Goal: Task Accomplishment & Management: Use online tool/utility

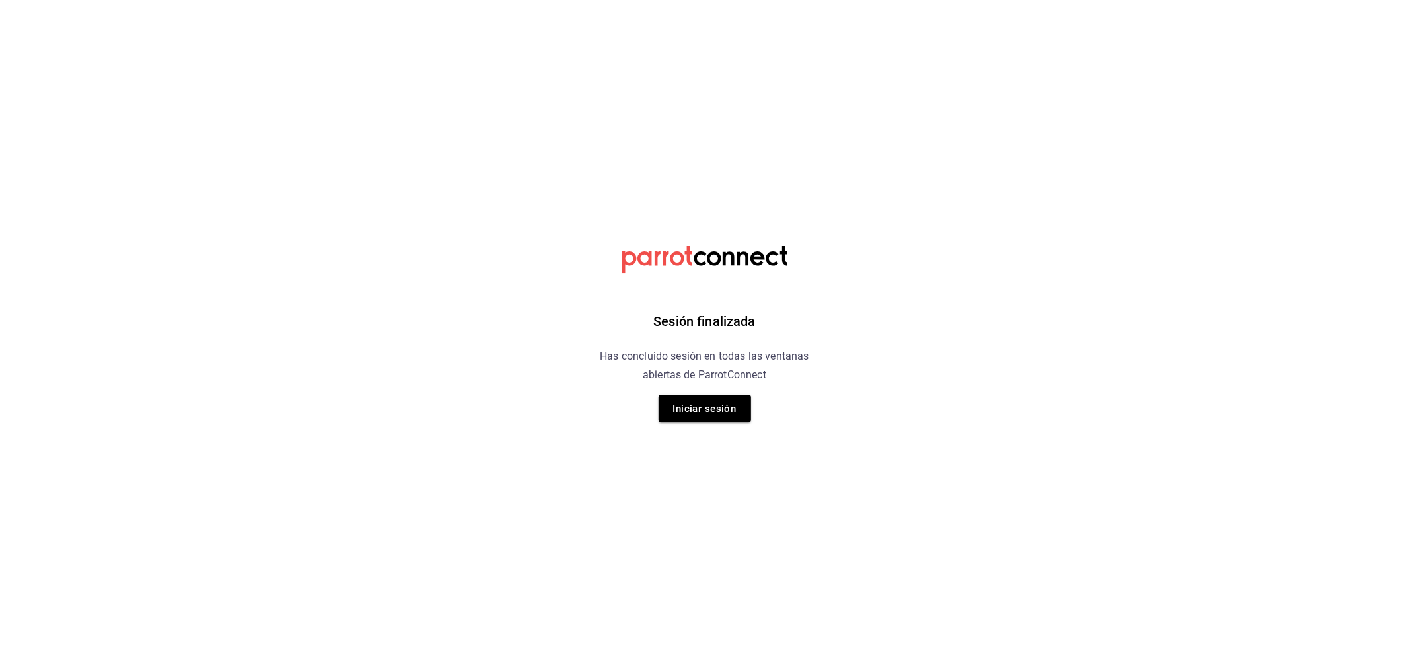
click at [1297, 0] on html "Sesión finalizada Has concluido sesión en todas las ventanas abiertas de Parrot…" at bounding box center [704, 0] width 1409 height 0
click at [715, 399] on button "Iniciar sesión" at bounding box center [704, 409] width 92 height 28
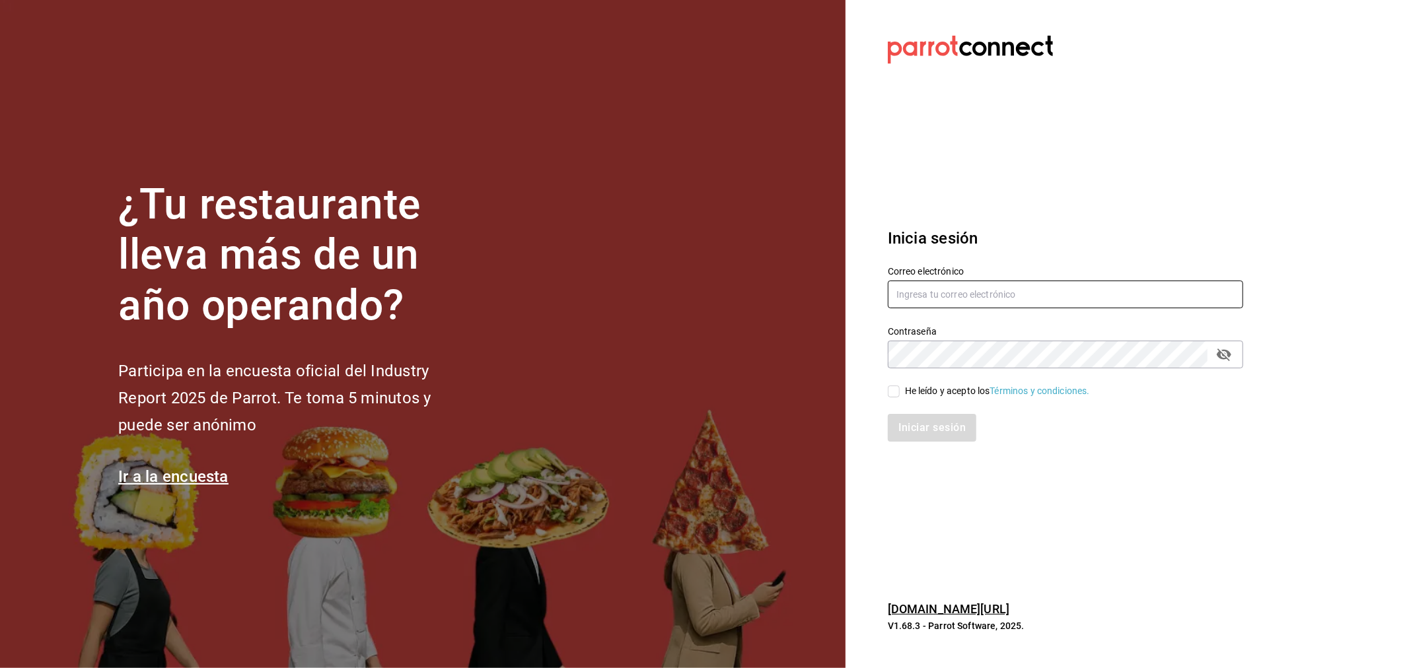
type input "rivekasam@gmail.com"
click at [988, 296] on input "rivekasam@gmail.com" at bounding box center [1065, 295] width 355 height 28
click at [894, 392] on input "He leído y acepto los Términos y condiciones." at bounding box center [894, 392] width 12 height 12
checkbox input "true"
click at [922, 432] on button "Iniciar sesión" at bounding box center [933, 428] width 90 height 28
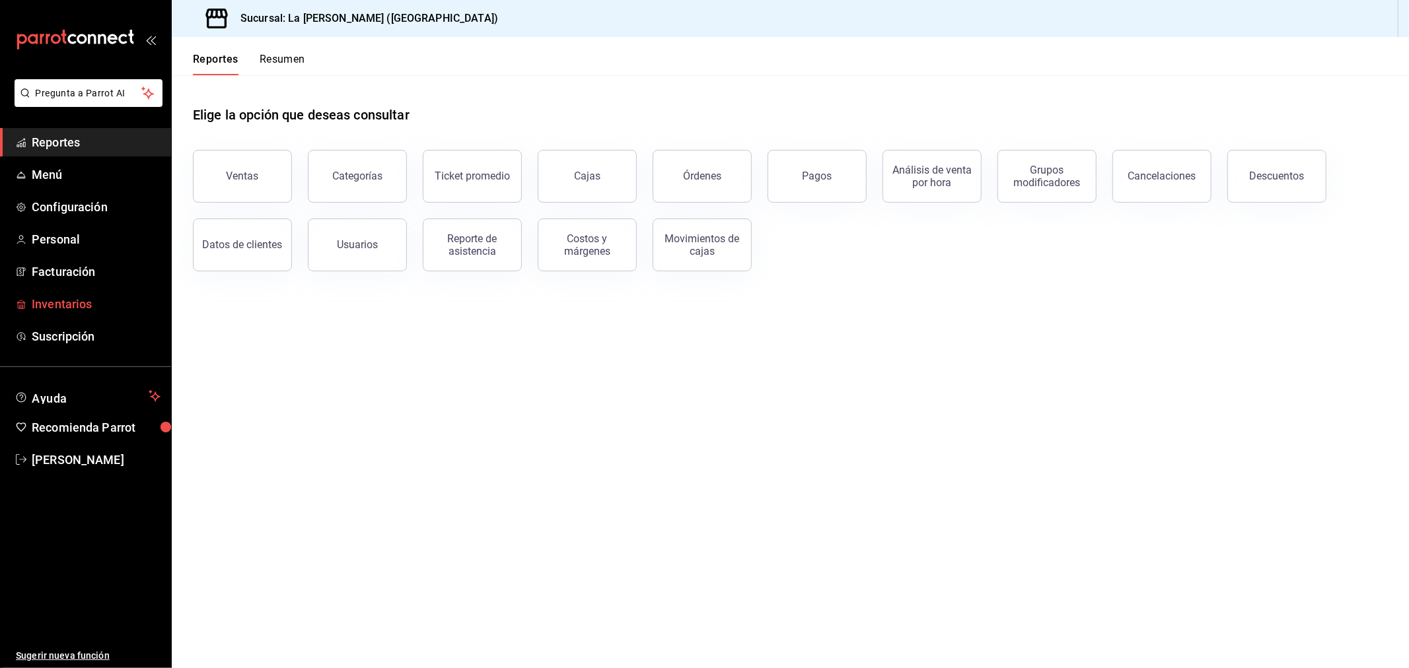
click at [73, 306] on span "Inventarios" at bounding box center [96, 304] width 129 height 18
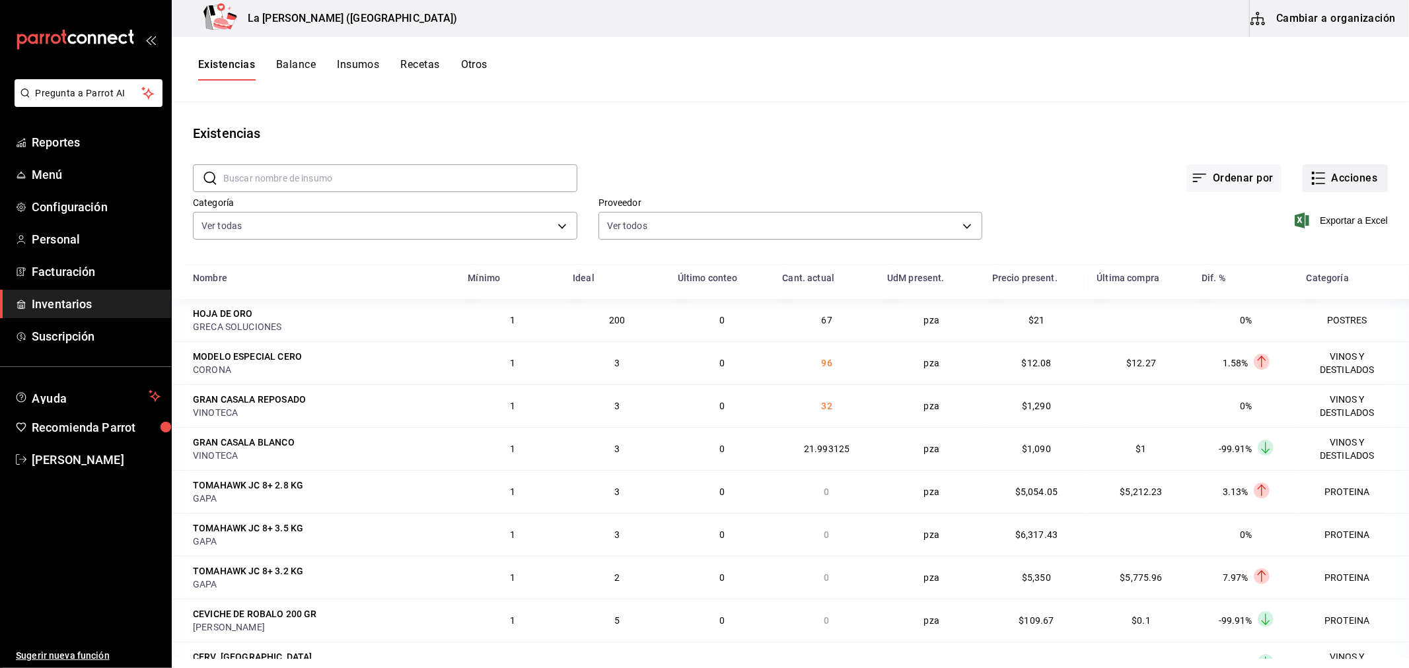
click at [1325, 175] on button "Acciones" at bounding box center [1344, 178] width 85 height 28
click at [1293, 248] on span "Compra" at bounding box center [1332, 250] width 111 height 14
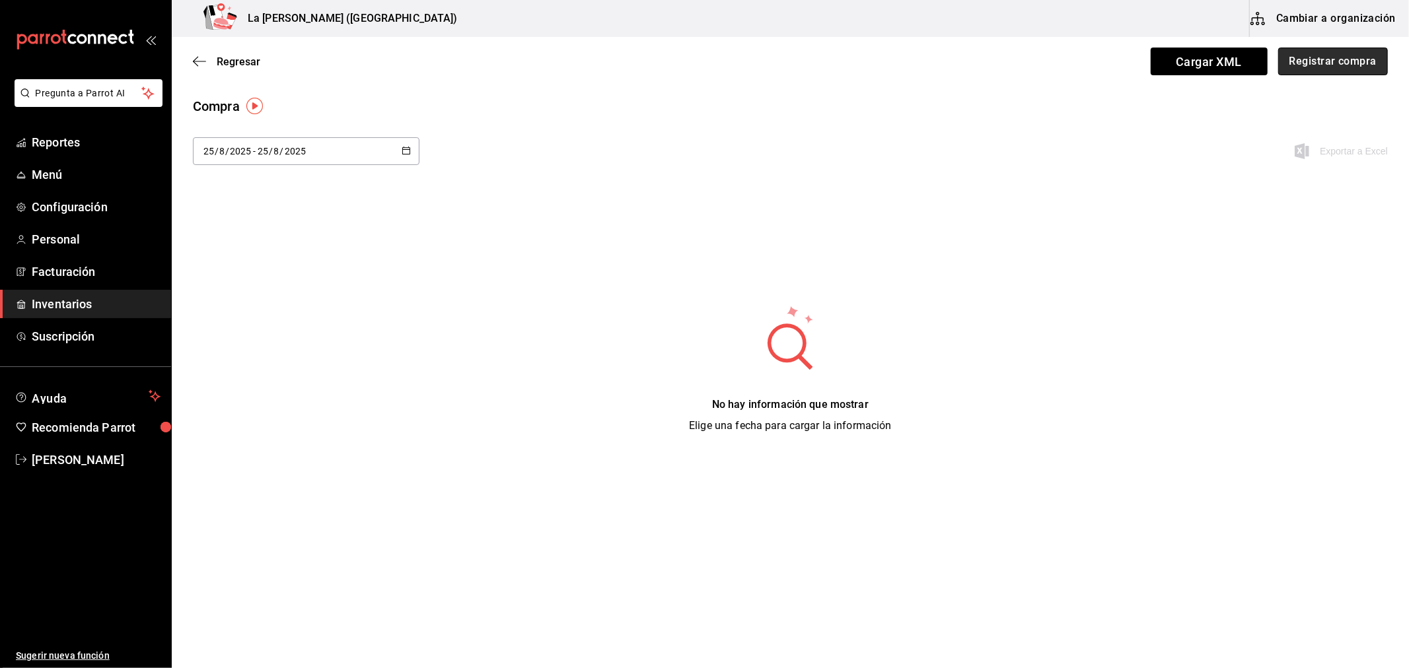
click at [1343, 62] on button "Registrar compra" at bounding box center [1333, 62] width 110 height 28
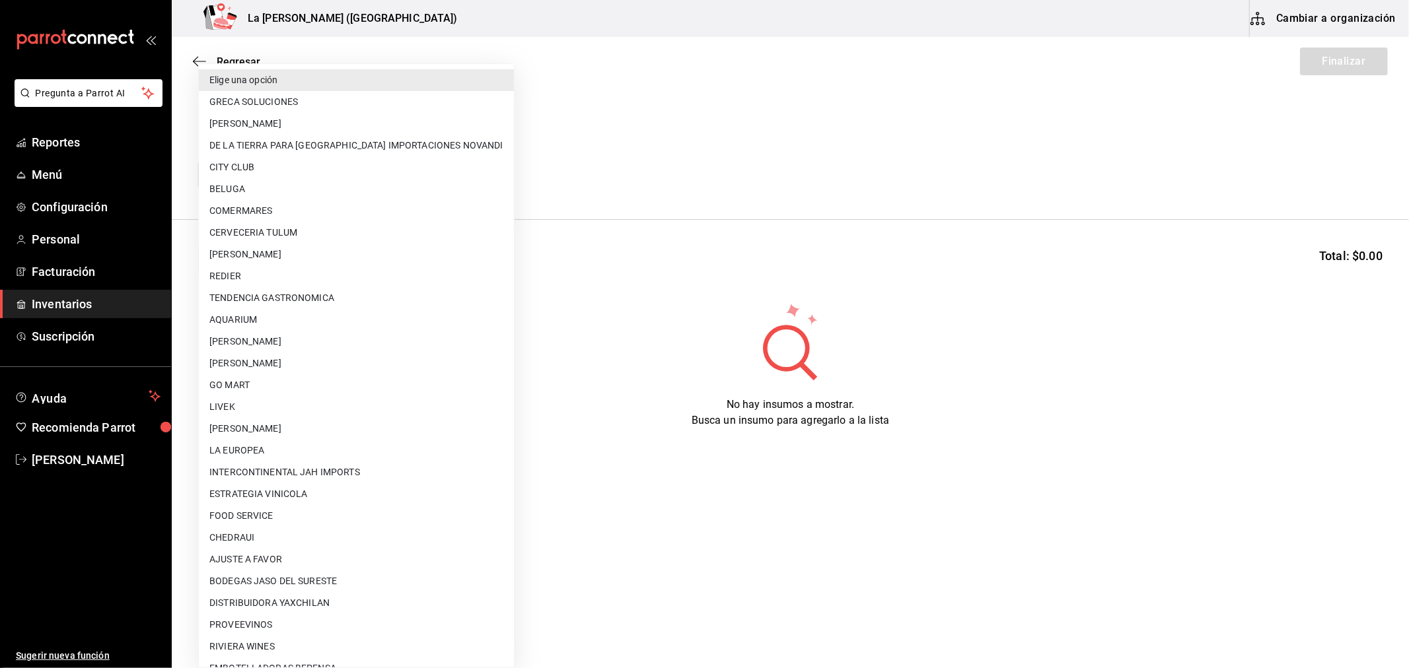
click at [302, 180] on body "Pregunta a Parrot AI Reportes Menú Configuración Personal Facturación Inventari…" at bounding box center [704, 297] width 1409 height 594
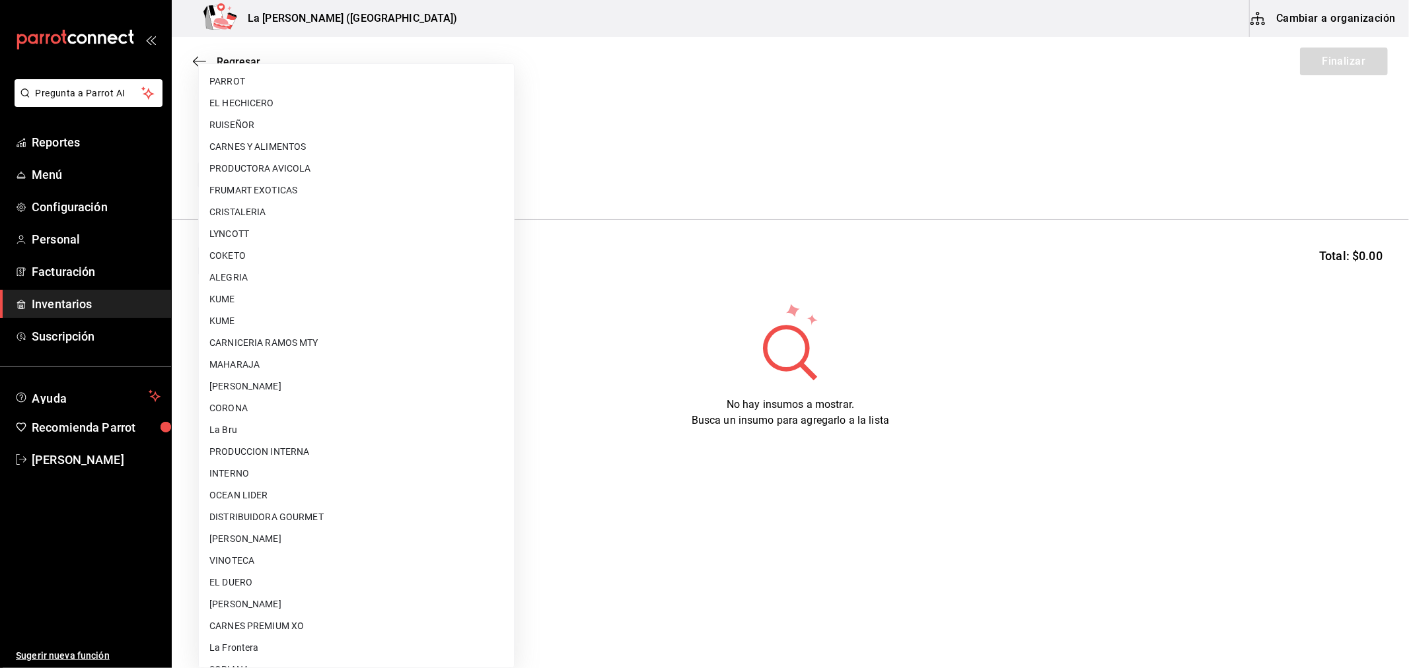
scroll to position [843, 0]
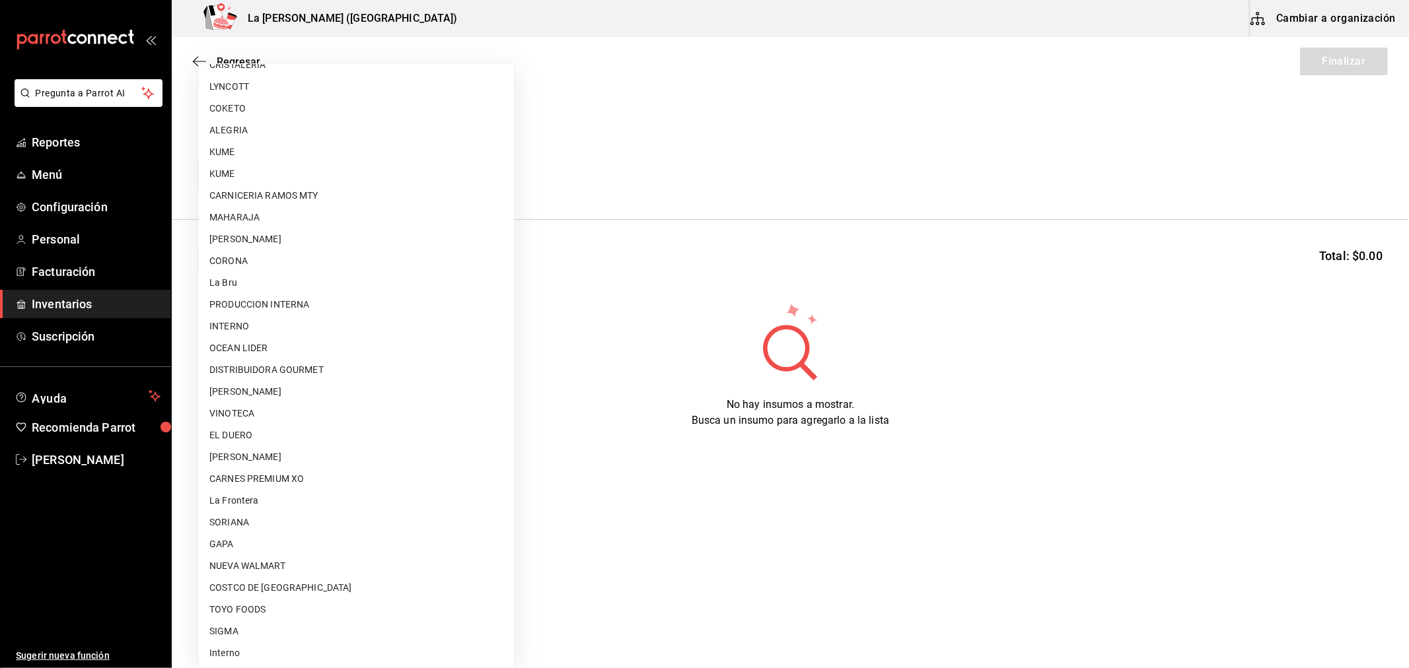
click at [285, 313] on li "PRODUCCION INTERNA" at bounding box center [356, 305] width 315 height 22
type input "87994001-4809-4af2-bb25-541b74e25a5c"
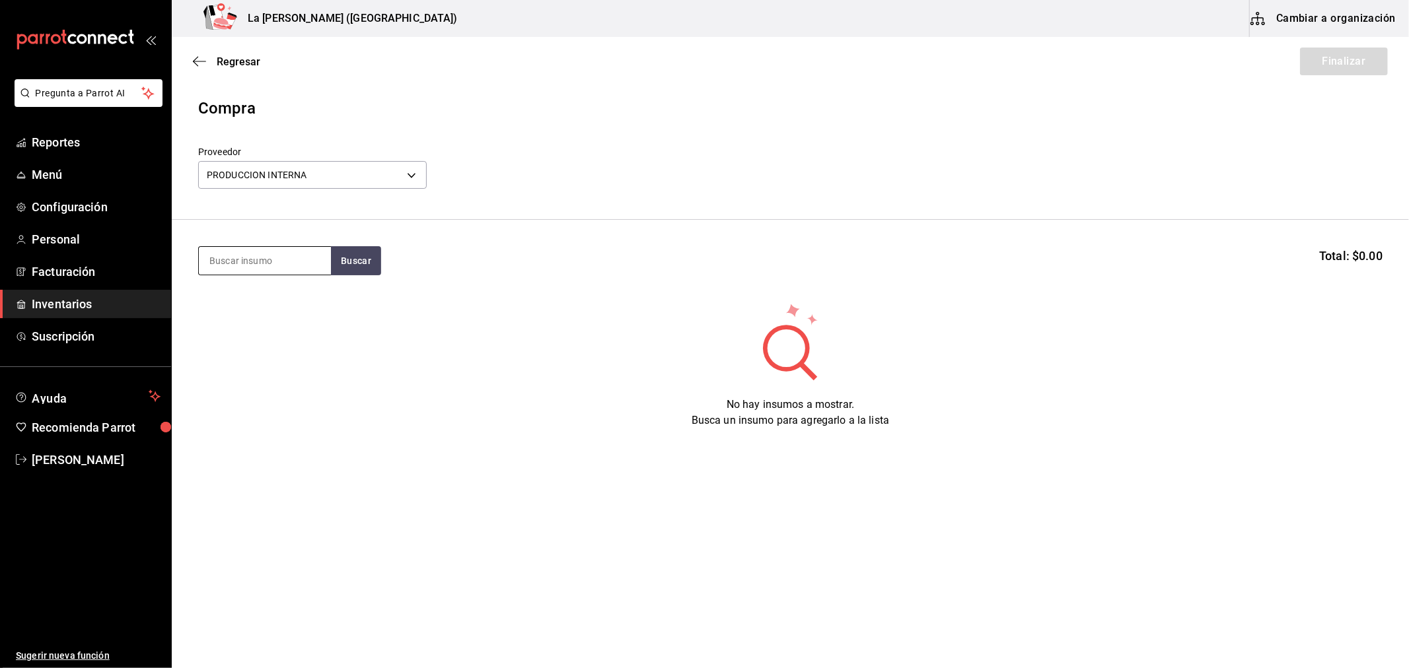
click at [249, 261] on input at bounding box center [265, 261] width 132 height 28
type input "ELOTE"
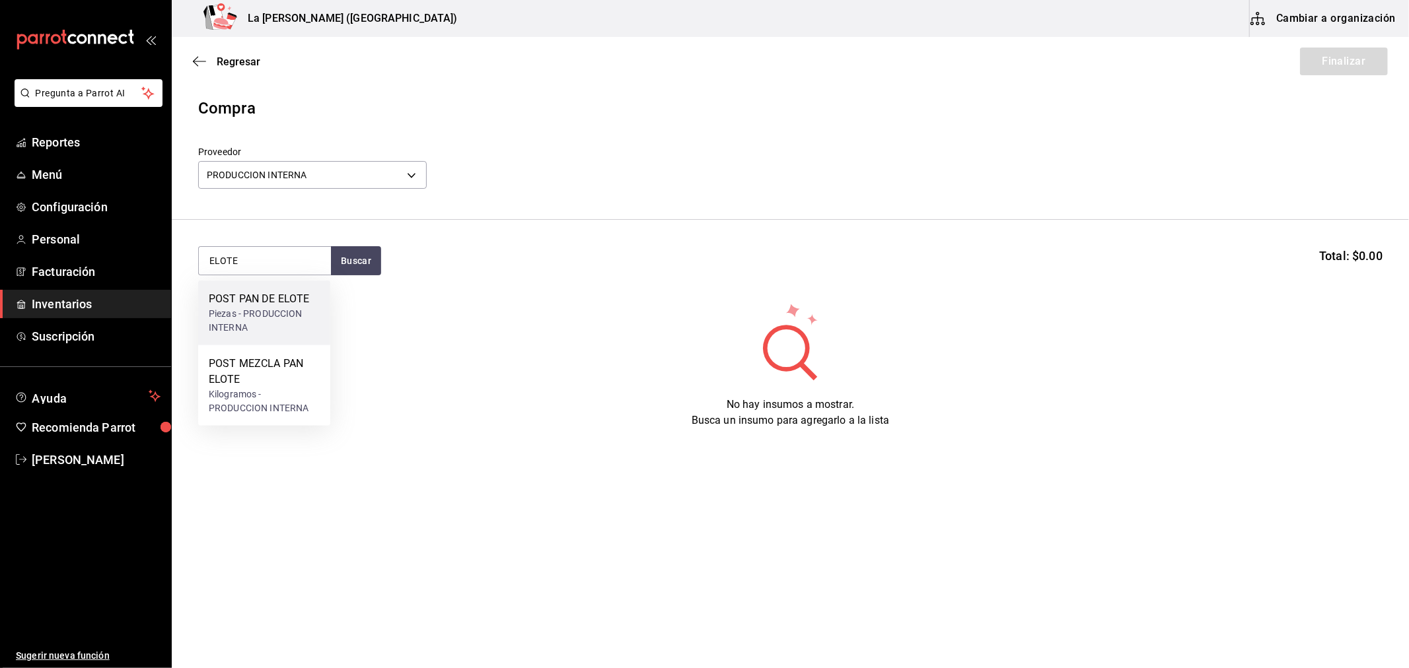
click at [293, 308] on div "Piezas - PRODUCCION INTERNA" at bounding box center [264, 321] width 111 height 28
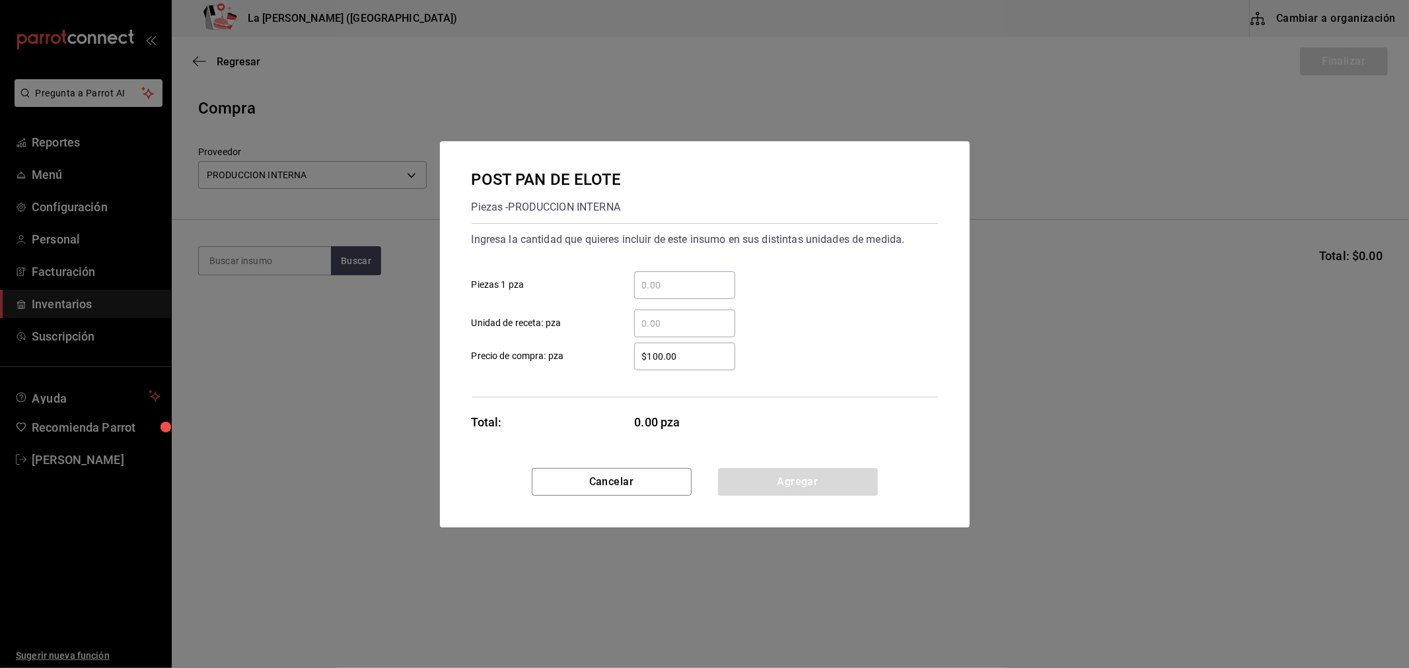
click at [691, 273] on div "​" at bounding box center [684, 285] width 101 height 28
click at [691, 277] on input "​ Piezas 1 pza" at bounding box center [684, 285] width 101 height 16
type input "20"
type input "$0.1"
click button "Agregar" at bounding box center [798, 482] width 160 height 28
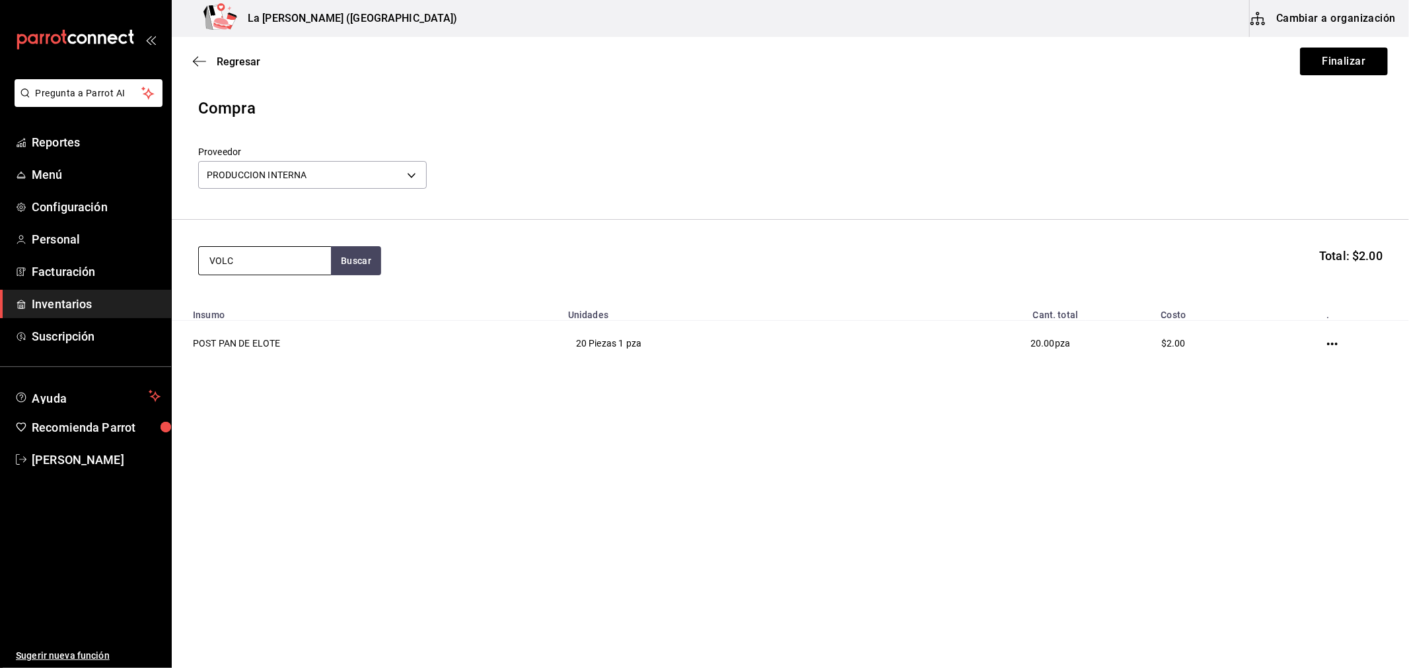
type input "VOLC"
click at [265, 317] on div "POST VOLCAN DE CHOCOLATE" at bounding box center [264, 307] width 111 height 32
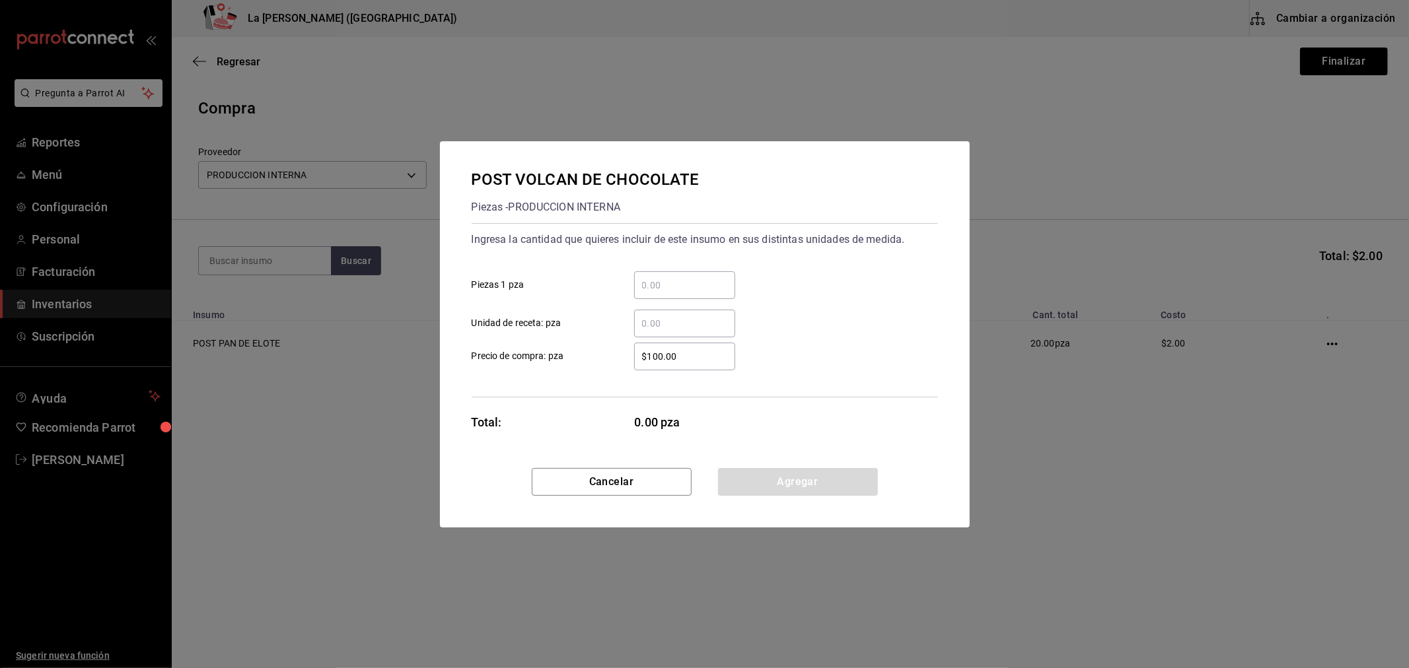
click at [691, 285] on input "​ Piezas 1 pza" at bounding box center [684, 285] width 101 height 16
type input "10"
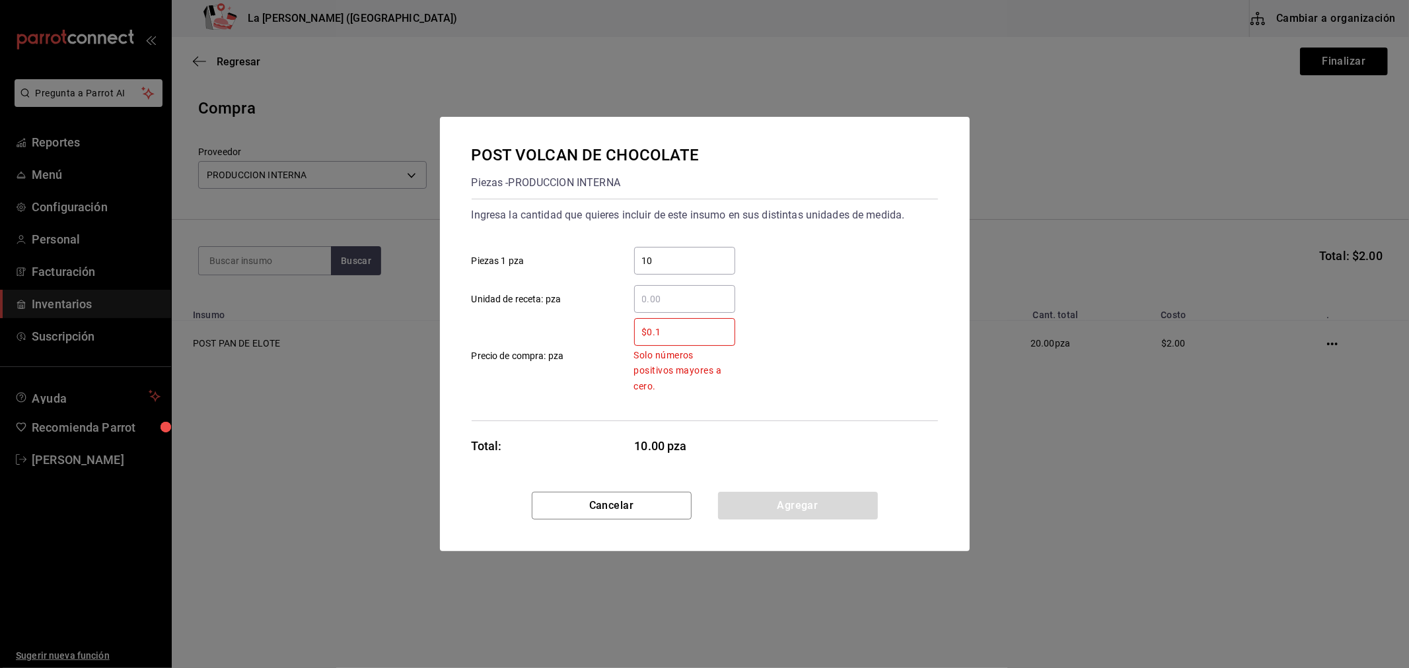
type input "$0.1"
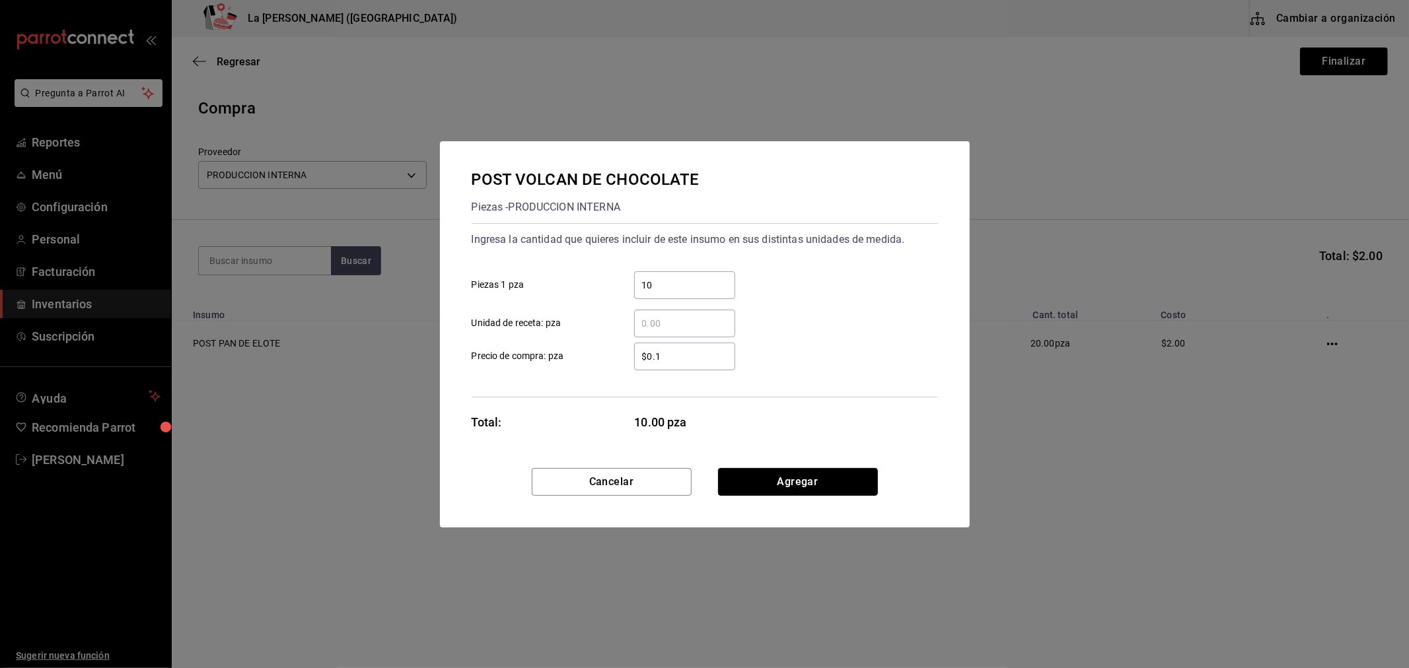
click button "Agregar" at bounding box center [798, 482] width 160 height 28
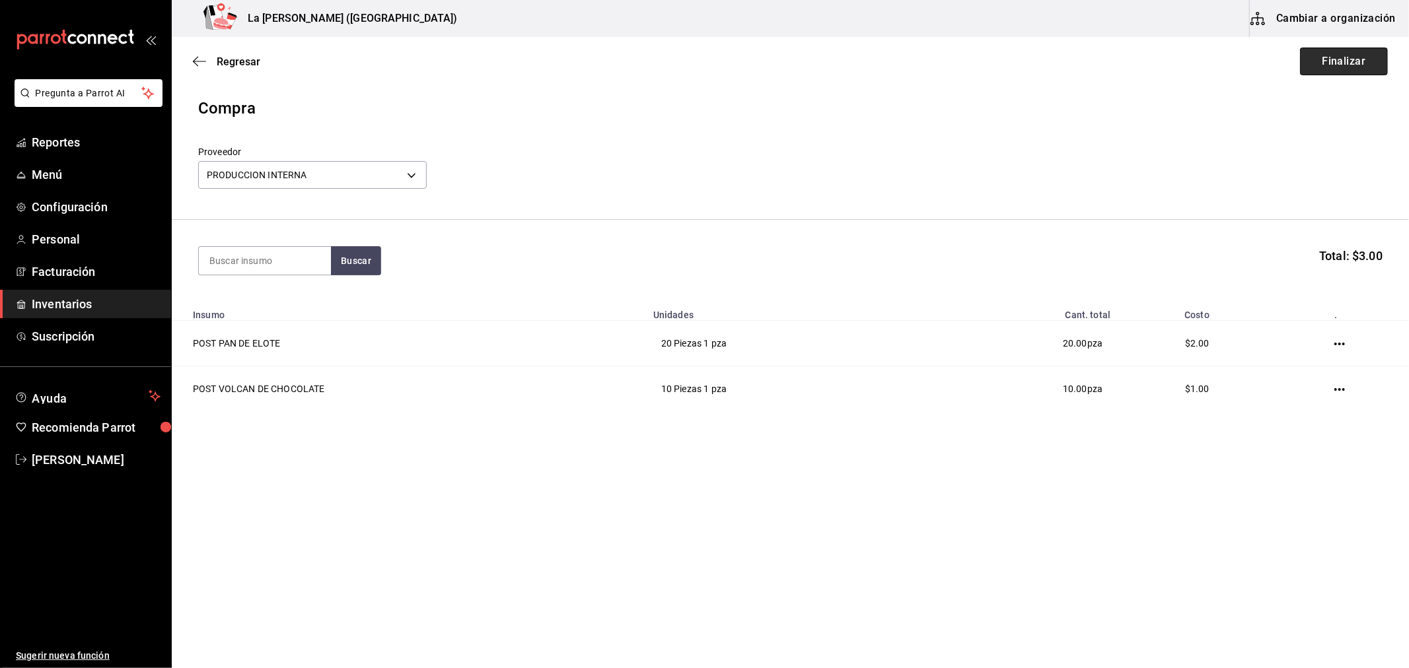
click at [1354, 69] on button "Finalizar" at bounding box center [1344, 62] width 88 height 28
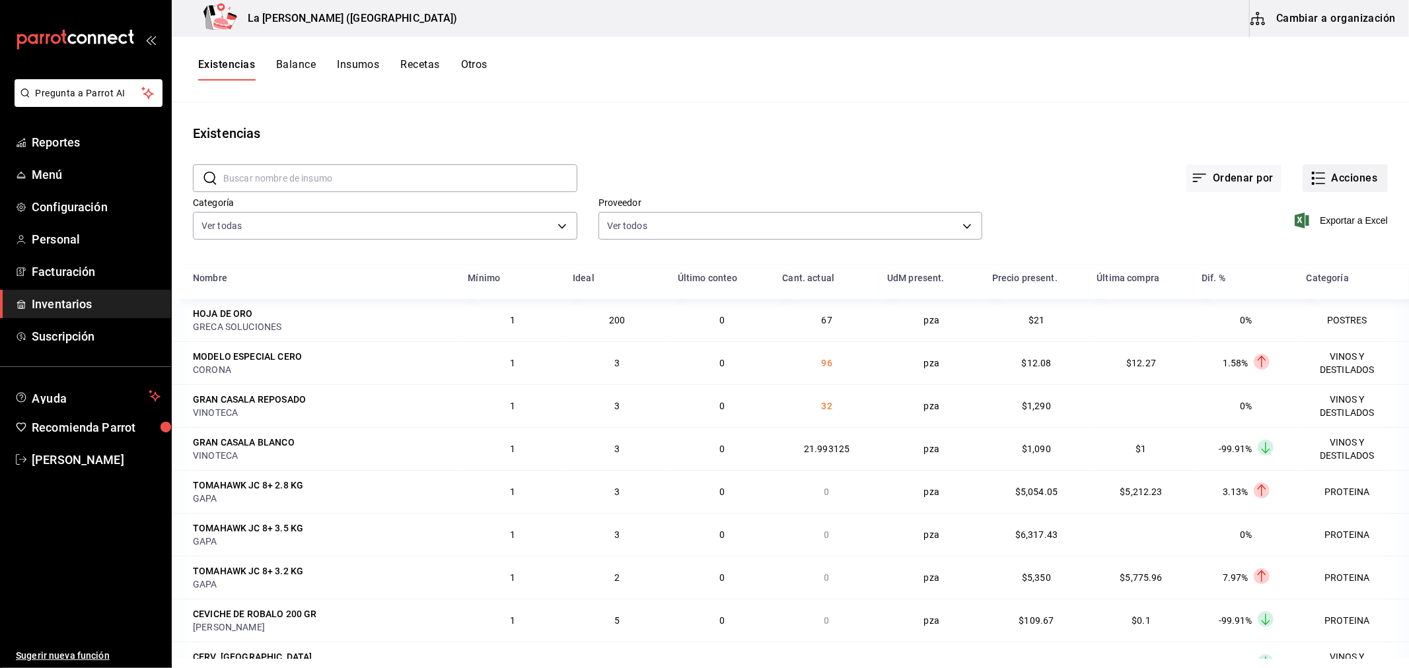
click at [1319, 180] on button "Acciones" at bounding box center [1344, 178] width 85 height 28
click at [1310, 255] on span "Compra" at bounding box center [1332, 250] width 111 height 14
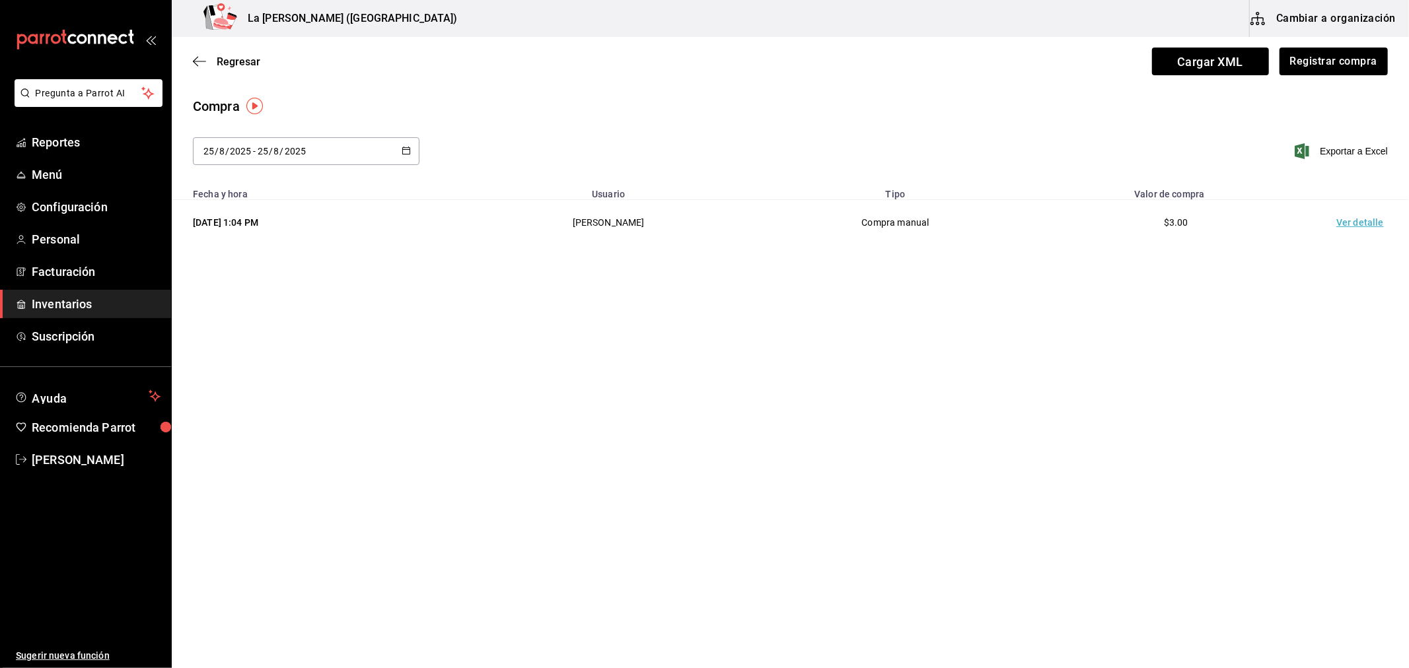
click at [1356, 227] on td "Ver detalle" at bounding box center [1362, 223] width 92 height 46
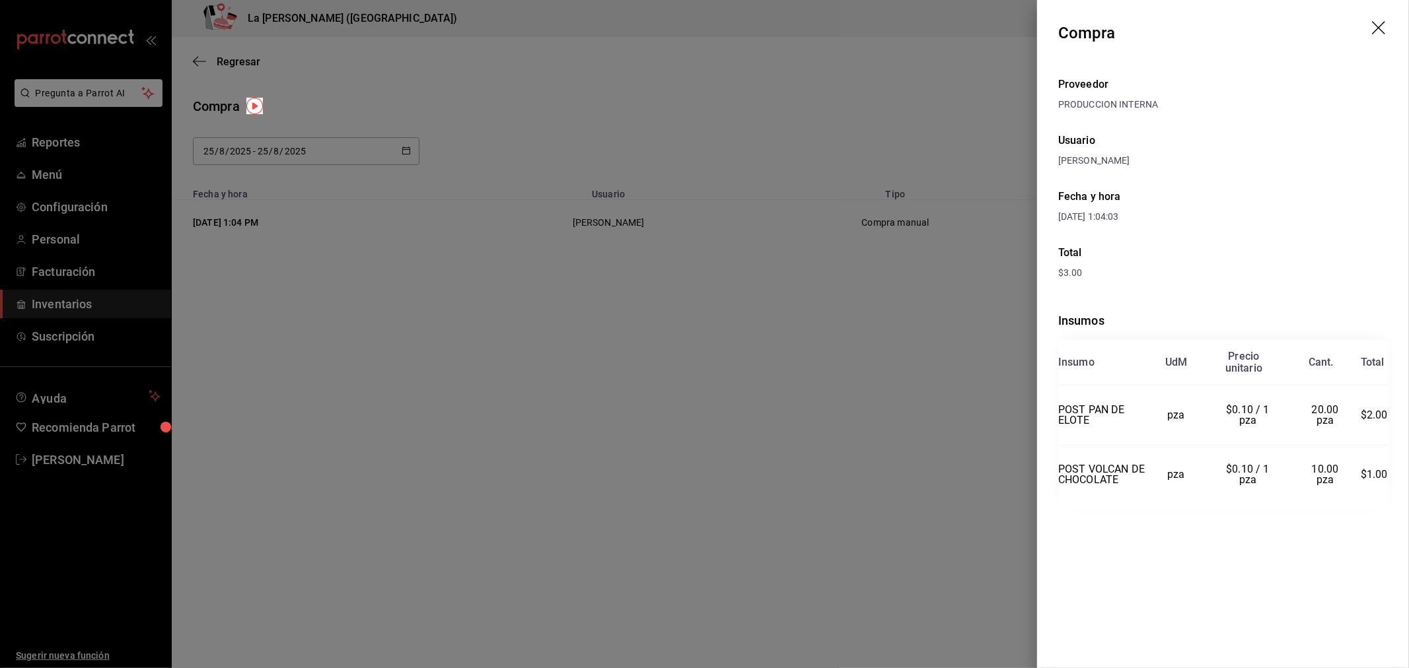
click at [870, 102] on div at bounding box center [704, 334] width 1409 height 668
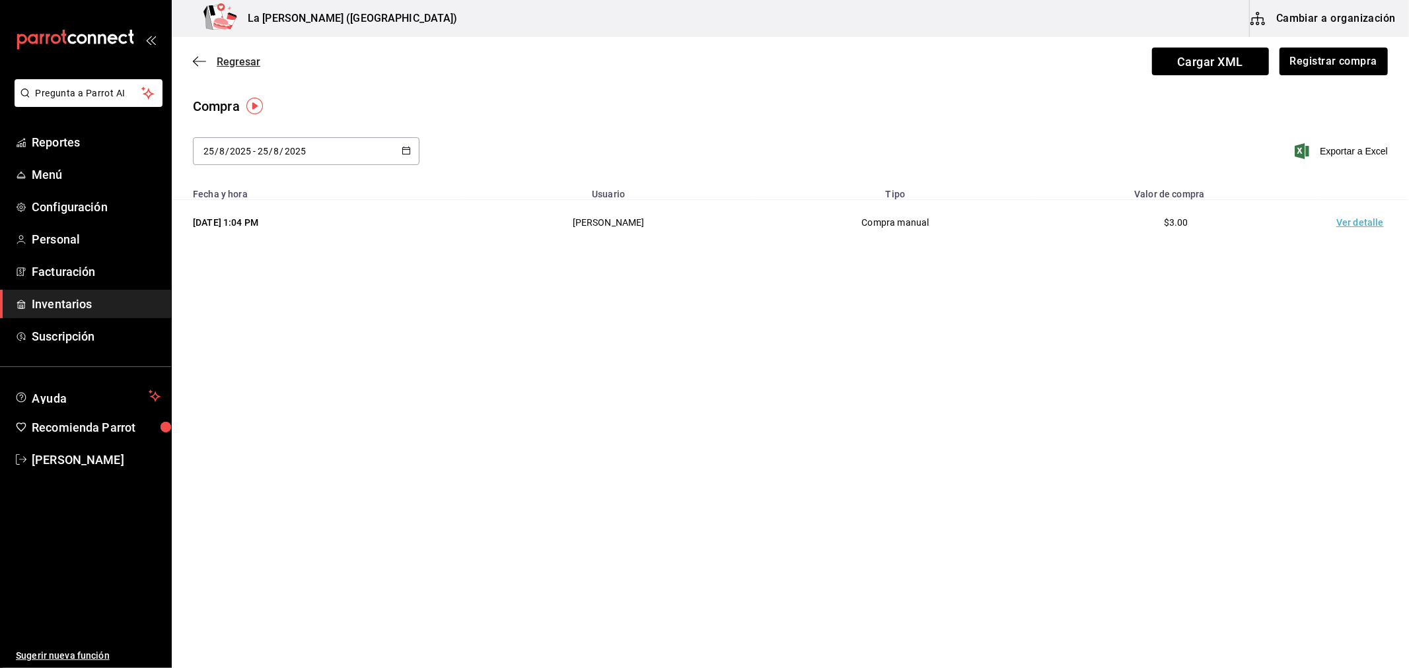
click at [238, 59] on span "Regresar" at bounding box center [239, 61] width 44 height 13
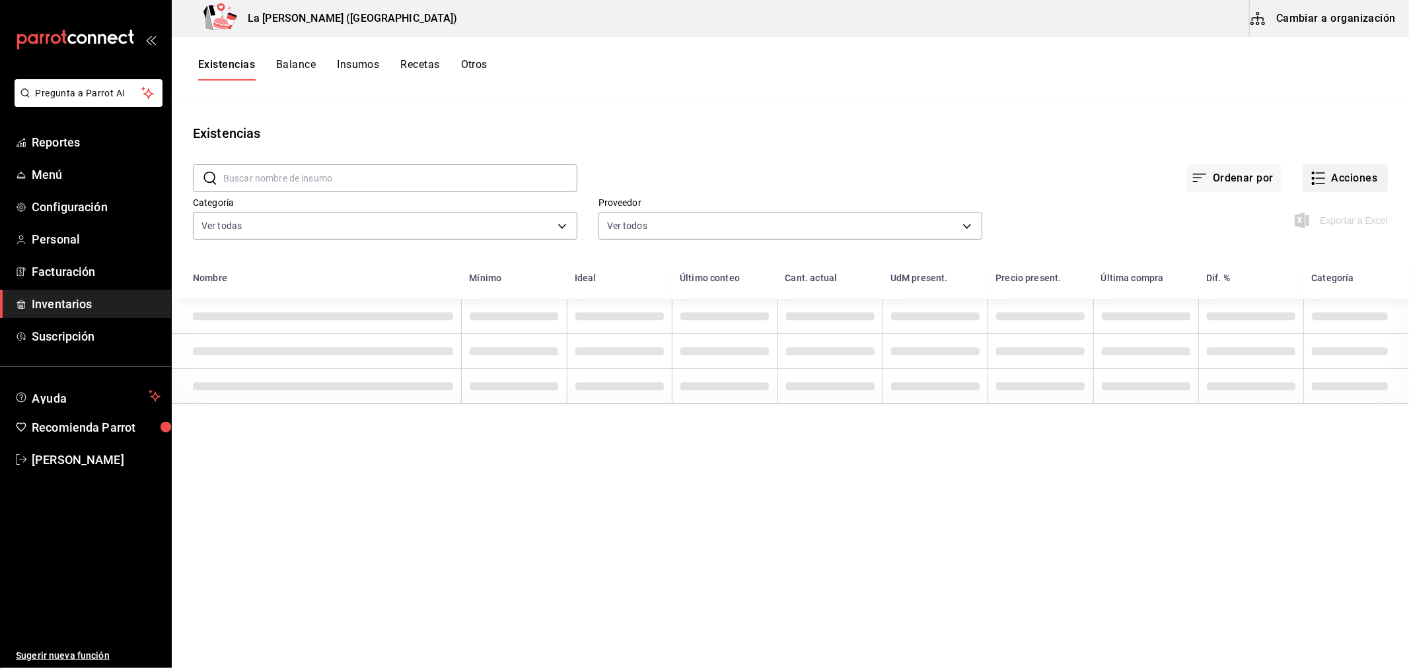
click at [1345, 183] on button "Acciones" at bounding box center [1344, 178] width 85 height 28
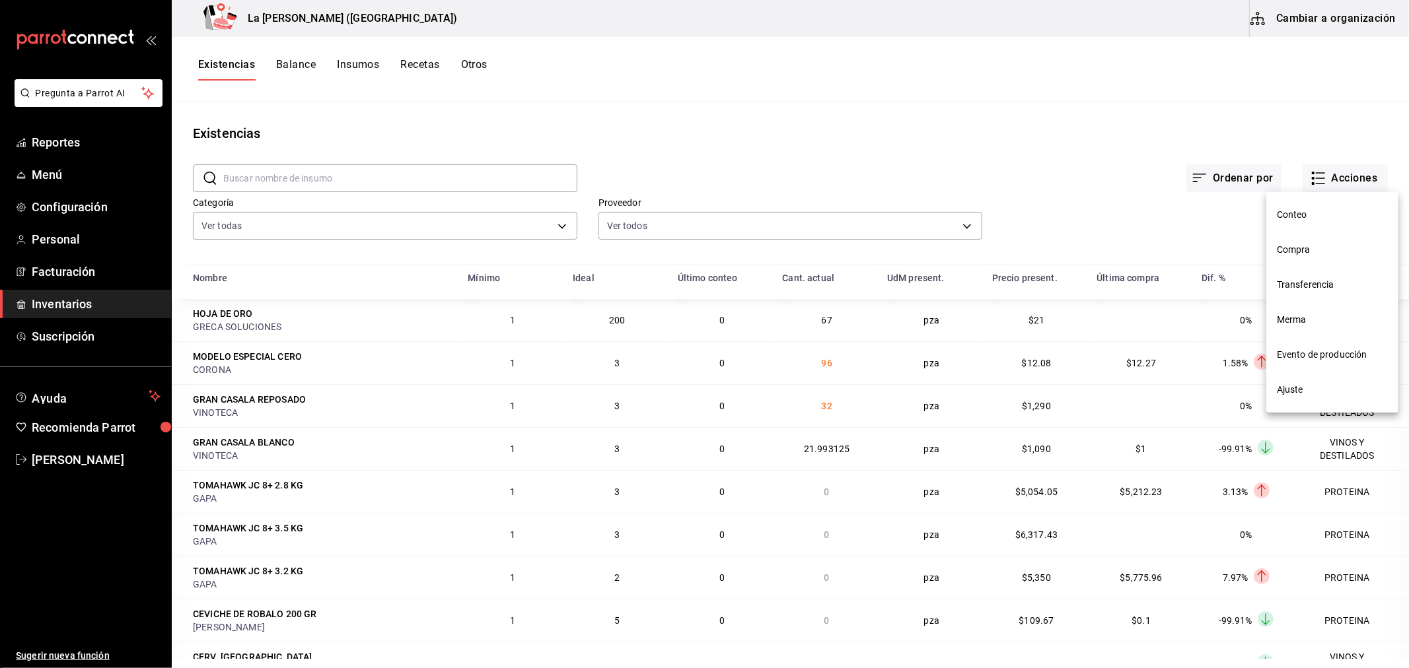
click at [1296, 324] on span "Merma" at bounding box center [1332, 320] width 111 height 14
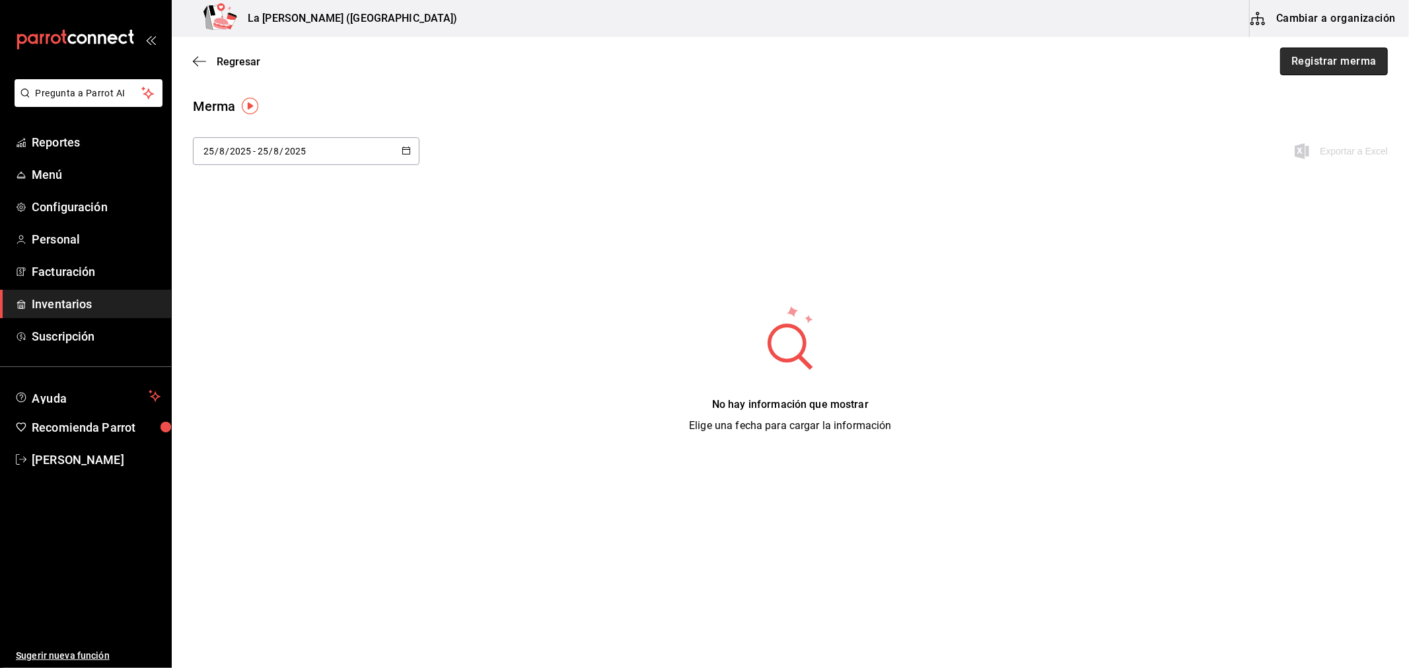
click at [1336, 73] on button "Registrar merma" at bounding box center [1334, 62] width 108 height 28
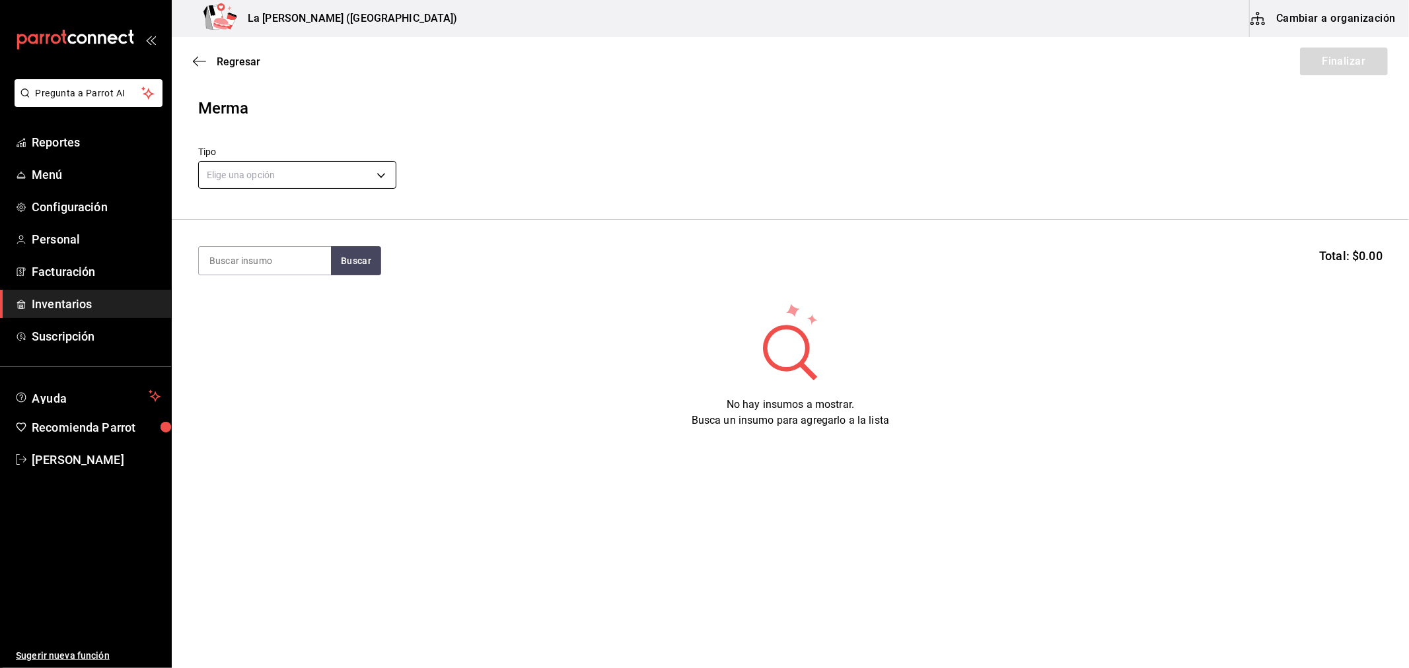
click at [305, 183] on body "Pregunta a Parrot AI Reportes Menú Configuración Personal Facturación Inventari…" at bounding box center [704, 297] width 1409 height 594
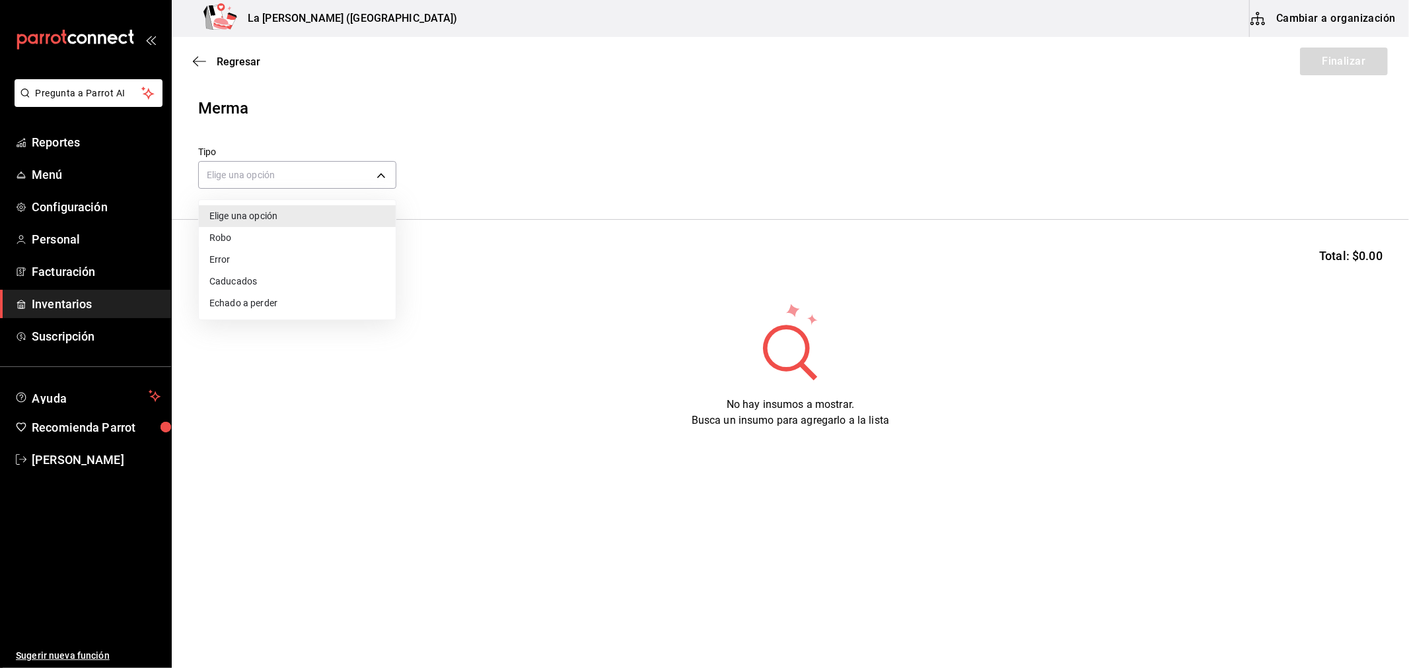
click at [236, 259] on li "Error" at bounding box center [297, 260] width 197 height 22
type input "ERROR"
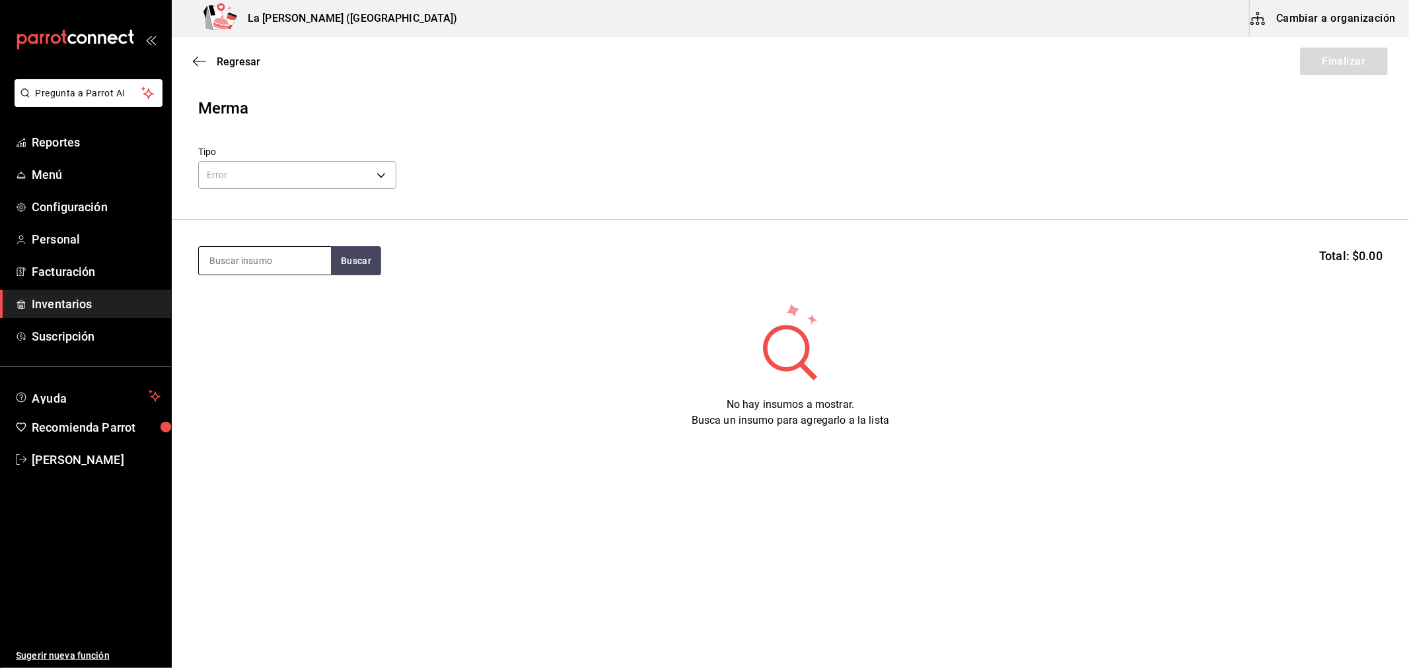
click at [254, 266] on input at bounding box center [265, 261] width 132 height 28
type input "MADA"
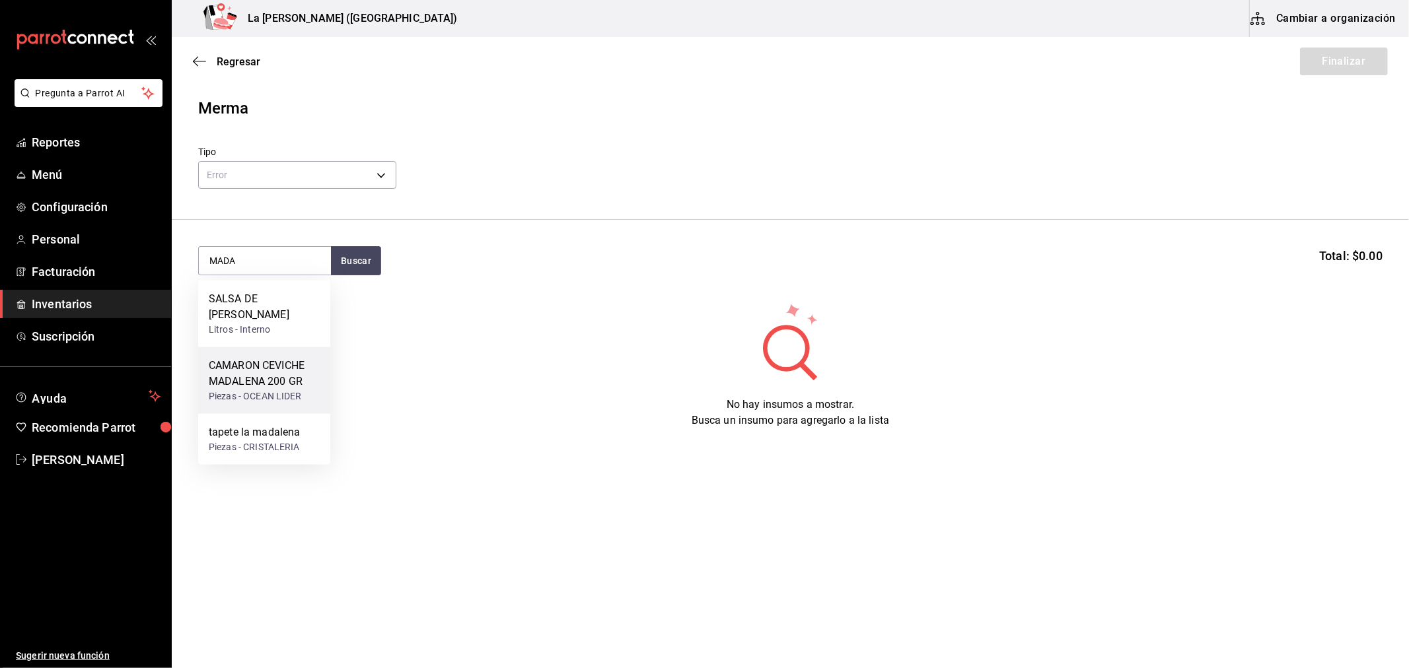
click at [234, 383] on div "CAMARON CEVICHE MADALENA 200 GR" at bounding box center [264, 374] width 111 height 32
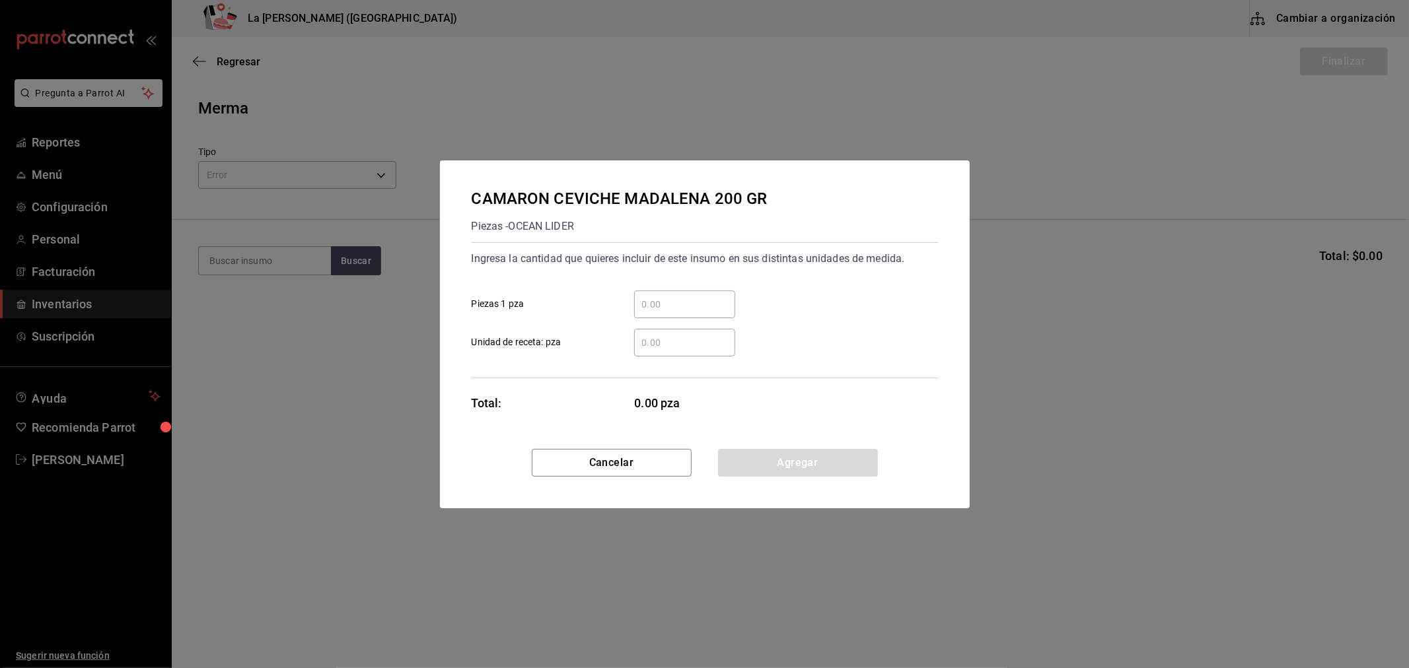
click at [687, 299] on input "​ Piezas 1 pza" at bounding box center [684, 305] width 101 height 16
type input "10"
click button "Agregar" at bounding box center [798, 463] width 160 height 28
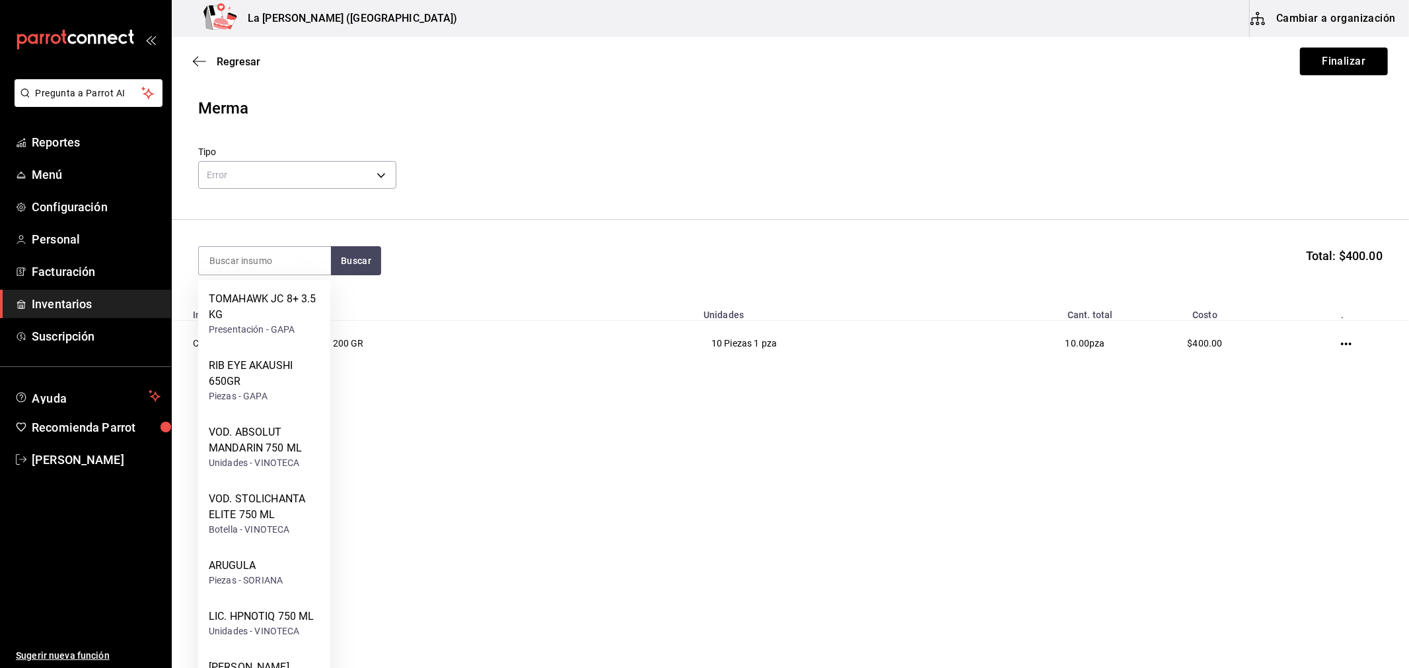
click at [938, 123] on header "Merma Tipo Error ERROR" at bounding box center [790, 157] width 1237 height 123
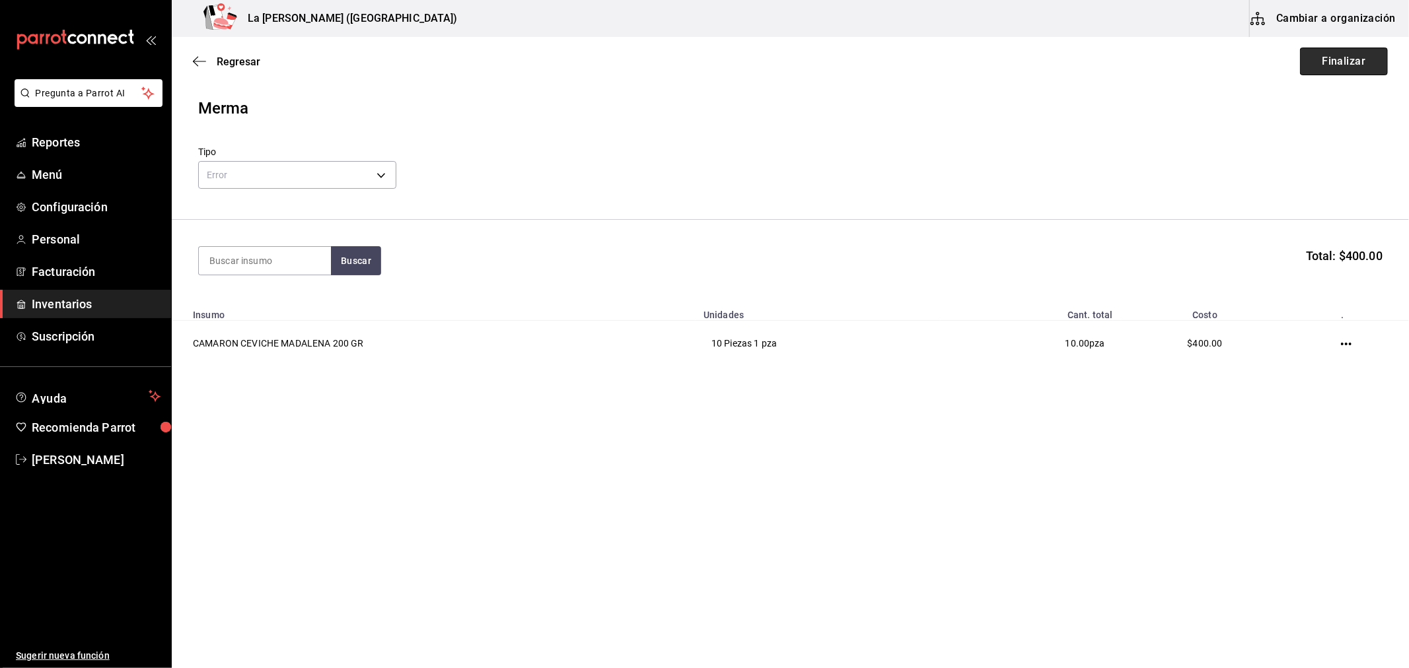
click at [1338, 65] on button "Finalizar" at bounding box center [1344, 62] width 88 height 28
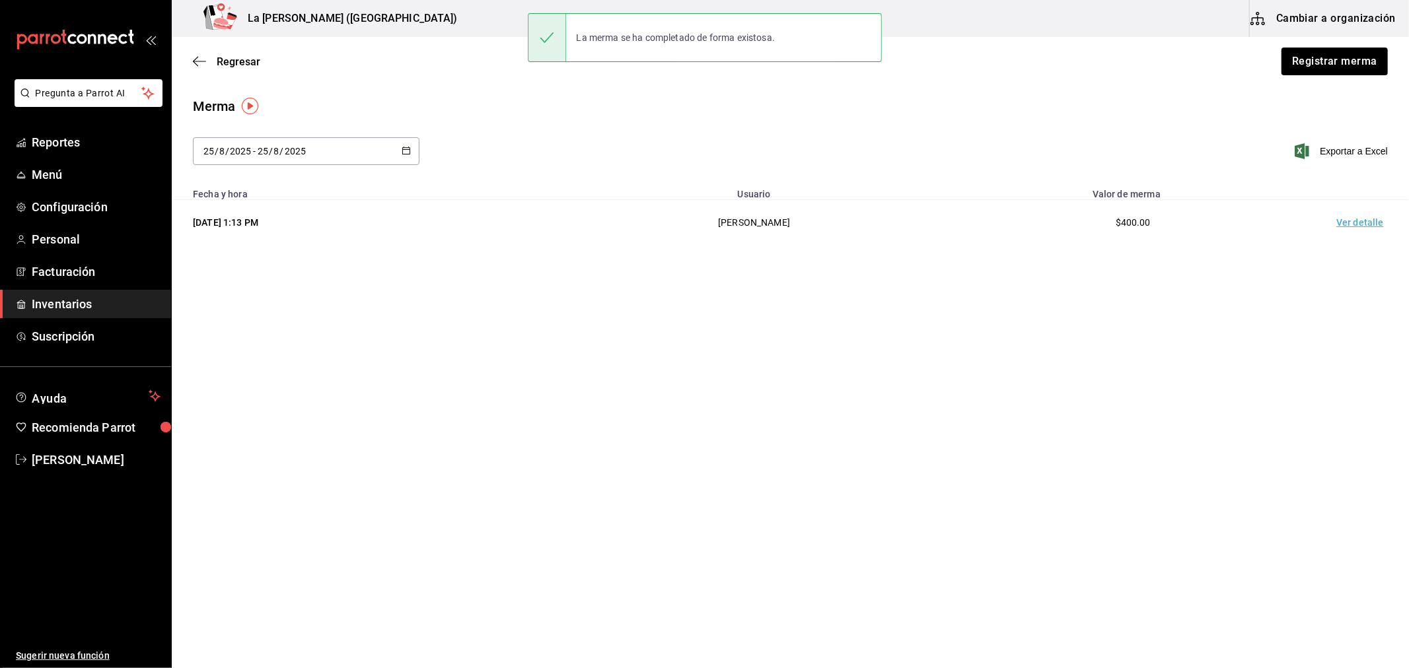
click at [1366, 225] on td "Ver detalle" at bounding box center [1362, 223] width 92 height 46
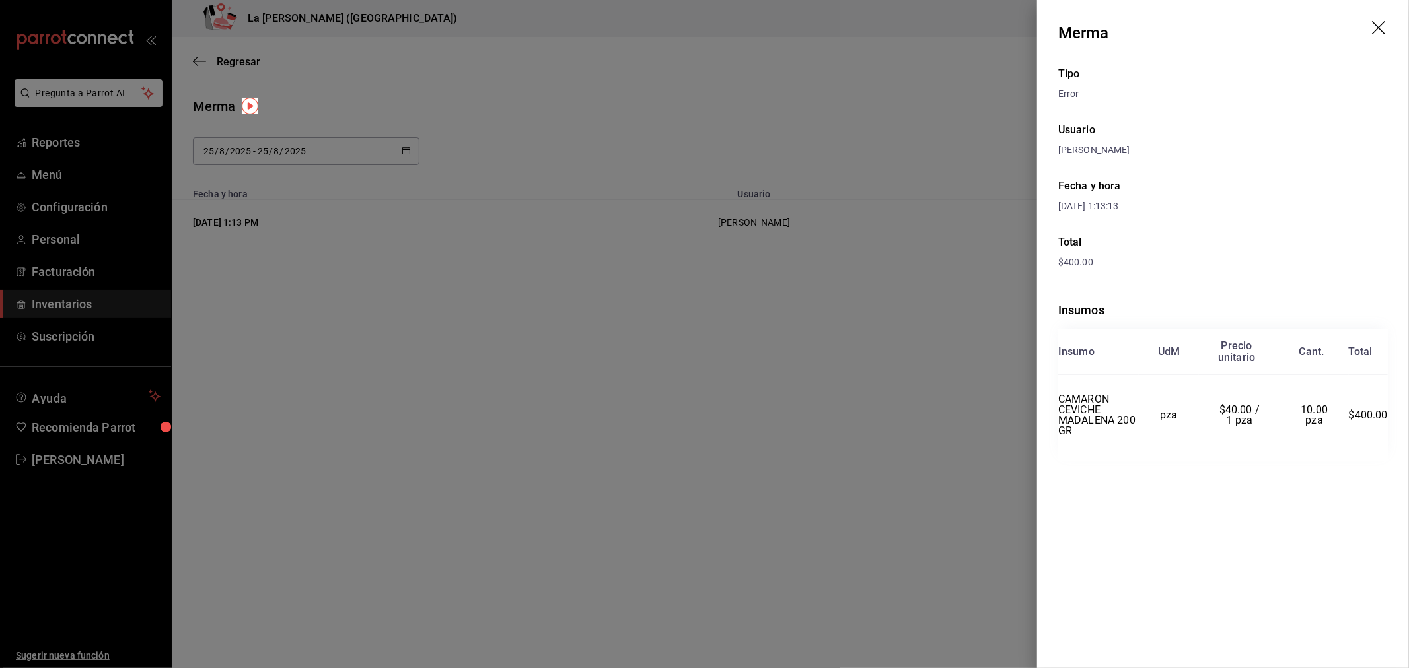
click at [646, 358] on div at bounding box center [704, 334] width 1409 height 668
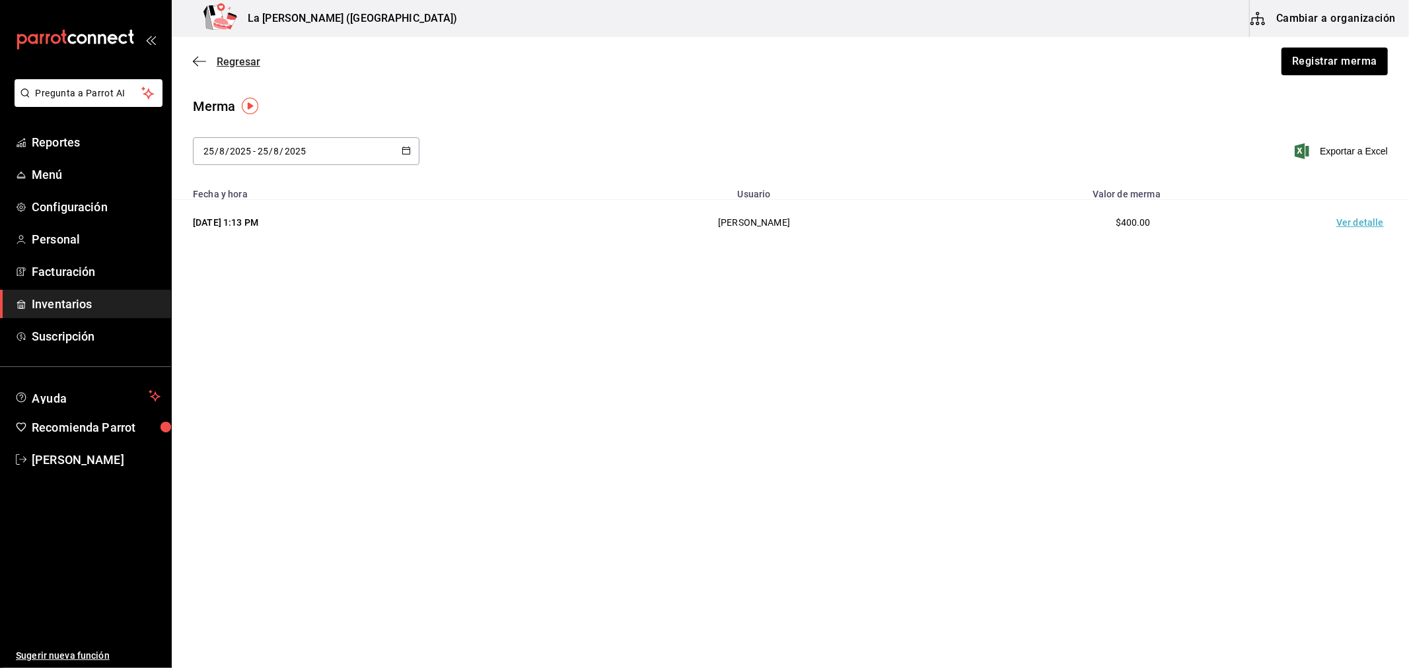
click at [228, 67] on span "Regresar" at bounding box center [239, 61] width 44 height 13
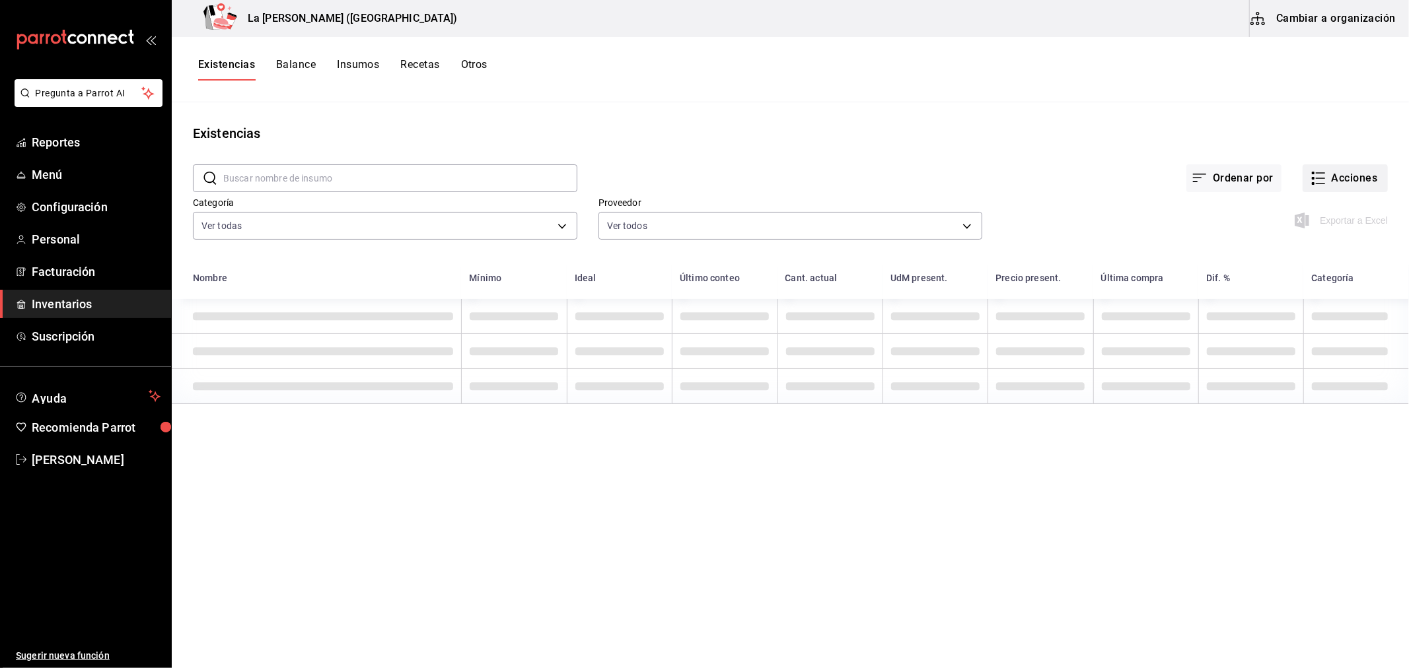
click at [1352, 187] on button "Acciones" at bounding box center [1344, 178] width 85 height 28
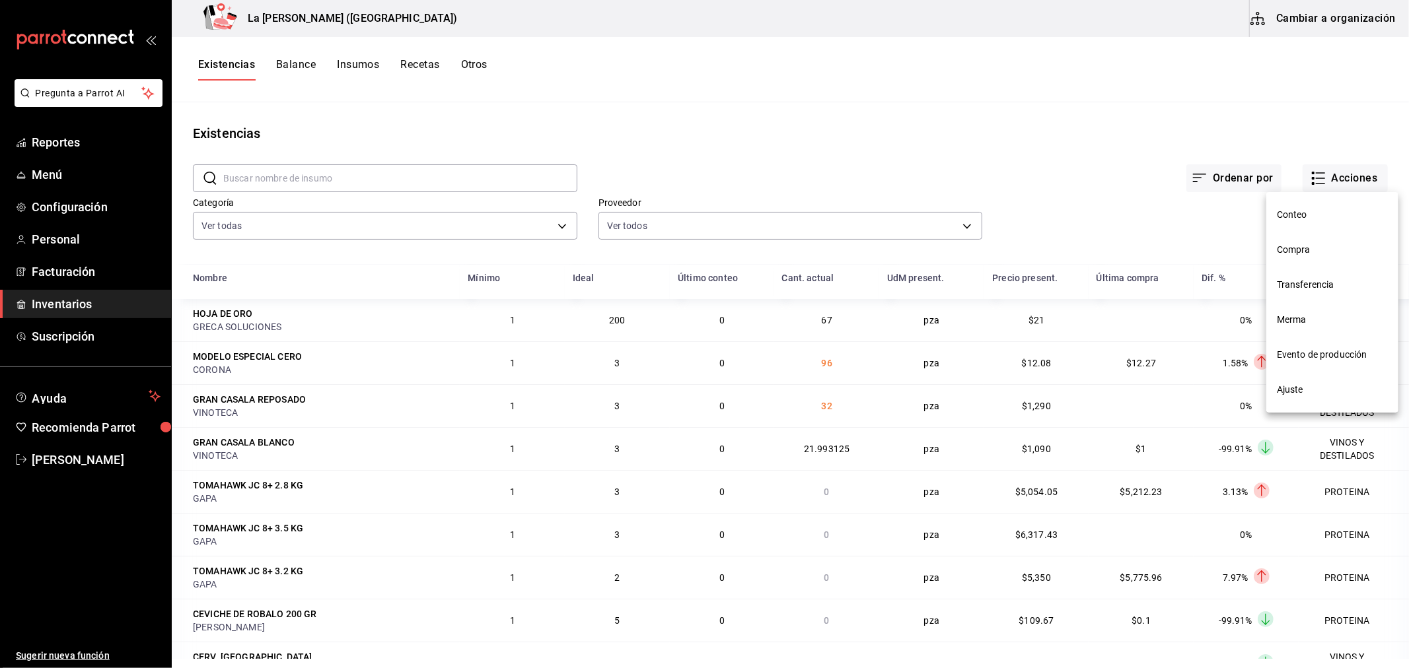
click at [1293, 247] on span "Compra" at bounding box center [1332, 250] width 111 height 14
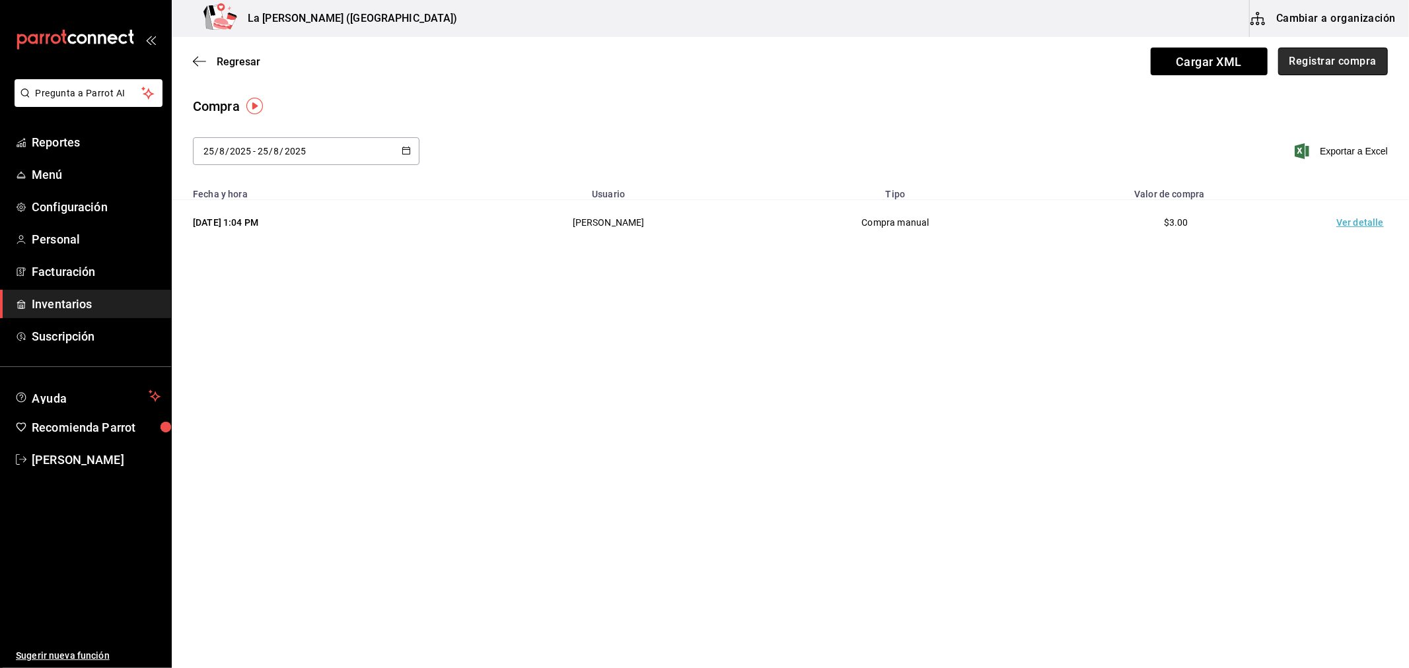
click at [1323, 67] on button "Registrar compra" at bounding box center [1333, 62] width 110 height 28
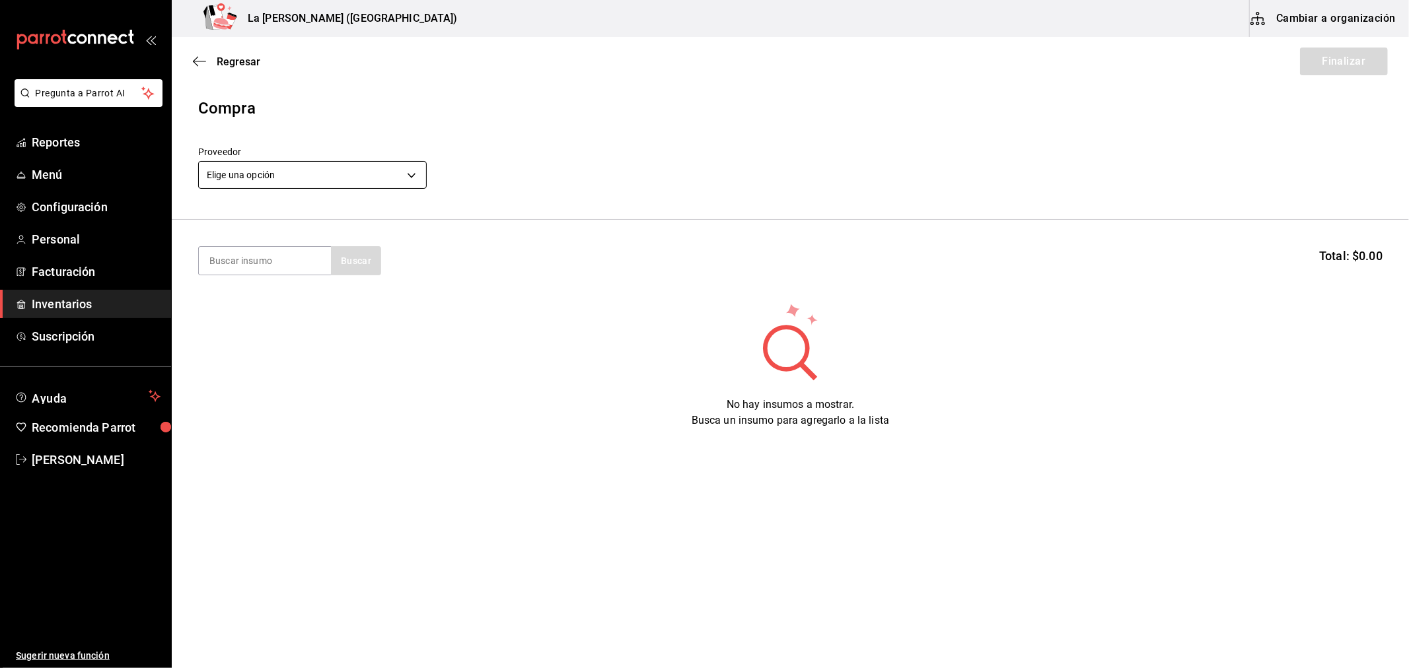
click at [302, 162] on body "Pregunta a Parrot AI Reportes Menú Configuración Personal Facturación Inventari…" at bounding box center [704, 297] width 1409 height 594
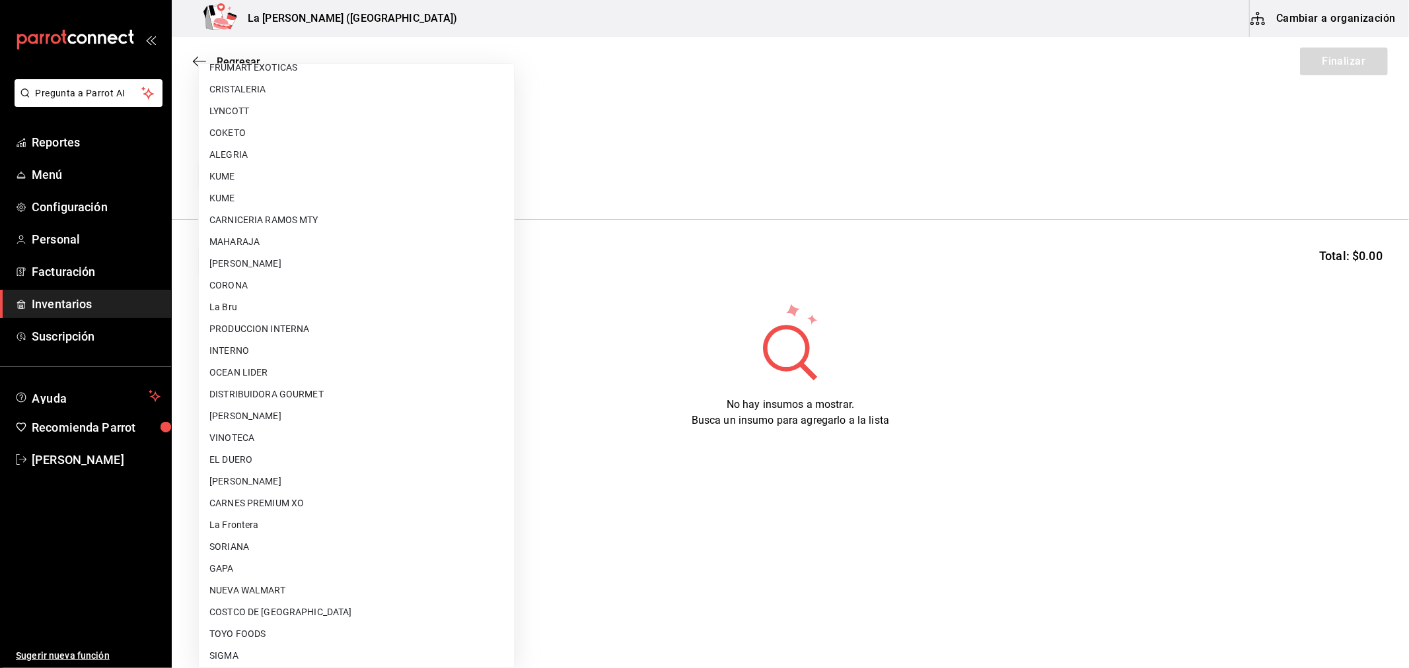
scroll to position [843, 0]
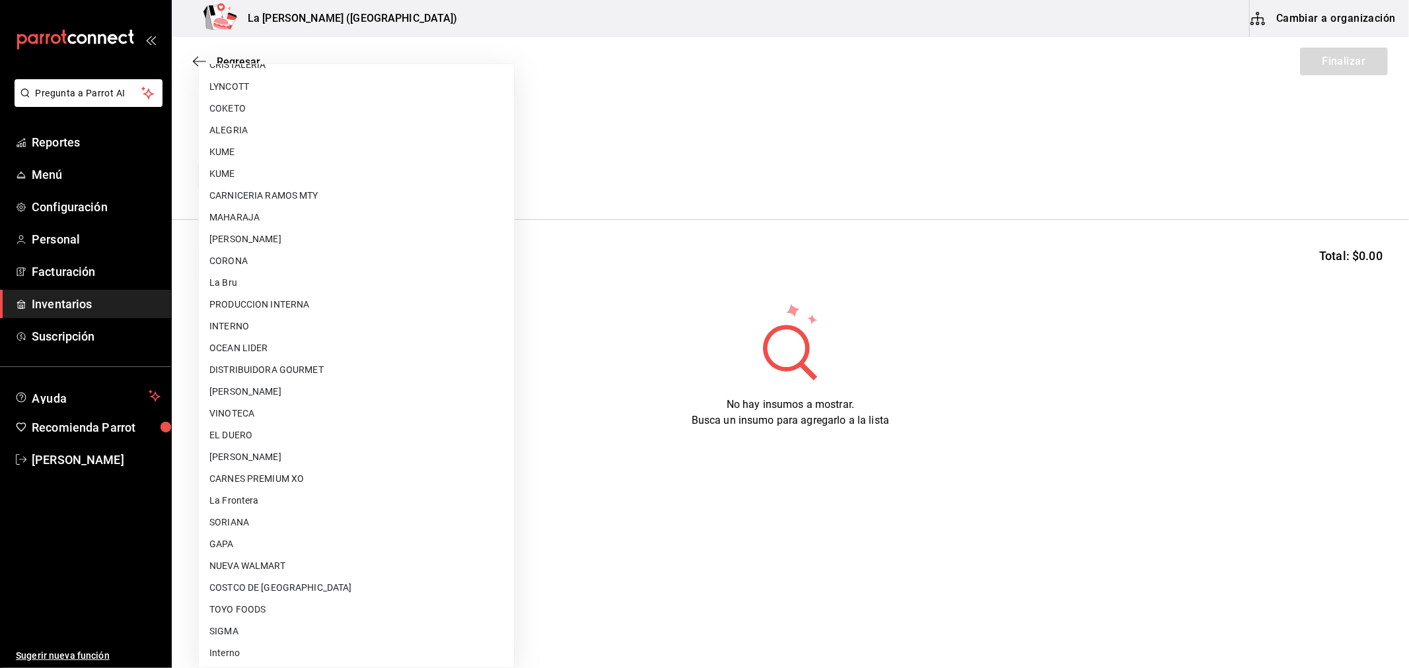
click at [324, 460] on li "[PERSON_NAME]" at bounding box center [356, 457] width 315 height 22
type input "315b81d5-d420-441a-a150-3d316ba9d60a"
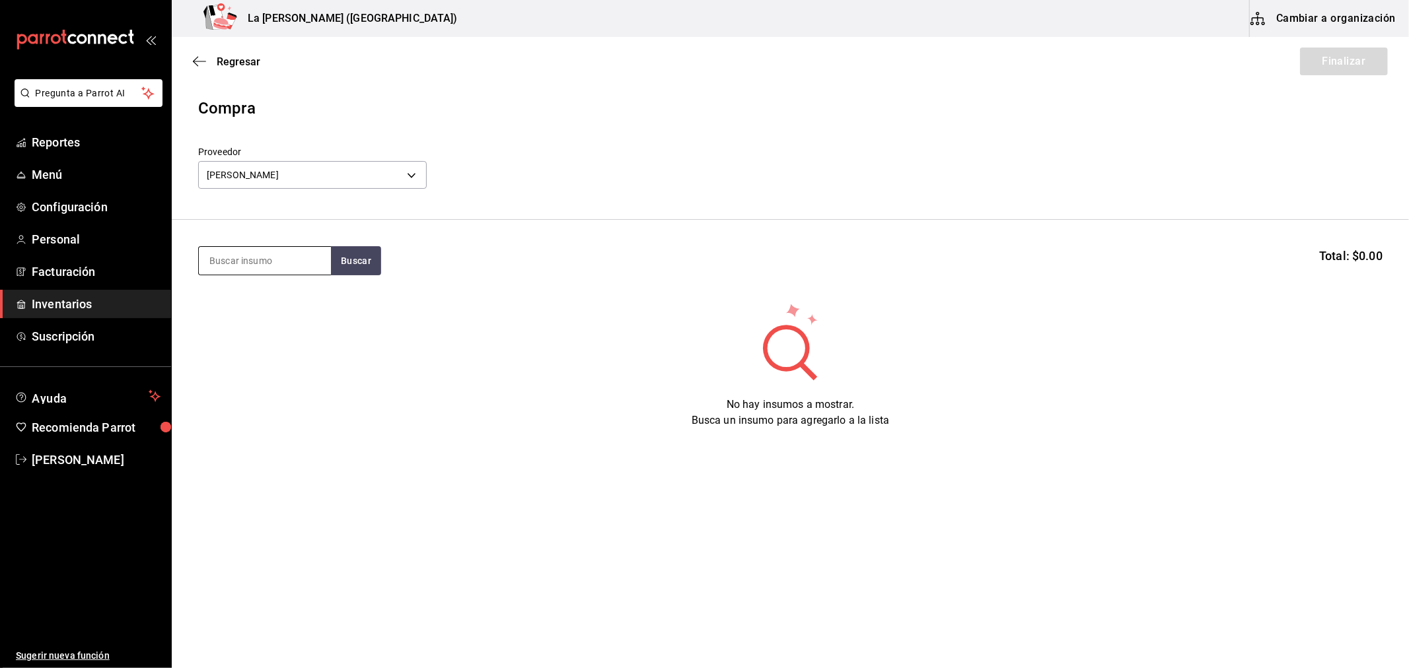
click at [268, 259] on input at bounding box center [265, 261] width 132 height 28
type input "PASTA"
click at [261, 300] on div "ATUN PASTA 50 GR" at bounding box center [262, 299] width 106 height 16
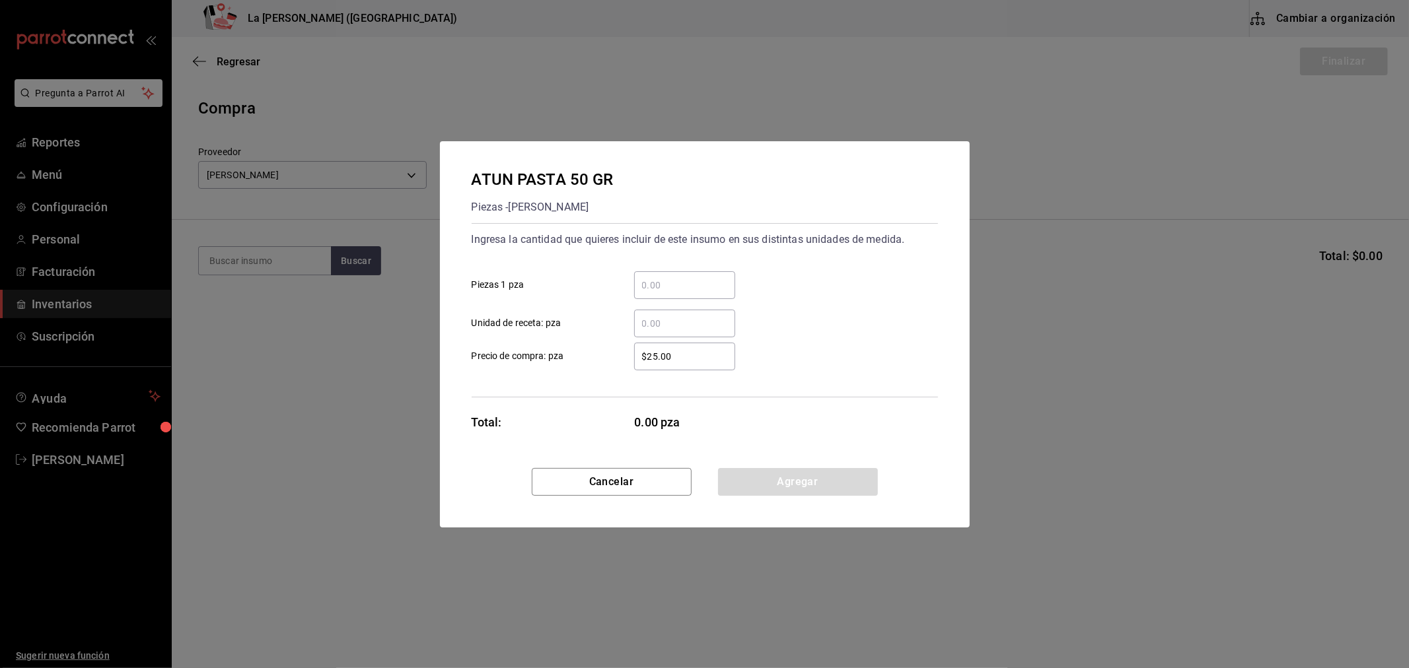
click at [699, 287] on input "​ Piezas 1 pza" at bounding box center [684, 285] width 101 height 16
type input "40"
type input "$0.1"
click button "Agregar" at bounding box center [798, 482] width 160 height 28
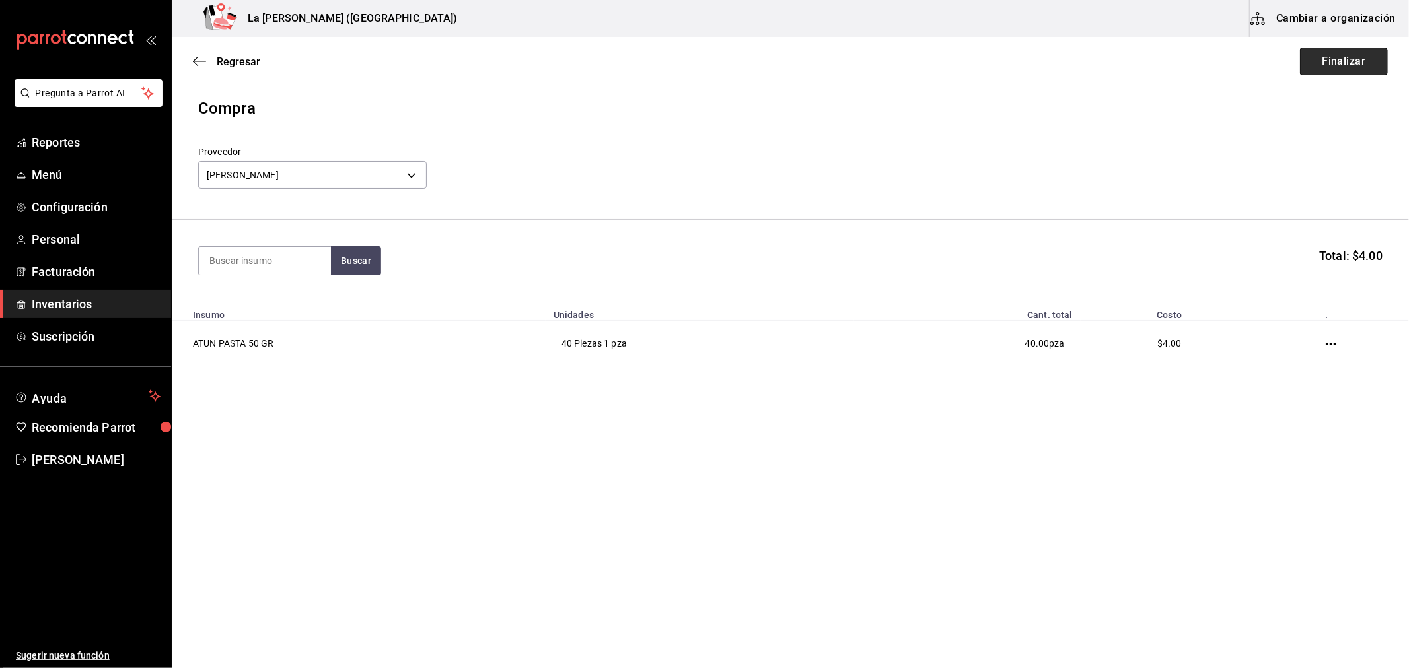
click at [1359, 65] on button "Finalizar" at bounding box center [1344, 62] width 88 height 28
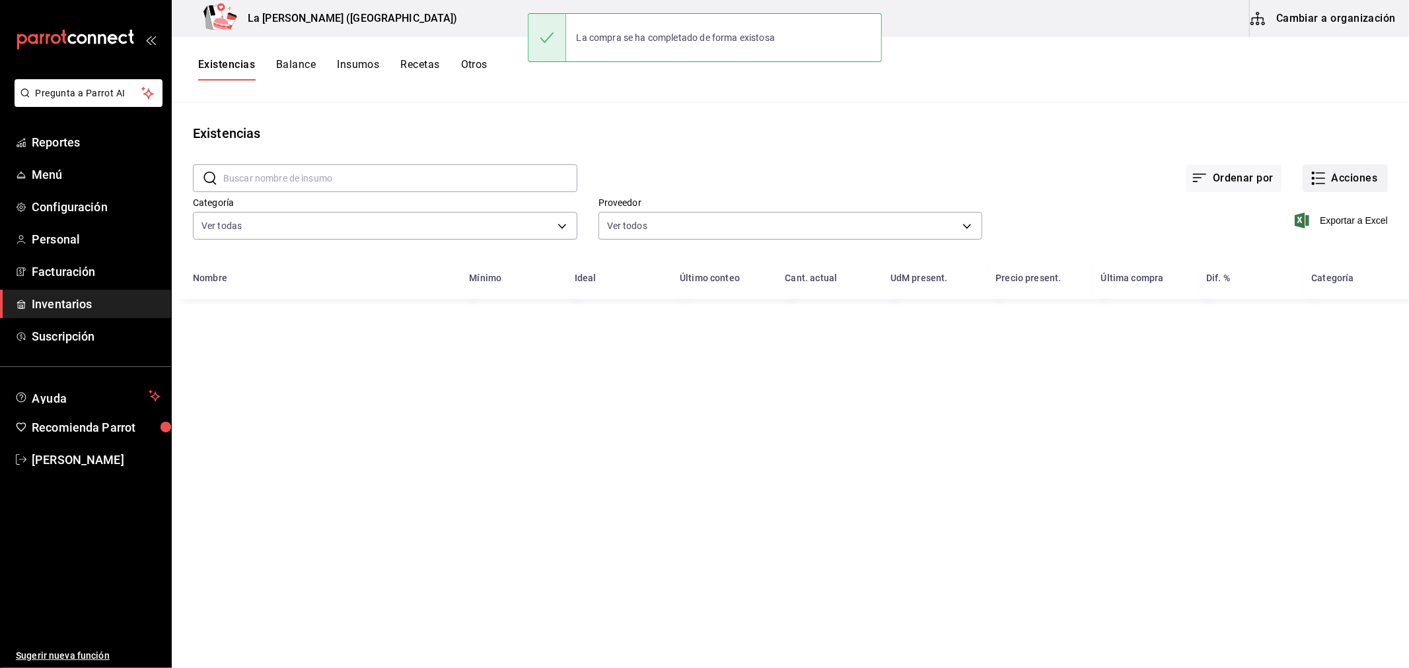
click at [1362, 182] on button "Acciones" at bounding box center [1344, 178] width 85 height 28
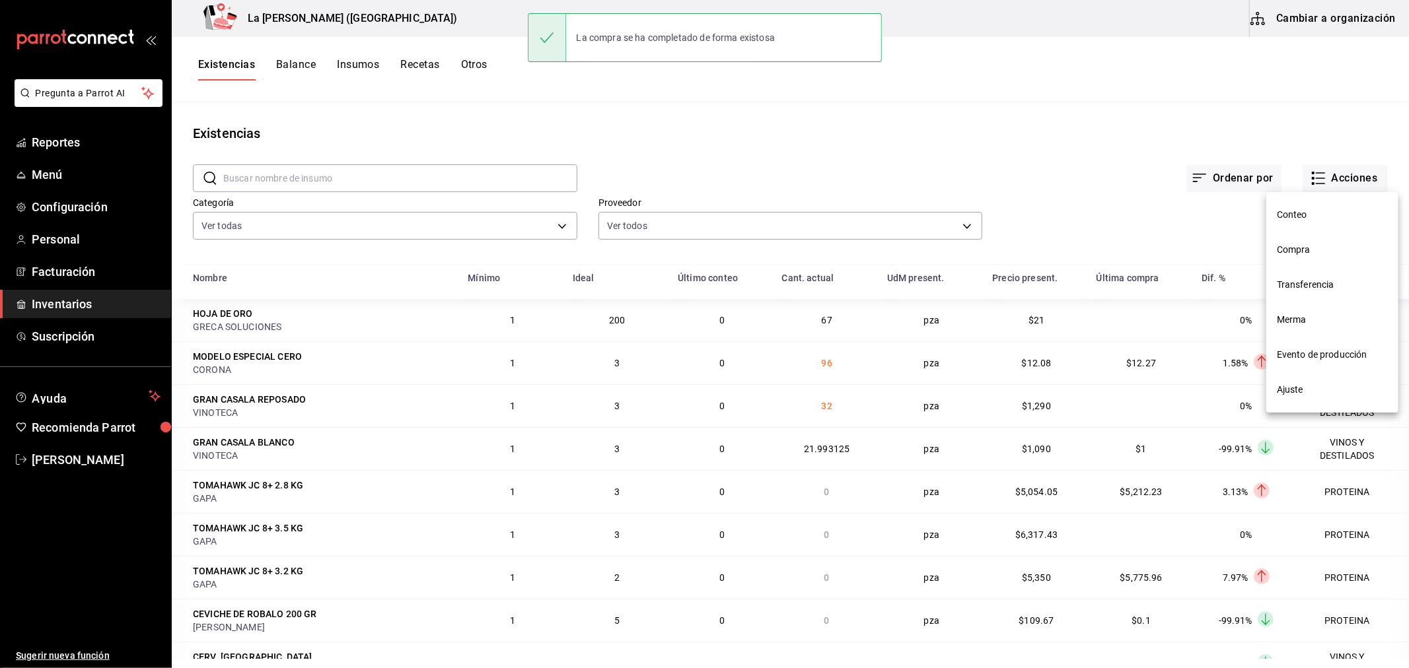
click at [1306, 252] on span "Compra" at bounding box center [1332, 250] width 111 height 14
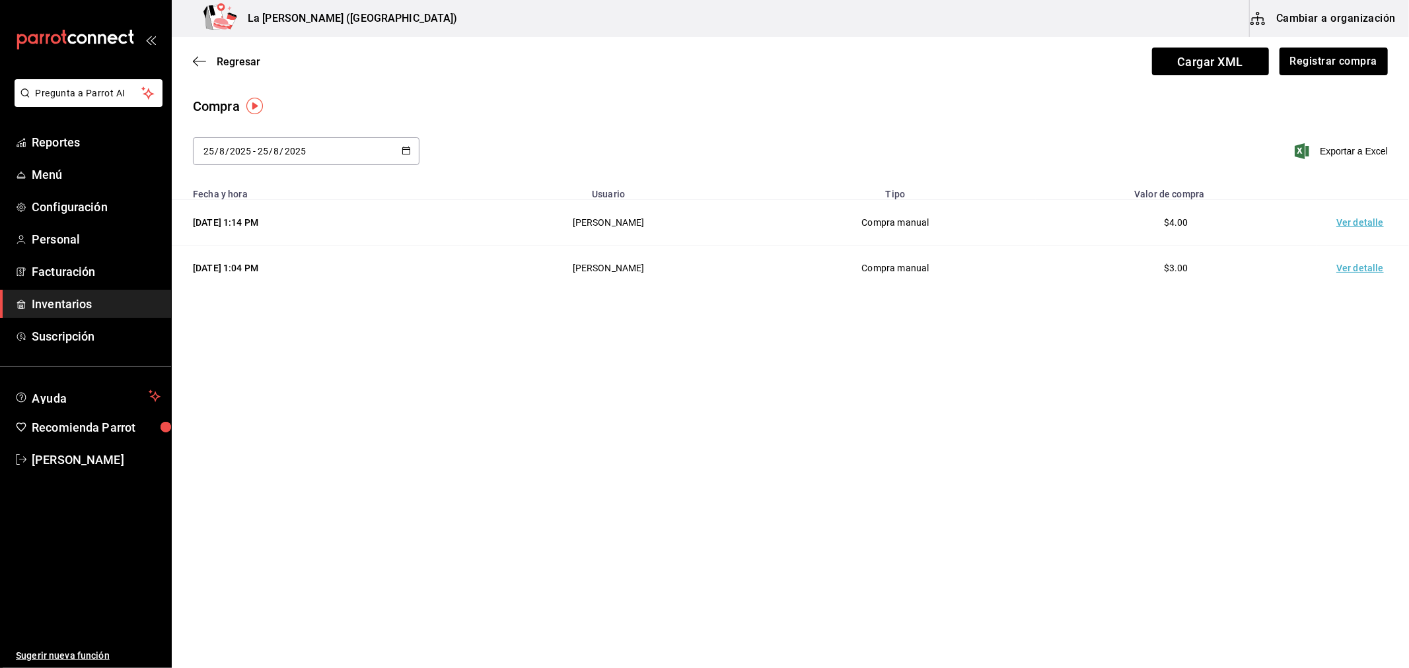
click at [1345, 225] on td "Ver detalle" at bounding box center [1362, 223] width 92 height 46
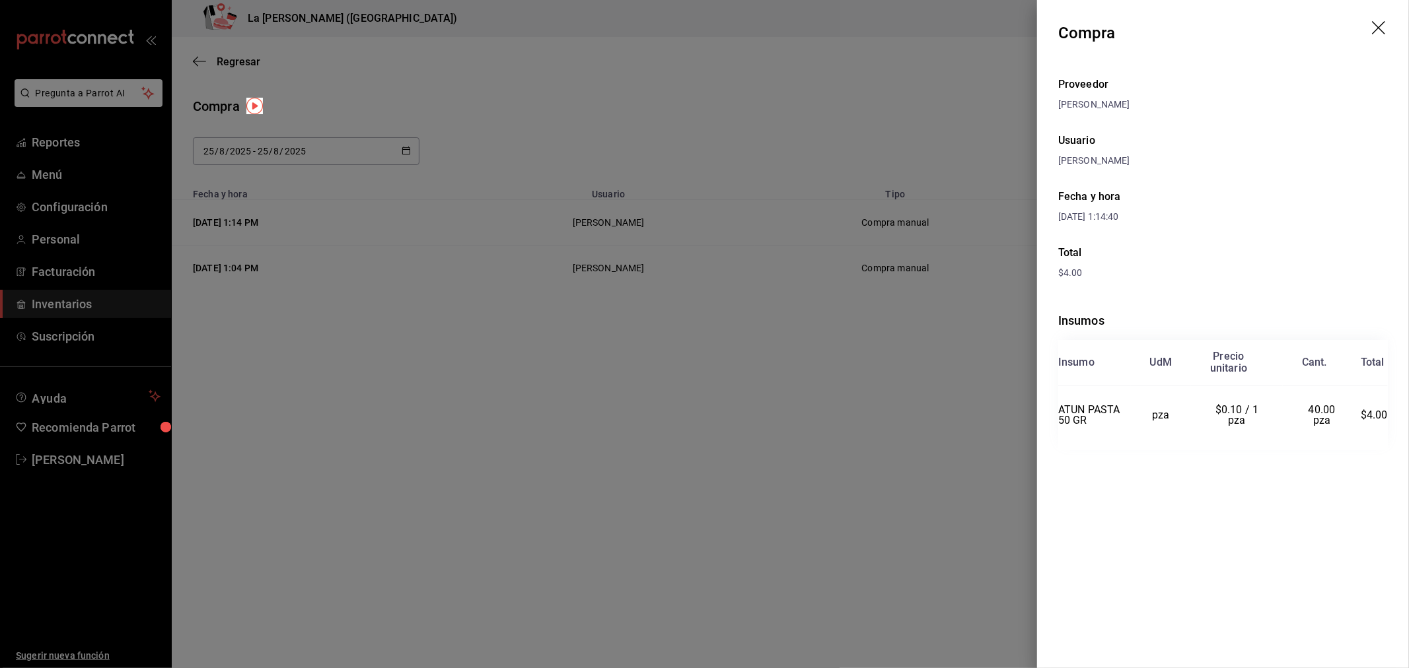
click at [654, 298] on div at bounding box center [704, 334] width 1409 height 668
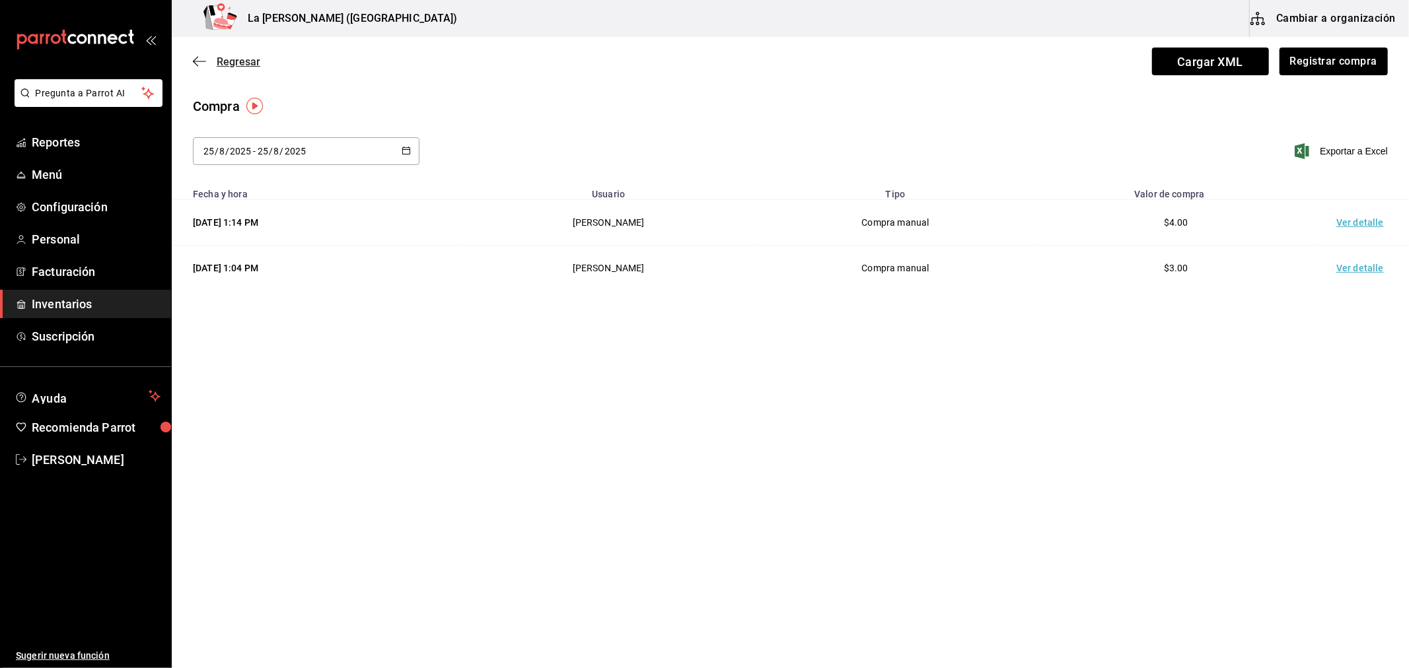
click at [212, 60] on span "Regresar" at bounding box center [226, 61] width 67 height 13
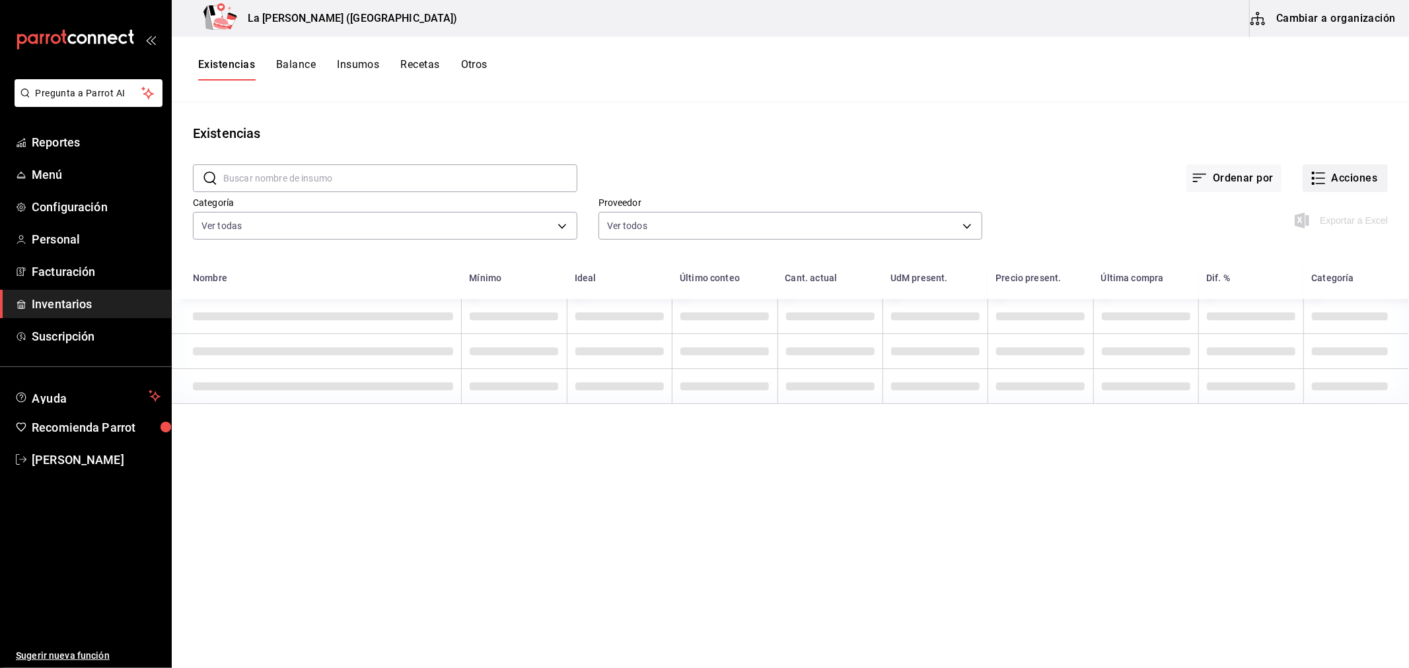
click at [1329, 176] on button "Acciones" at bounding box center [1344, 178] width 85 height 28
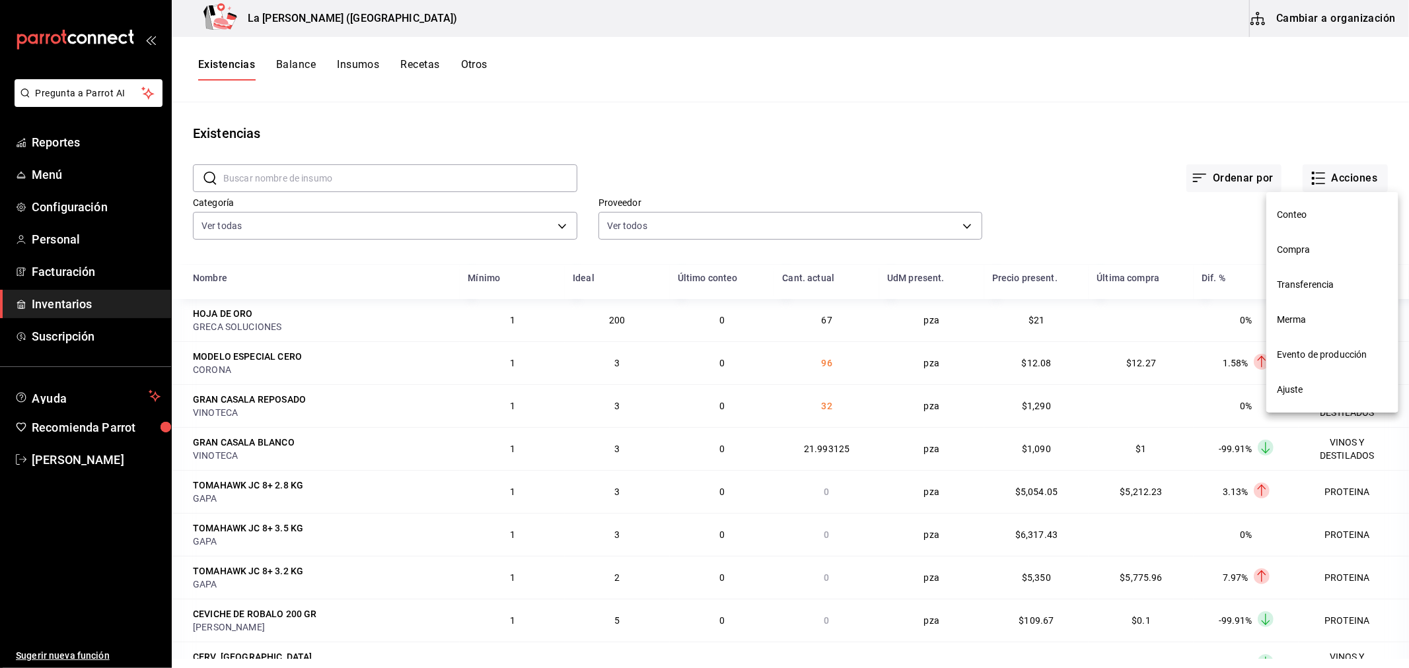
click at [1310, 332] on li "Merma" at bounding box center [1332, 319] width 132 height 35
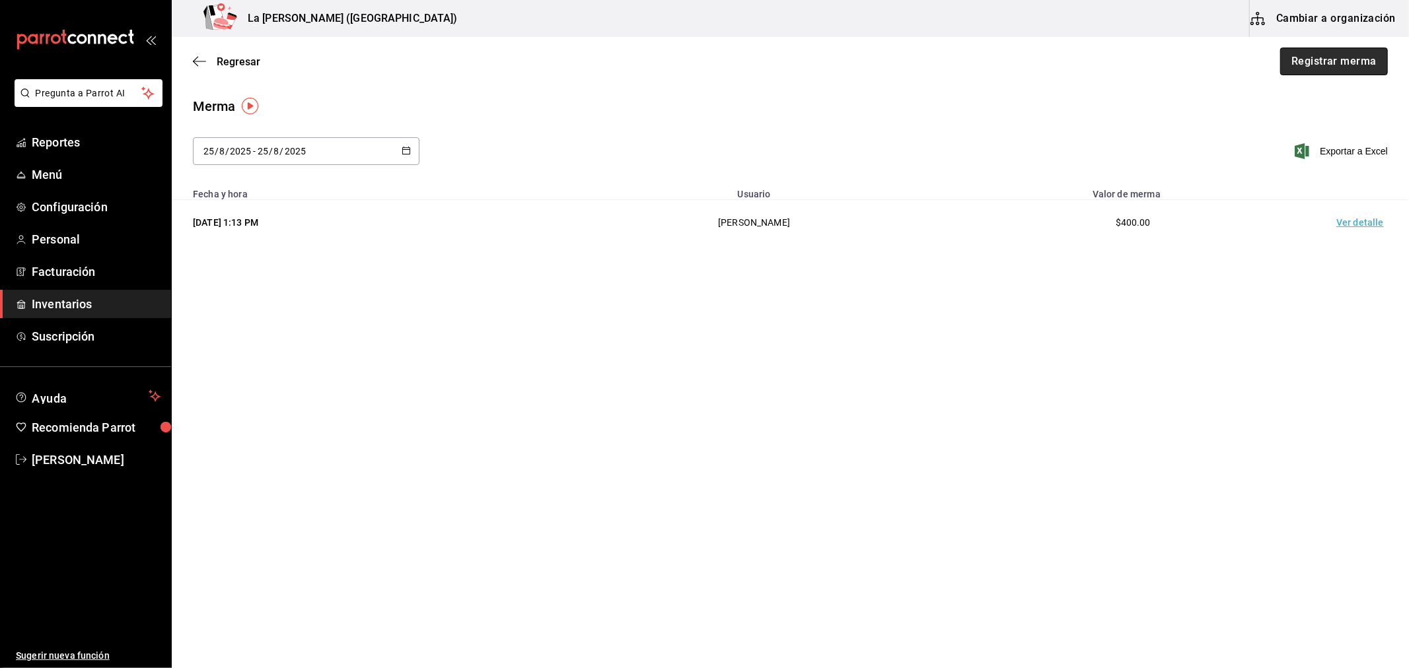
click at [1329, 65] on button "Registrar merma" at bounding box center [1334, 62] width 108 height 28
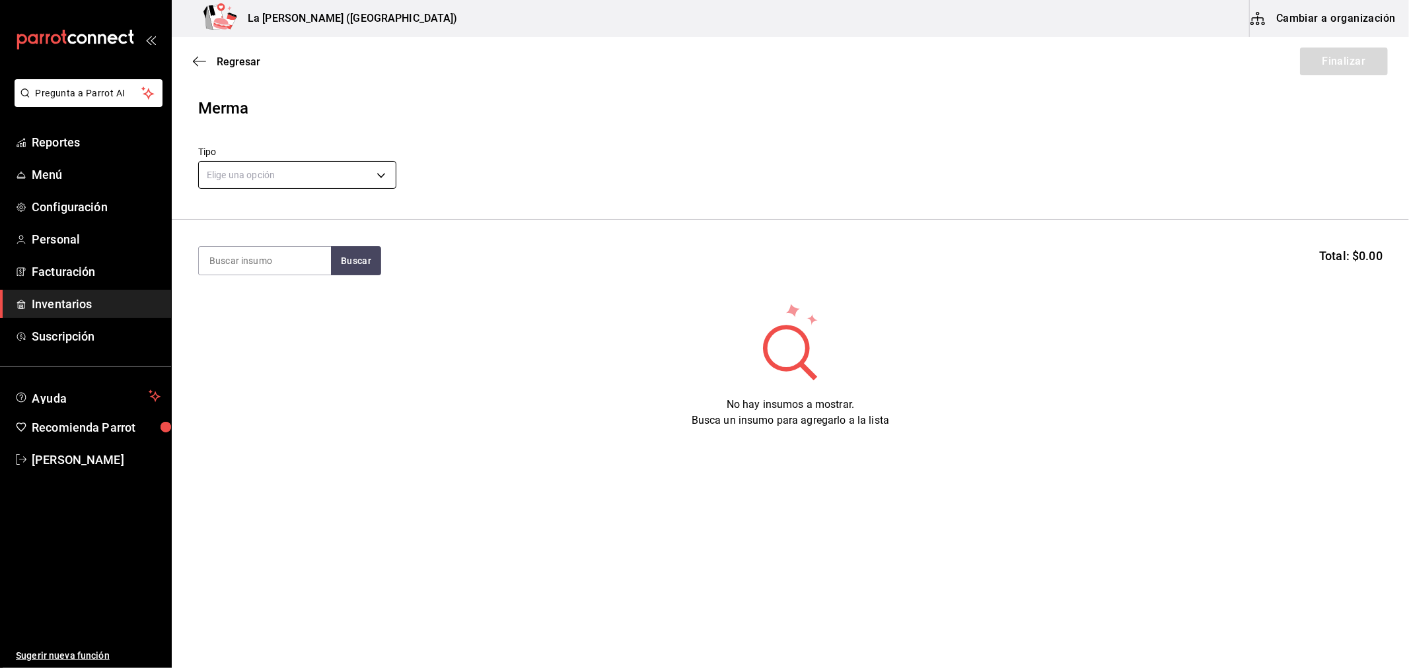
click at [304, 176] on body "Pregunta a Parrot AI Reportes Menú Configuración Personal Facturación Inventari…" at bounding box center [704, 297] width 1409 height 594
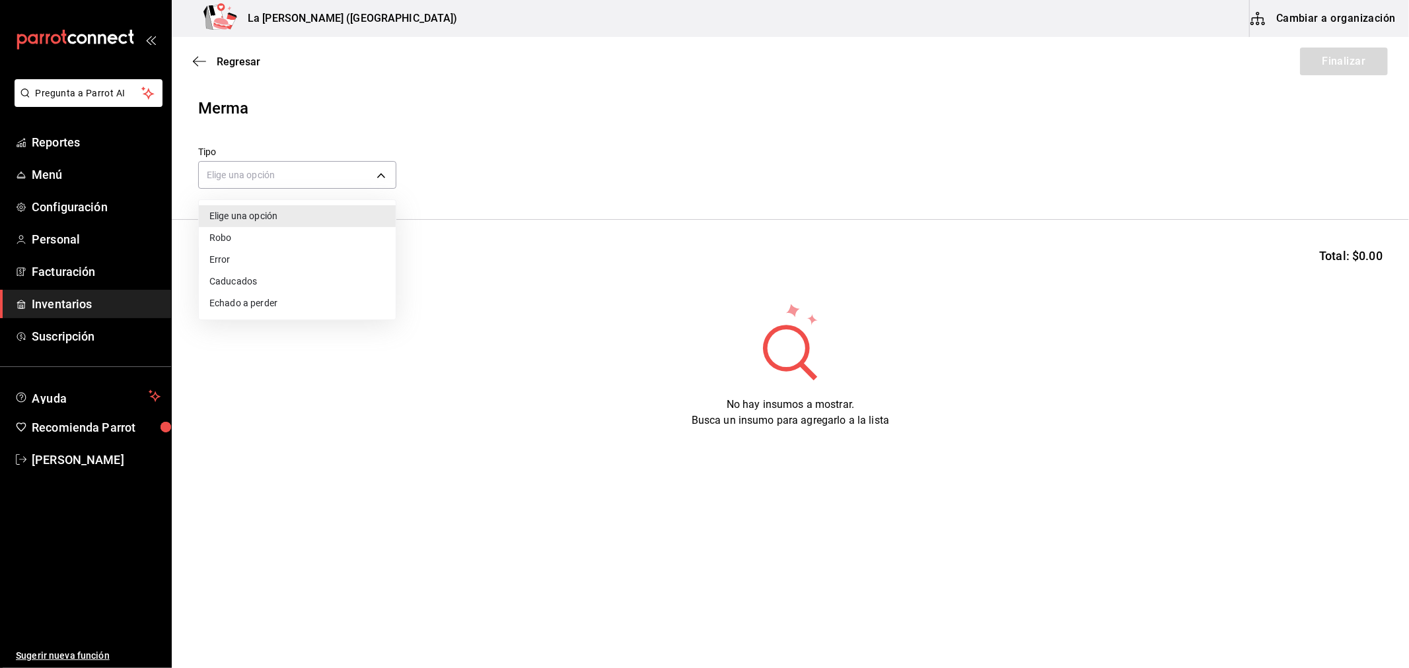
drag, startPoint x: 233, startPoint y: 262, endPoint x: 241, endPoint y: 248, distance: 16.5
click at [234, 262] on li "Error" at bounding box center [297, 260] width 197 height 22
type input "ERROR"
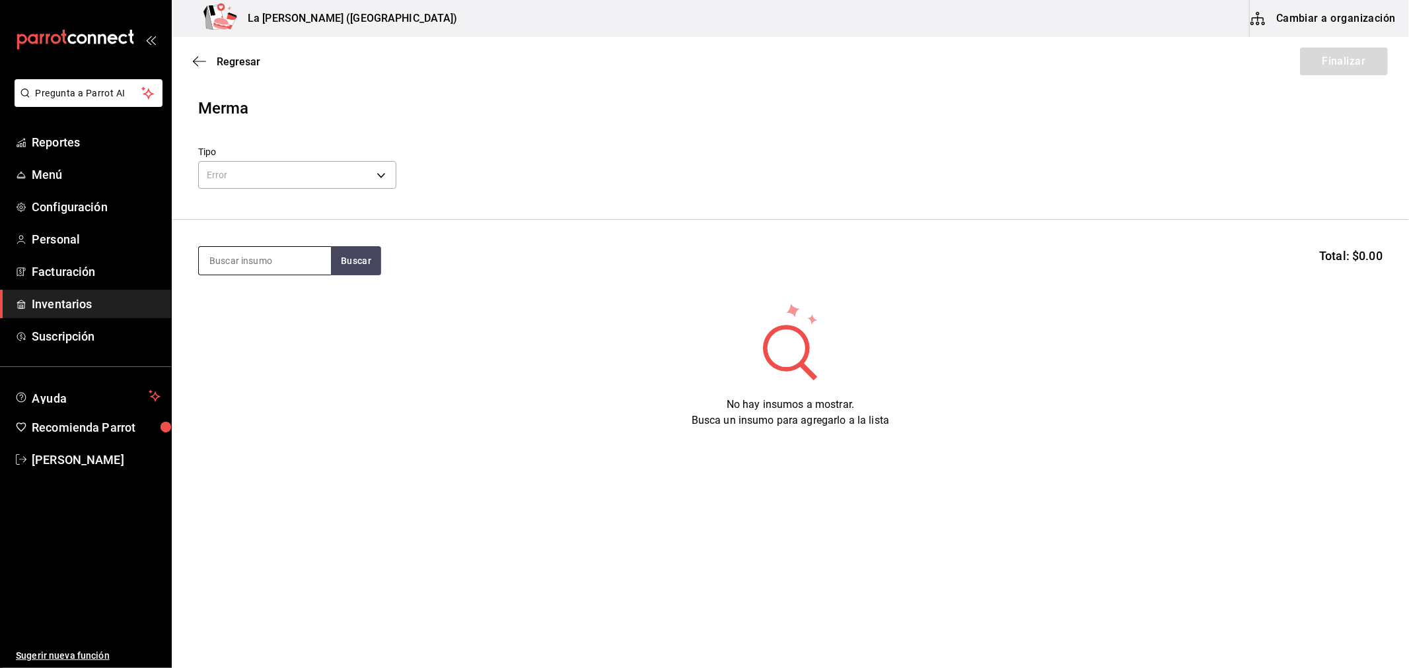
click at [272, 260] on input at bounding box center [265, 261] width 132 height 28
type input "TOTO"
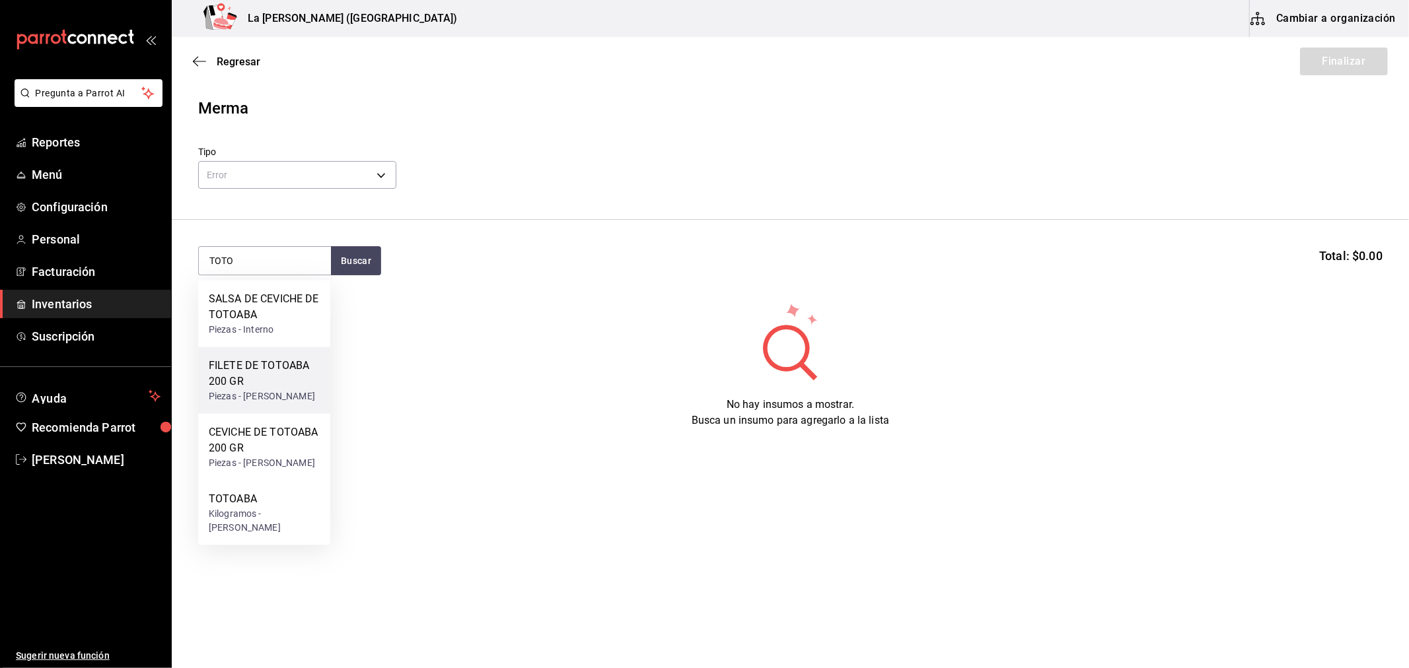
click at [265, 385] on div "FILETE DE TOTOABA 200 GR" at bounding box center [264, 374] width 111 height 32
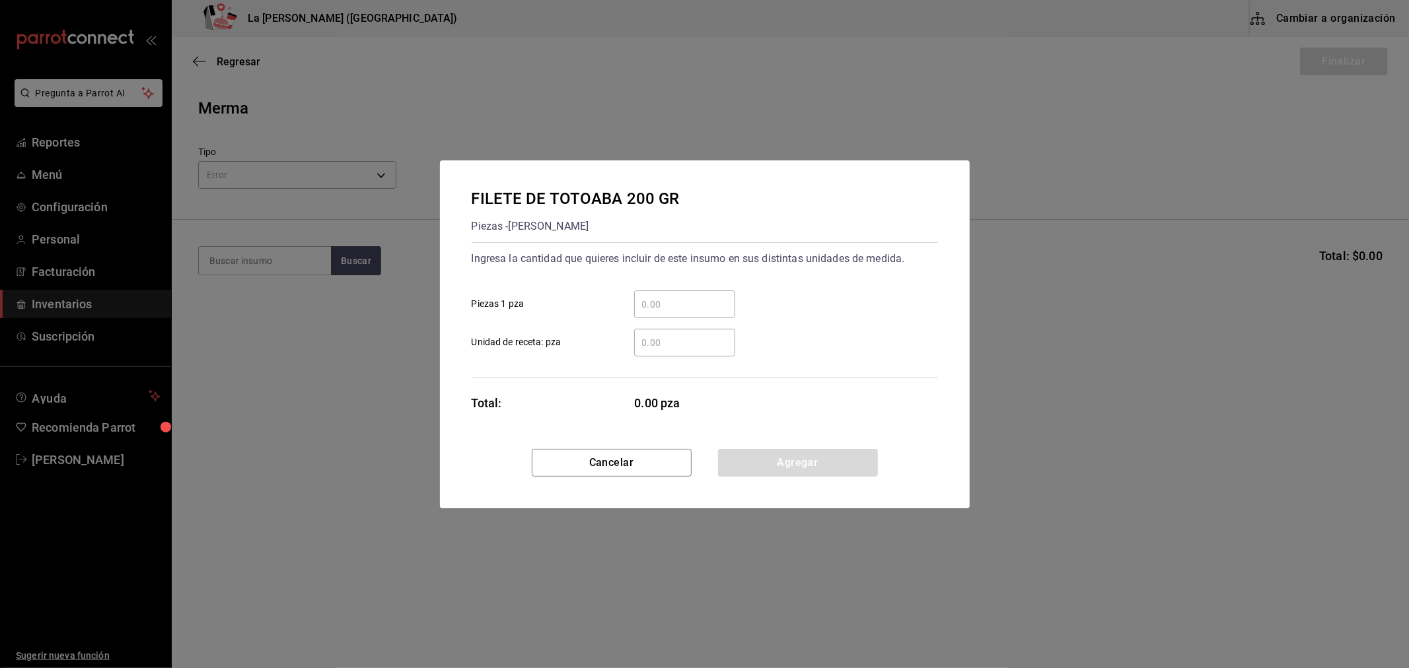
click at [668, 306] on input "​ Piezas 1 pza" at bounding box center [684, 305] width 101 height 16
type input "5"
click button "Agregar" at bounding box center [798, 463] width 160 height 28
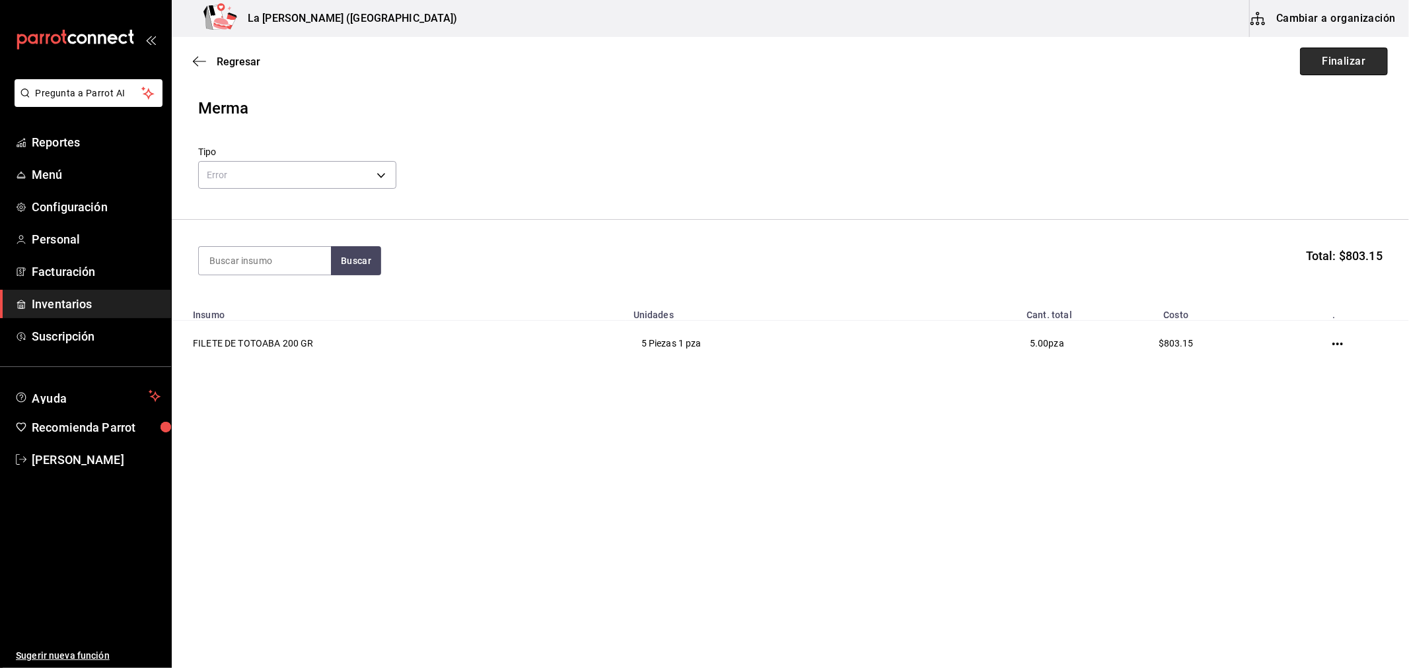
click at [1350, 63] on button "Finalizar" at bounding box center [1344, 62] width 88 height 28
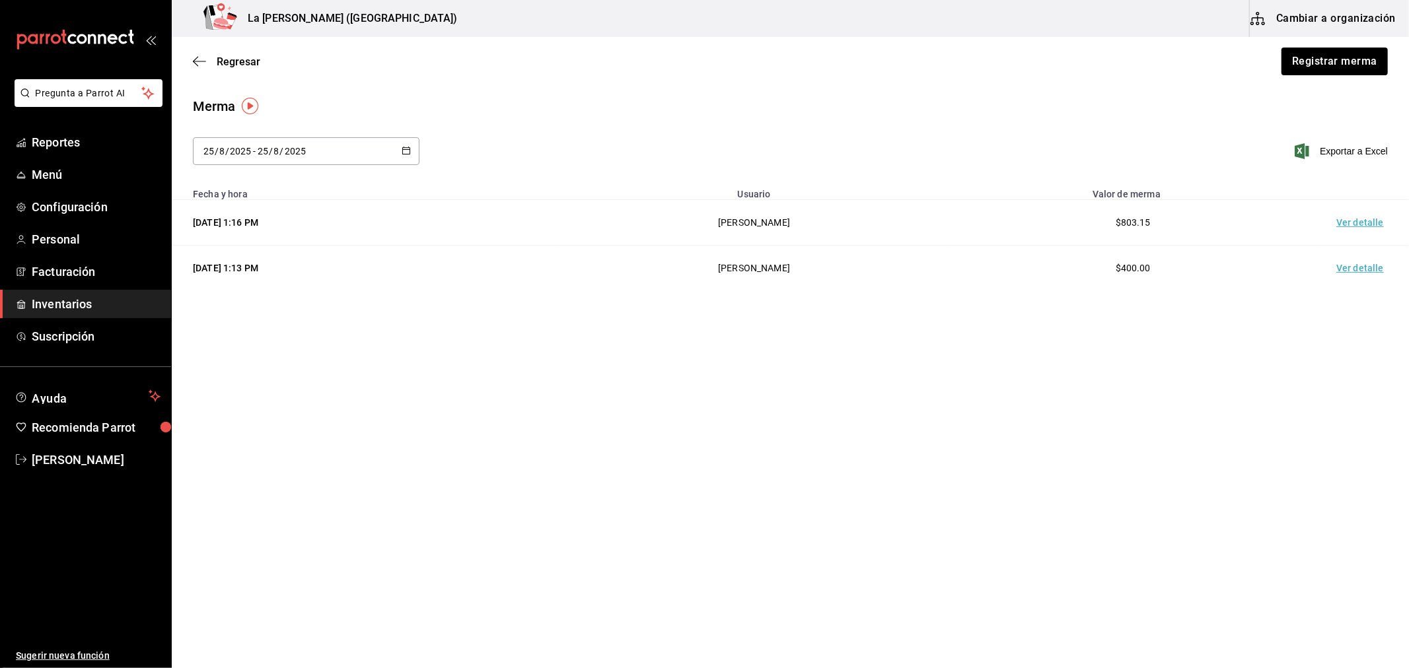
click at [1363, 223] on td "Ver detalle" at bounding box center [1362, 223] width 92 height 46
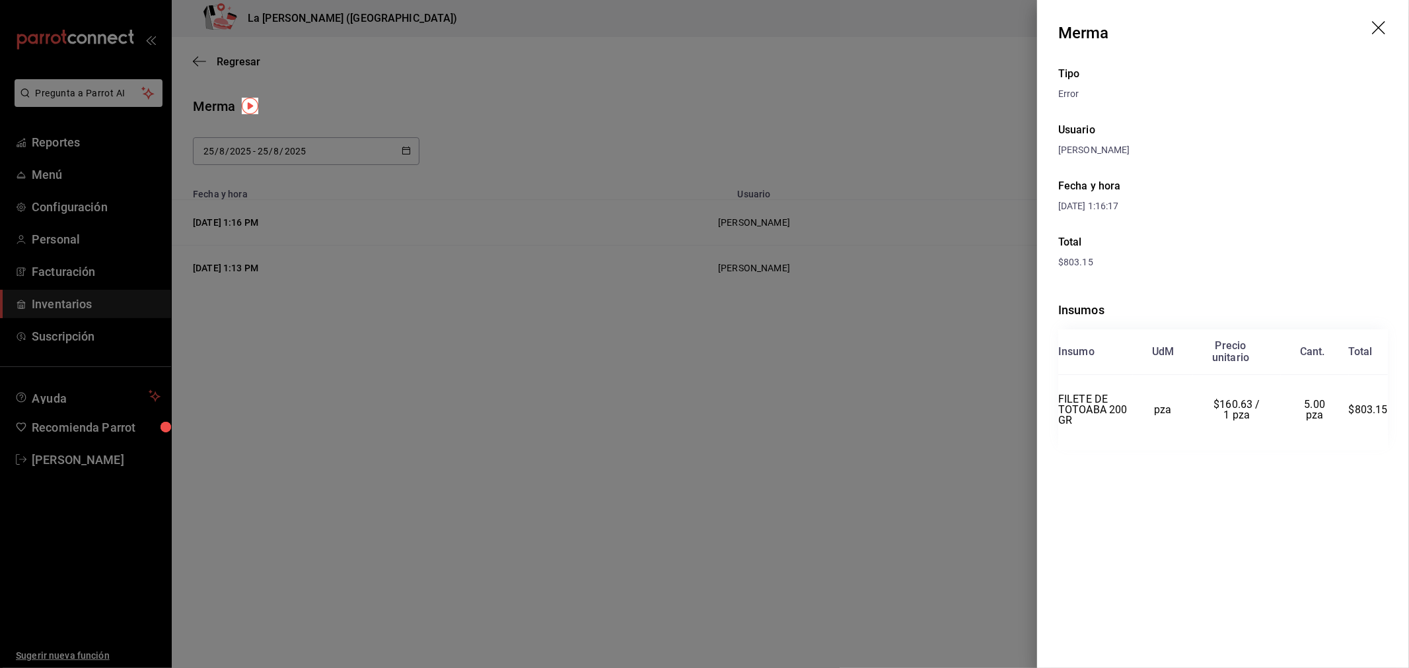
click at [827, 279] on div at bounding box center [704, 334] width 1409 height 668
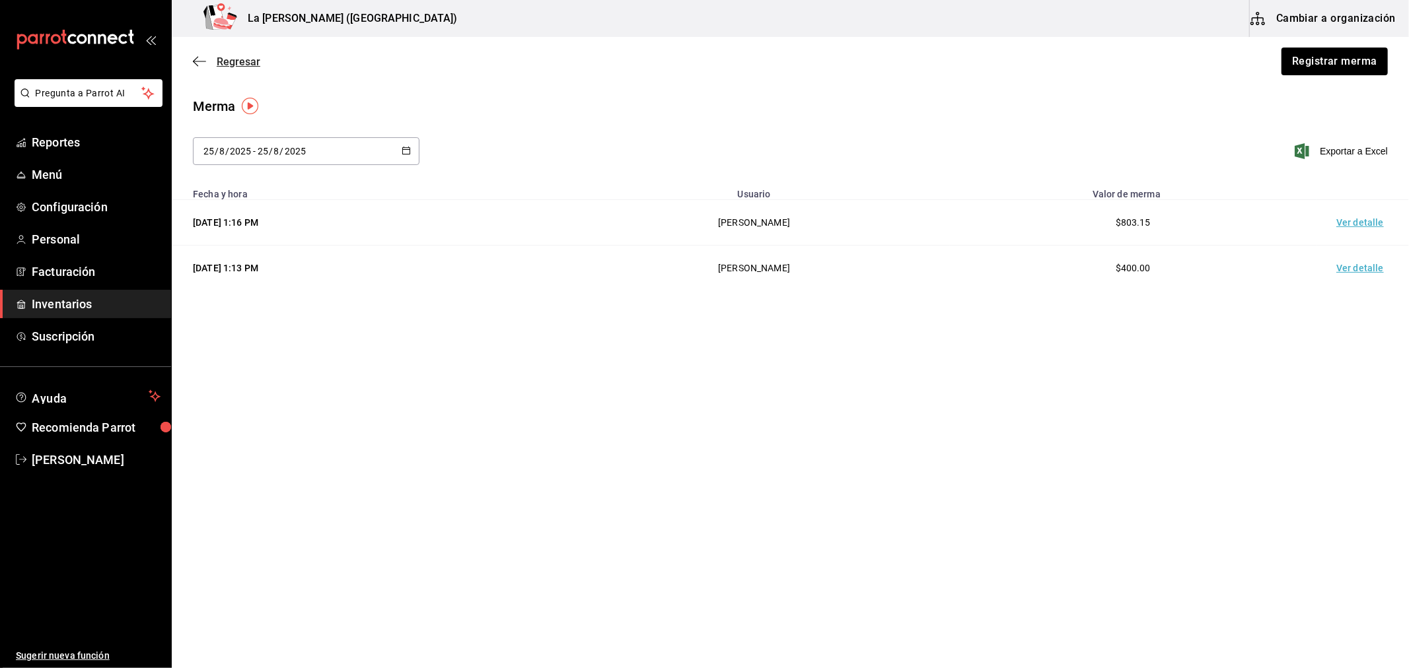
click at [232, 61] on span "Regresar" at bounding box center [239, 61] width 44 height 13
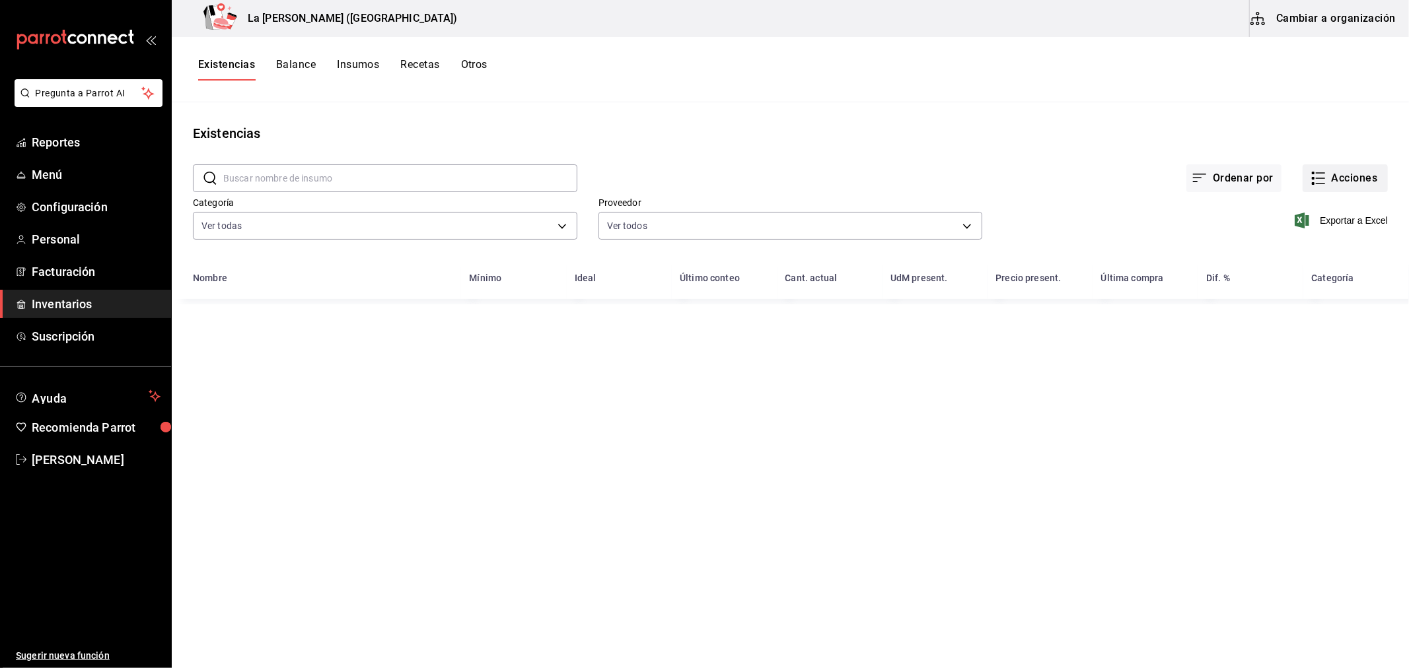
click at [1345, 170] on button "Acciones" at bounding box center [1344, 178] width 85 height 28
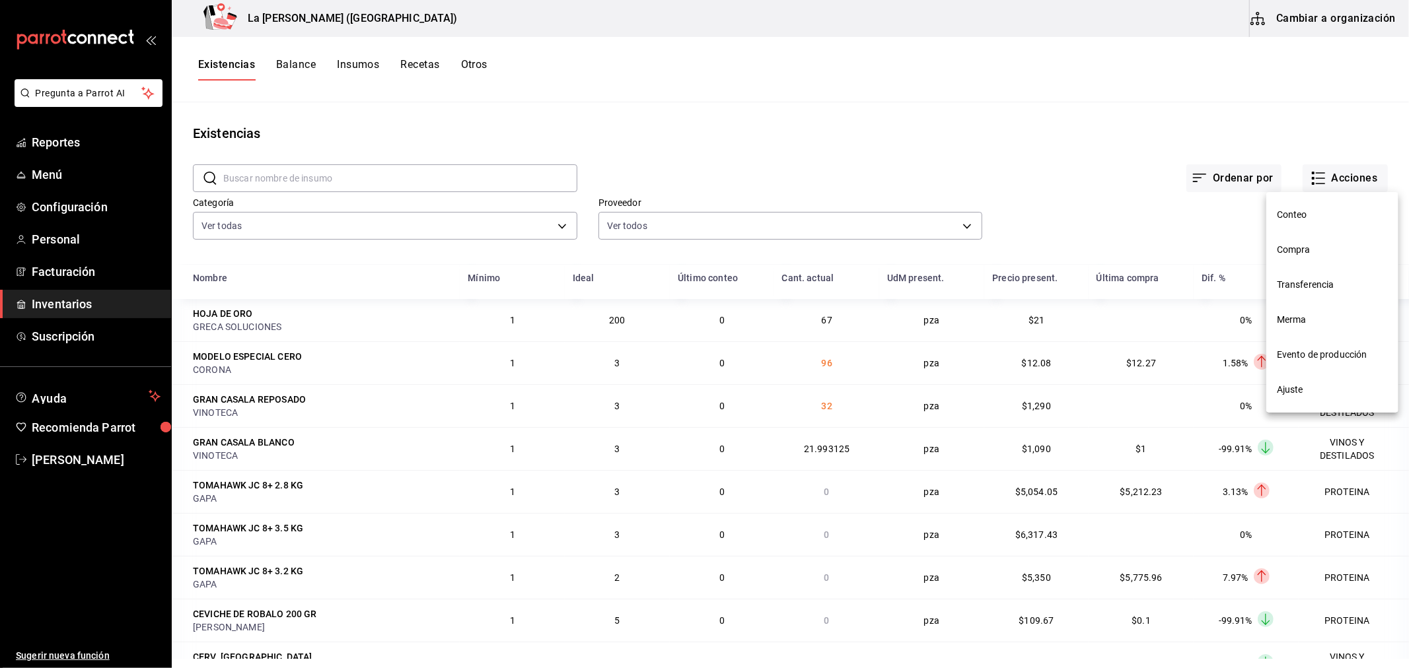
click at [1313, 240] on li "Compra" at bounding box center [1332, 249] width 132 height 35
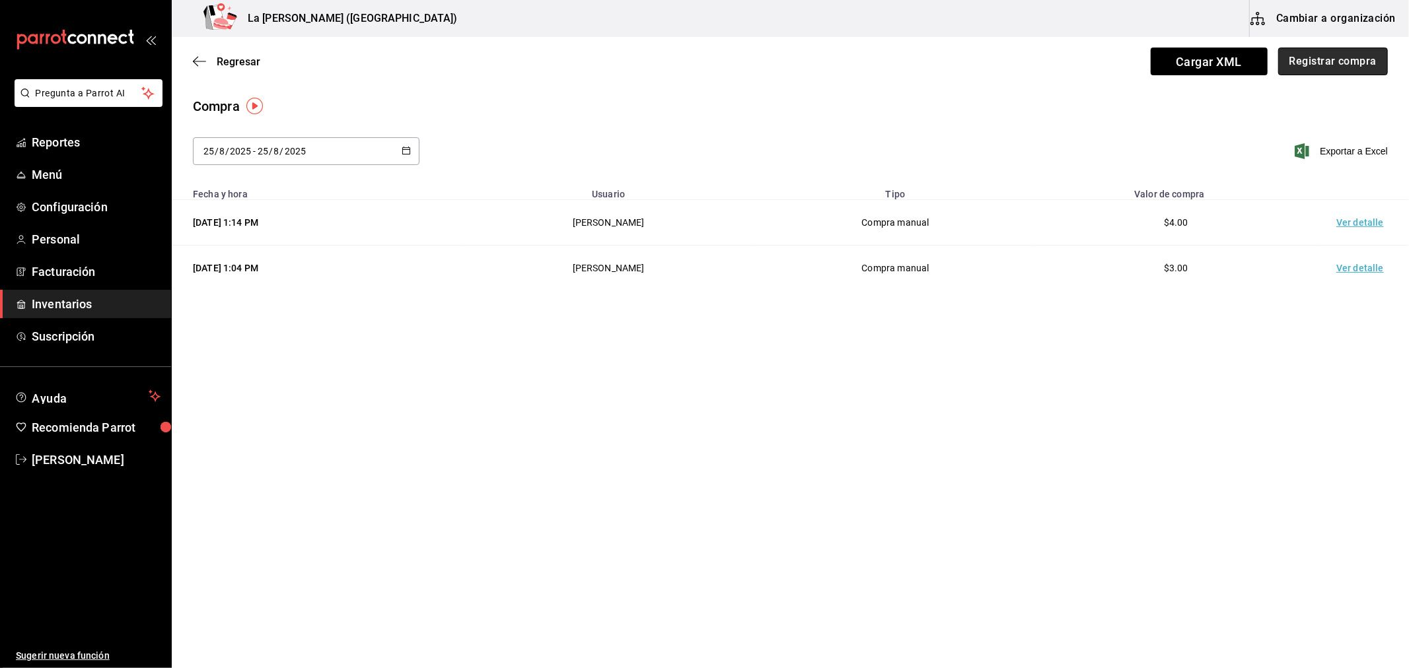
click at [1314, 60] on button "Registrar compra" at bounding box center [1333, 62] width 110 height 28
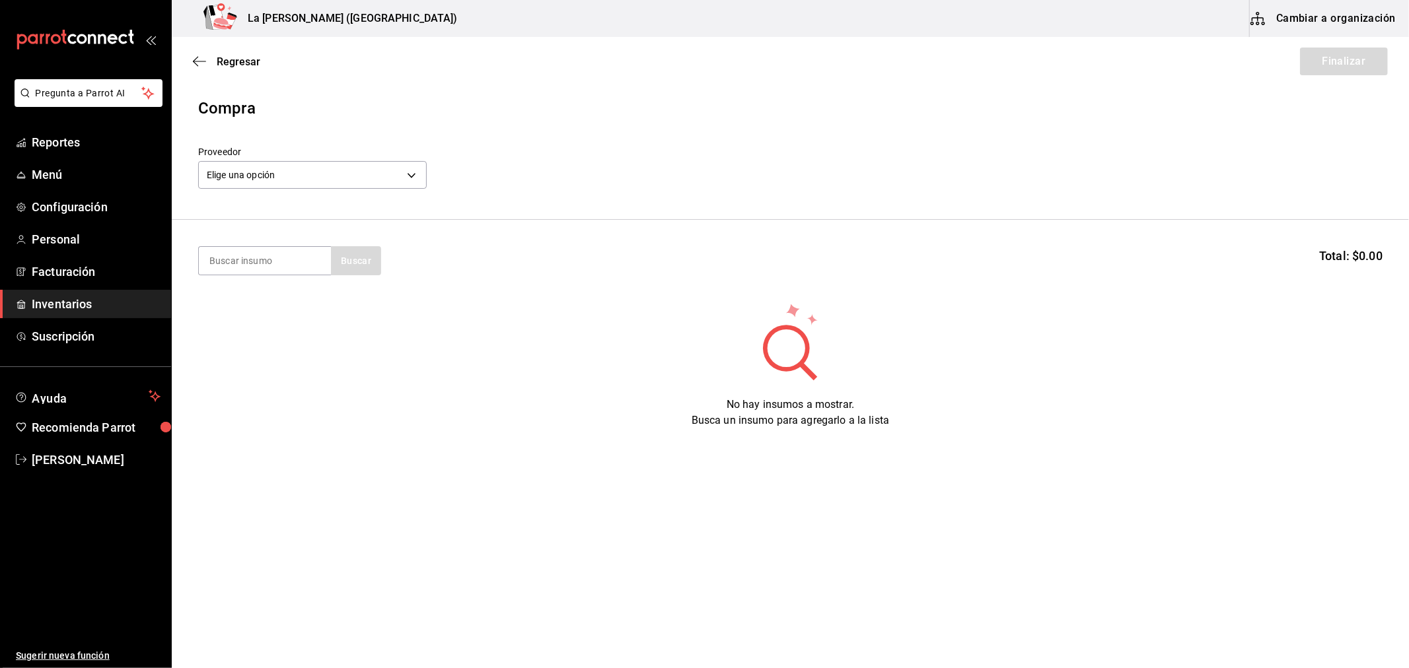
click at [227, 192] on div "Proveedor Elige una opción default" at bounding box center [312, 170] width 228 height 46
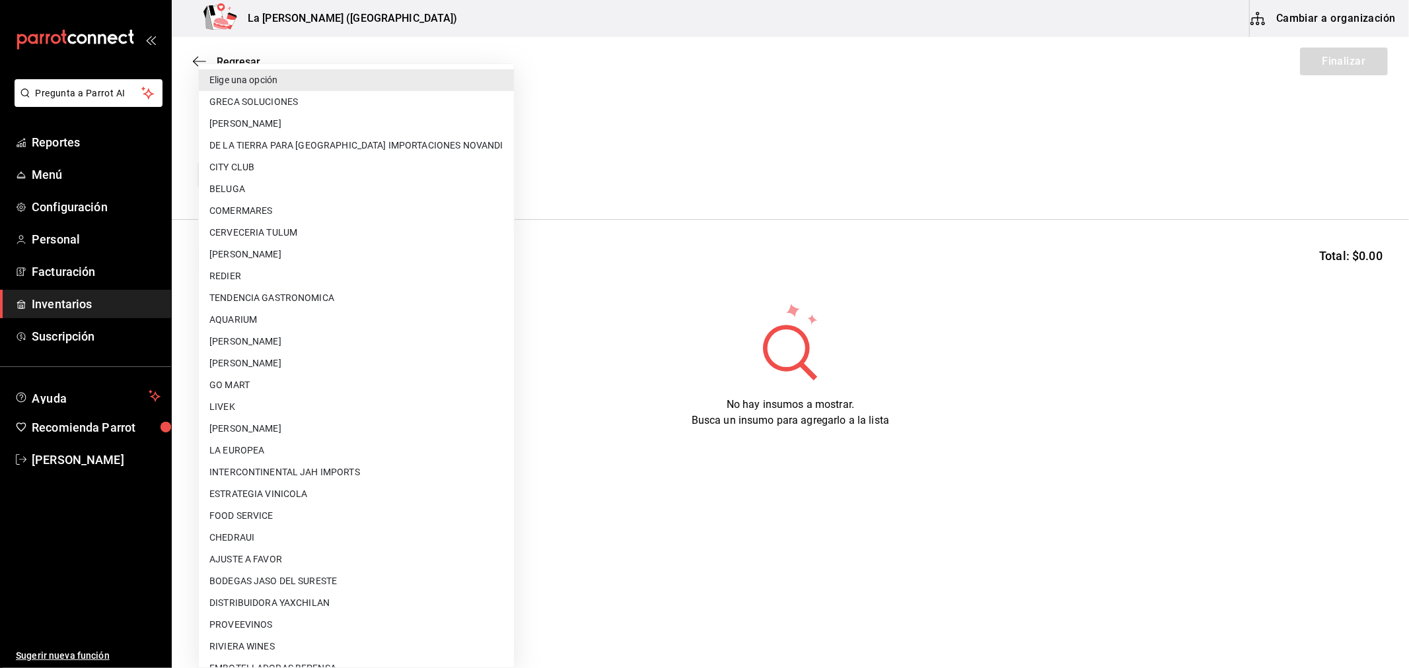
click at [234, 181] on body "Pregunta a Parrot AI Reportes Menú Configuración Personal Facturación Inventari…" at bounding box center [704, 297] width 1409 height 594
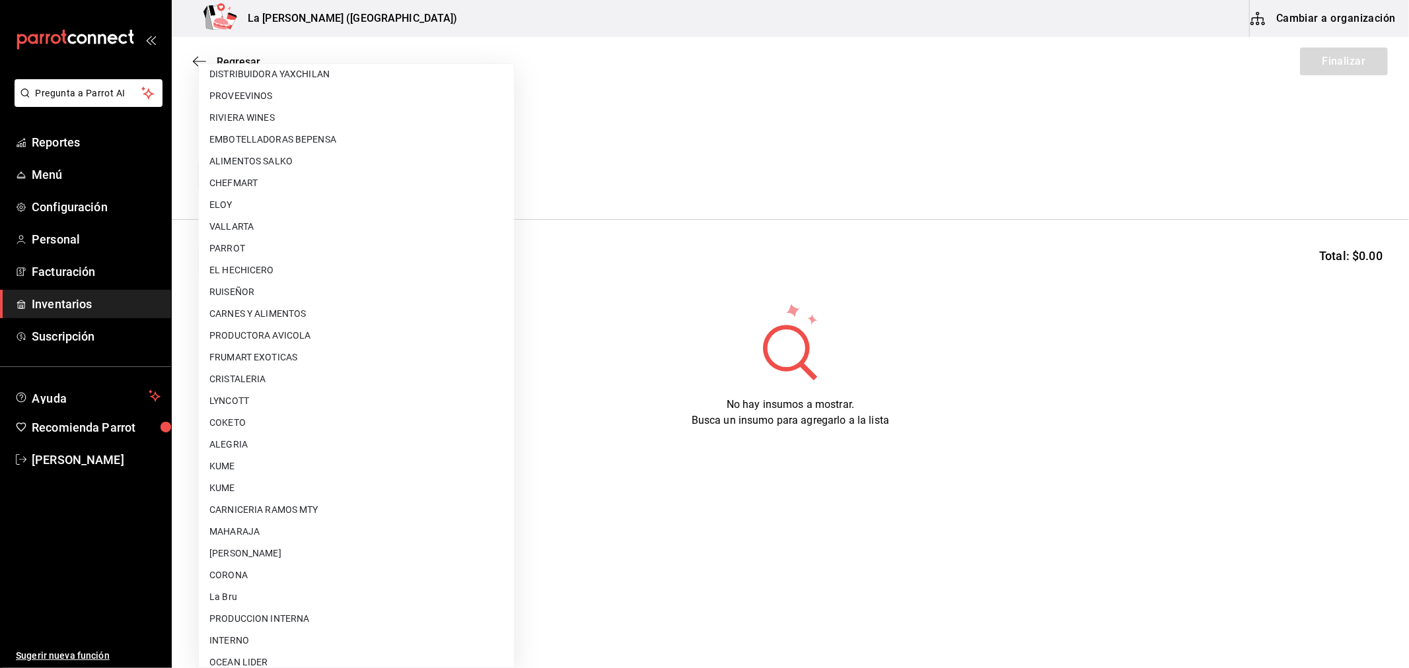
scroll to position [843, 0]
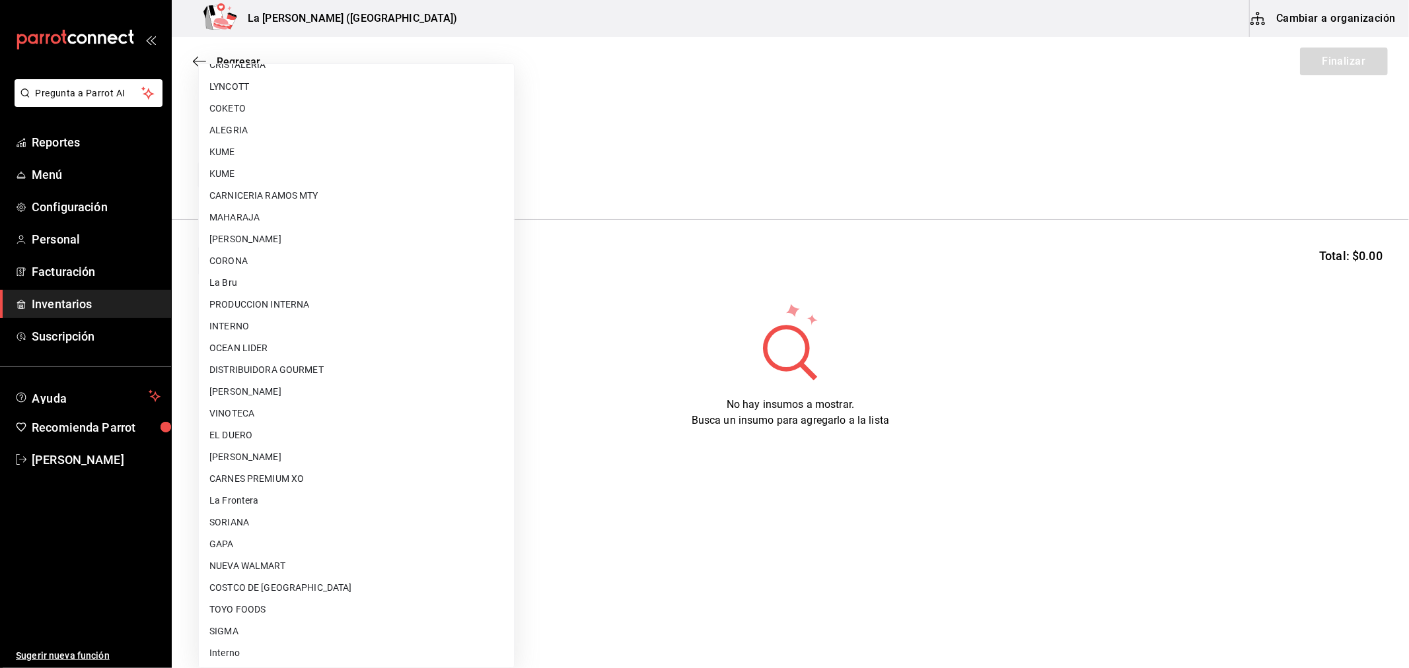
click at [320, 454] on li "[PERSON_NAME]" at bounding box center [356, 457] width 315 height 22
type input "315b81d5-d420-441a-a150-3d316ba9d60a"
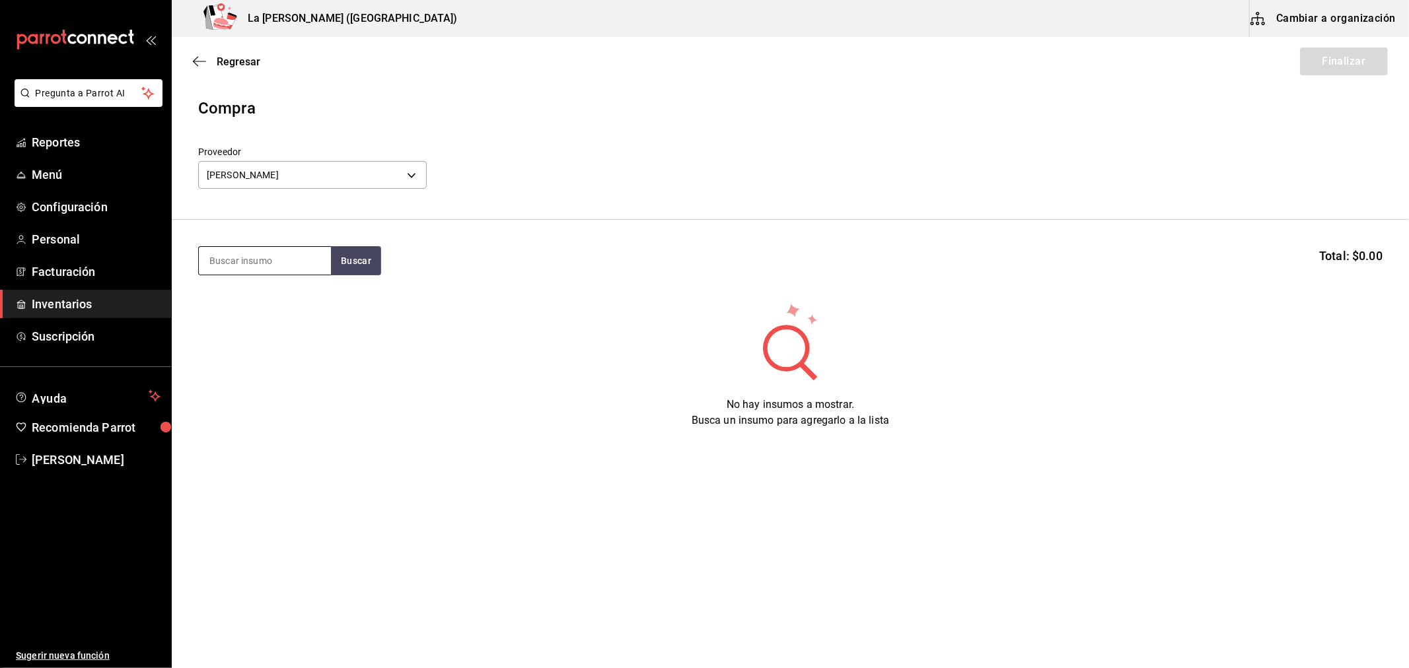
click at [291, 262] on input at bounding box center [265, 261] width 132 height 28
type input "TOTOA"
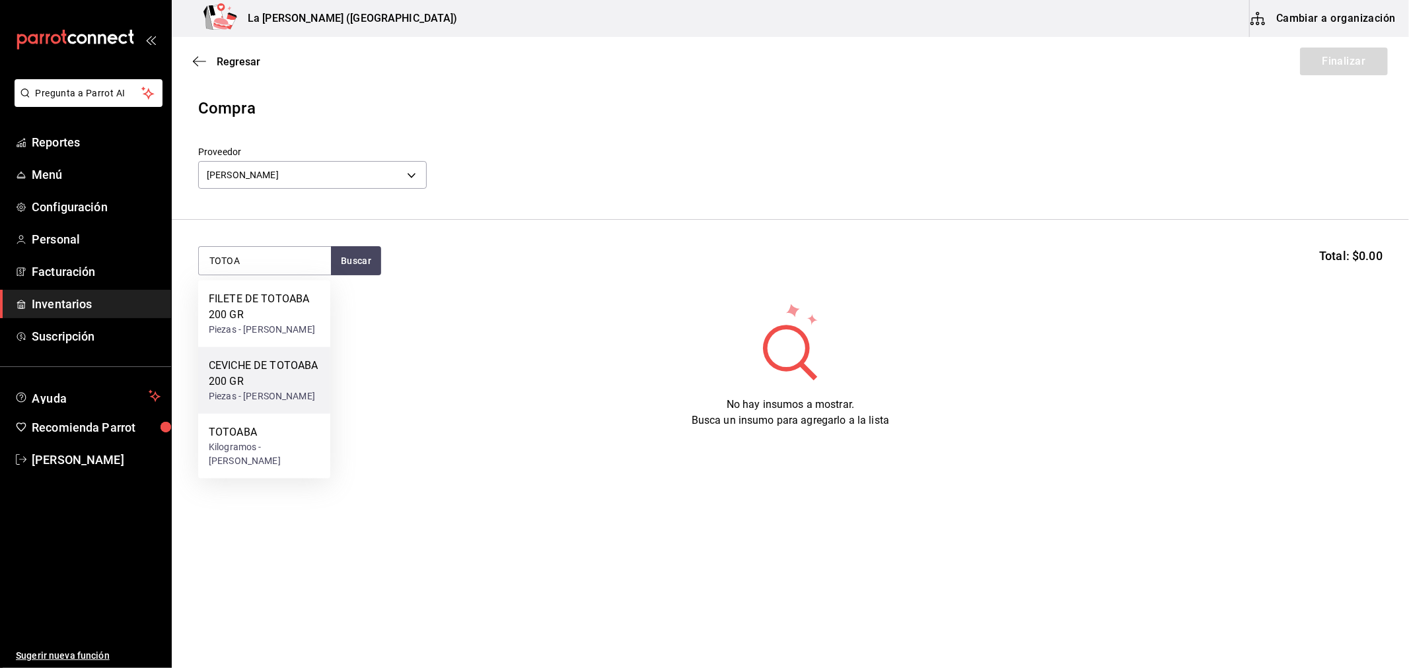
click at [277, 387] on div "CEVICHE DE TOTOABA 200 GR" at bounding box center [264, 374] width 111 height 32
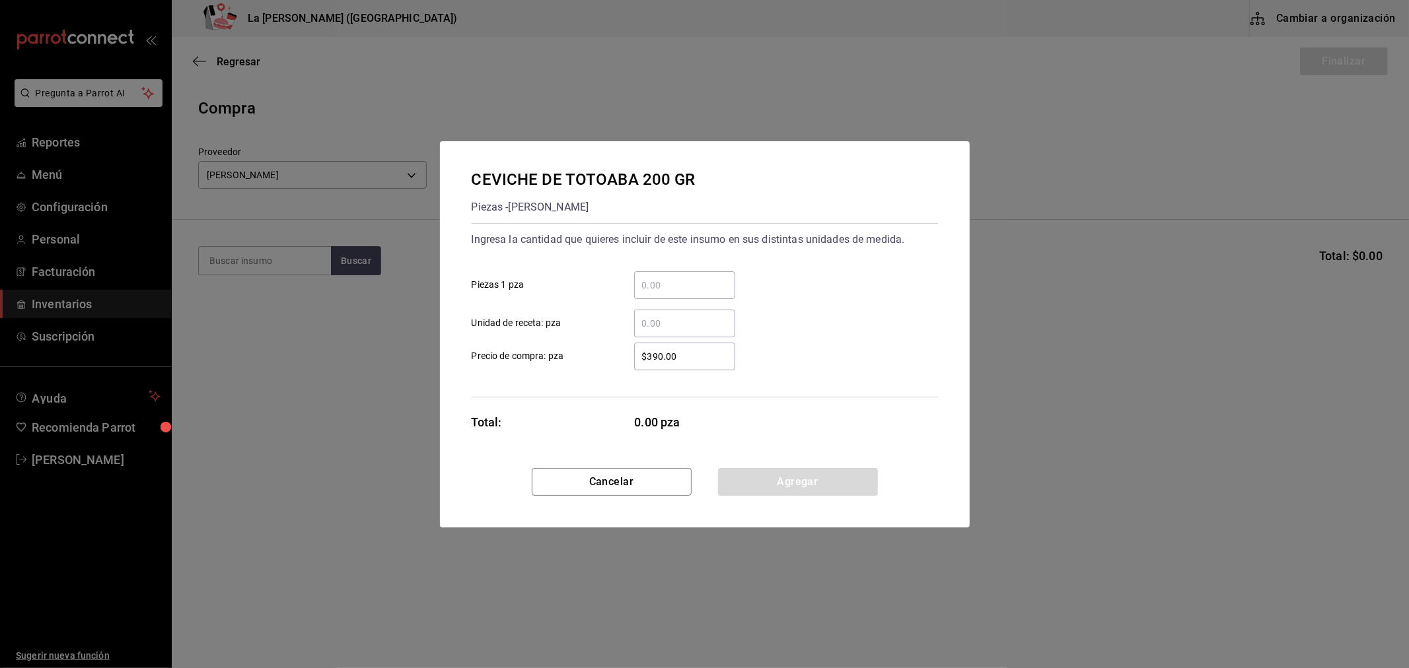
click at [704, 283] on input "​ Piezas 1 pza" at bounding box center [684, 285] width 101 height 16
type input "5"
type input "$0.1"
click button "Agregar" at bounding box center [798, 482] width 160 height 28
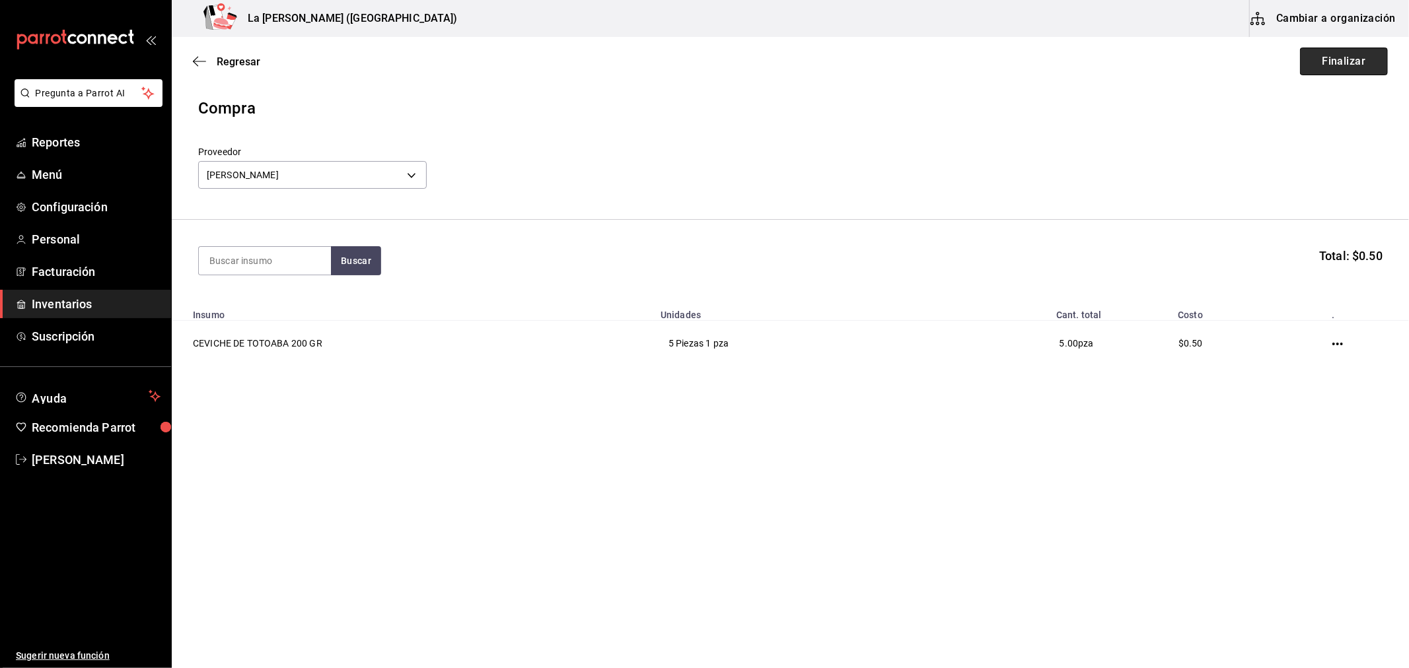
click at [1343, 70] on button "Finalizar" at bounding box center [1344, 62] width 88 height 28
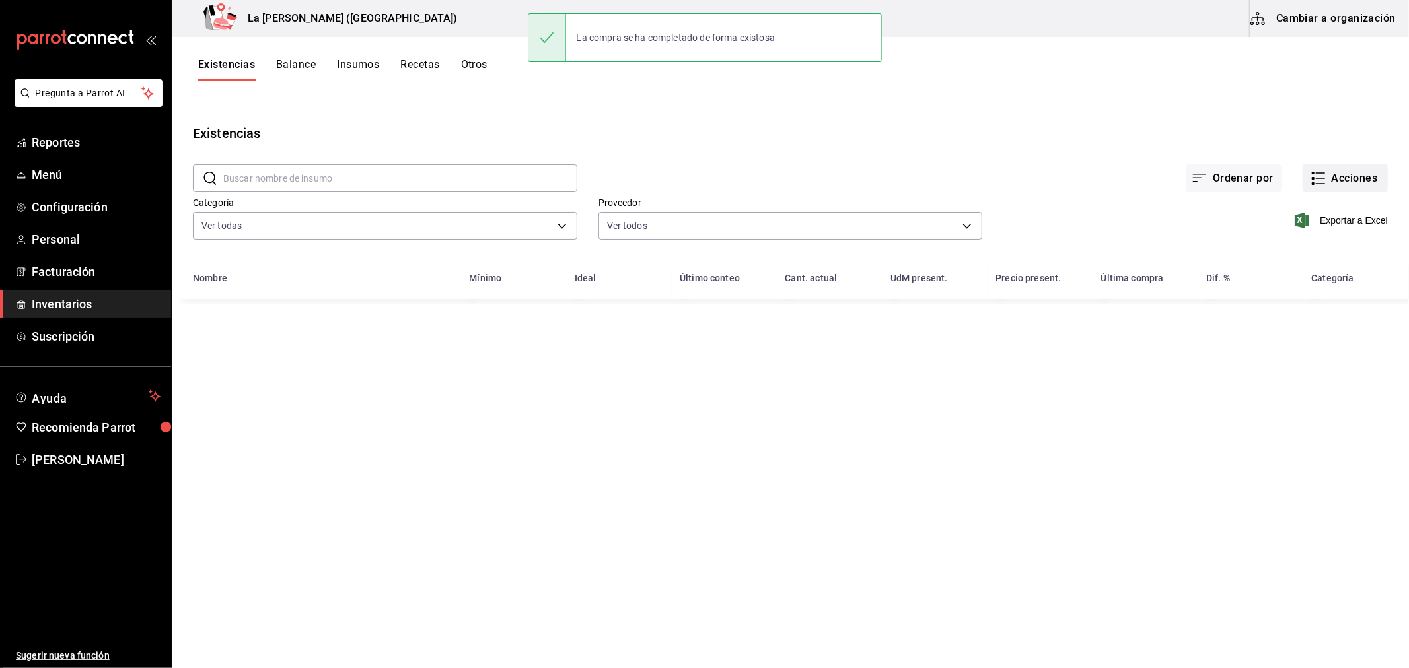
click at [1345, 177] on button "Acciones" at bounding box center [1344, 178] width 85 height 28
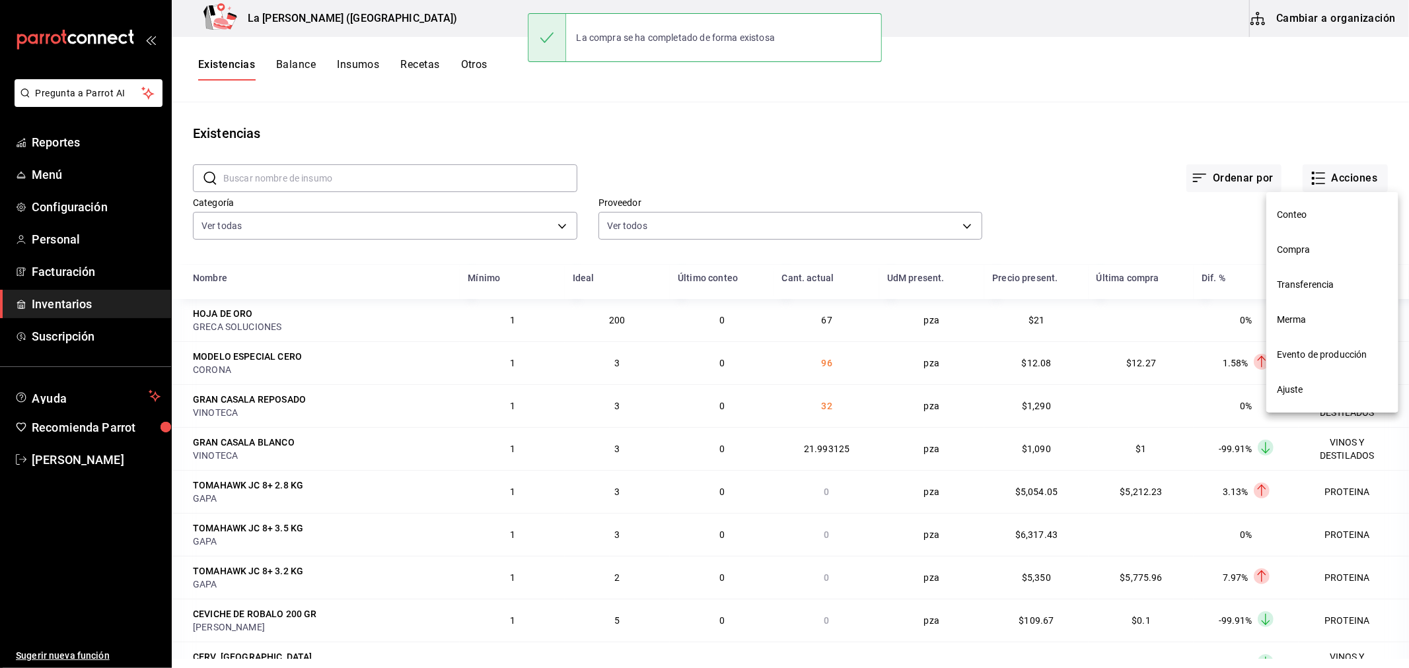
click at [1304, 248] on span "Compra" at bounding box center [1332, 250] width 111 height 14
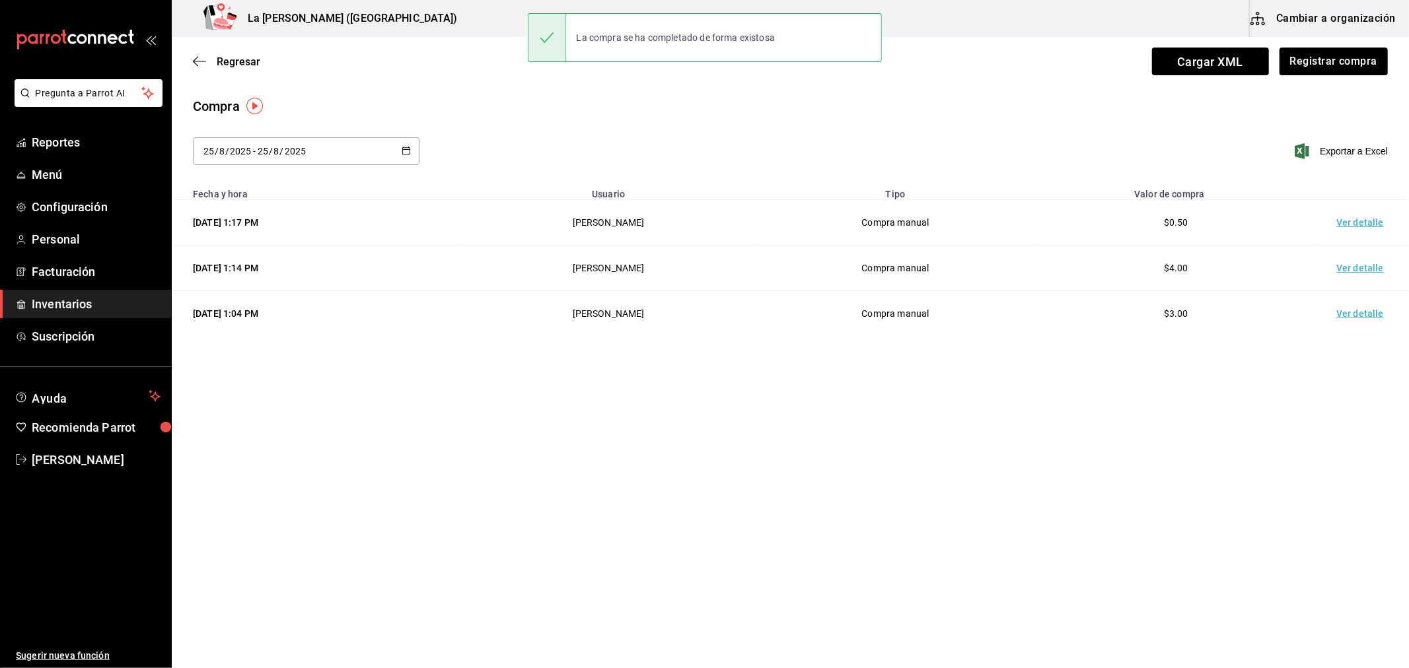
click at [1354, 225] on td "Ver detalle" at bounding box center [1362, 223] width 92 height 46
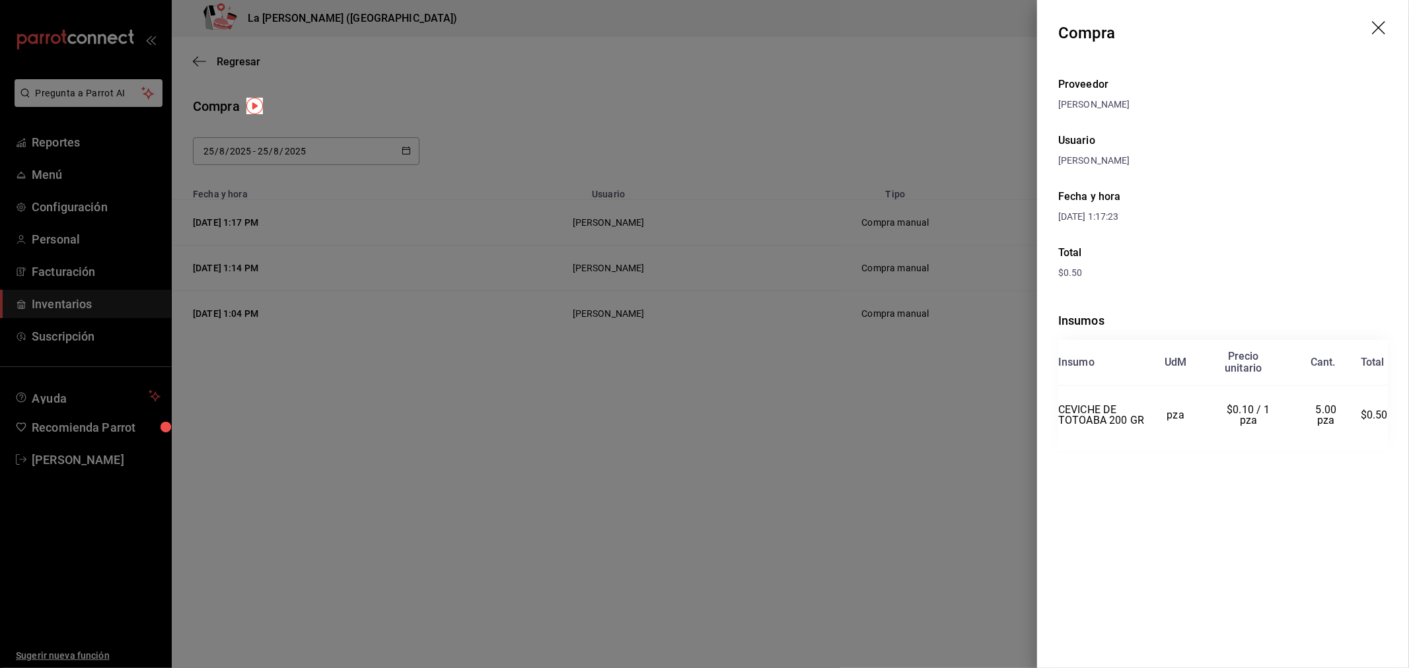
click at [485, 348] on div at bounding box center [704, 334] width 1409 height 668
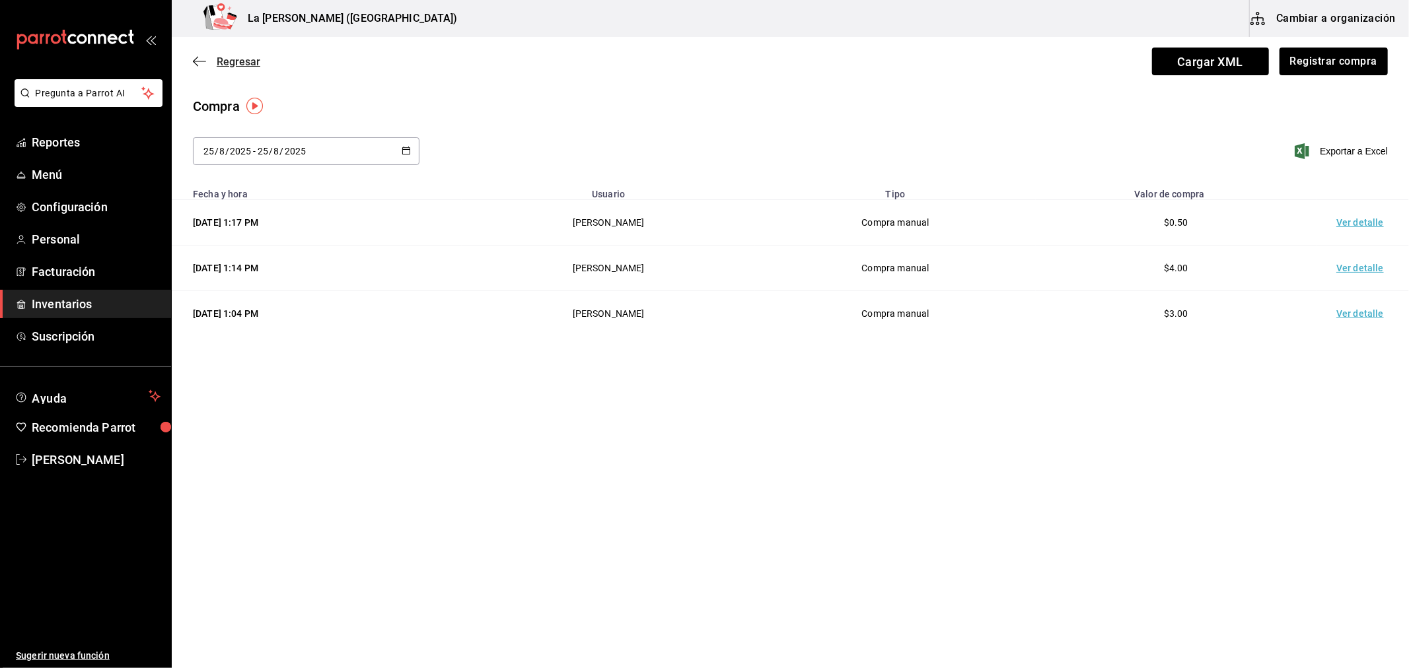
click at [236, 58] on span "Regresar" at bounding box center [239, 61] width 44 height 13
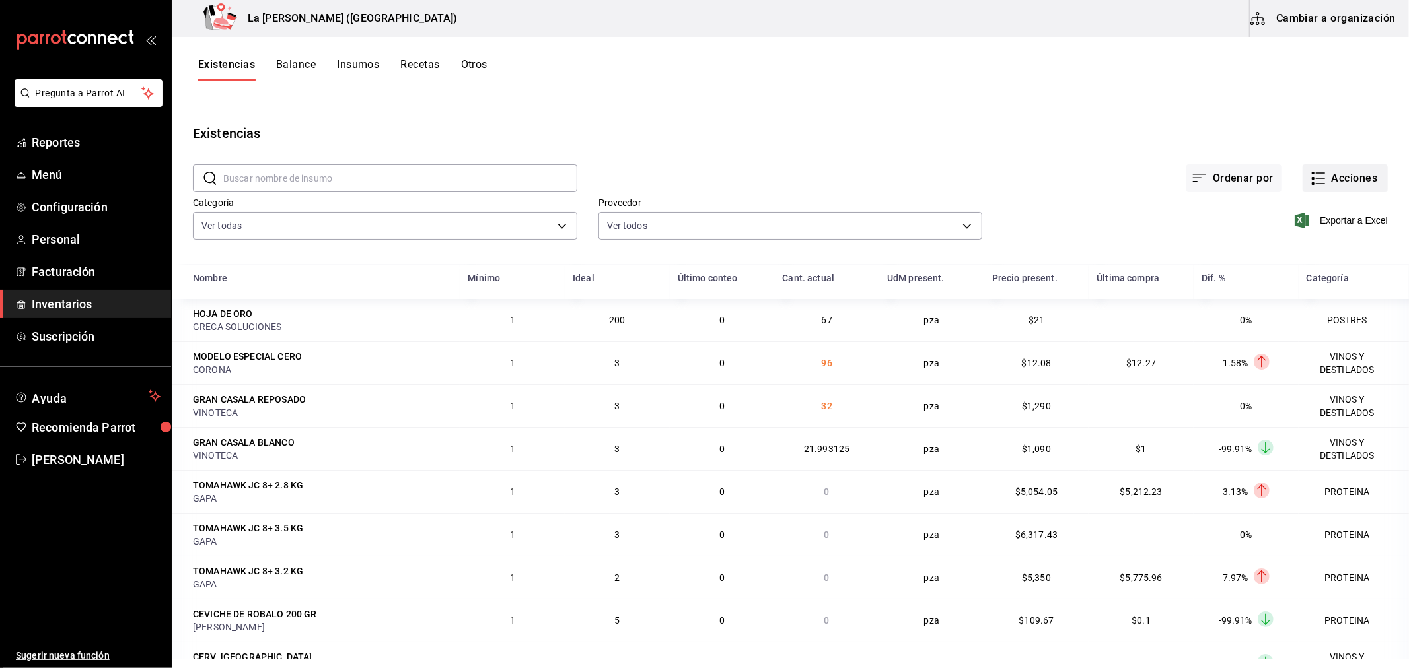
click at [1325, 183] on button "Acciones" at bounding box center [1344, 178] width 85 height 28
click at [1304, 324] on span "Merma" at bounding box center [1332, 320] width 111 height 14
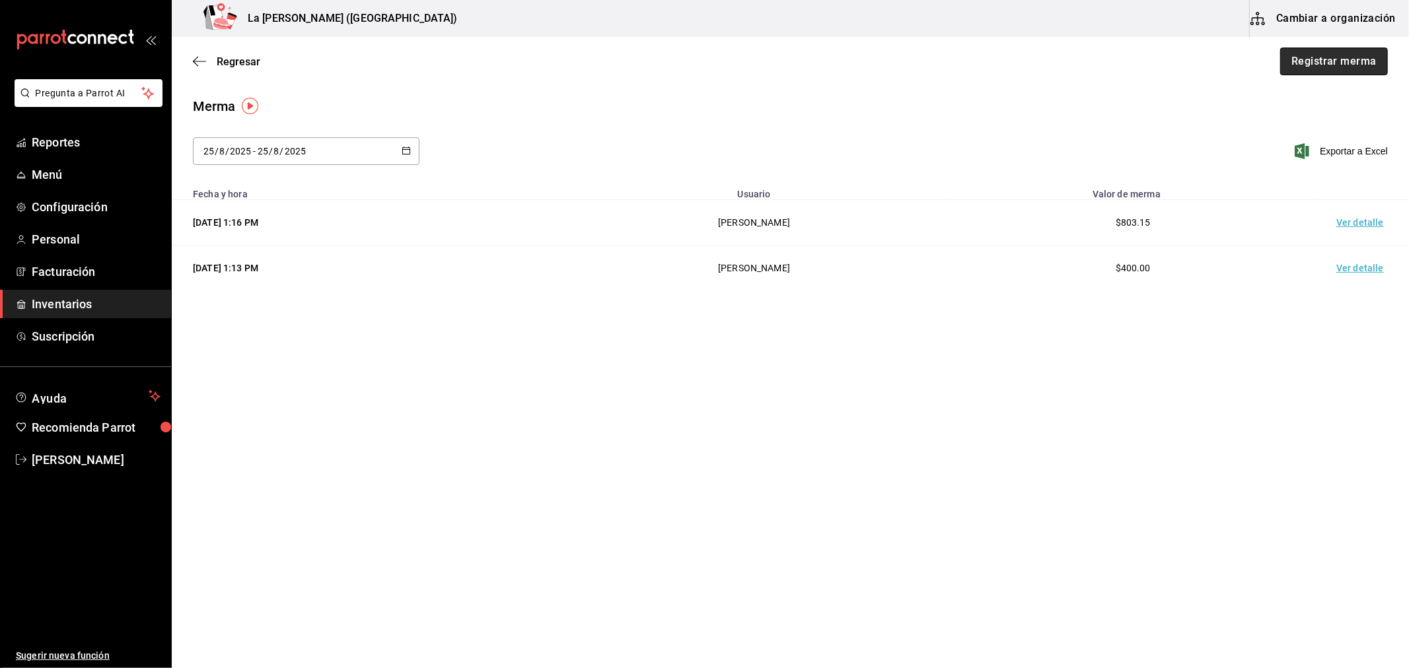
click at [1337, 69] on button "Registrar merma" at bounding box center [1334, 62] width 108 height 28
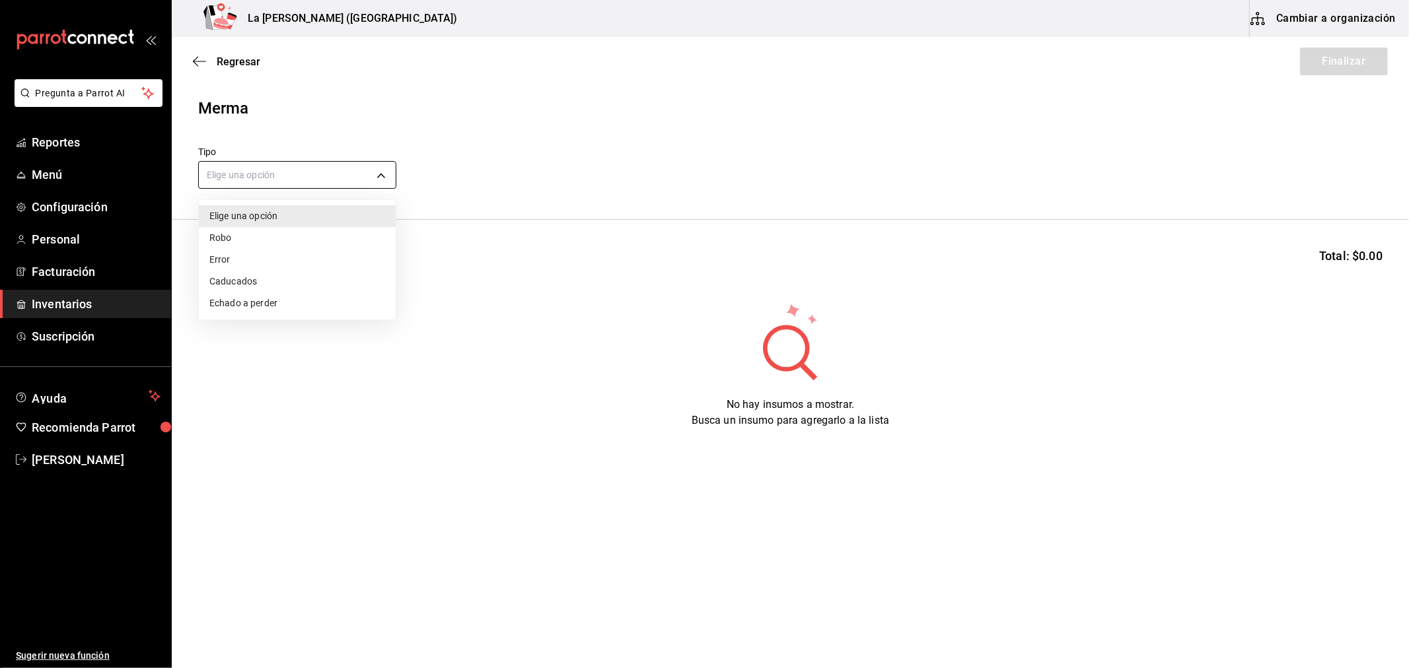
click at [294, 180] on body "Pregunta a Parrot AI Reportes Menú Configuración Personal Facturación Inventari…" at bounding box center [704, 297] width 1409 height 594
click at [236, 258] on li "Error" at bounding box center [297, 260] width 197 height 22
type input "ERROR"
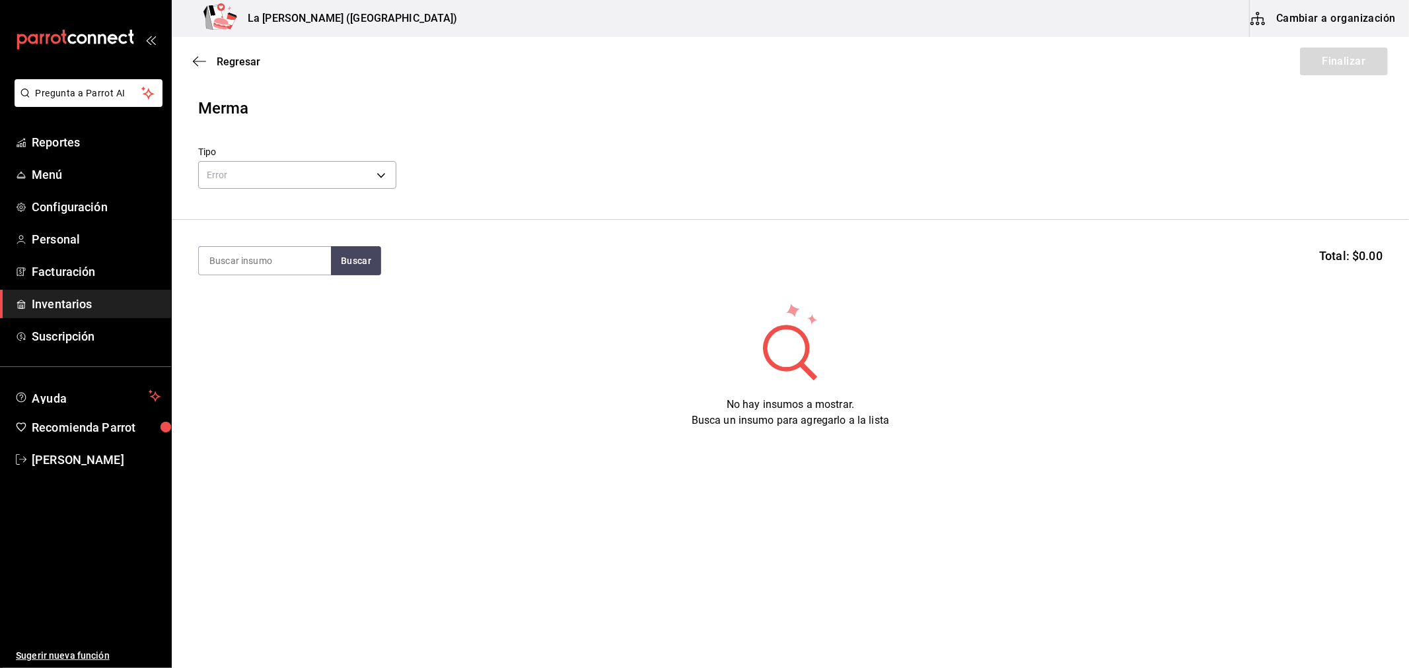
click at [254, 259] on input at bounding box center [265, 261] width 132 height 28
type input "COSTILLA"
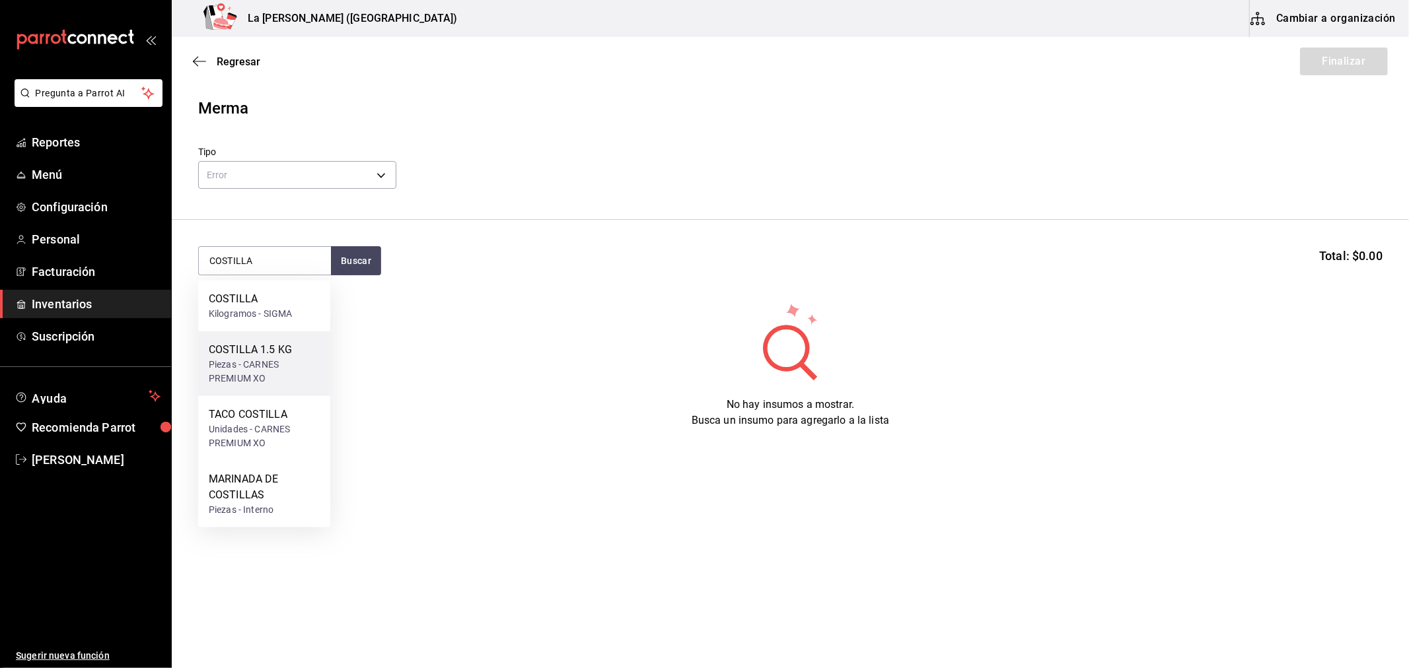
click at [236, 362] on div "Piezas - CARNES PREMIUM XO" at bounding box center [264, 372] width 111 height 28
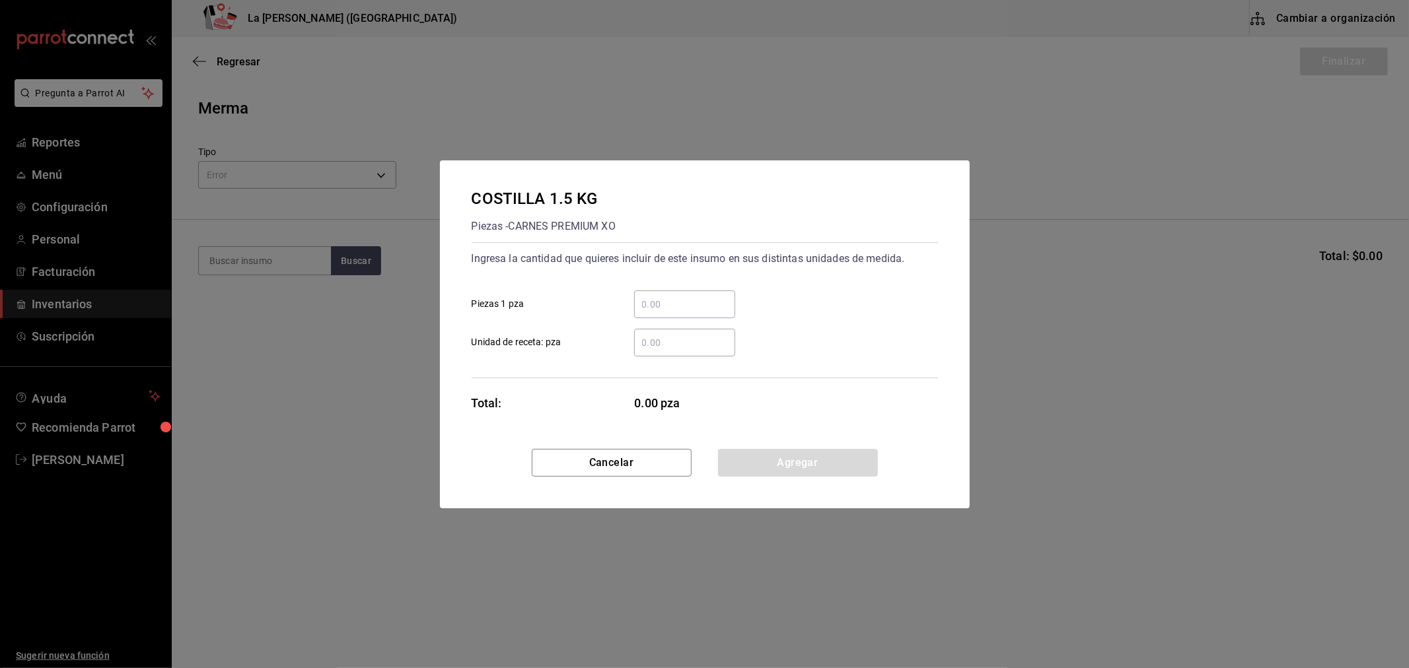
click at [725, 295] on div "​" at bounding box center [684, 305] width 101 height 28
click at [725, 297] on input "​ Piezas 1 pza" at bounding box center [684, 305] width 101 height 16
type input "1"
click button "Agregar" at bounding box center [798, 463] width 160 height 28
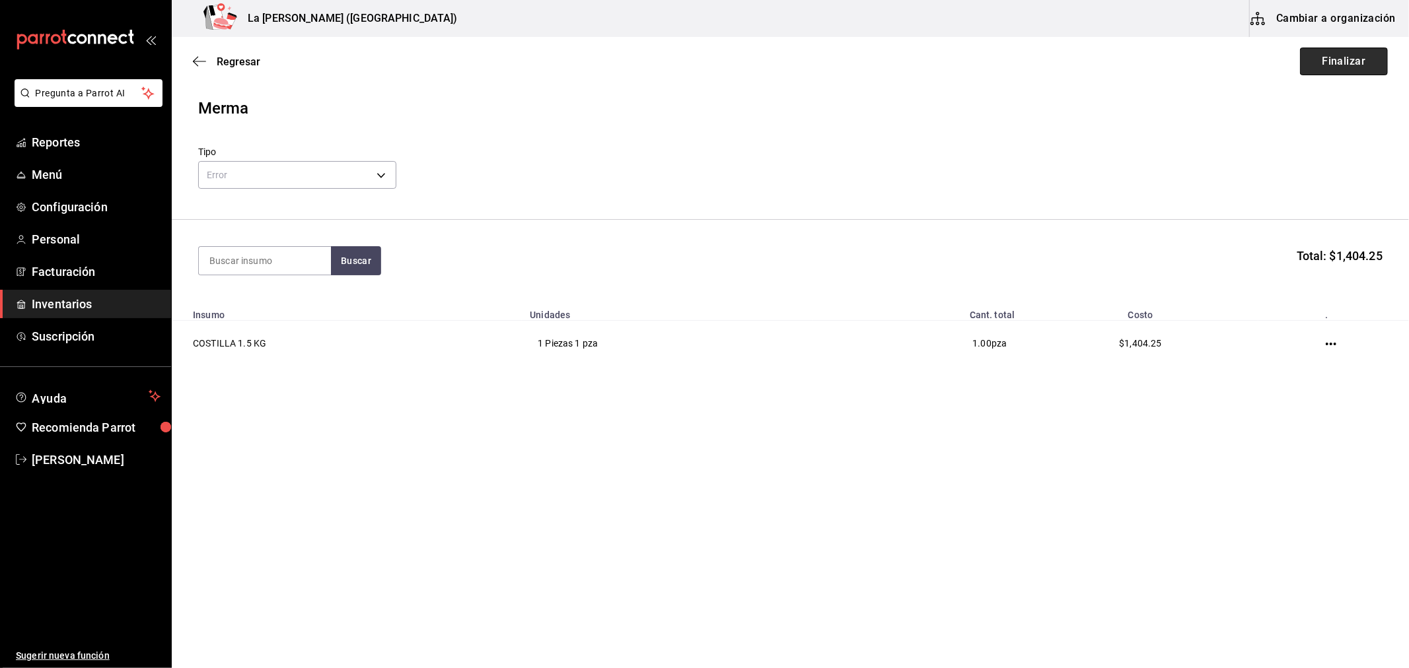
click at [1352, 64] on button "Finalizar" at bounding box center [1344, 62] width 88 height 28
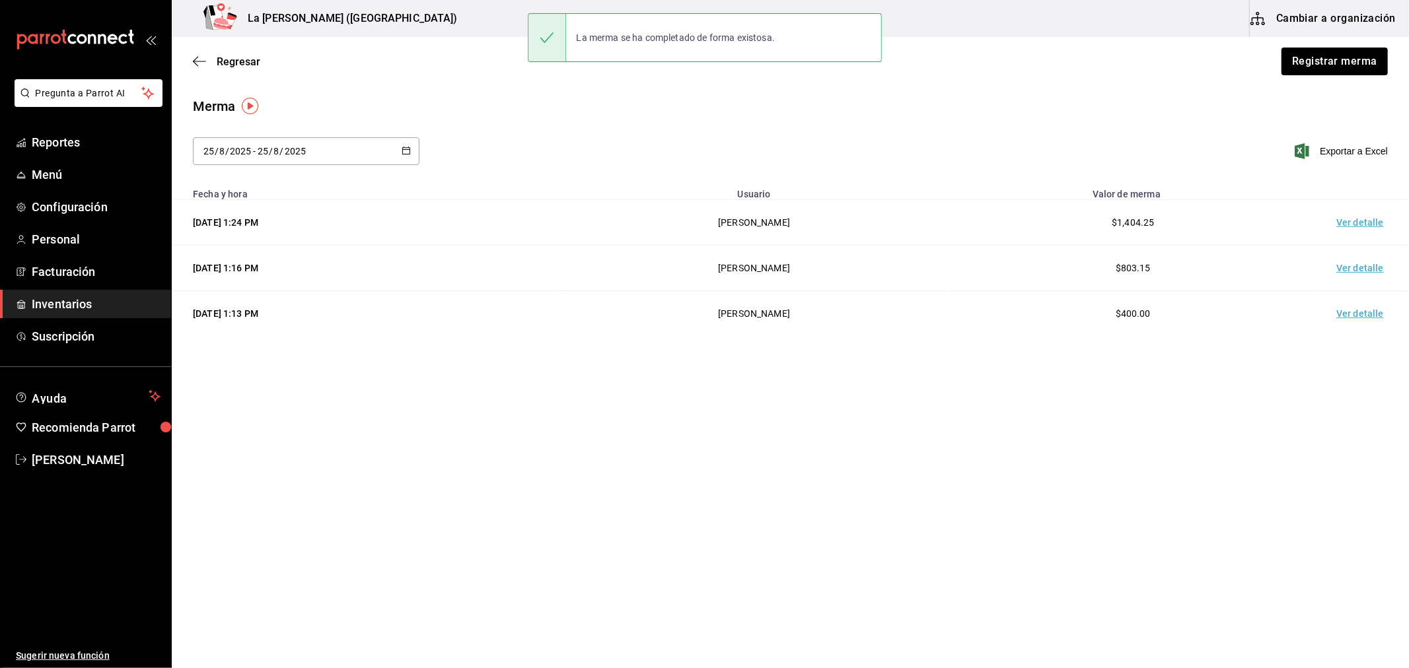
click at [1354, 226] on td "Ver detalle" at bounding box center [1362, 223] width 92 height 46
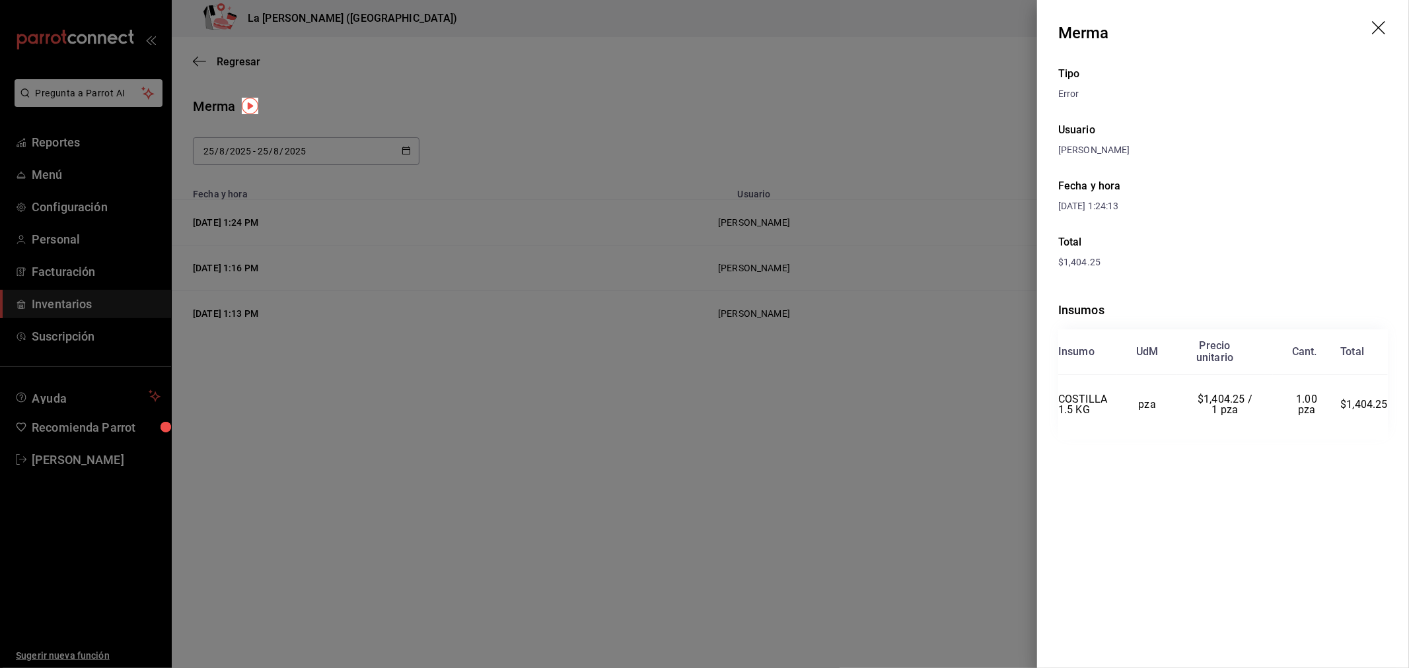
click at [786, 310] on div at bounding box center [704, 334] width 1409 height 668
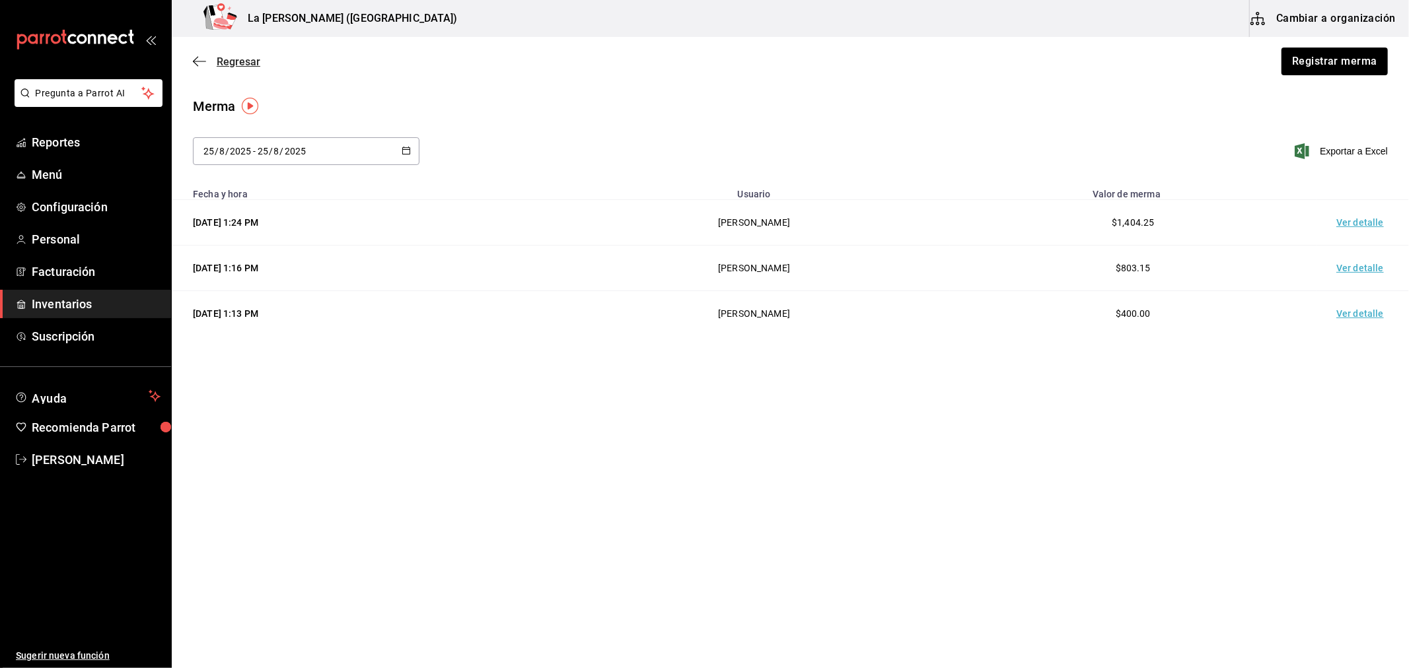
click at [246, 59] on span "Regresar" at bounding box center [239, 61] width 44 height 13
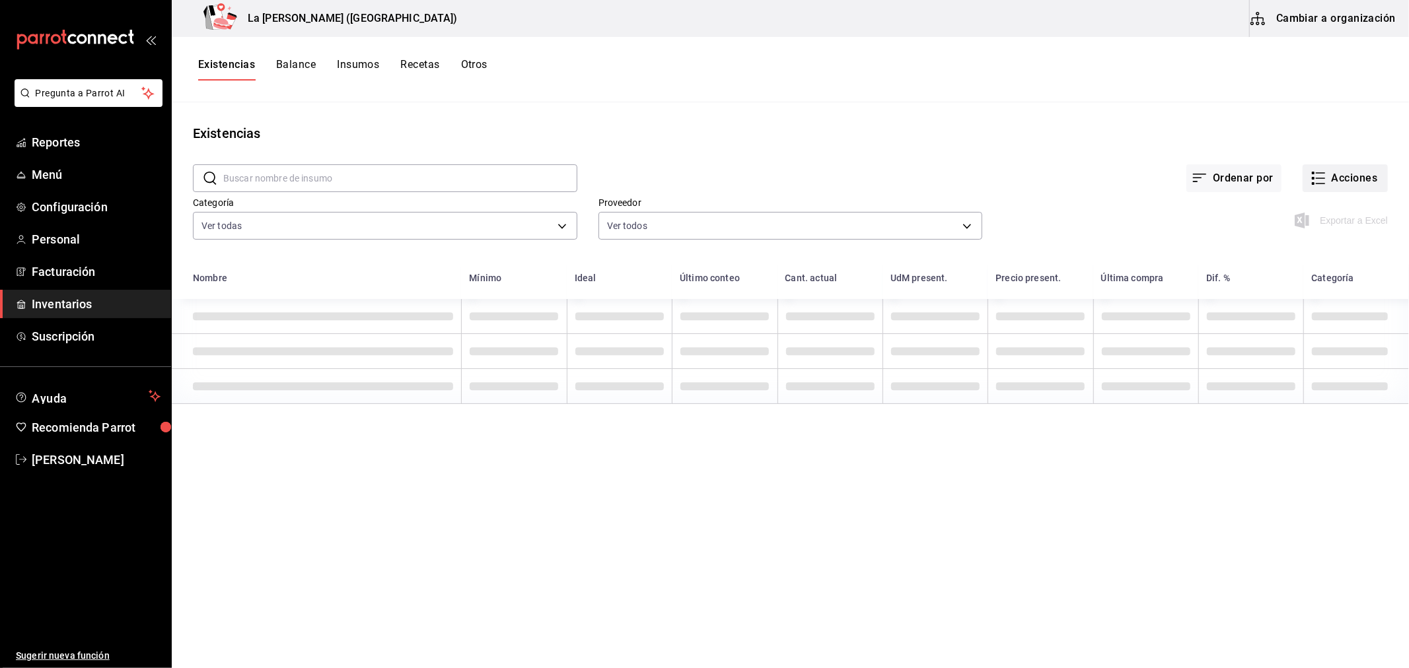
click at [1345, 177] on button "Acciones" at bounding box center [1344, 178] width 85 height 28
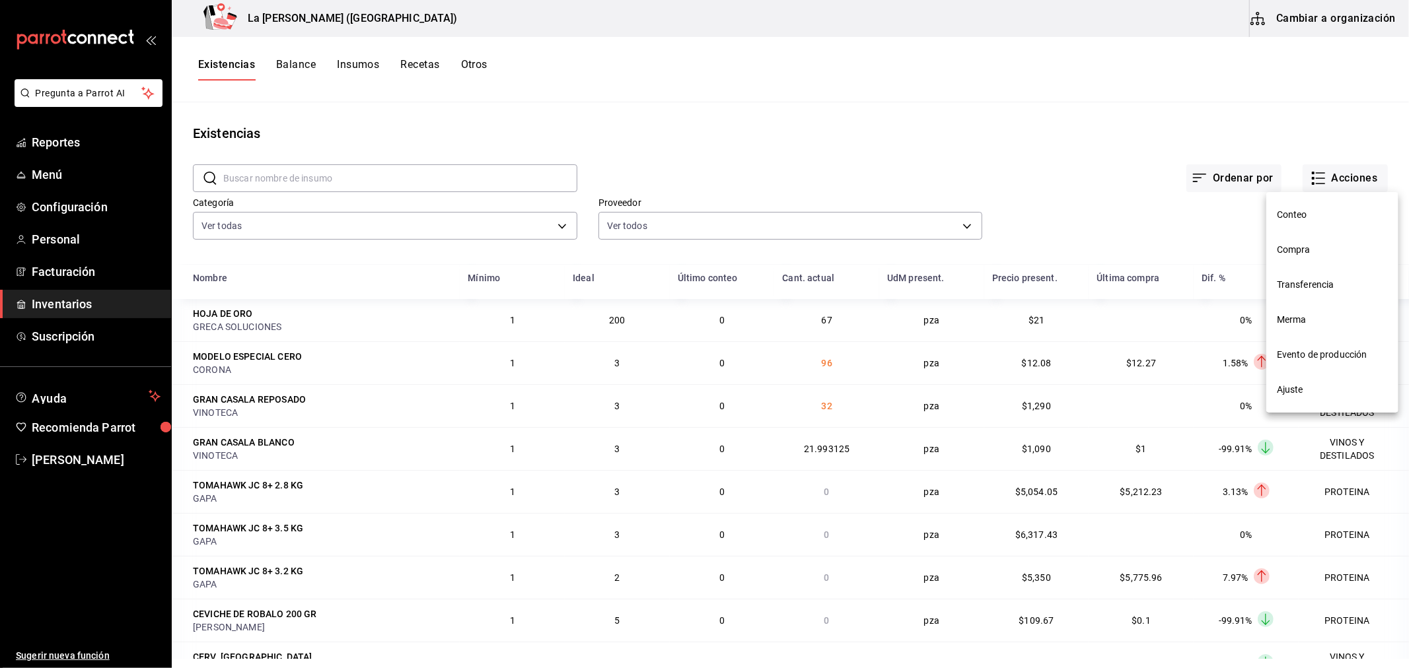
click at [1308, 262] on li "Compra" at bounding box center [1332, 249] width 132 height 35
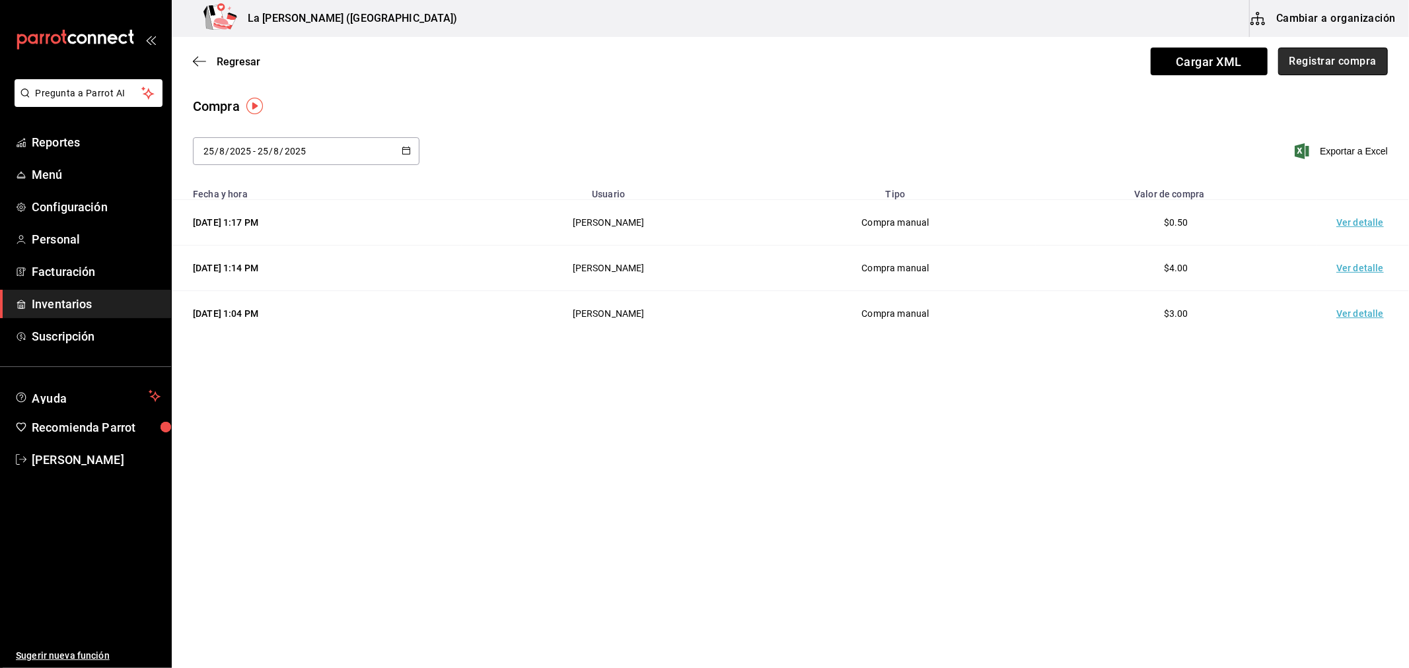
click at [1342, 63] on button "Registrar compra" at bounding box center [1333, 62] width 110 height 28
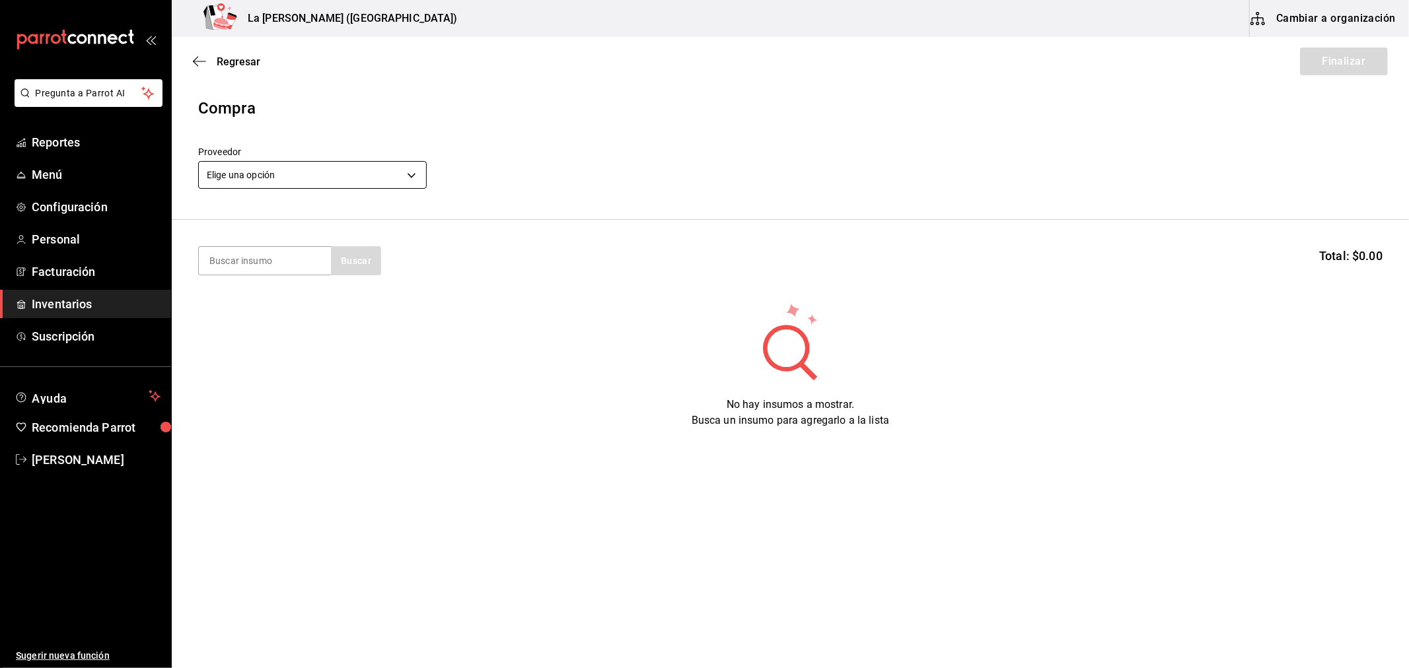
click at [335, 182] on body "Pregunta a Parrot AI Reportes Menú Configuración Personal Facturación Inventari…" at bounding box center [704, 297] width 1409 height 594
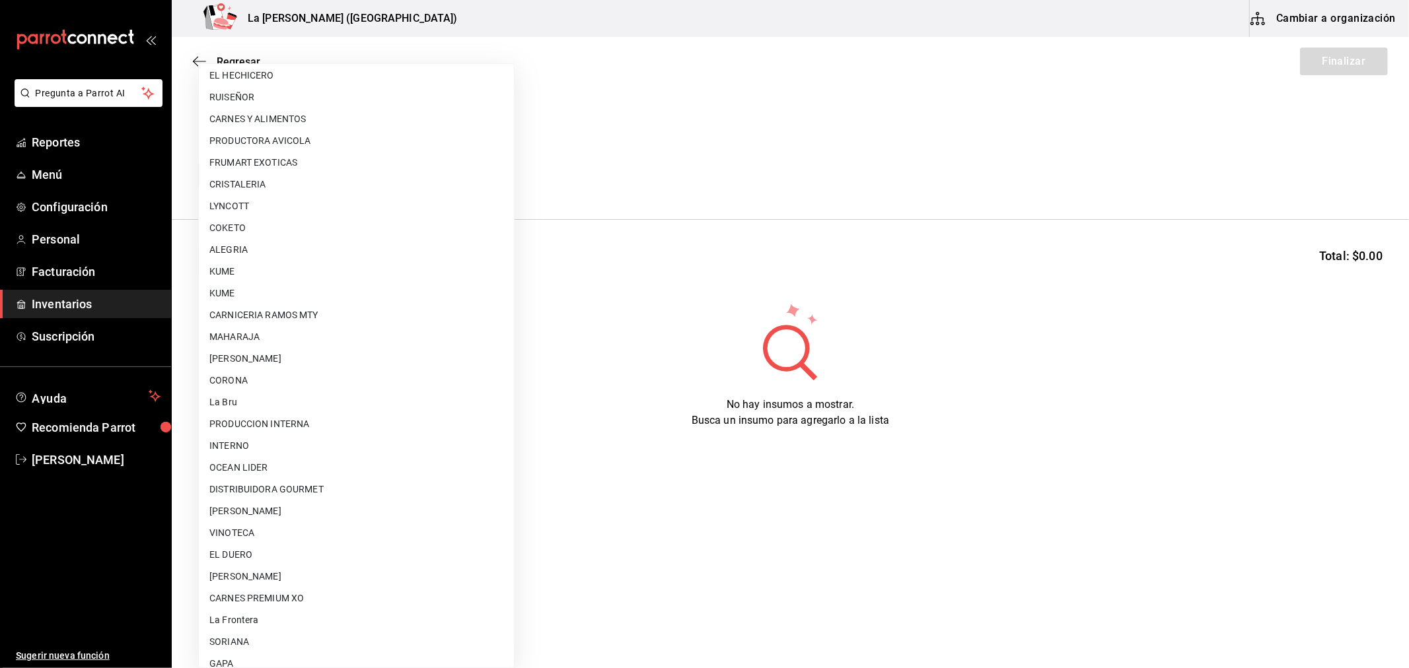
scroll to position [843, 0]
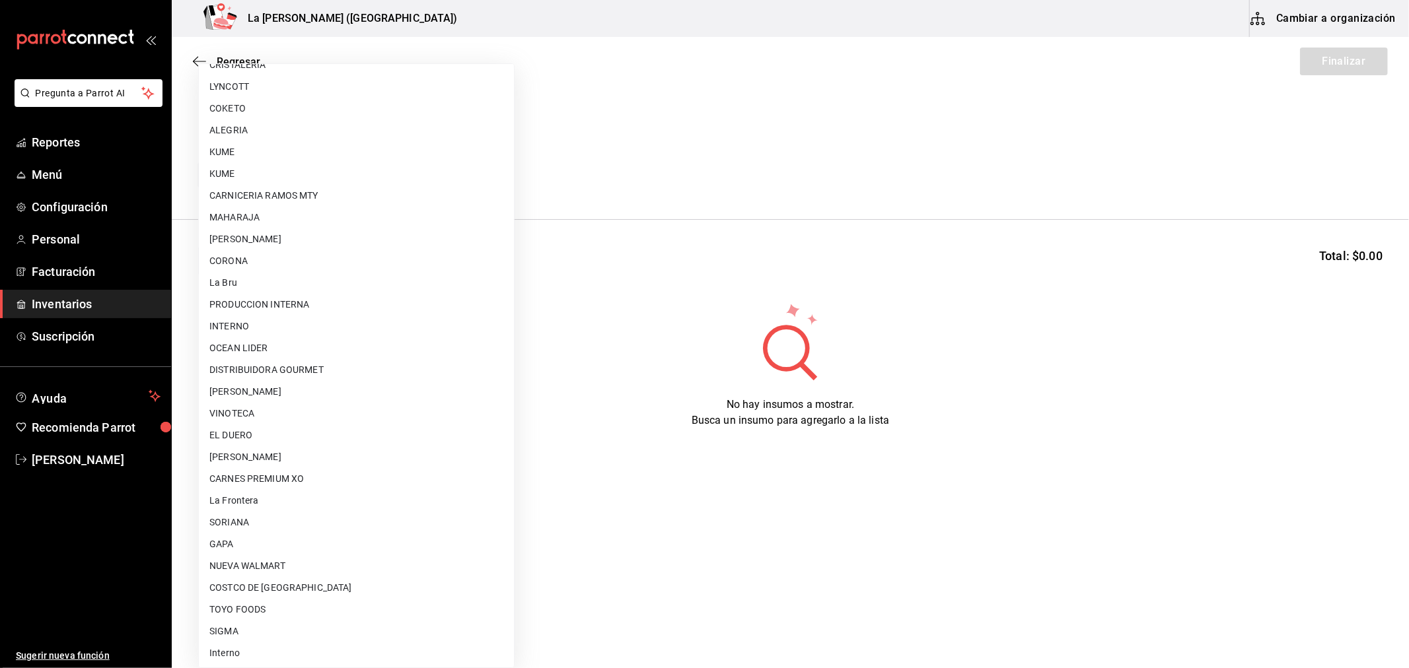
click at [312, 477] on li "CARNES PREMIUM XO" at bounding box center [356, 479] width 315 height 22
type input "54e8a872-6d4b-4a35-871b-737f2548723c"
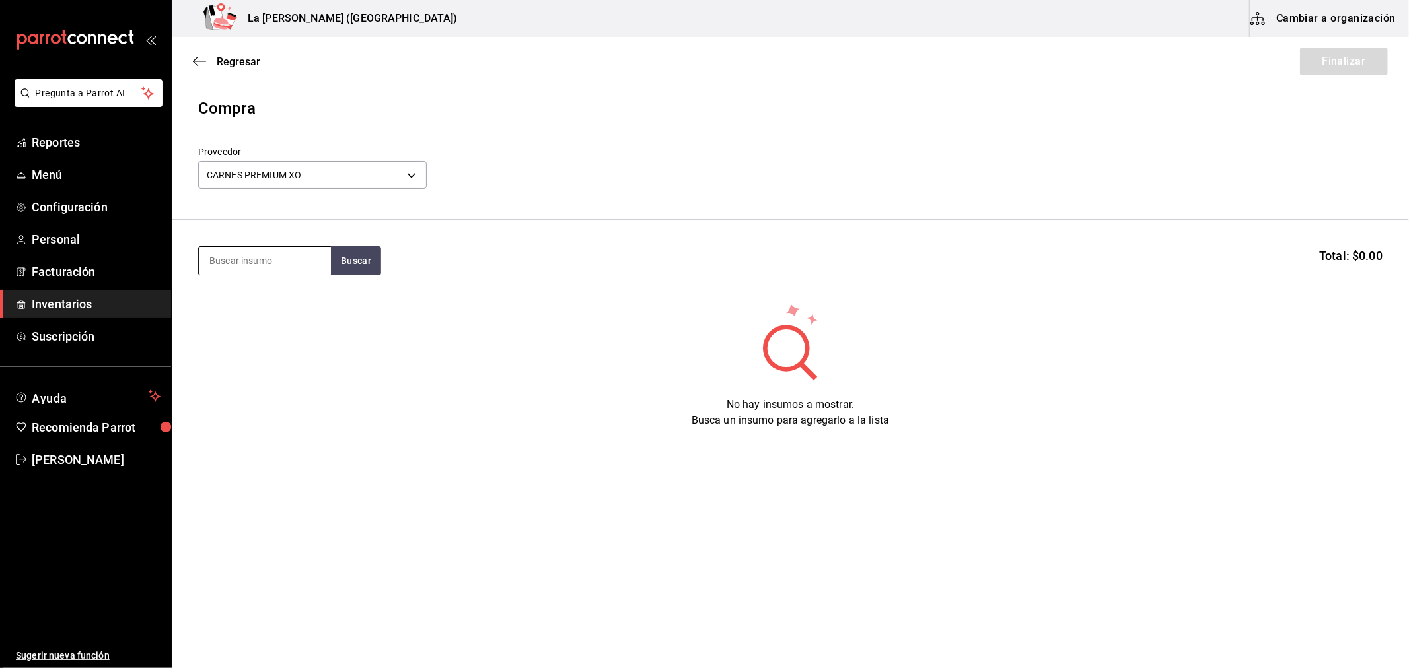
click at [269, 262] on input at bounding box center [265, 261] width 132 height 28
type input "COSTILLA"
click at [235, 372] on div "Unidades - CARNES PREMIUM XO" at bounding box center [264, 386] width 111 height 28
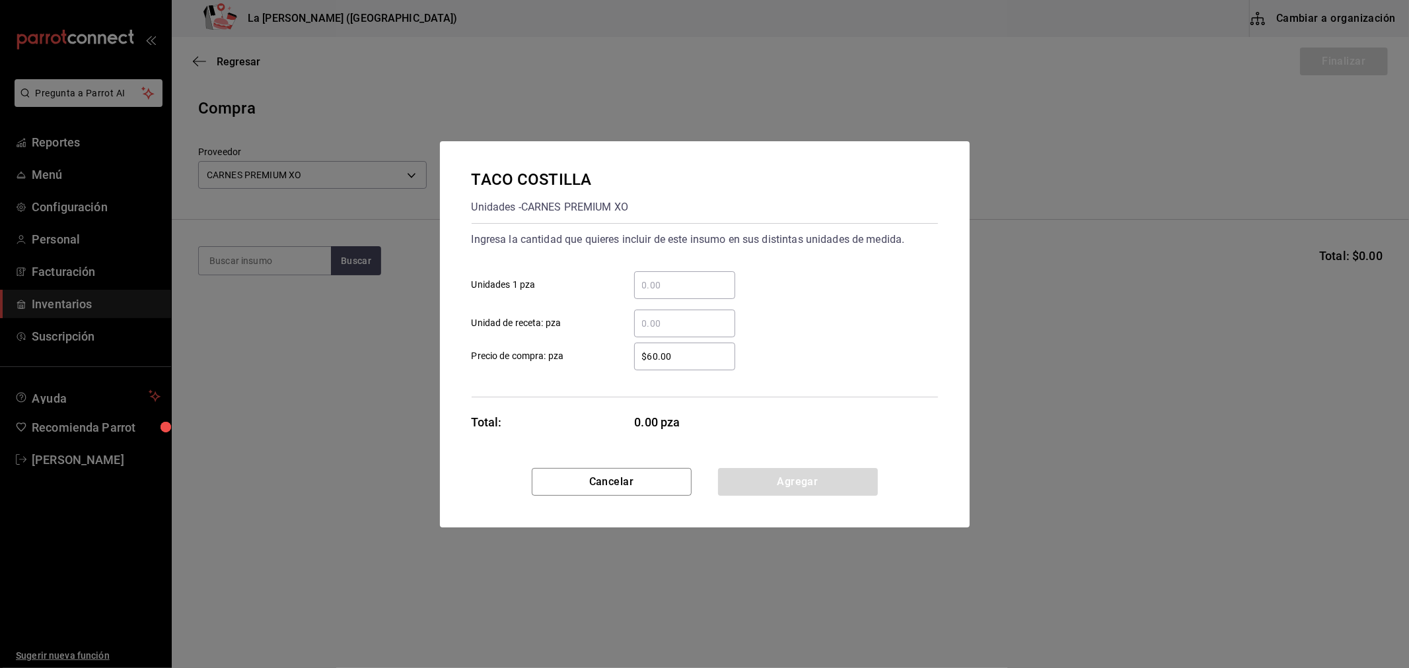
click at [689, 288] on input "​ Unidades 1 pza" at bounding box center [684, 285] width 101 height 16
type input "4"
type input "$0.1"
click button "Agregar" at bounding box center [798, 482] width 160 height 28
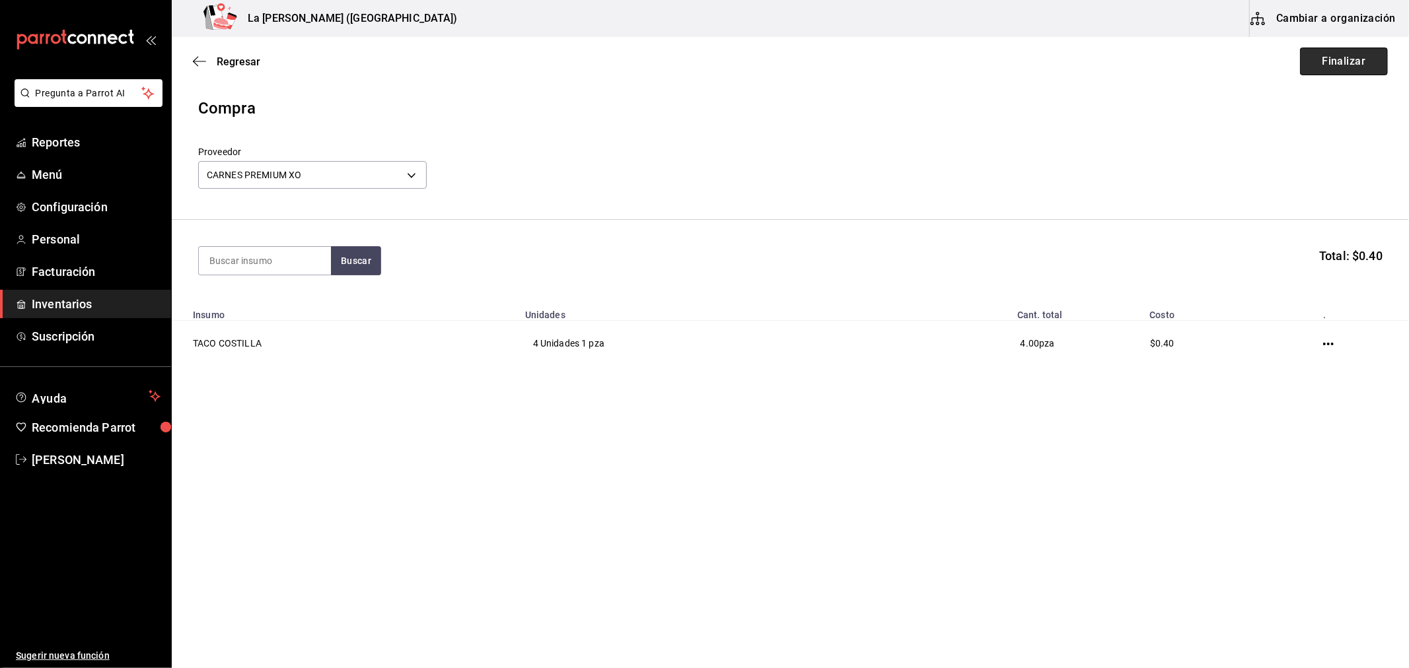
click at [1342, 66] on button "Finalizar" at bounding box center [1344, 62] width 88 height 28
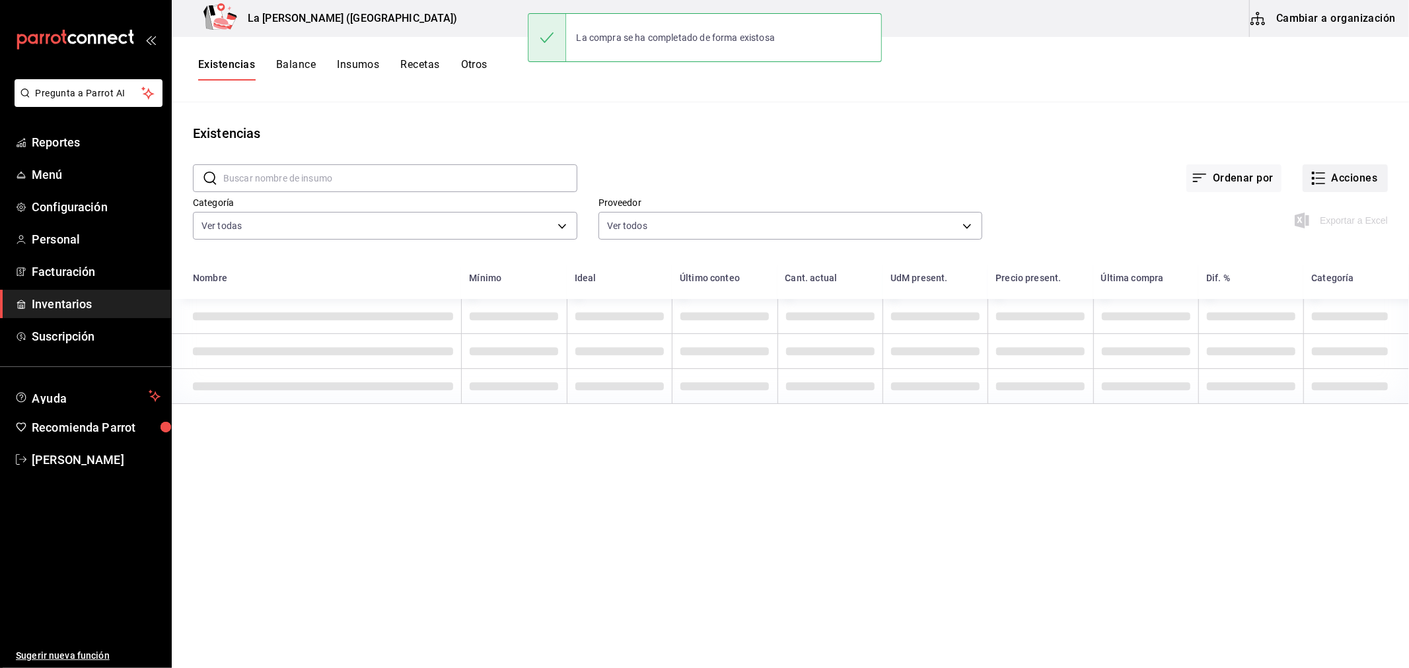
click at [1350, 168] on button "Acciones" at bounding box center [1344, 178] width 85 height 28
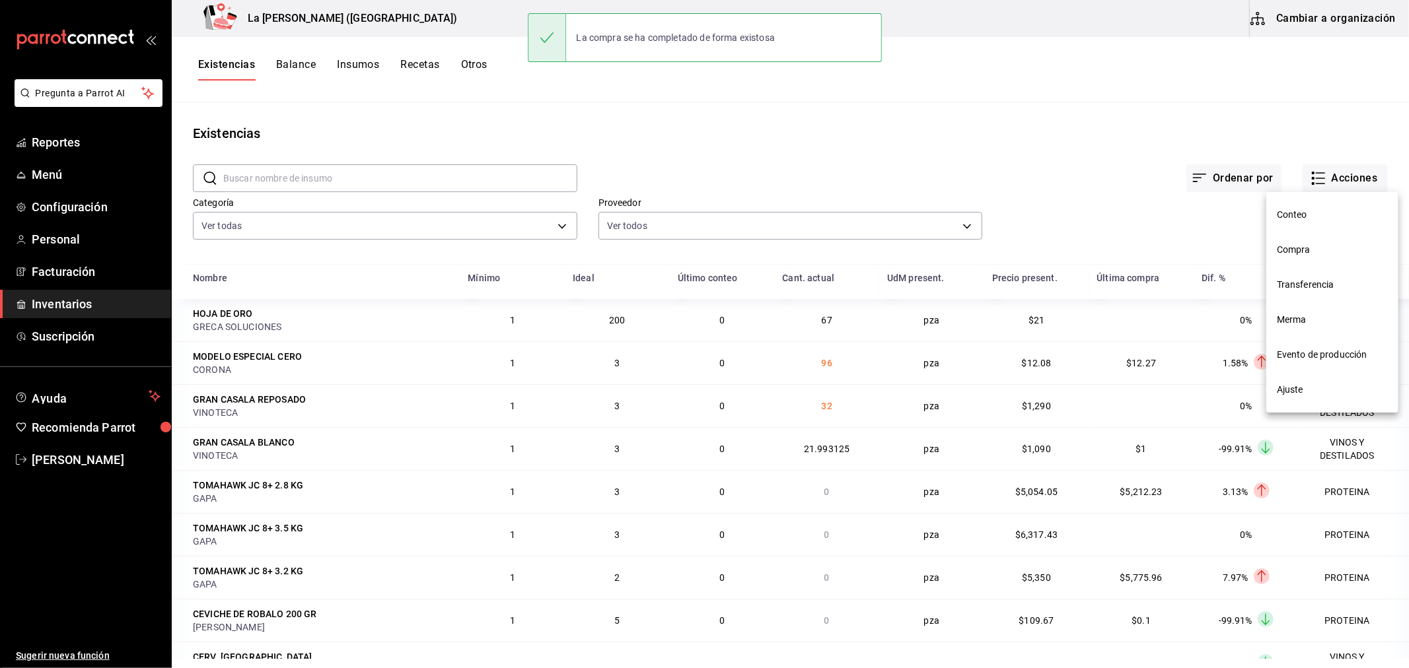
click at [1300, 252] on span "Compra" at bounding box center [1332, 250] width 111 height 14
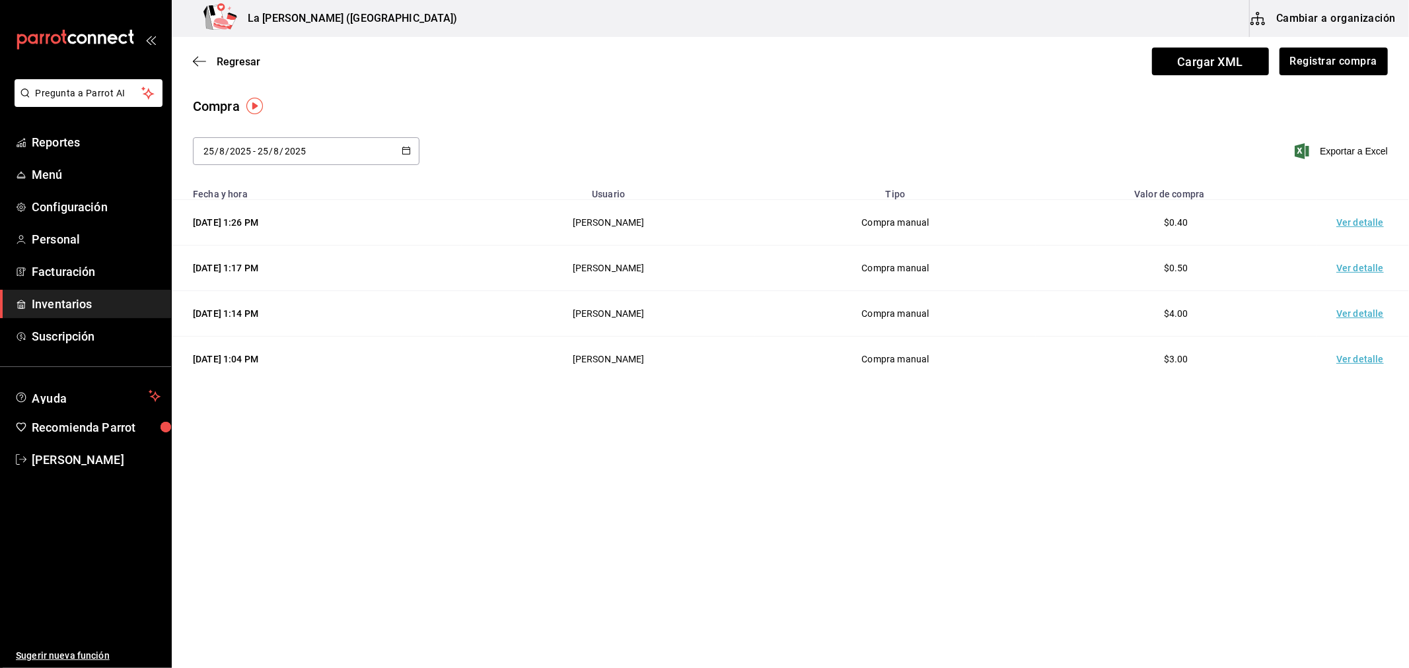
click at [1358, 227] on td "Ver detalle" at bounding box center [1362, 223] width 92 height 46
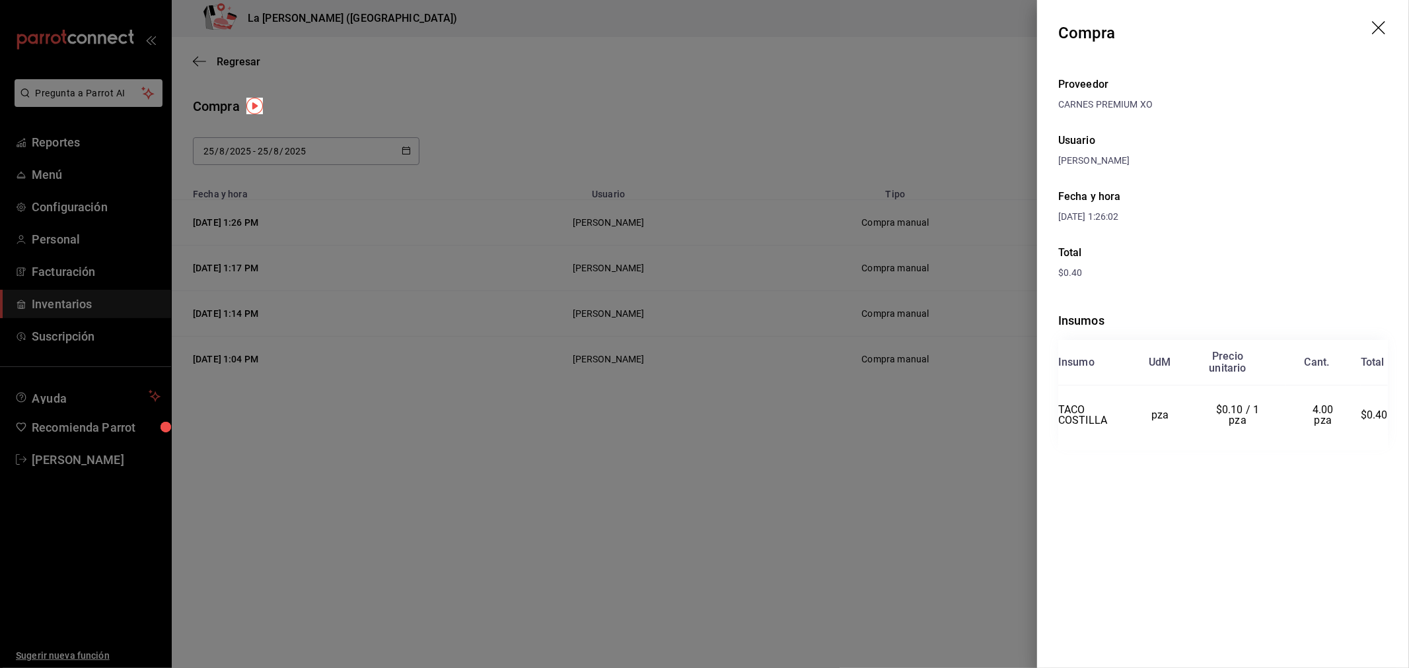
click at [778, 291] on div at bounding box center [704, 334] width 1409 height 668
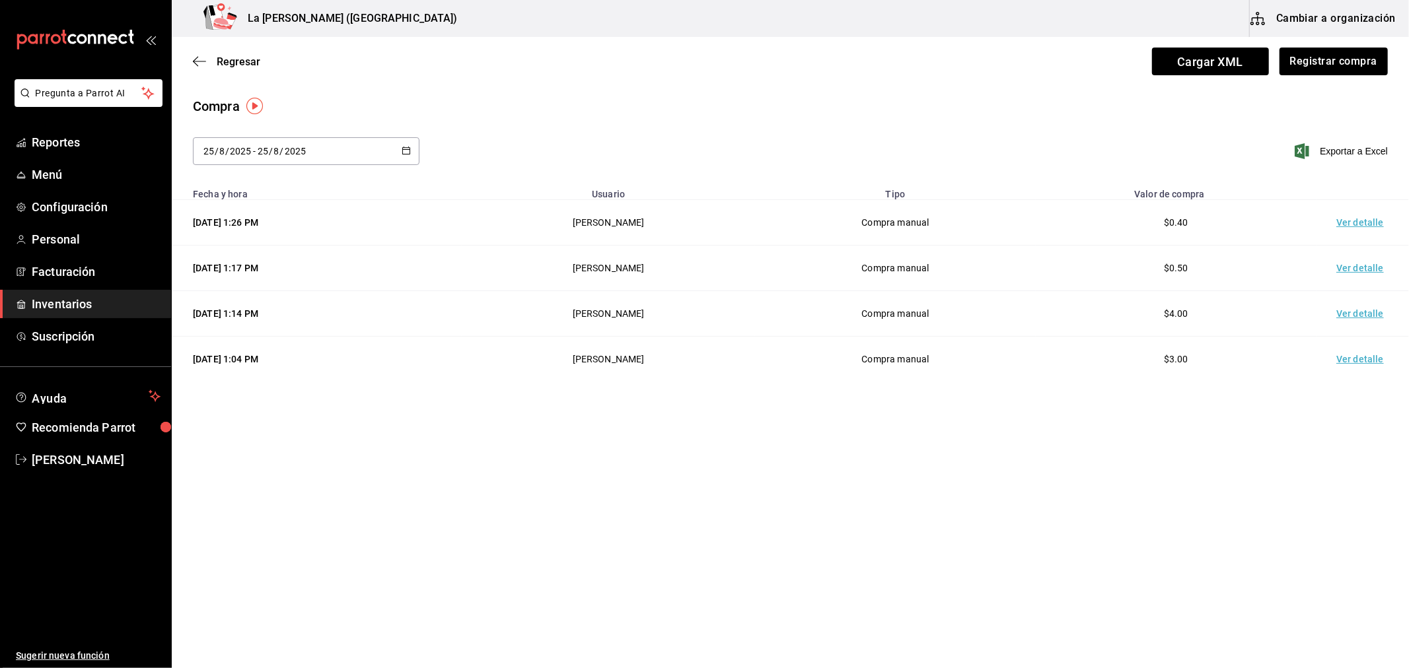
click at [238, 51] on div "Regresar Cargar XML Registrar compra" at bounding box center [790, 61] width 1237 height 49
click at [219, 75] on div "Regresar Cargar XML Registrar compra" at bounding box center [790, 61] width 1237 height 49
click at [222, 66] on span "Regresar" at bounding box center [239, 61] width 44 height 13
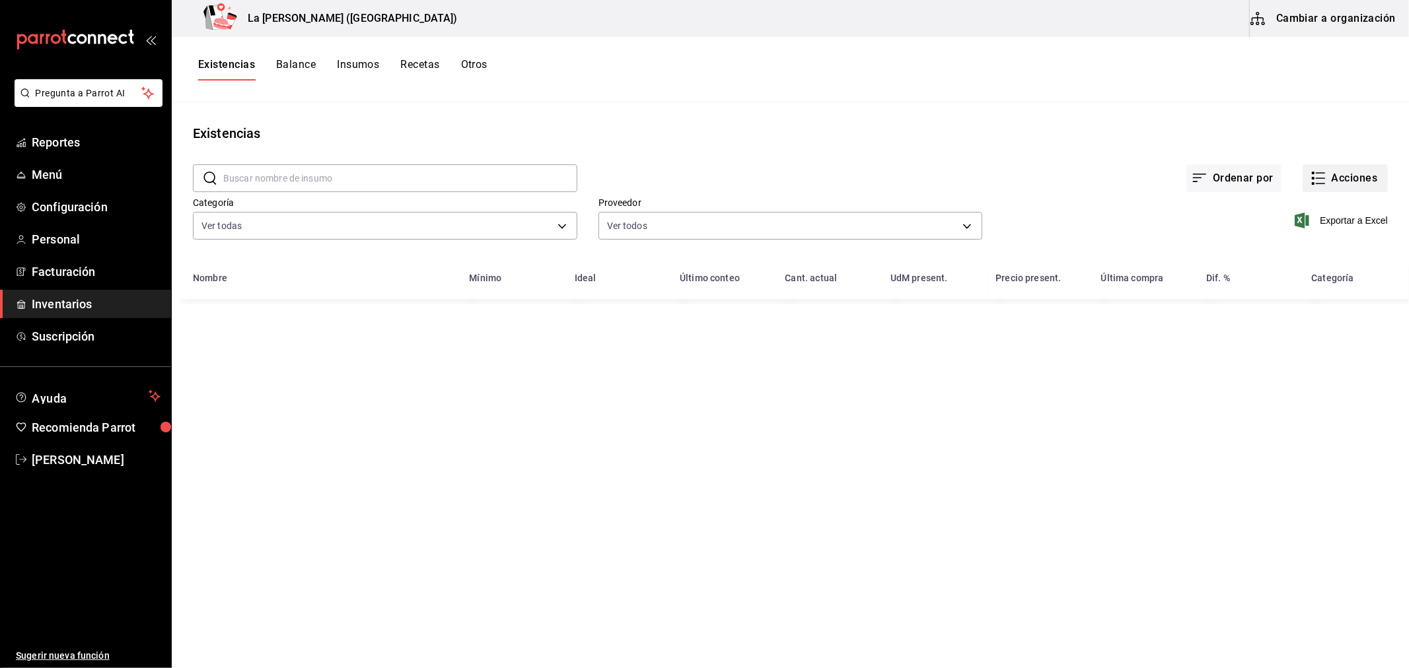
click at [1348, 187] on button "Acciones" at bounding box center [1344, 178] width 85 height 28
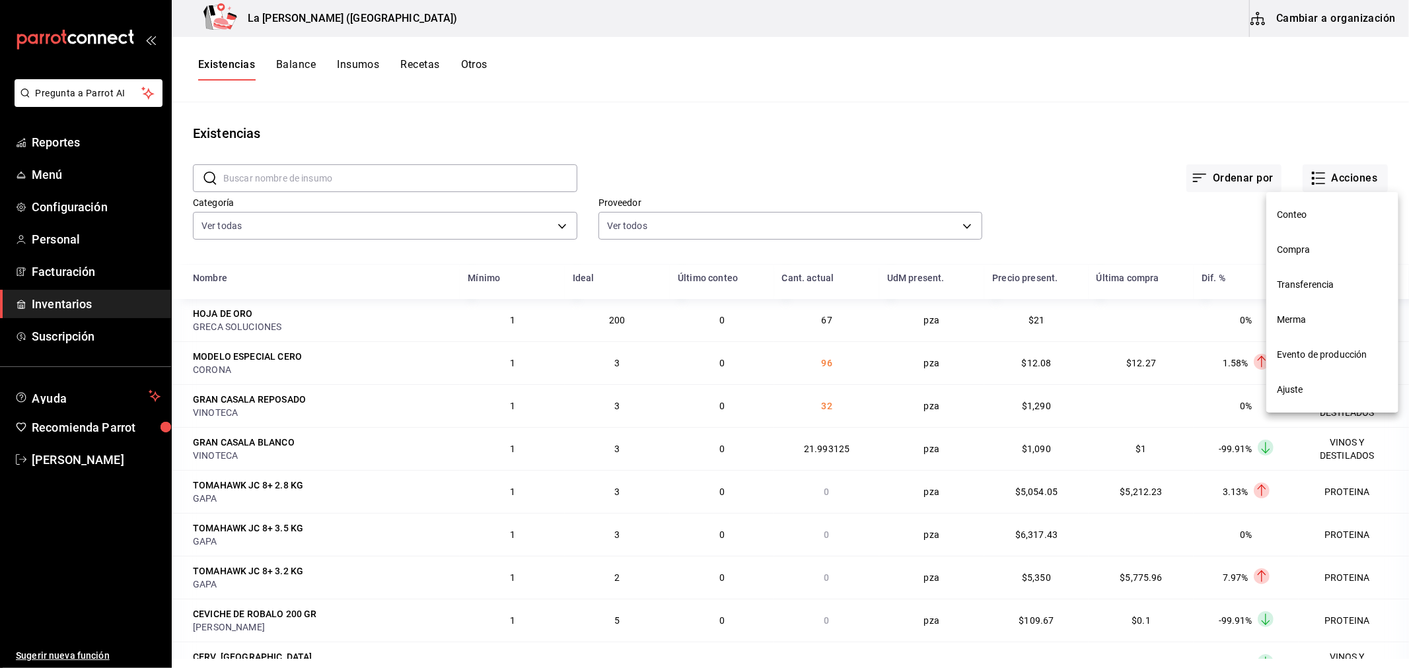
click at [1303, 322] on span "Merma" at bounding box center [1332, 320] width 111 height 14
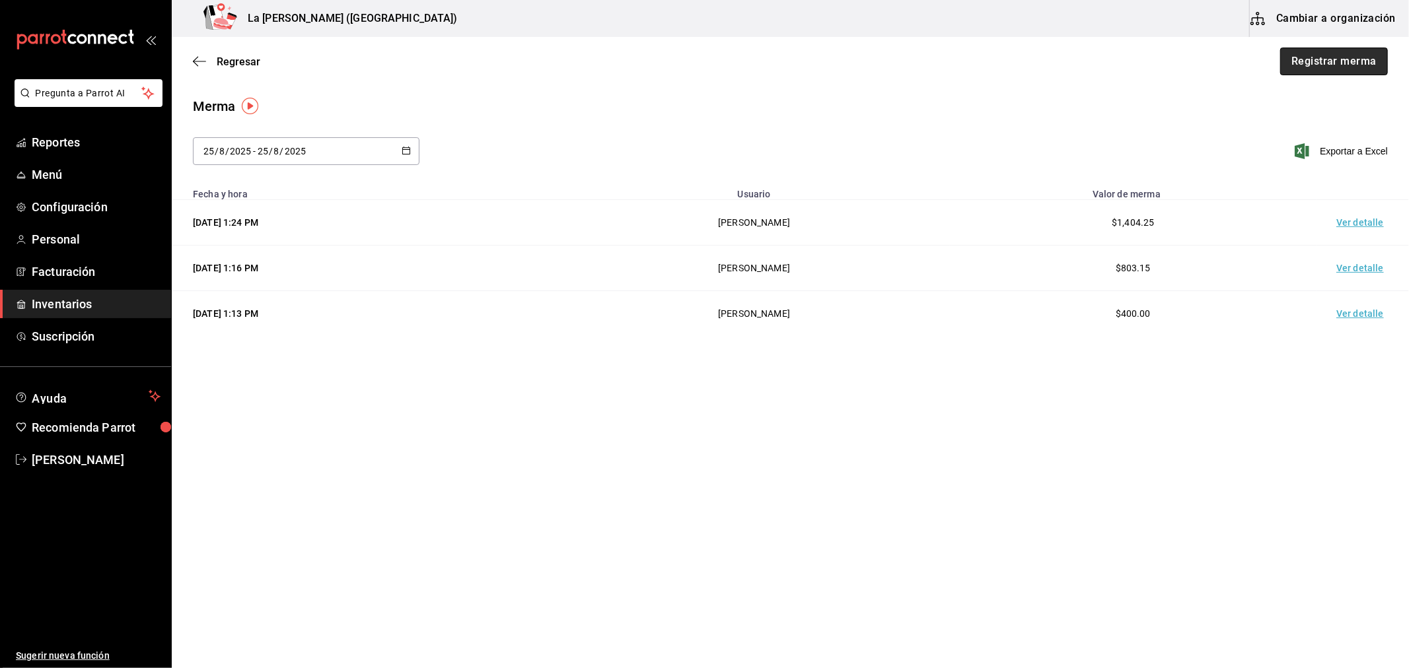
click at [1367, 68] on button "Registrar merma" at bounding box center [1334, 62] width 108 height 28
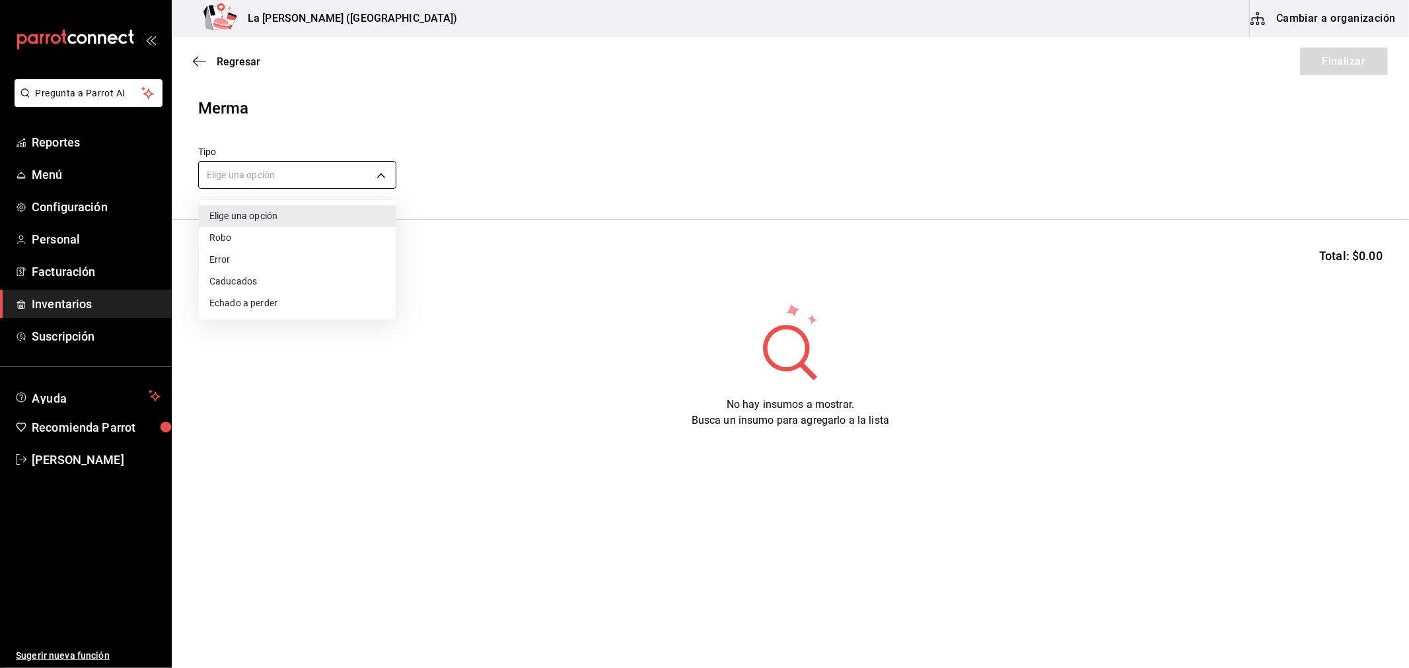
click at [281, 170] on body "Pregunta a Parrot AI Reportes Menú Configuración Personal Facturación Inventari…" at bounding box center [704, 297] width 1409 height 594
click at [256, 256] on li "Error" at bounding box center [297, 260] width 197 height 22
type input "ERROR"
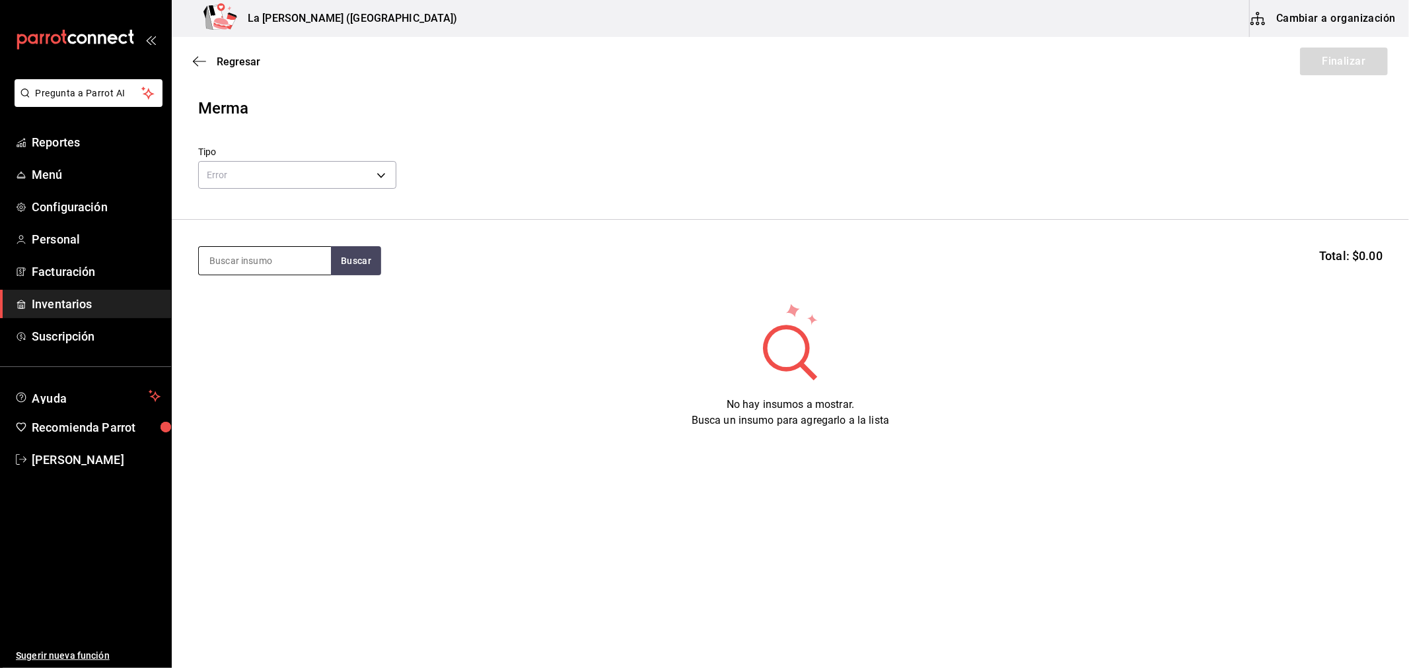
click at [281, 268] on input at bounding box center [265, 261] width 132 height 28
type input "SALMO"
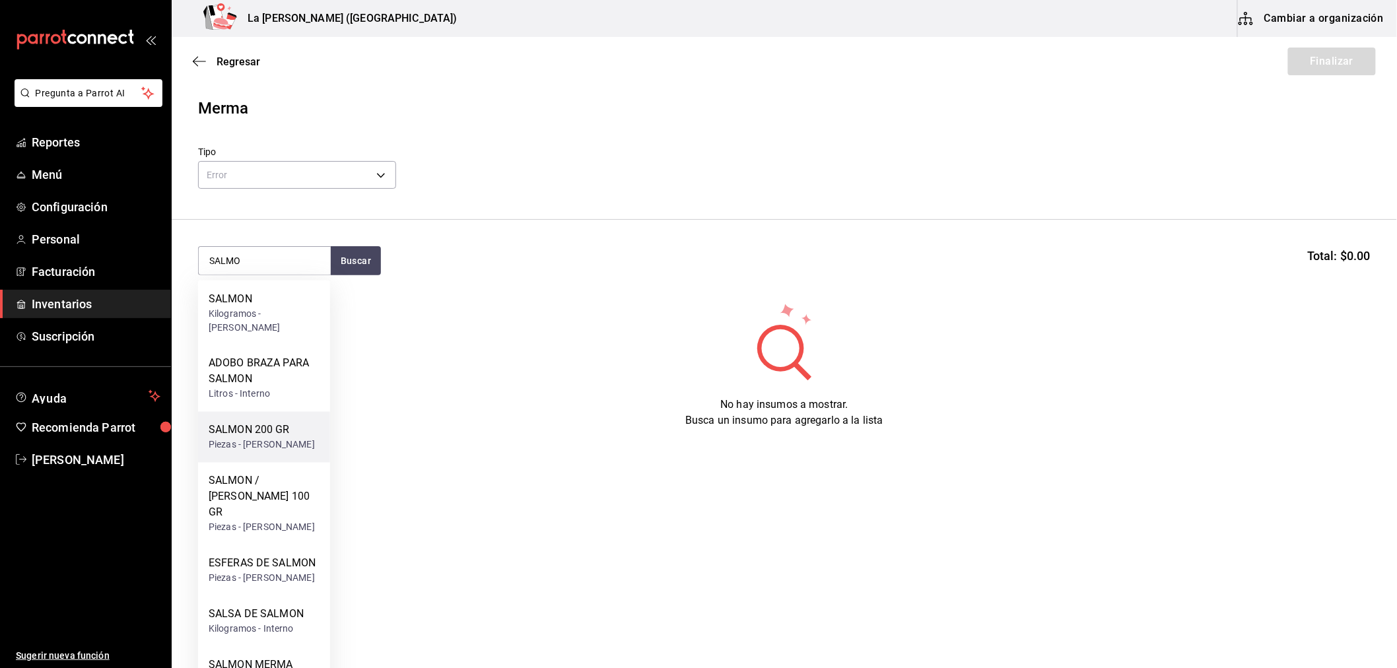
click at [244, 438] on div "Piezas - CARLOS ALFONSO TAPIA VARGAS" at bounding box center [262, 445] width 106 height 14
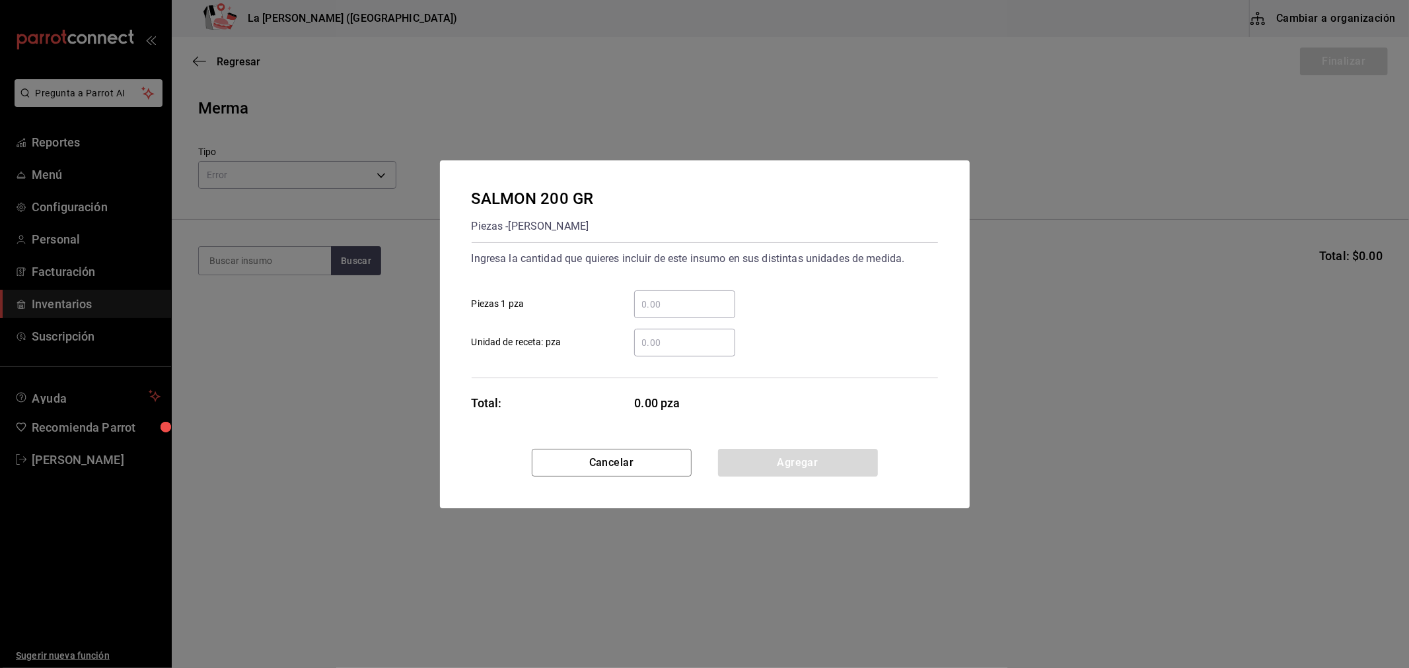
click at [672, 308] on input "​ Piezas 1 pza" at bounding box center [684, 305] width 101 height 16
type input "5"
click button "Agregar" at bounding box center [798, 463] width 160 height 28
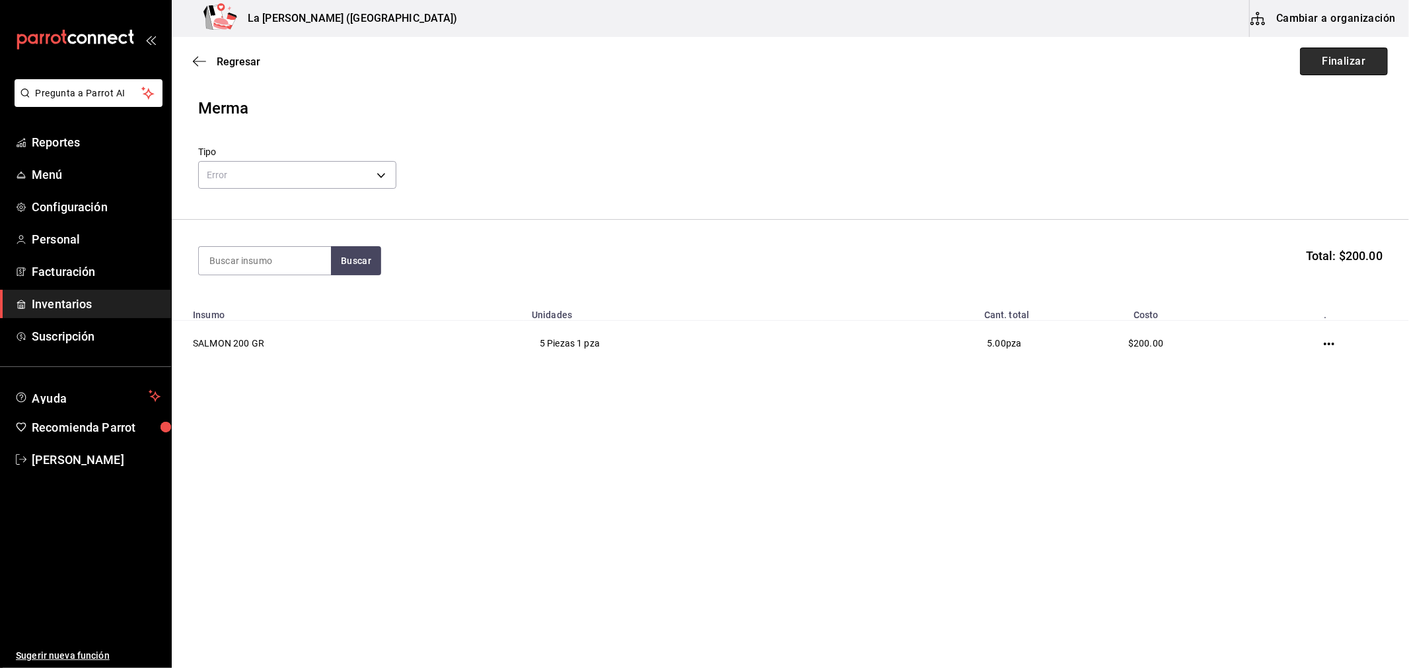
click at [1335, 63] on button "Finalizar" at bounding box center [1344, 62] width 88 height 28
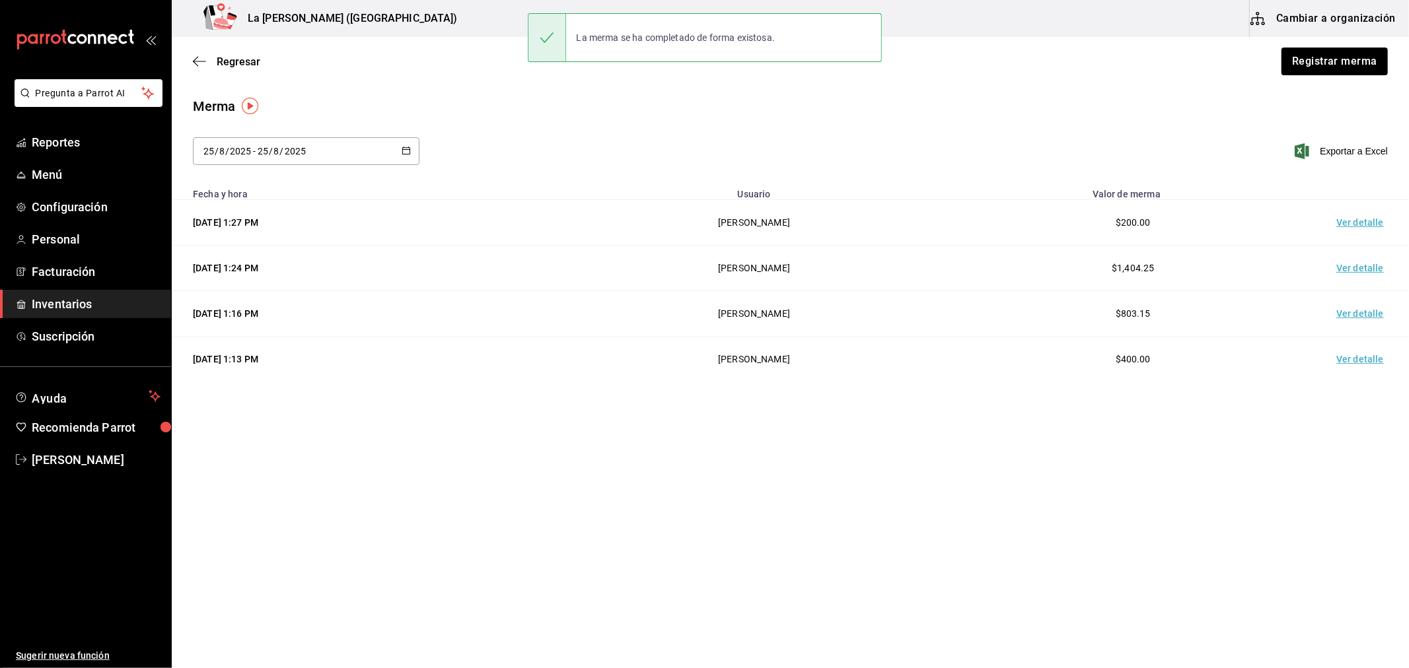
click at [1366, 226] on td "Ver detalle" at bounding box center [1362, 223] width 92 height 46
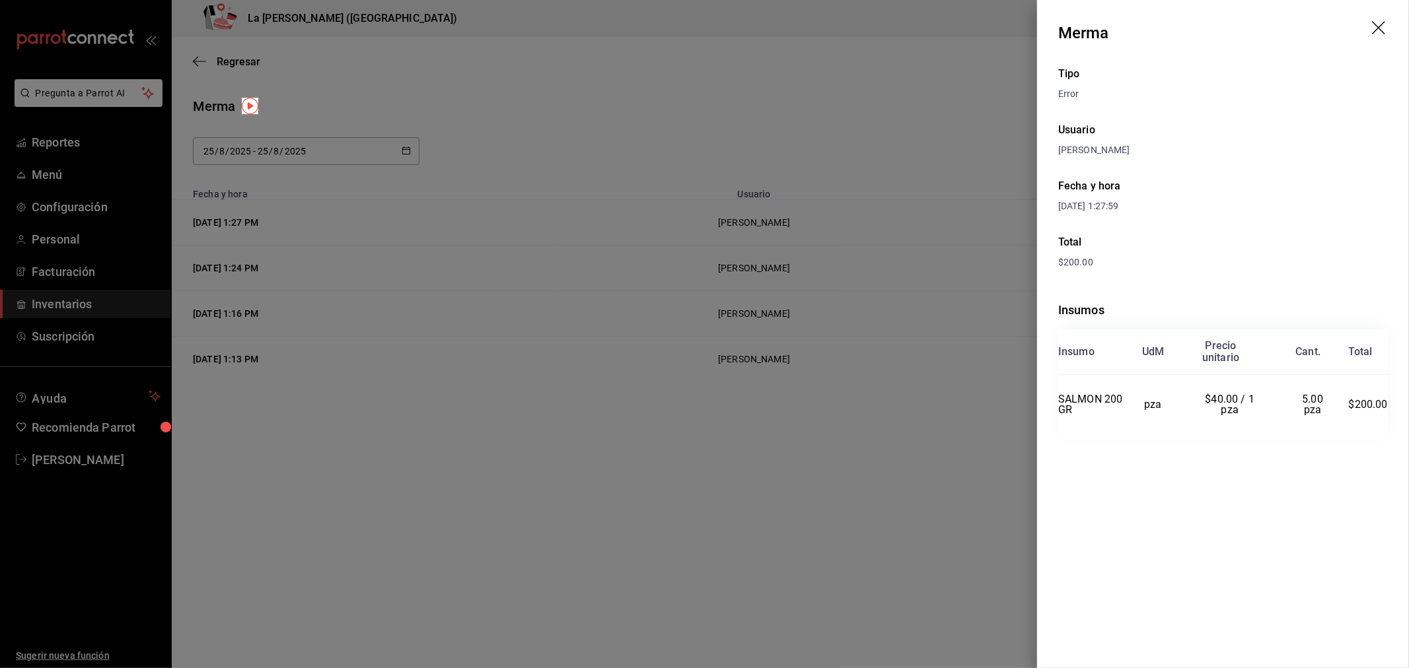
click at [487, 314] on div at bounding box center [704, 334] width 1409 height 668
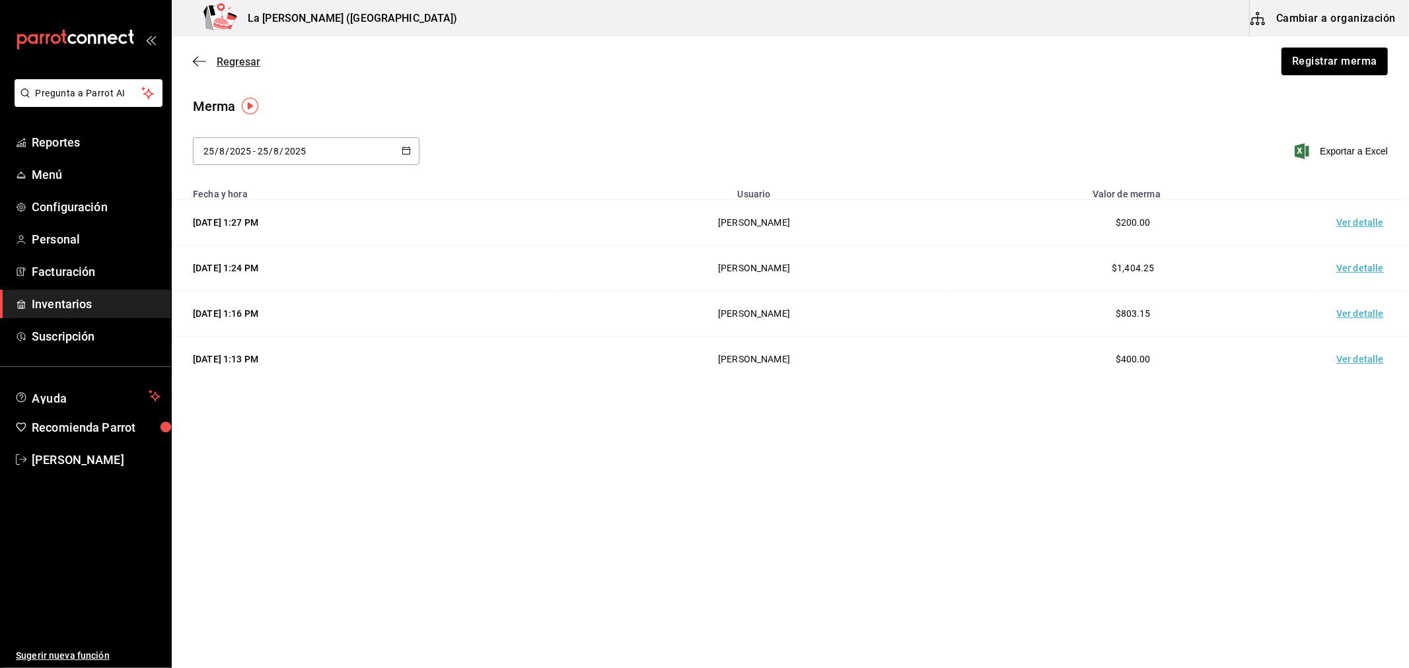
click at [223, 58] on span "Regresar" at bounding box center [239, 61] width 44 height 13
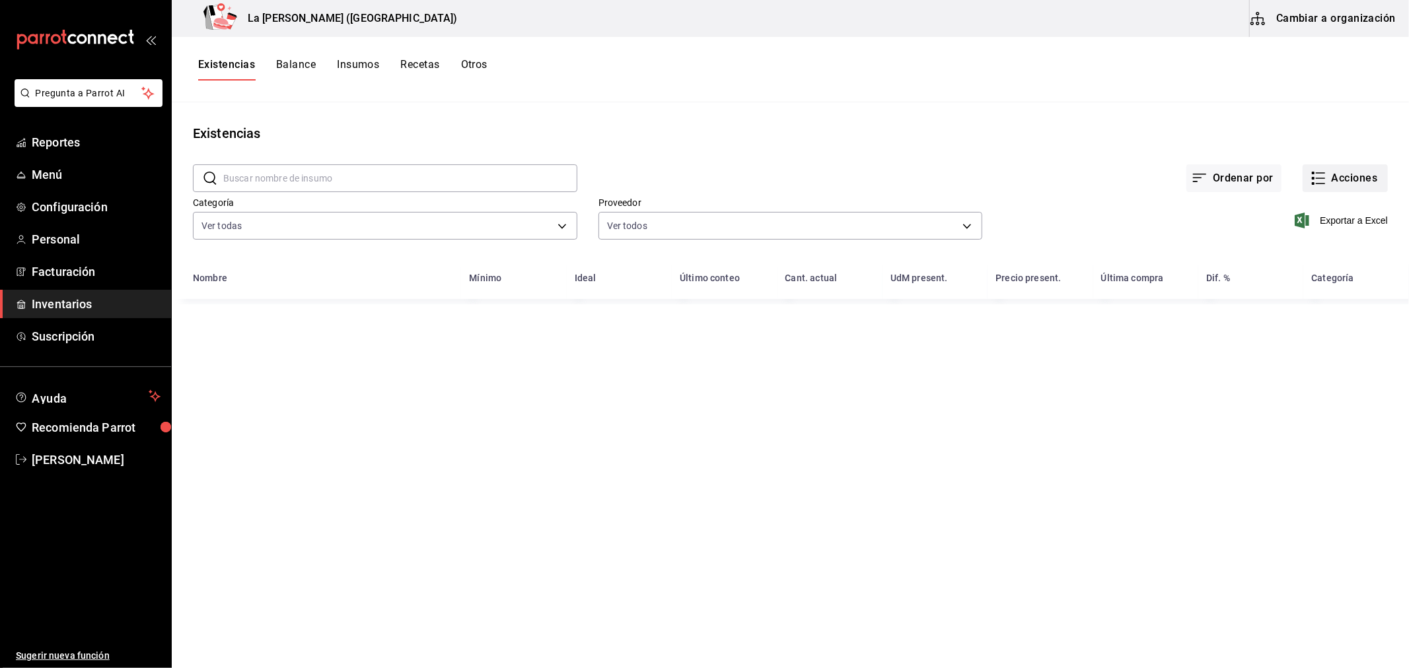
click at [1354, 176] on button "Acciones" at bounding box center [1344, 178] width 85 height 28
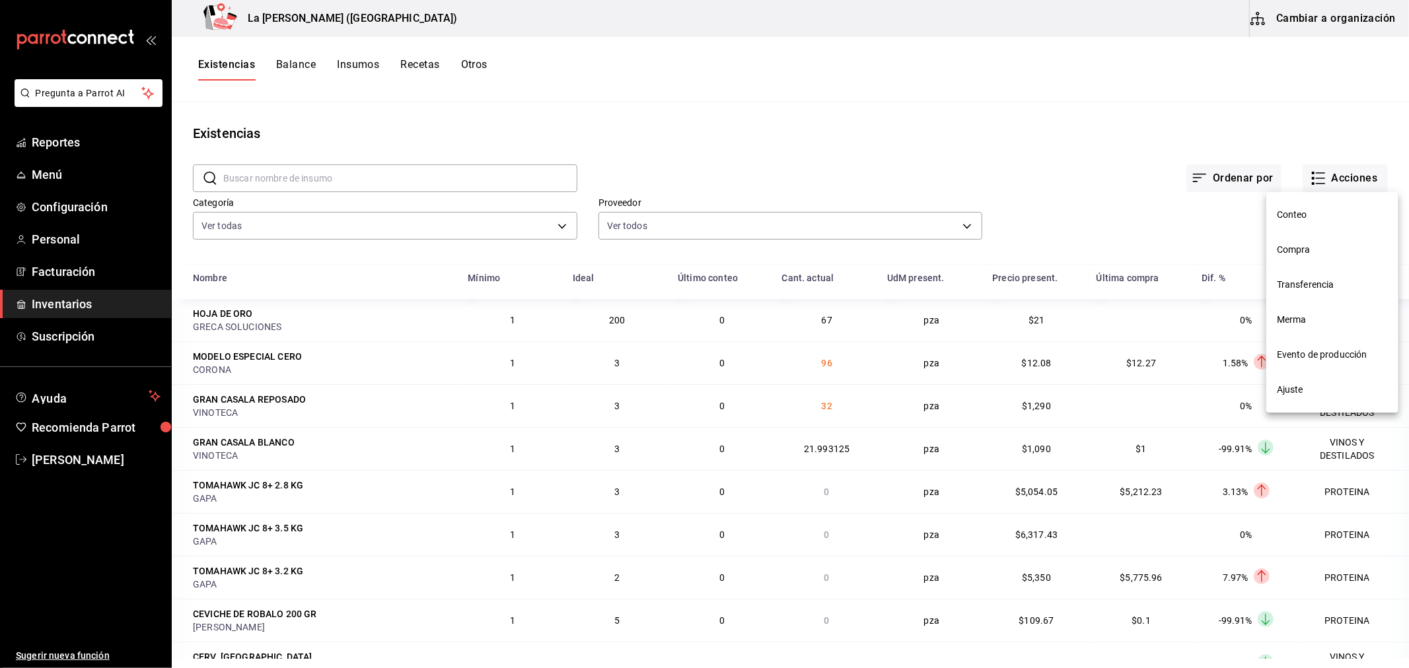
click at [1282, 255] on span "Compra" at bounding box center [1332, 250] width 111 height 14
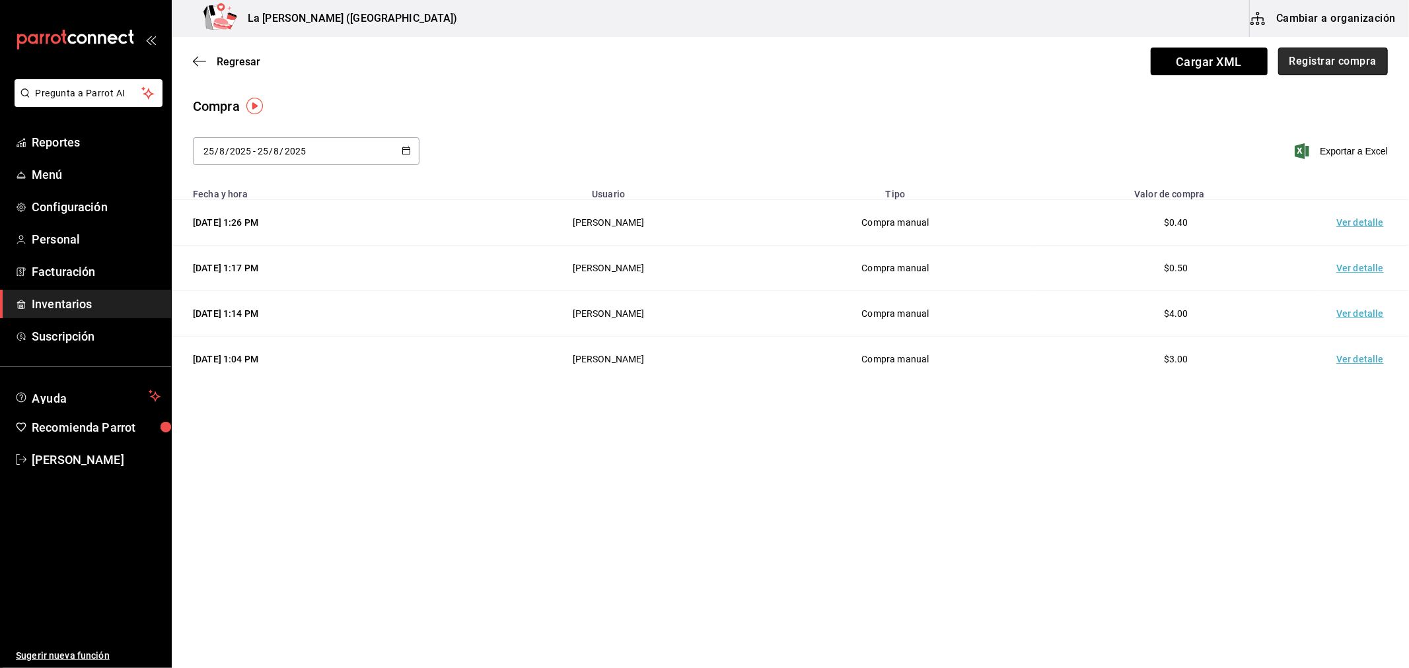
click at [1319, 74] on button "Registrar compra" at bounding box center [1333, 62] width 110 height 28
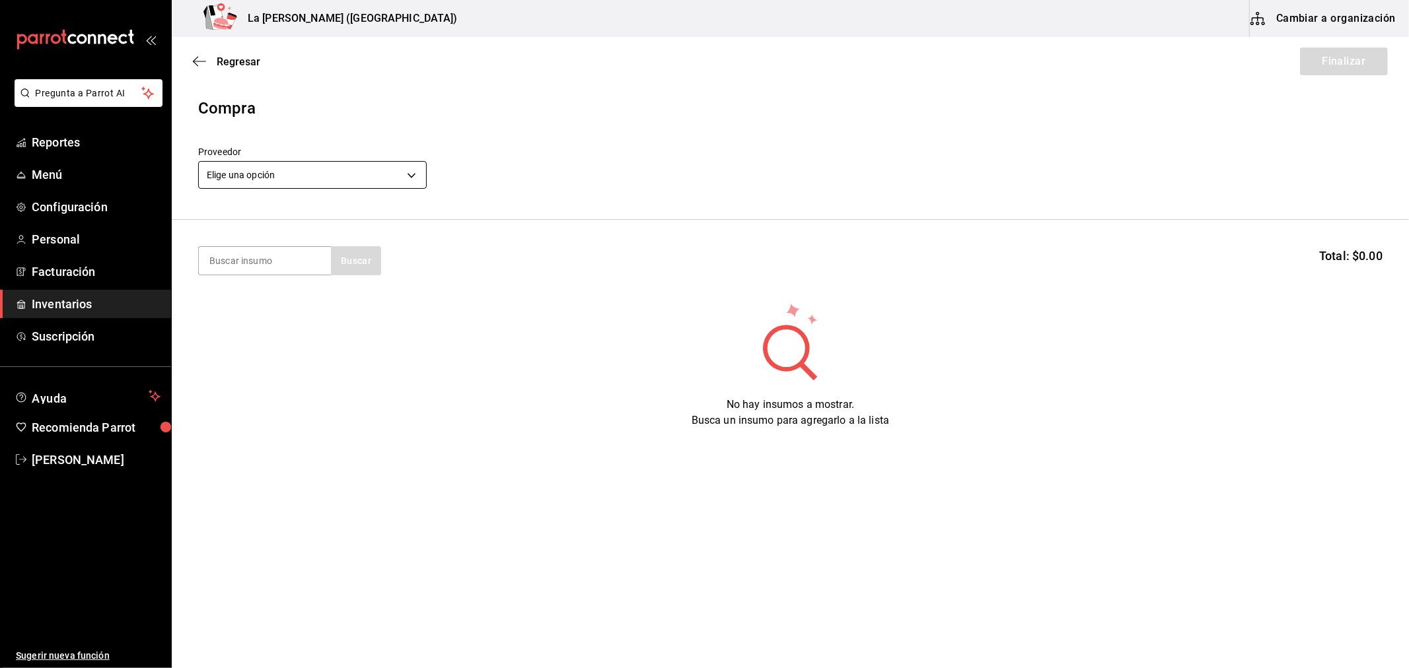
click at [316, 172] on body "Pregunta a Parrot AI Reportes Menú Configuración Personal Facturación Inventari…" at bounding box center [704, 297] width 1409 height 594
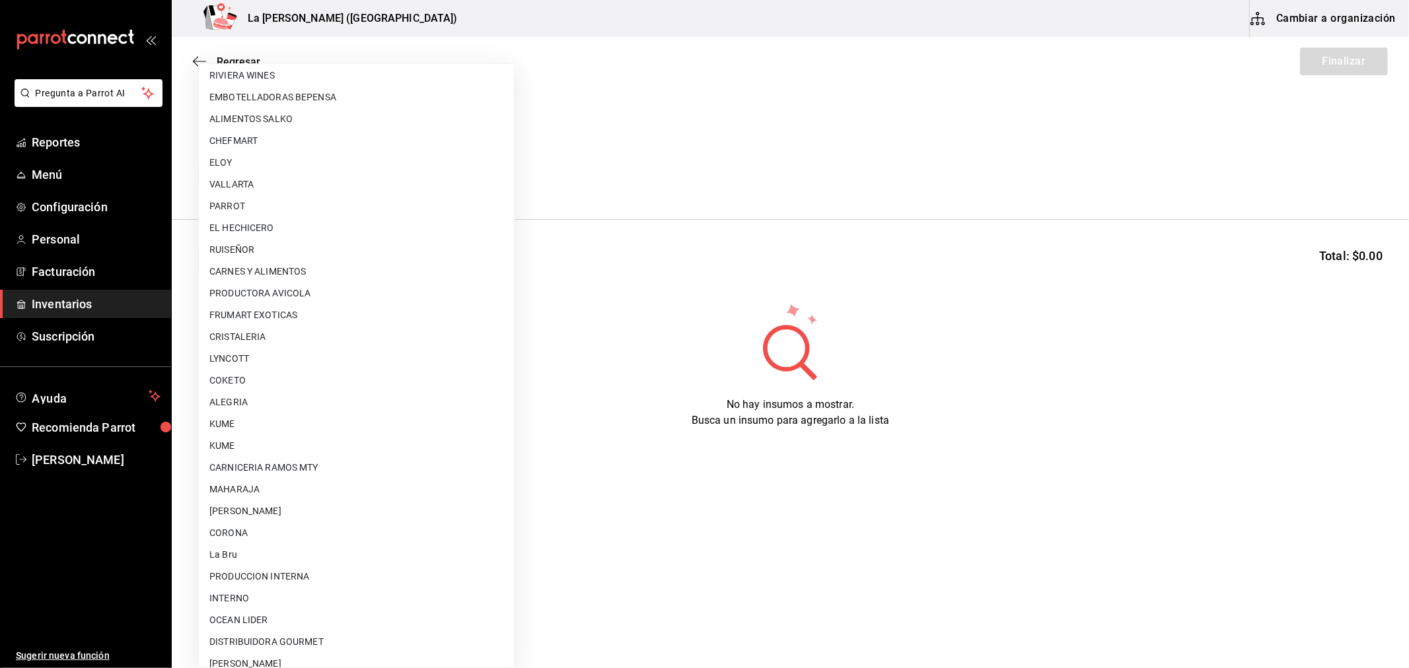
scroll to position [843, 0]
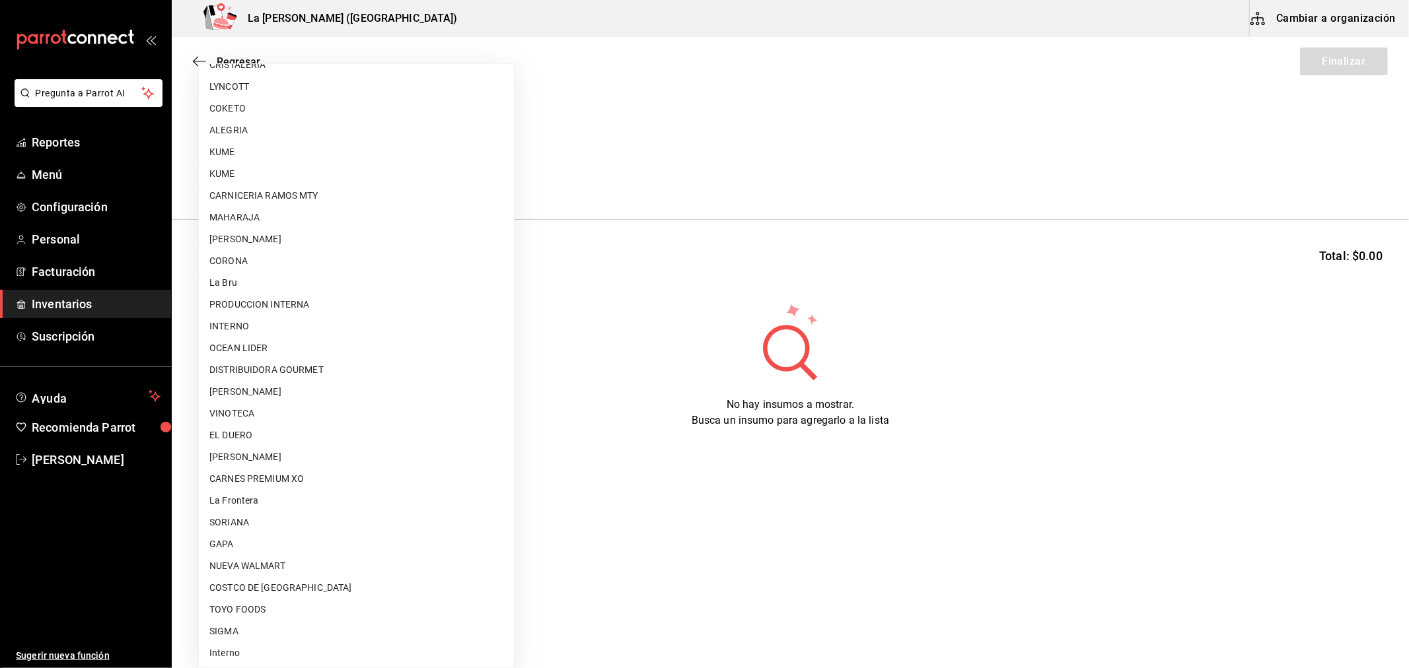
click at [341, 450] on li "[PERSON_NAME]" at bounding box center [356, 457] width 315 height 22
type input "315b81d5-d420-441a-a150-3d316ba9d60a"
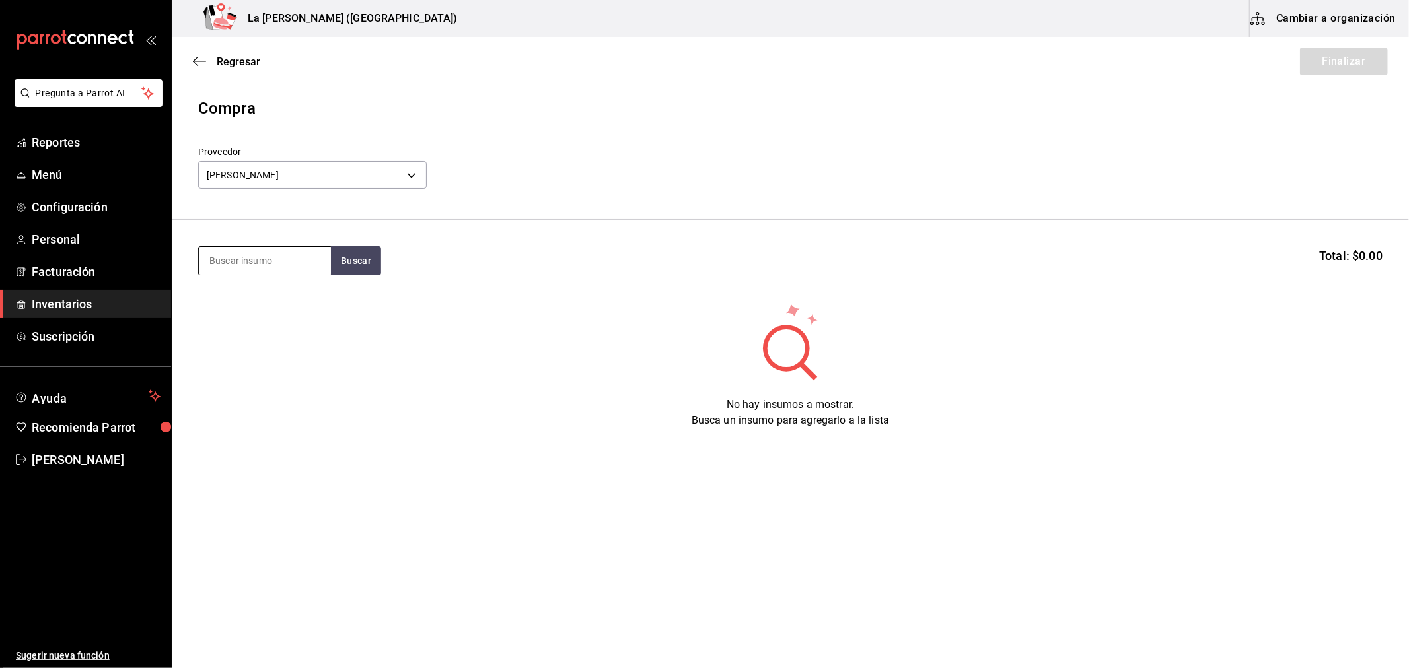
click at [260, 266] on input at bounding box center [265, 261] width 132 height 28
type input "ESFER"
click at [281, 298] on div "ESFERAS DE SALMON" at bounding box center [262, 299] width 107 height 16
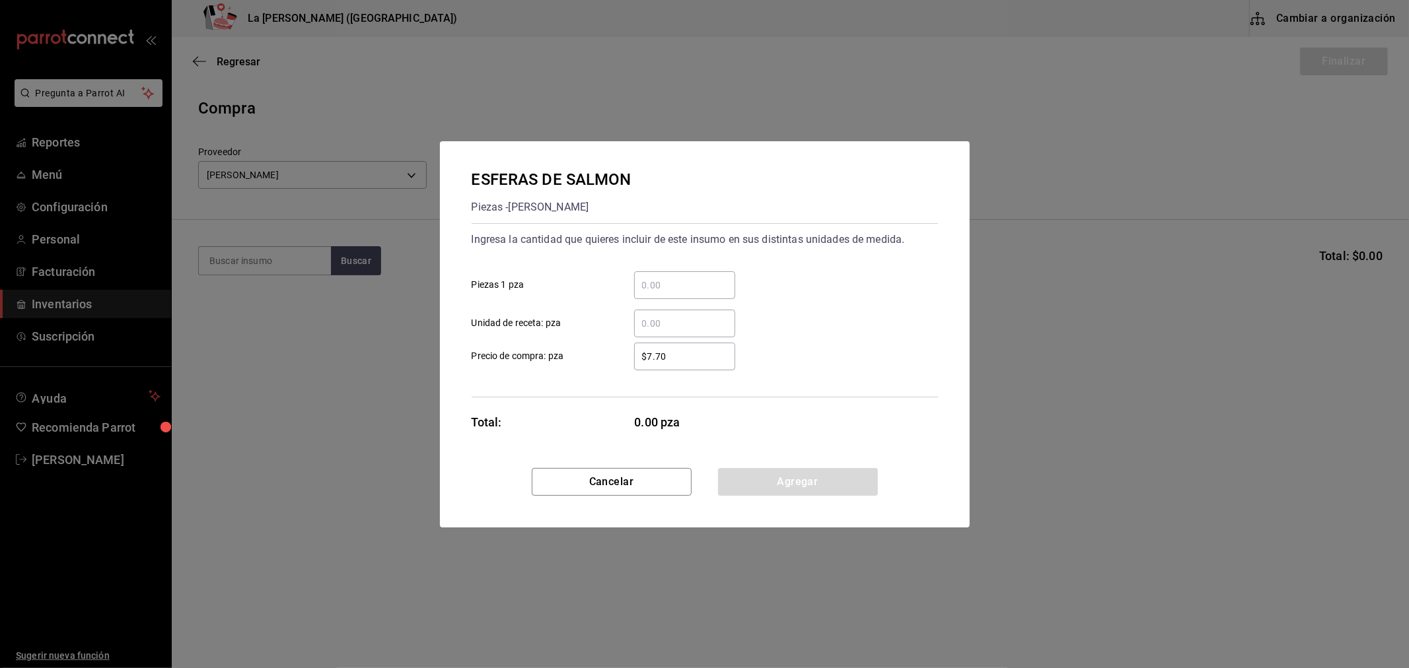
click at [711, 280] on input "​ Piezas 1 pza" at bounding box center [684, 285] width 101 height 16
type input "75"
type input "$0.1"
click button "Agregar" at bounding box center [798, 482] width 160 height 28
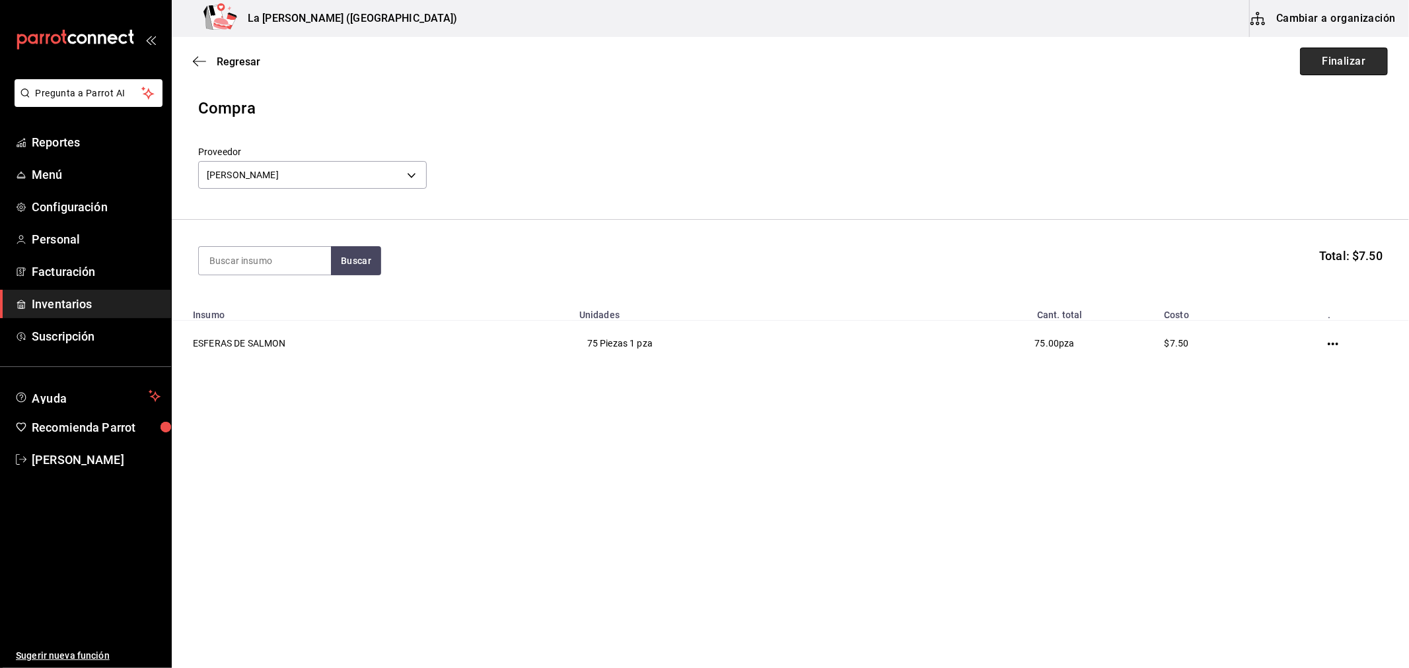
click at [1356, 64] on button "Finalizar" at bounding box center [1344, 62] width 88 height 28
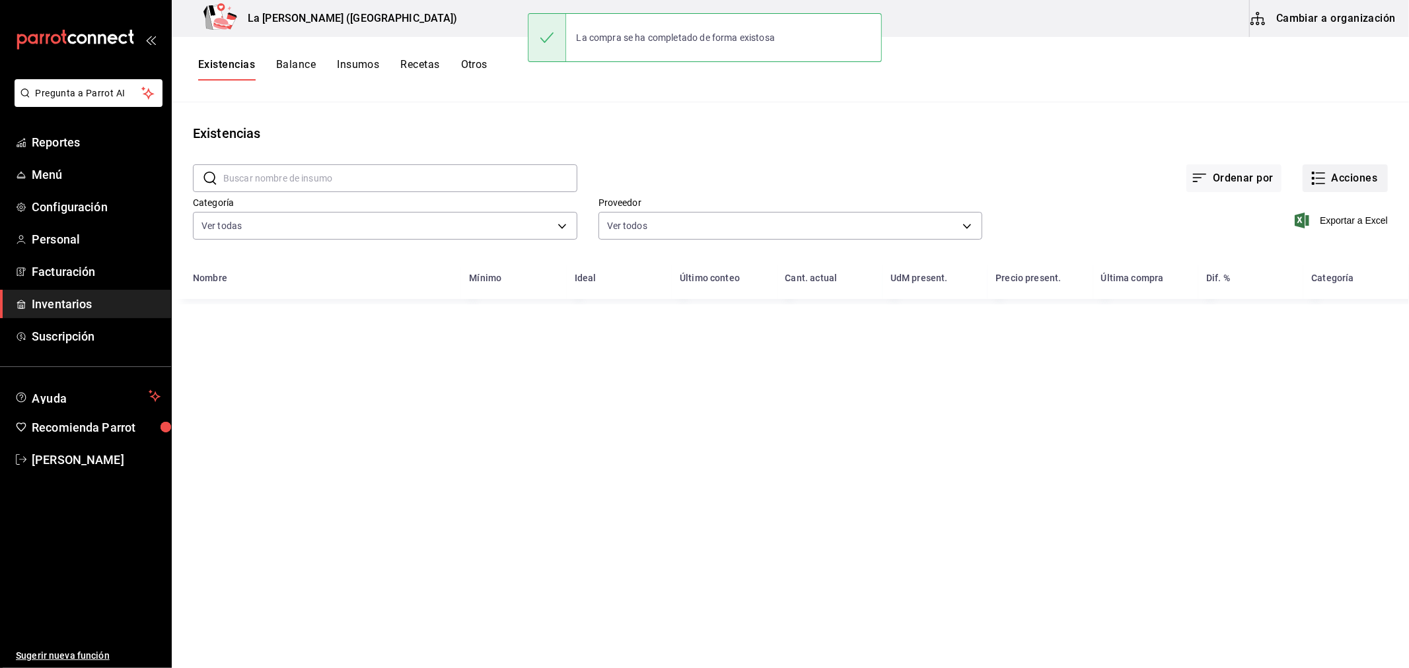
click at [1343, 186] on button "Acciones" at bounding box center [1344, 178] width 85 height 28
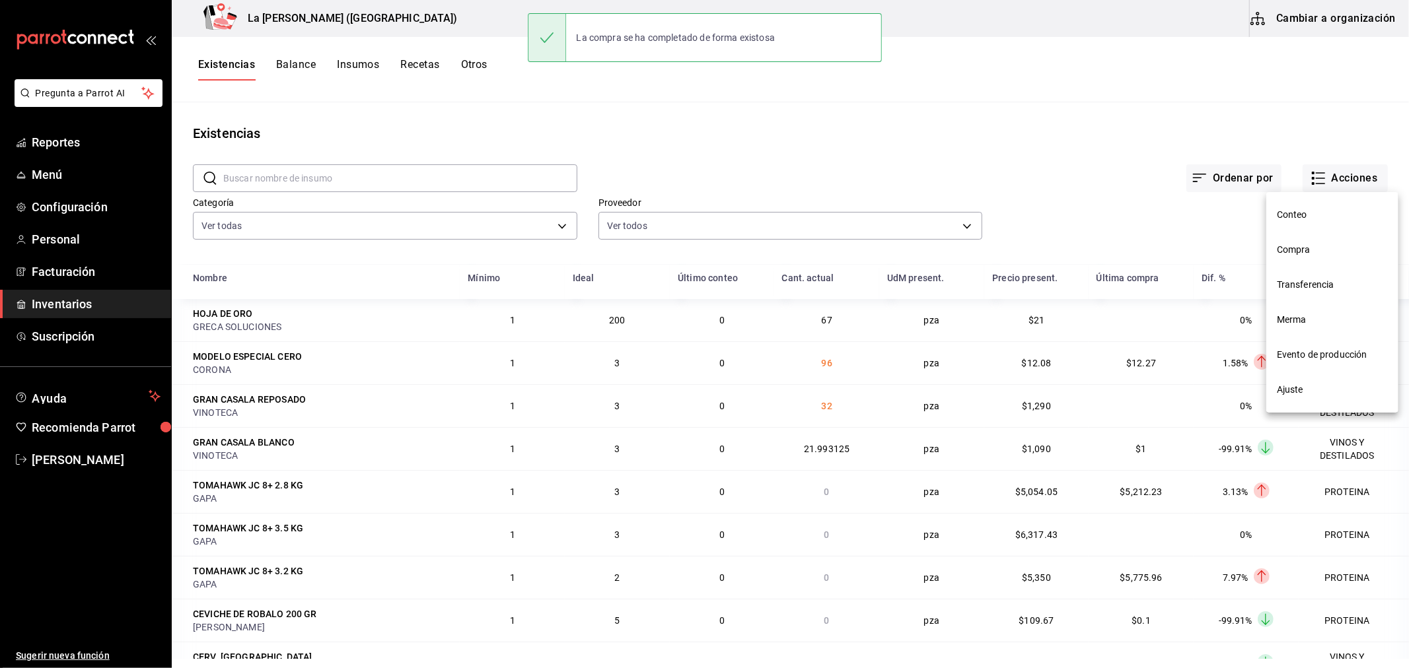
click at [1319, 243] on span "Compra" at bounding box center [1332, 250] width 111 height 14
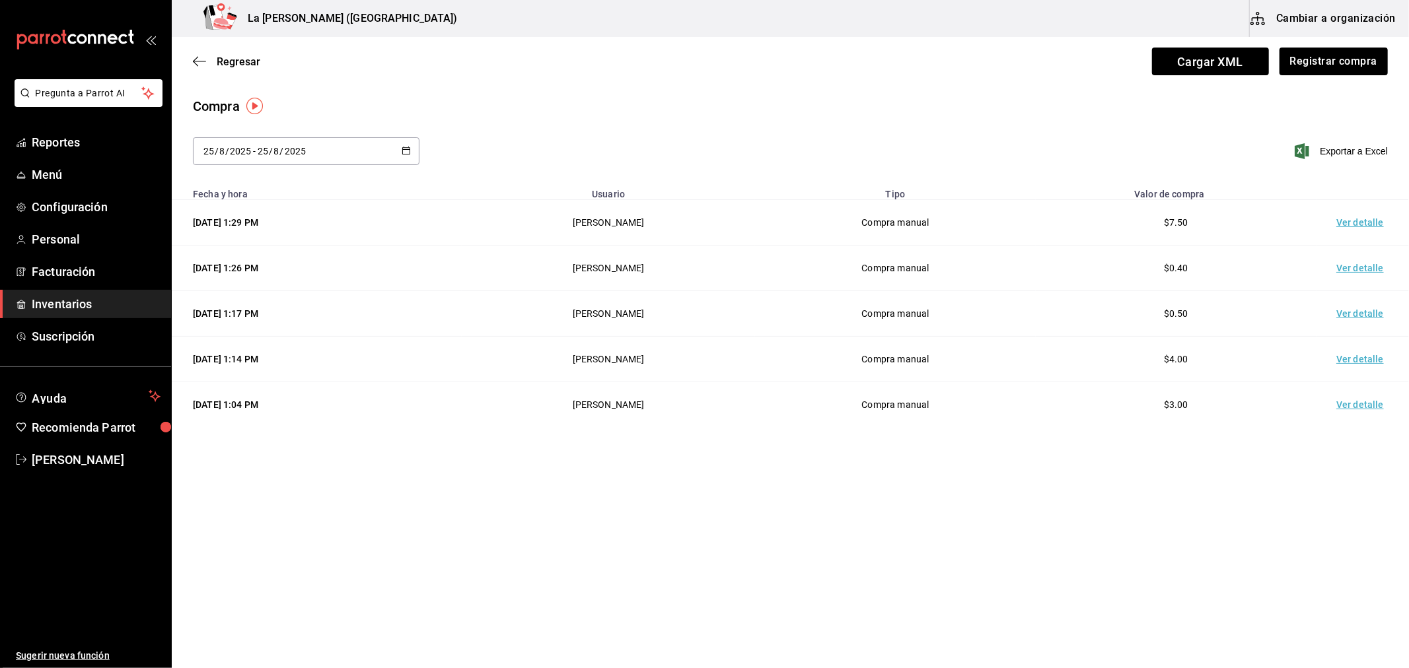
click at [1362, 221] on td "Ver detalle" at bounding box center [1362, 223] width 92 height 46
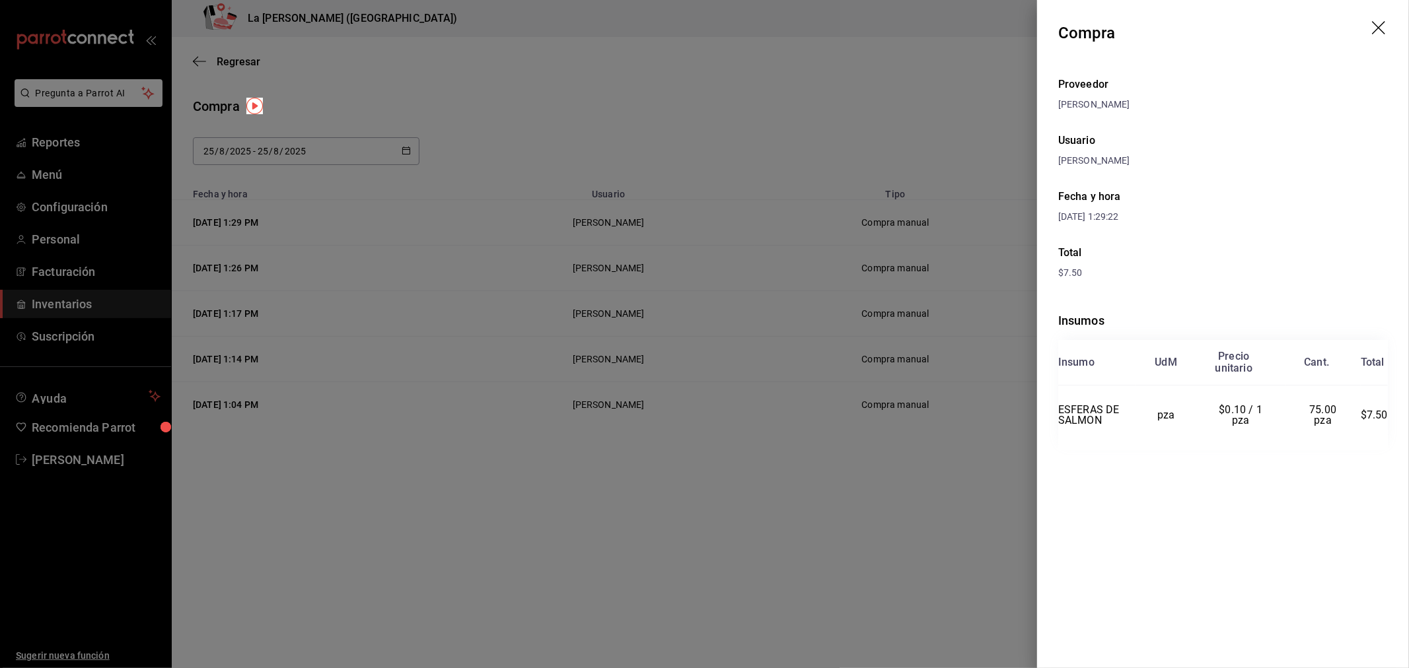
click at [822, 252] on div at bounding box center [704, 334] width 1409 height 668
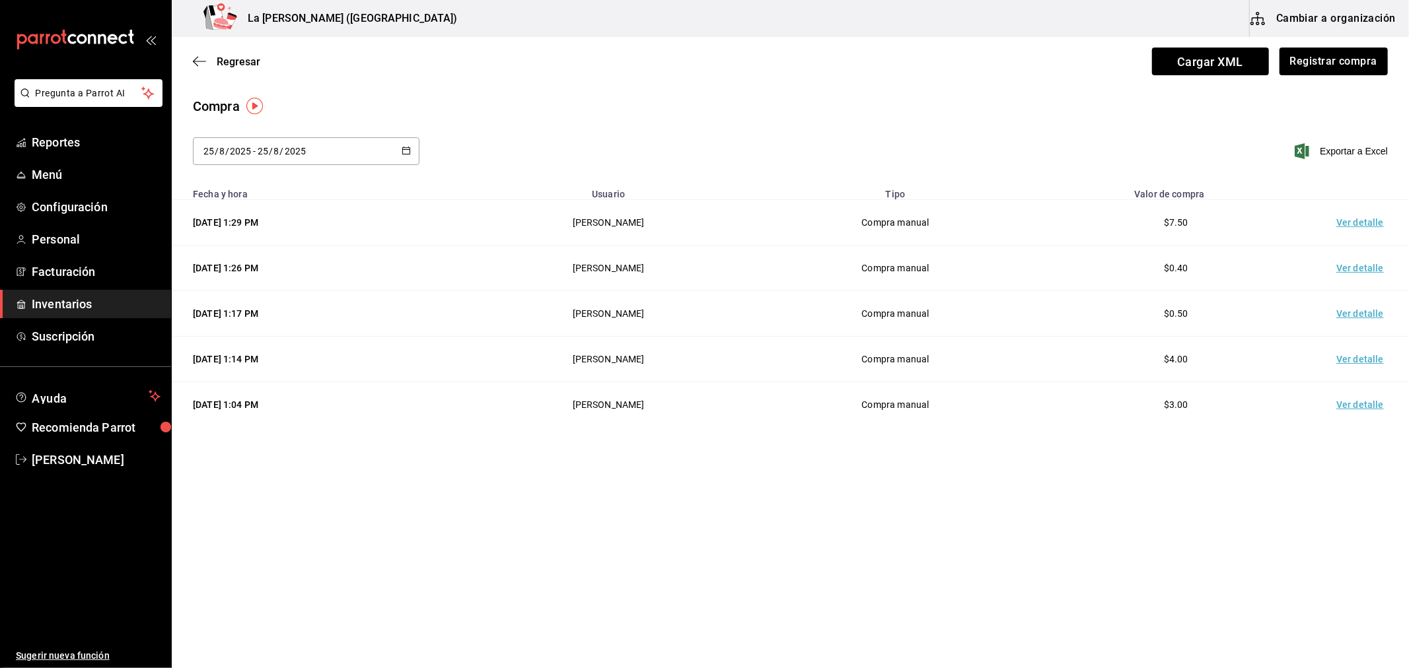
click at [812, 110] on div "Compra" at bounding box center [790, 106] width 1195 height 20
click at [93, 307] on span "Inventarios" at bounding box center [96, 304] width 129 height 18
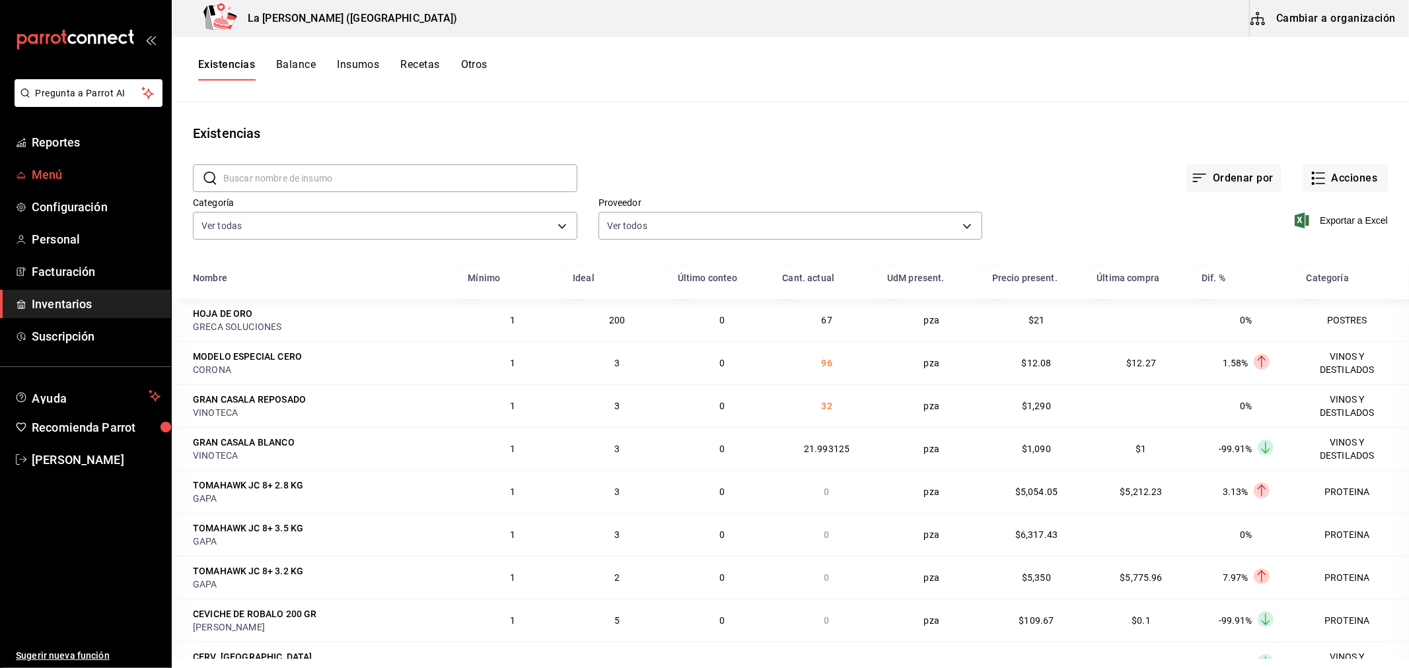
click at [73, 176] on span "Menú" at bounding box center [96, 175] width 129 height 18
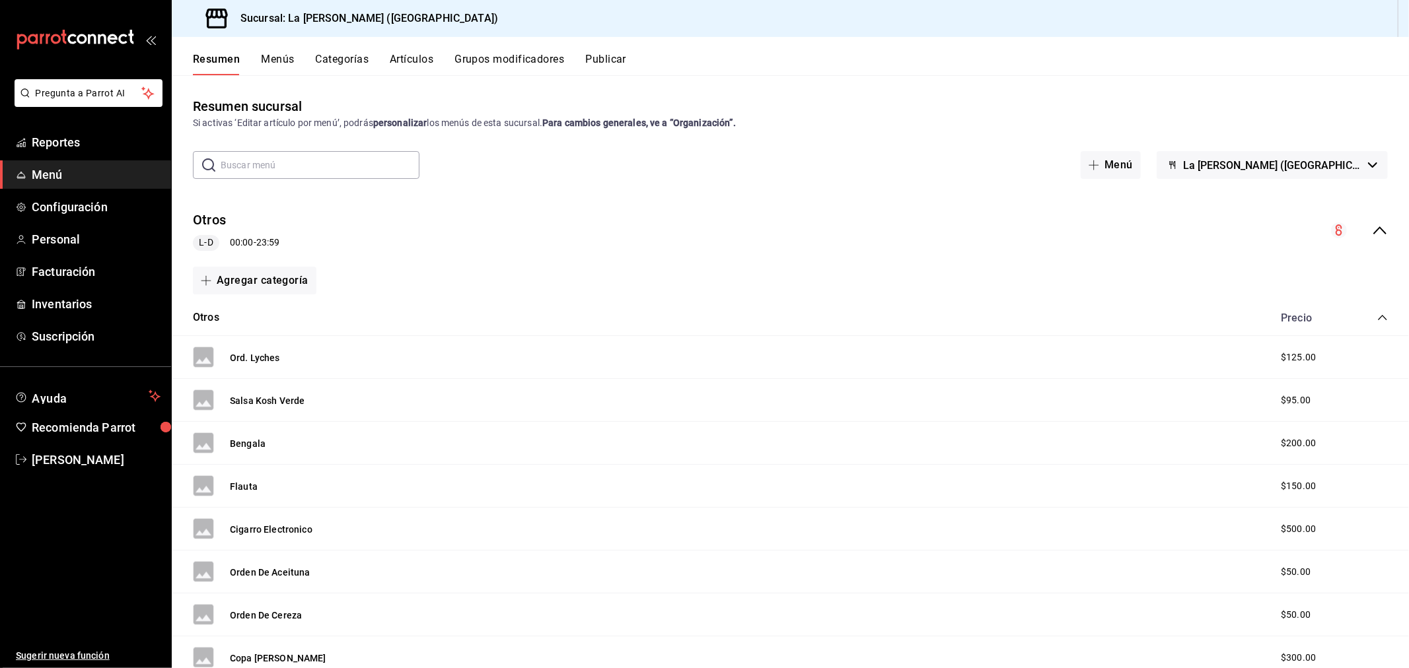
click at [421, 57] on button "Artículos" at bounding box center [412, 64] width 44 height 22
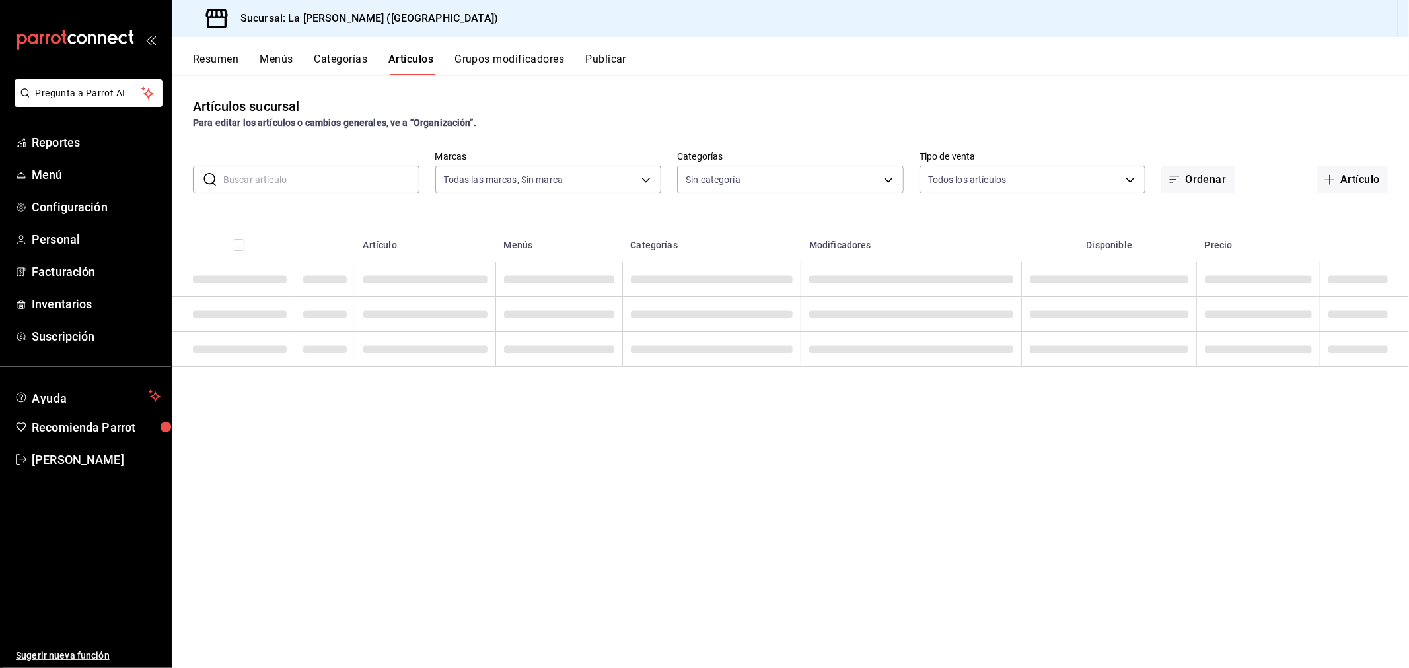
type input "768cf5f5-9f29-4846-9f23-2ee3d48c8f52"
type input "2090f425-4f83-43b7-8a5b-a268cdb56233,18ec9086-dcf8-41ec-b6a4-4dd86ace04e1,6055b…"
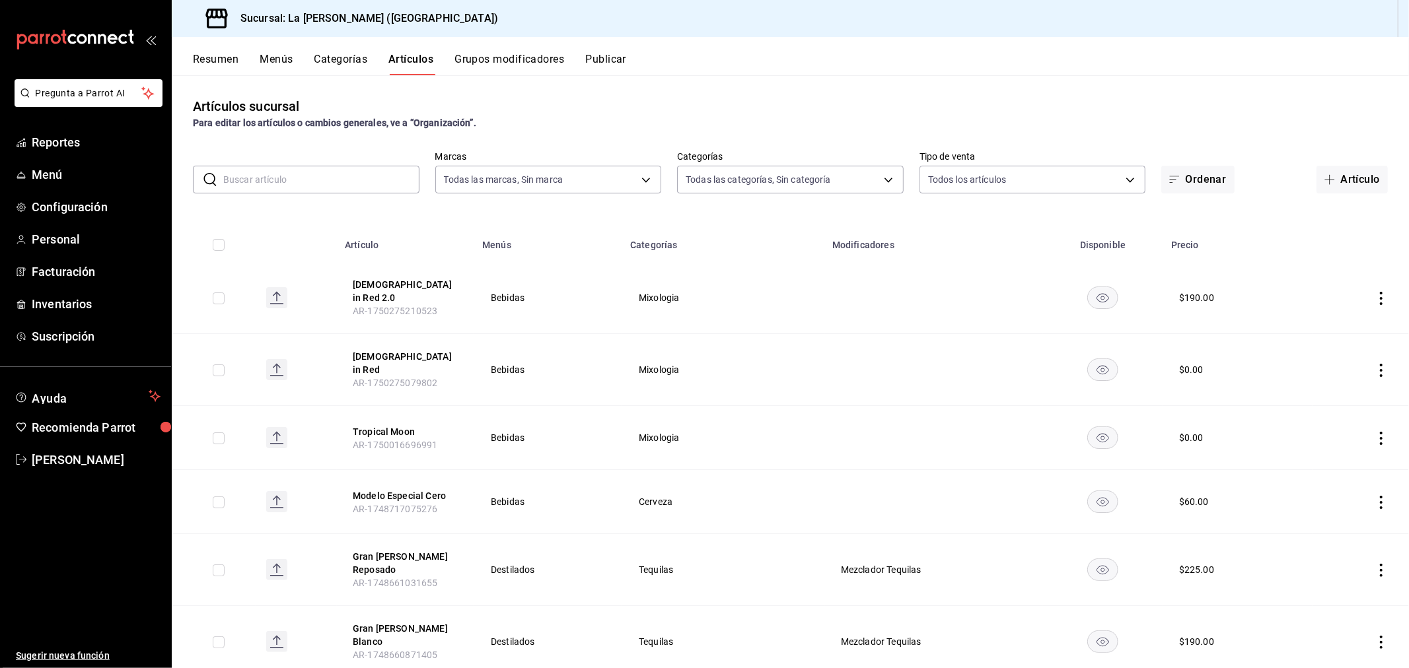
click at [276, 179] on input "text" at bounding box center [321, 179] width 196 height 26
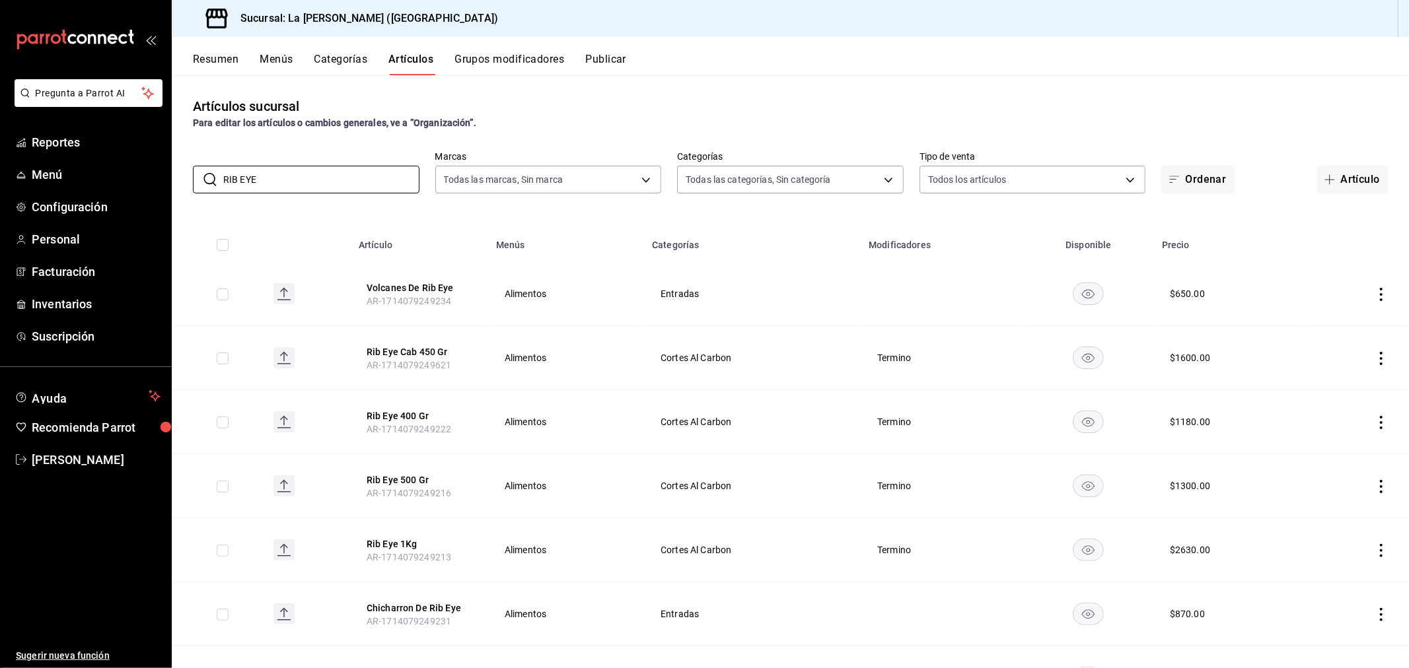
type input "RIB EYE"
drag, startPoint x: 660, startPoint y: 88, endPoint x: 662, endPoint y: 95, distance: 7.4
click at [662, 88] on div "Artículos sucursal Para editar los artículos o cambios generales, ve a “Organiz…" at bounding box center [790, 371] width 1237 height 592
drag, startPoint x: 55, startPoint y: 172, endPoint x: 117, endPoint y: 163, distance: 62.1
click at [55, 172] on span "Menú" at bounding box center [96, 175] width 129 height 18
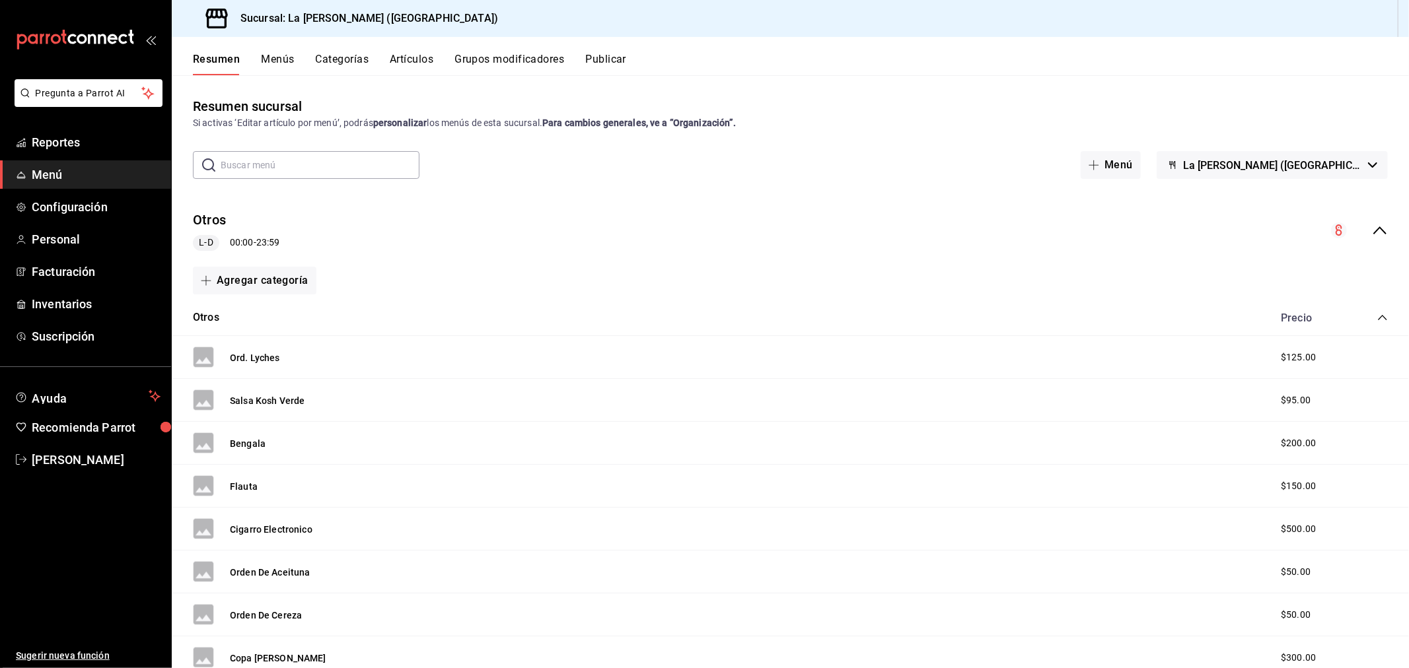
click at [408, 54] on button "Artículos" at bounding box center [412, 64] width 44 height 22
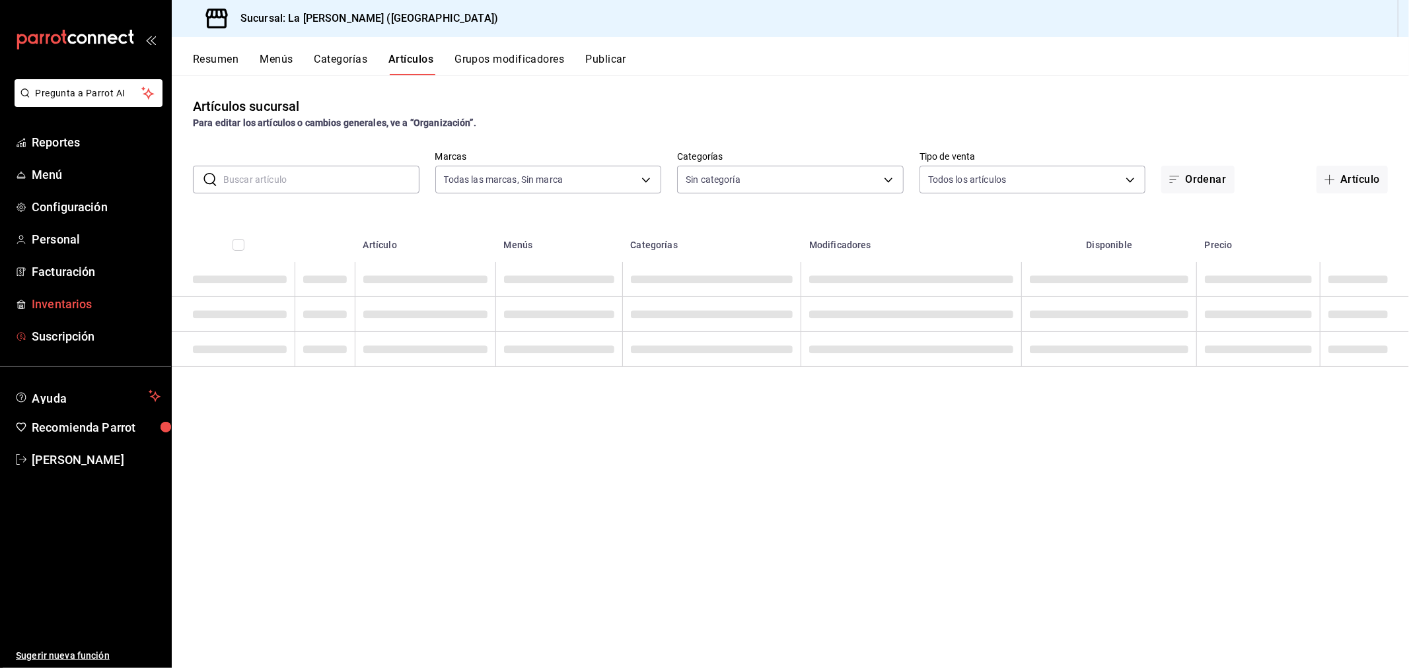
type input "768cf5f5-9f29-4846-9f23-2ee3d48c8f52"
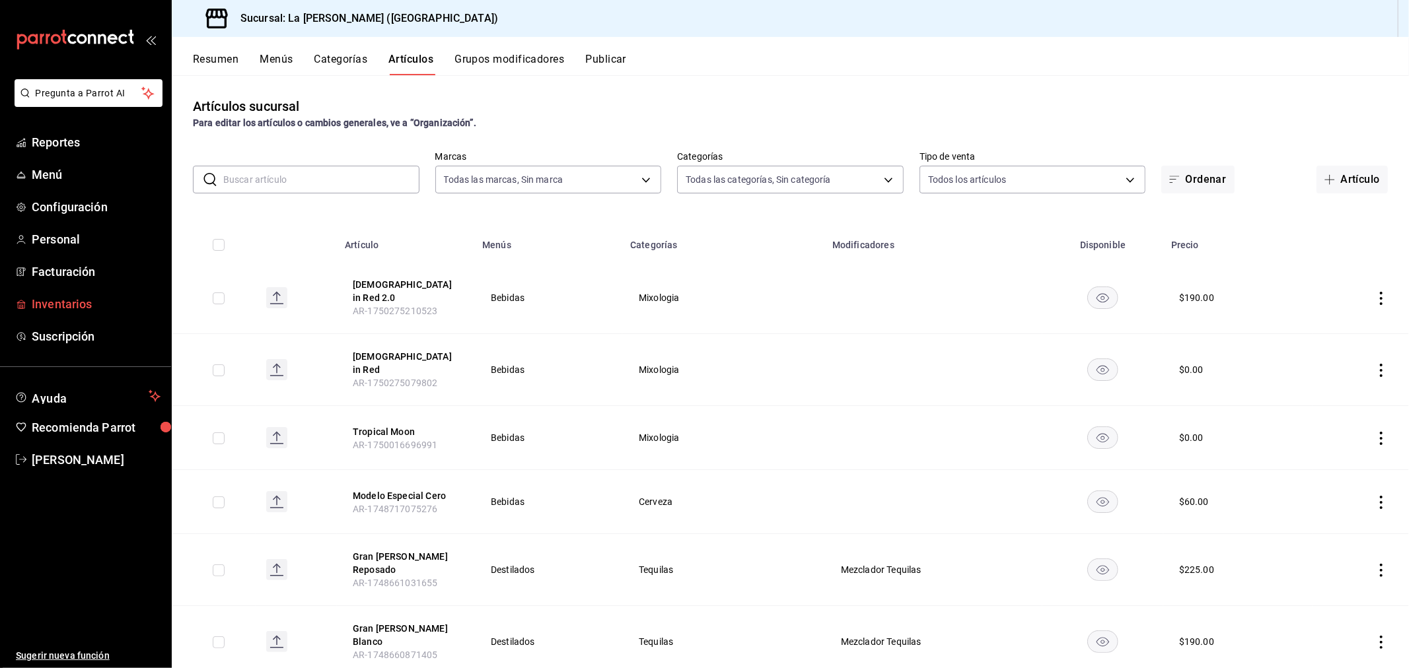
type input "2090f425-4f83-43b7-8a5b-a268cdb56233,18ec9086-dcf8-41ec-b6a4-4dd86ace04e1,6055b…"
click at [77, 298] on span "Inventarios" at bounding box center [96, 304] width 129 height 18
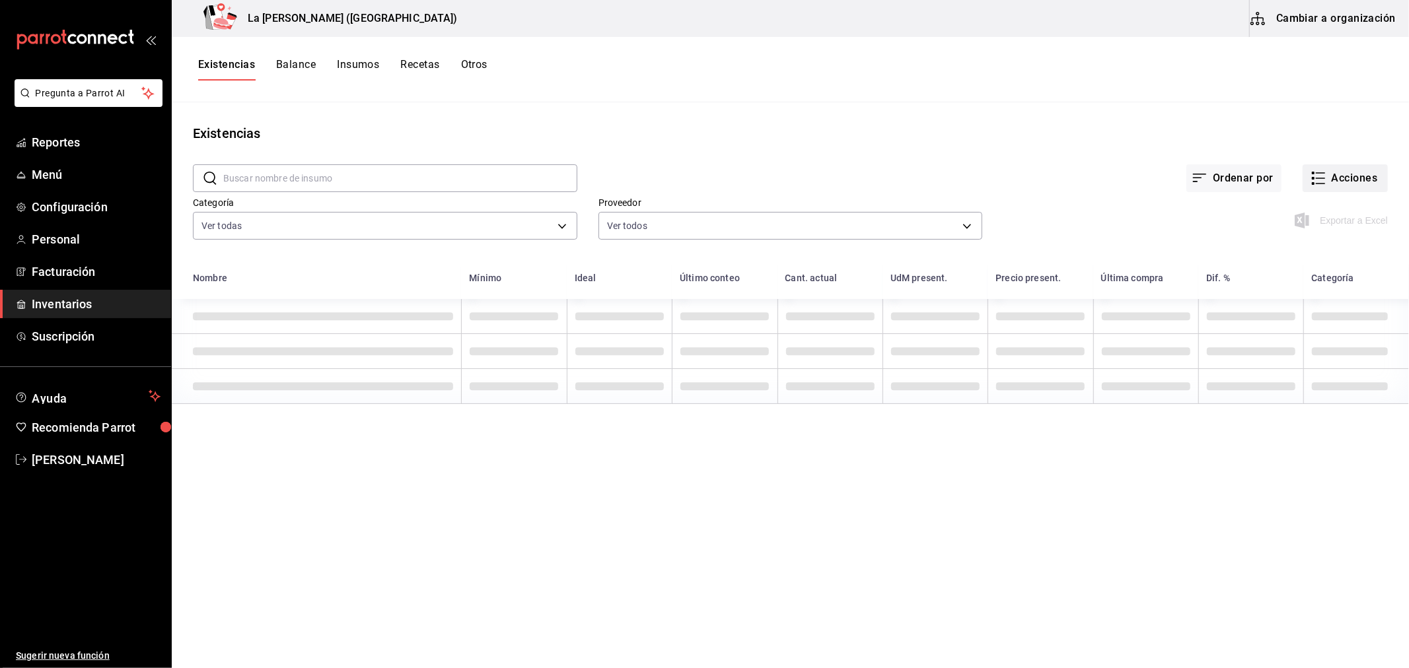
click at [1349, 172] on button "Acciones" at bounding box center [1344, 178] width 85 height 28
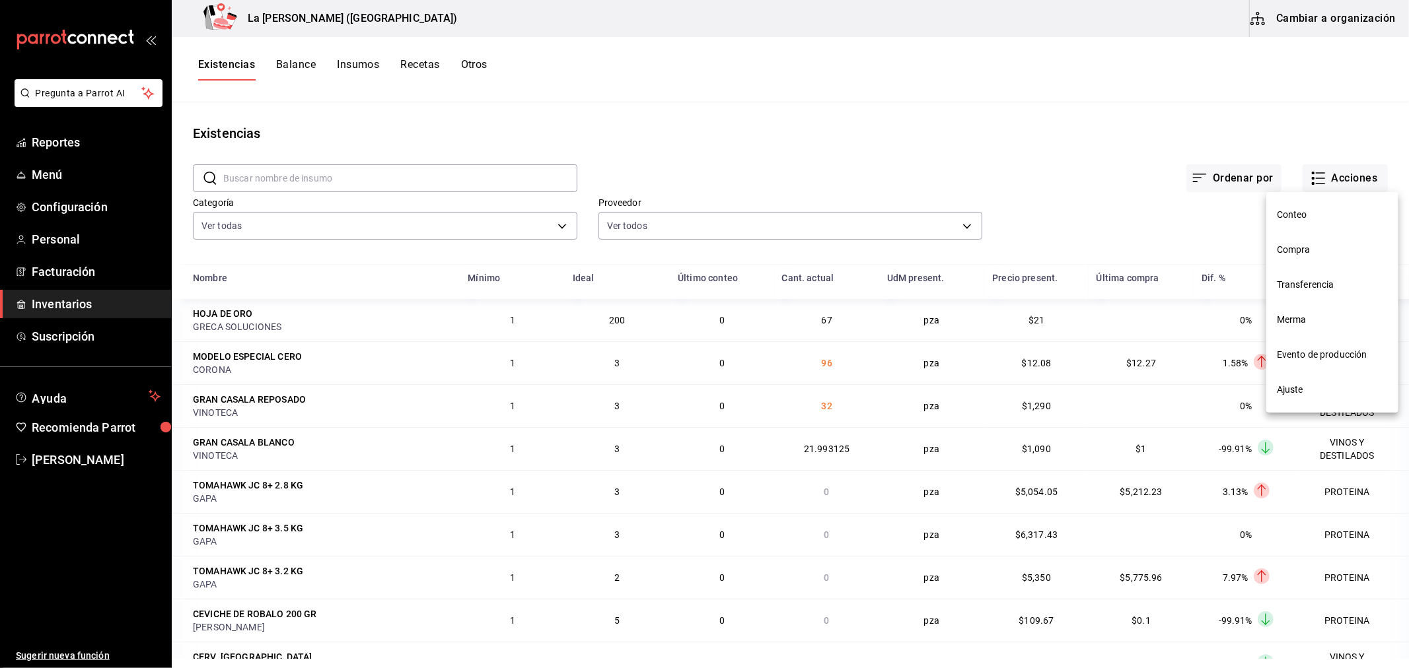
click at [1309, 253] on span "Compra" at bounding box center [1332, 250] width 111 height 14
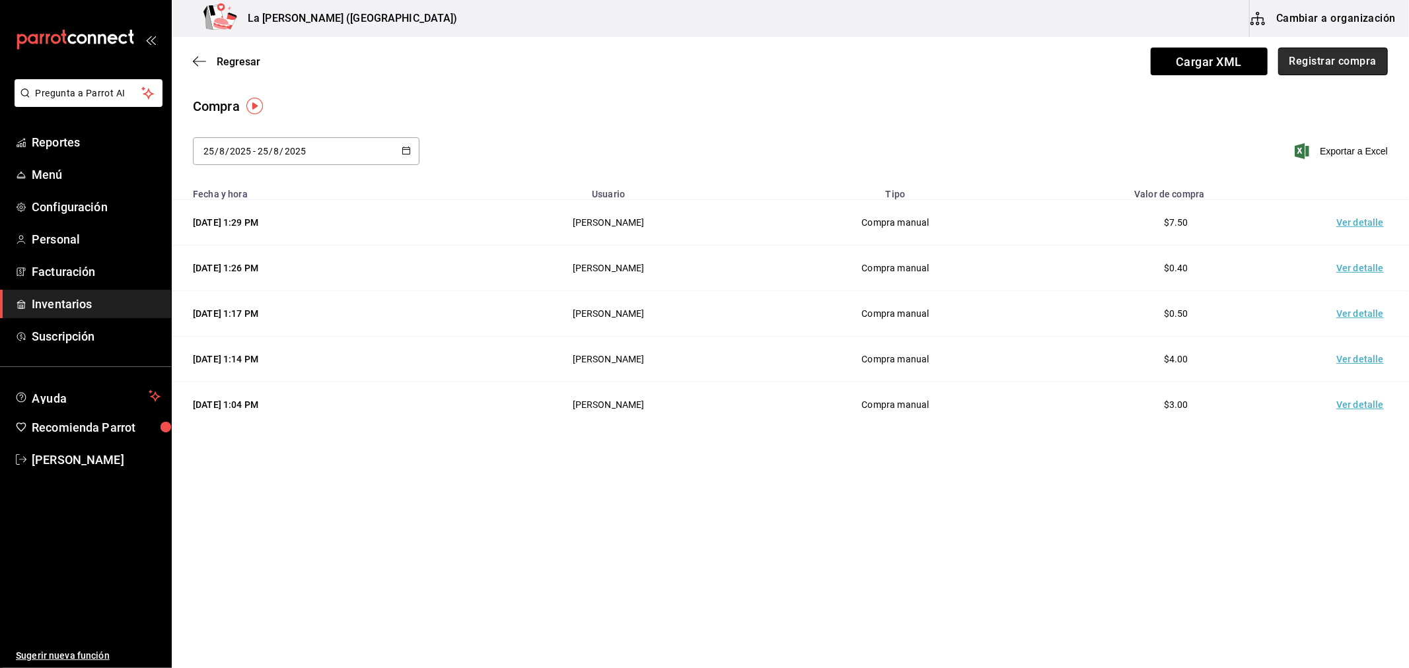
click at [1368, 70] on button "Registrar compra" at bounding box center [1333, 62] width 110 height 28
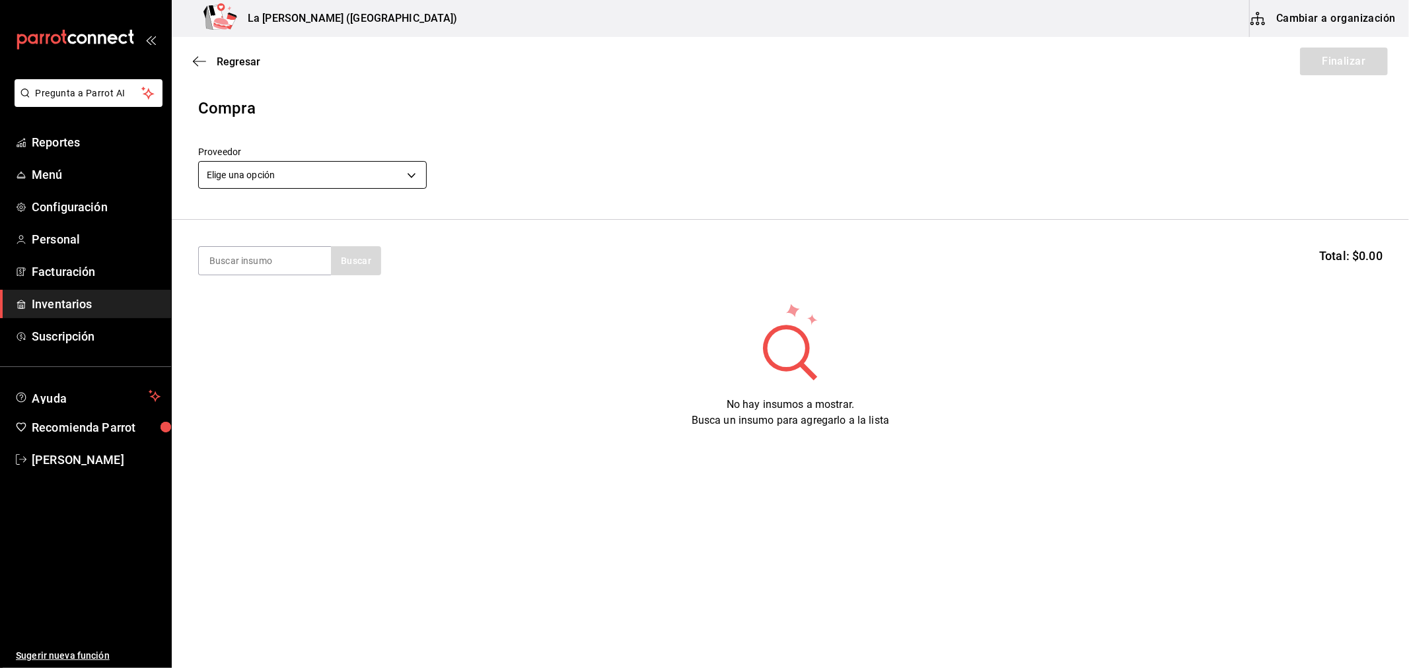
click at [298, 180] on body "Pregunta a Parrot AI Reportes Menú Configuración Personal Facturación Inventari…" at bounding box center [704, 297] width 1409 height 594
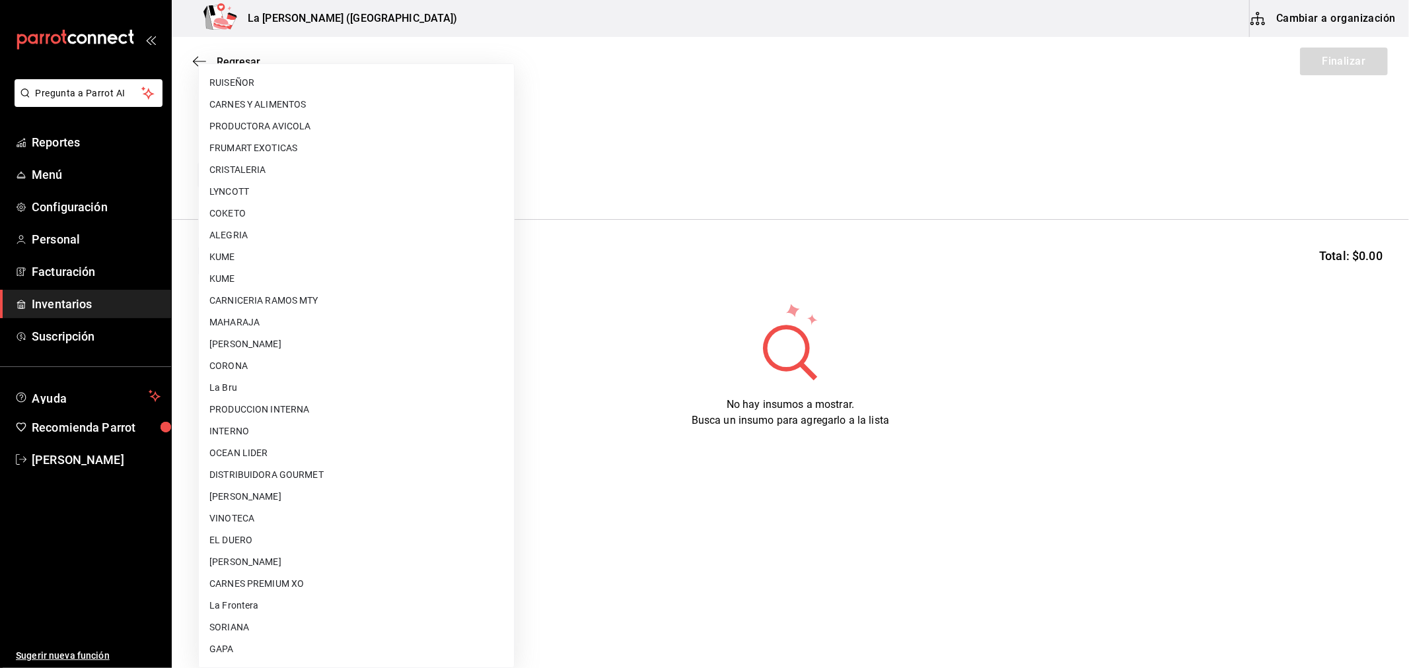
scroll to position [843, 0]
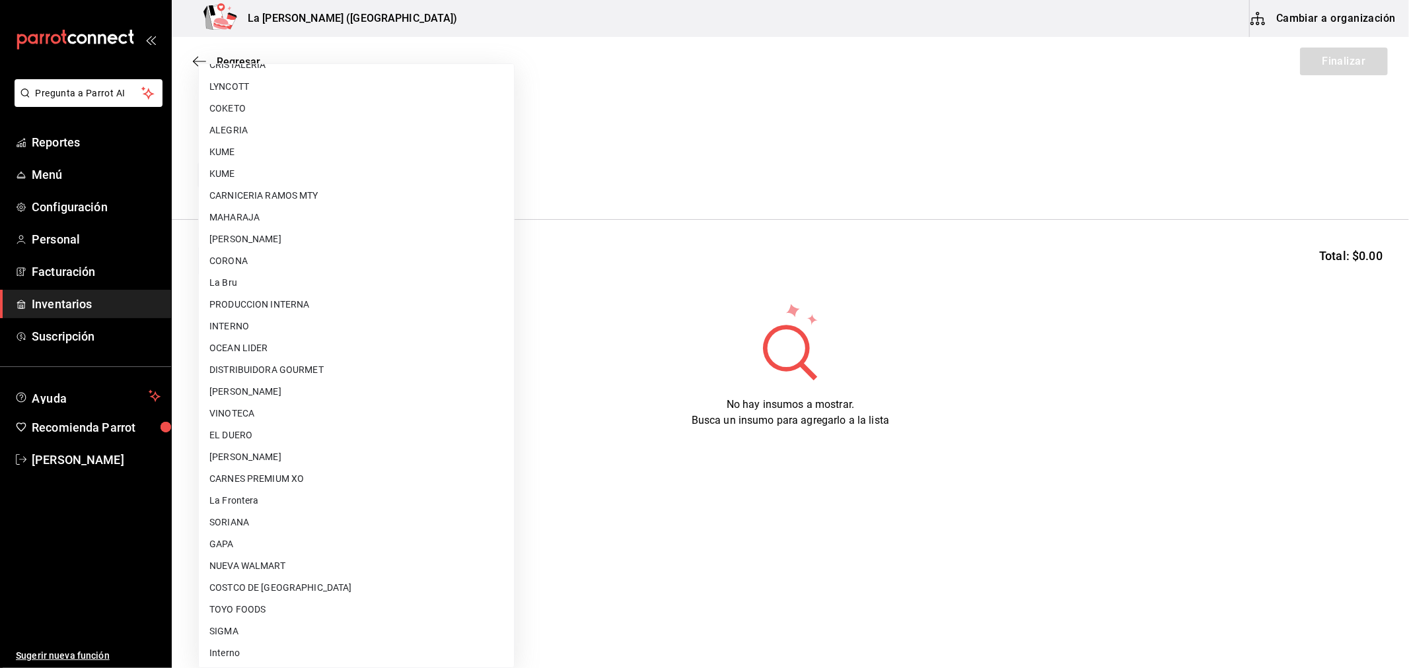
click at [254, 540] on li "GAPA" at bounding box center [356, 545] width 315 height 22
type input "6ab27149-1398-43e9-b738-270e30eb1364"
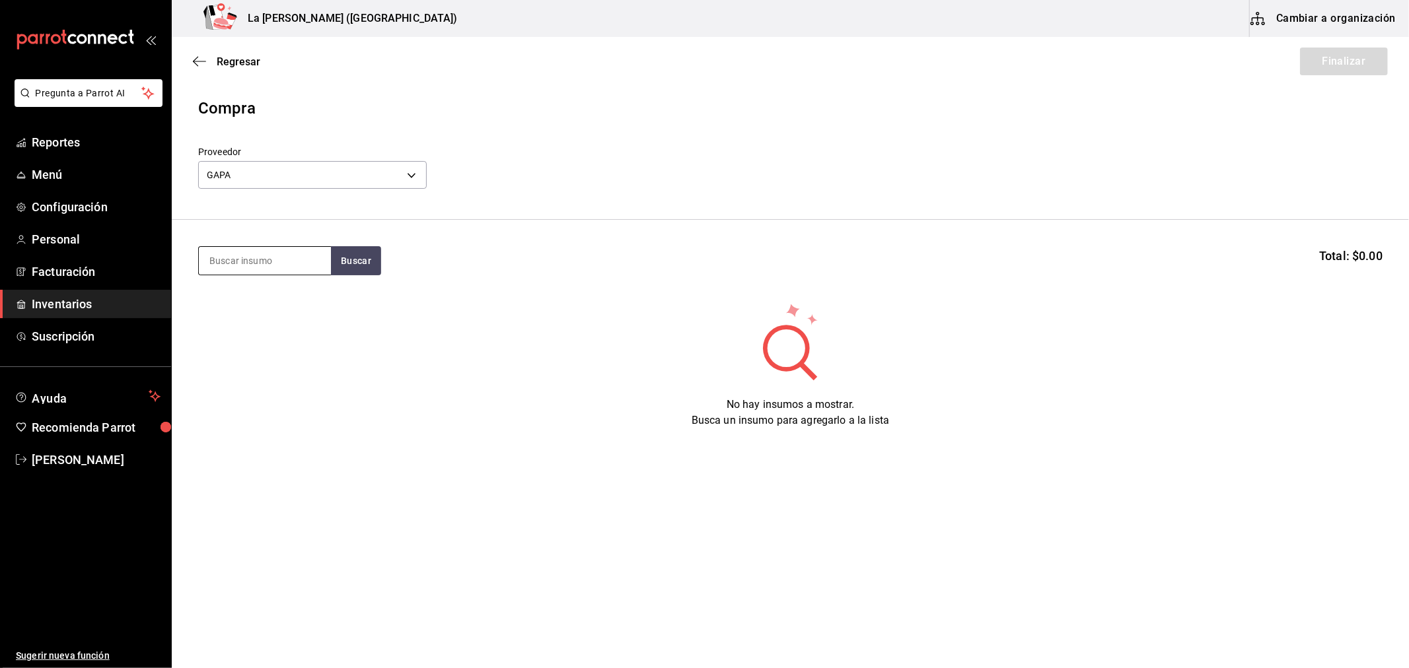
click at [269, 271] on input at bounding box center [265, 261] width 132 height 28
type input "RIB EYE"
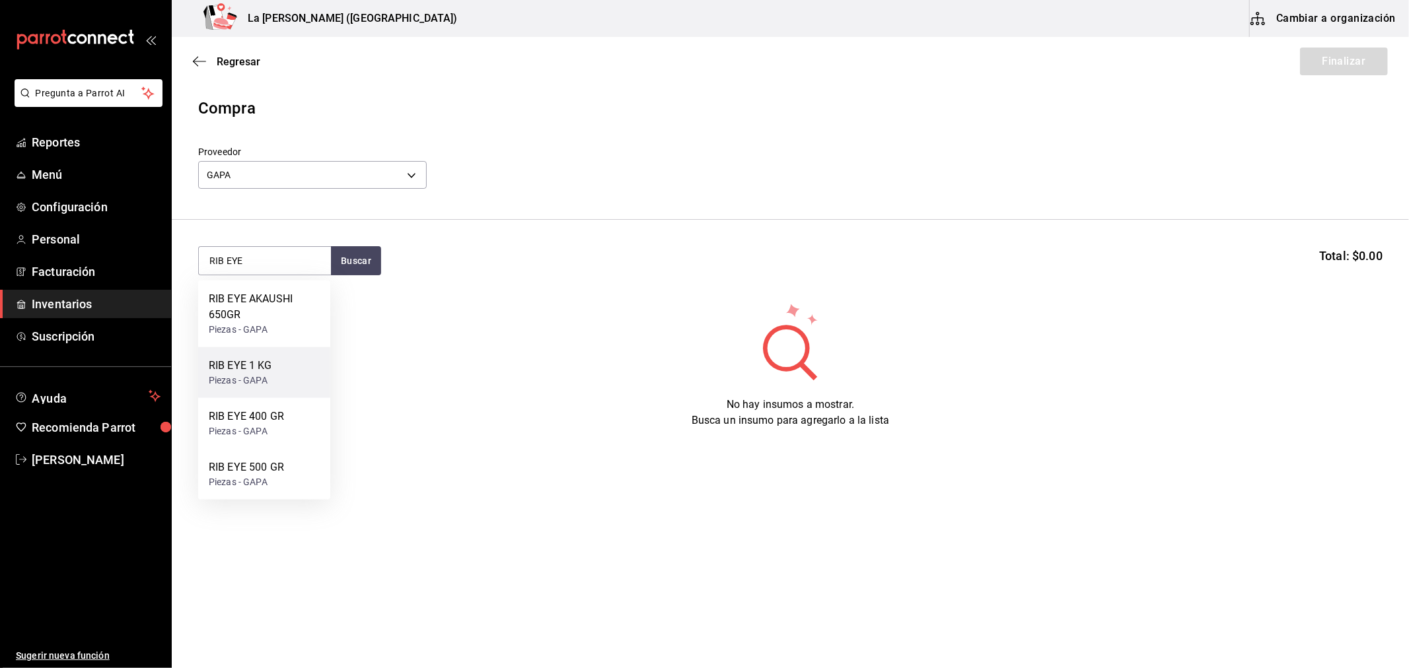
click at [260, 374] on div "Piezas - GAPA" at bounding box center [240, 381] width 63 height 14
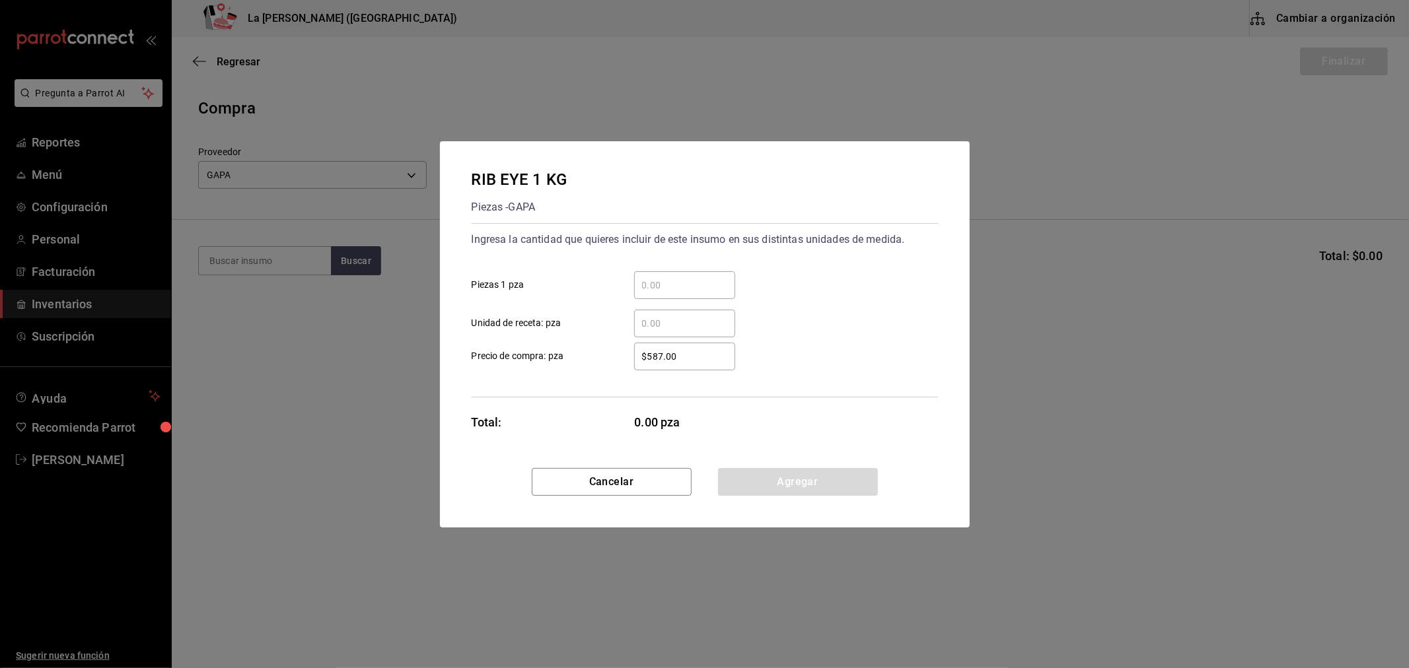
click at [691, 295] on div "​" at bounding box center [684, 285] width 101 height 28
click at [691, 293] on input "​ Piezas 1 pza" at bounding box center [684, 285] width 101 height 16
type input "15"
type input "$1,120.55"
click button "Agregar" at bounding box center [798, 482] width 160 height 28
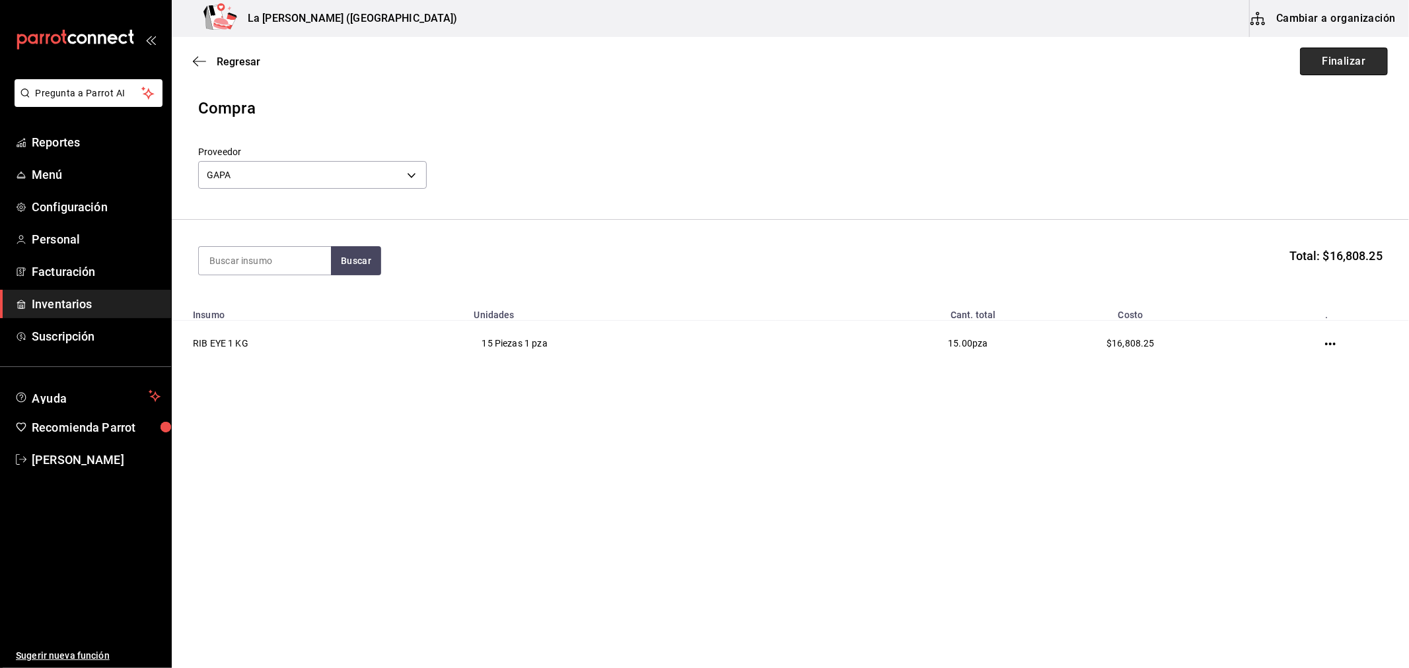
click at [1344, 67] on button "Finalizar" at bounding box center [1344, 62] width 88 height 28
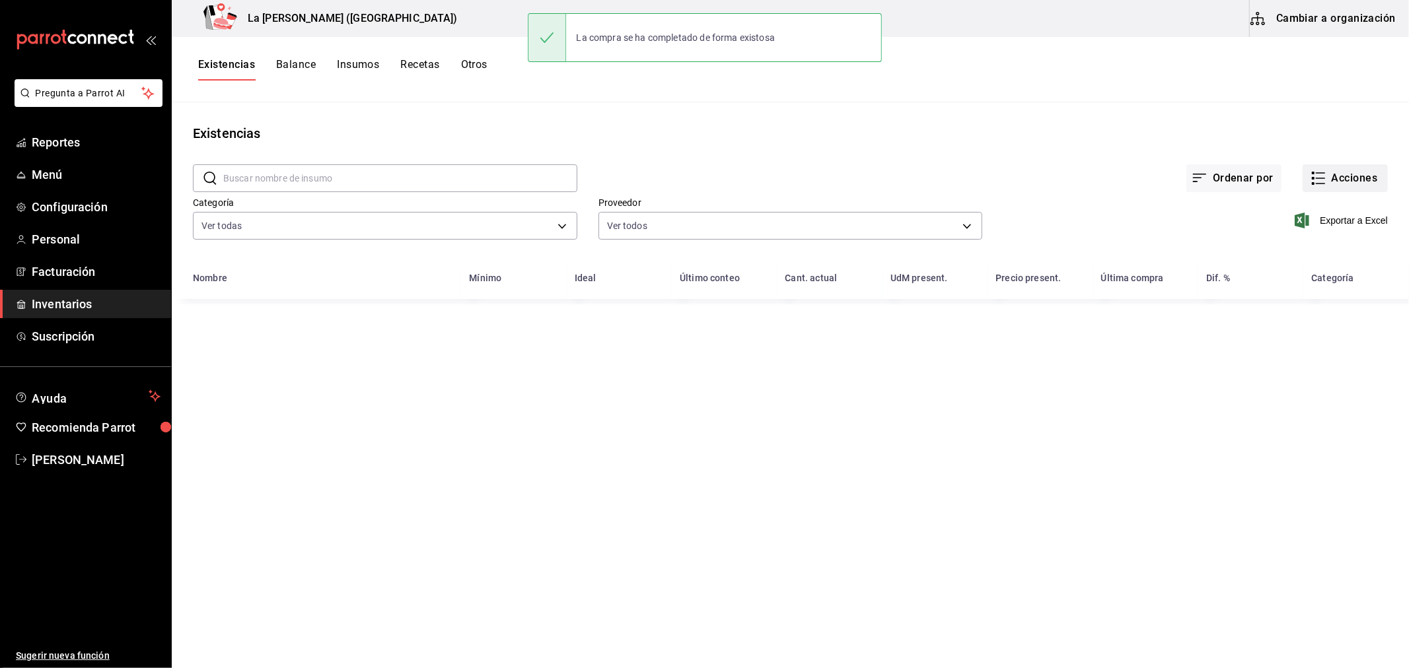
click at [1357, 178] on button "Acciones" at bounding box center [1344, 178] width 85 height 28
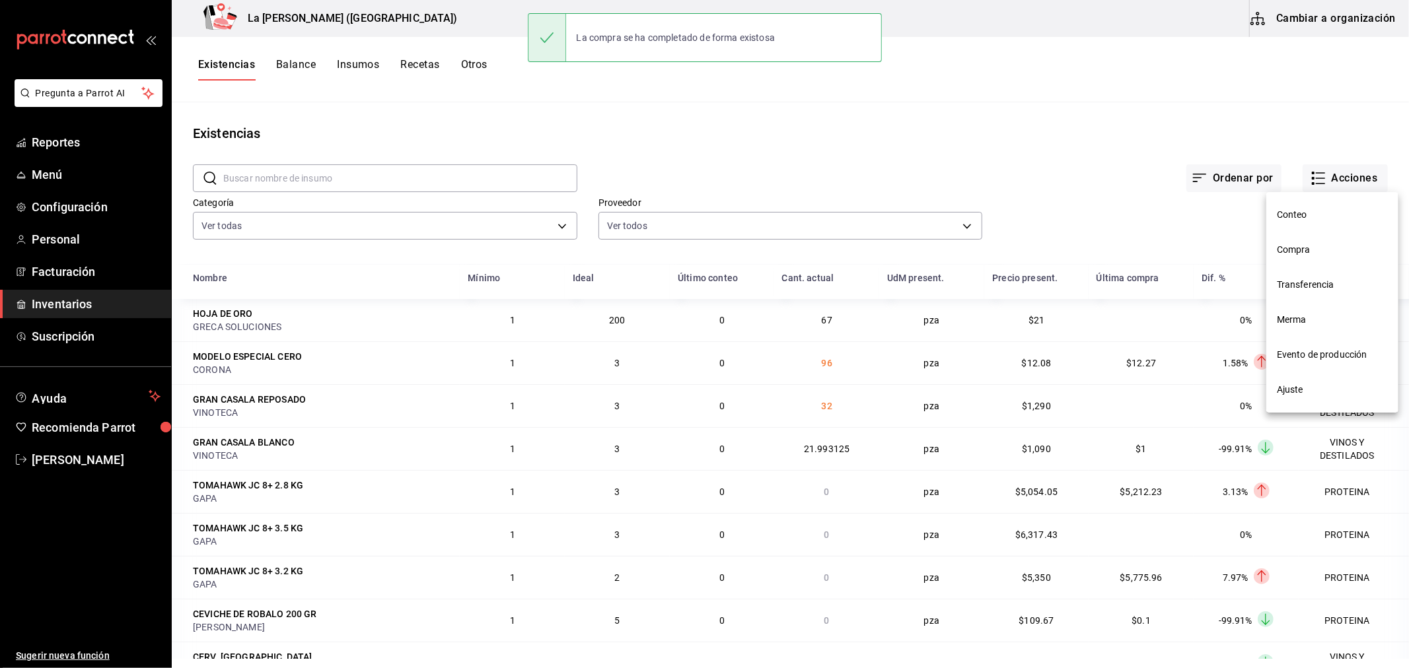
click at [1321, 252] on span "Compra" at bounding box center [1332, 250] width 111 height 14
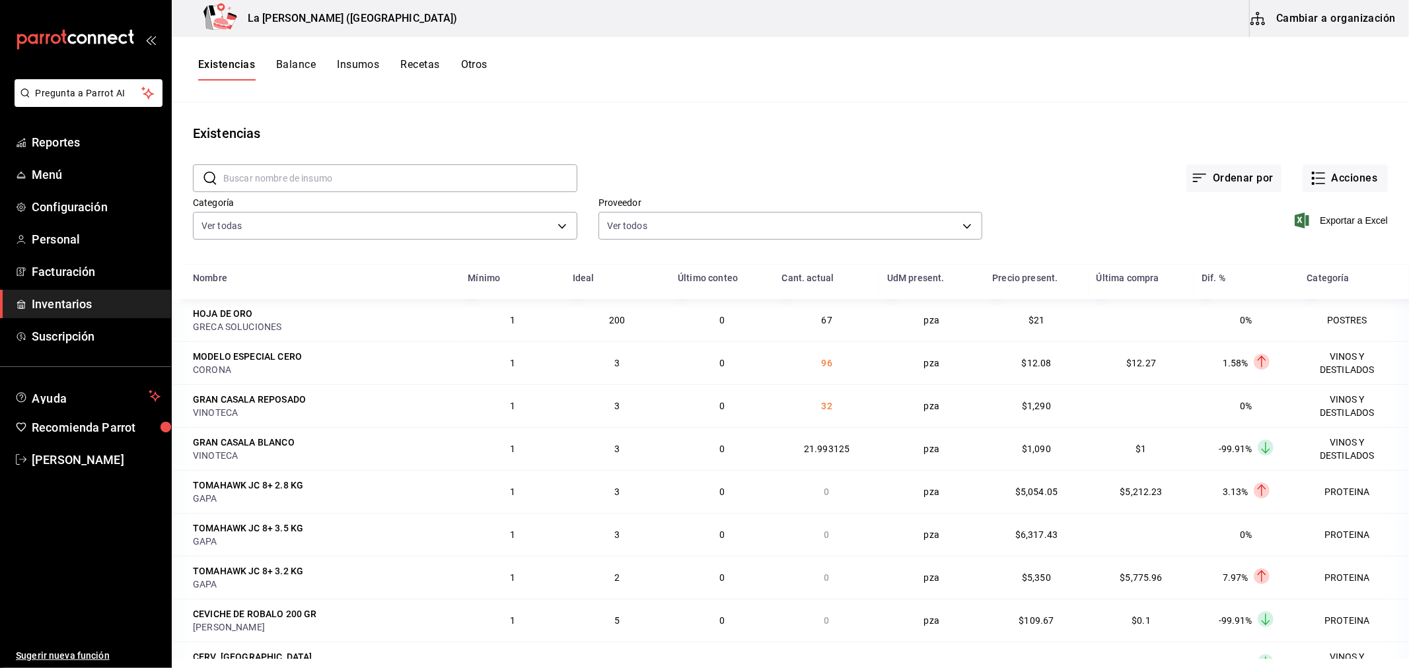
click at [1358, 8] on button "Cambiar a organización" at bounding box center [1323, 18] width 149 height 37
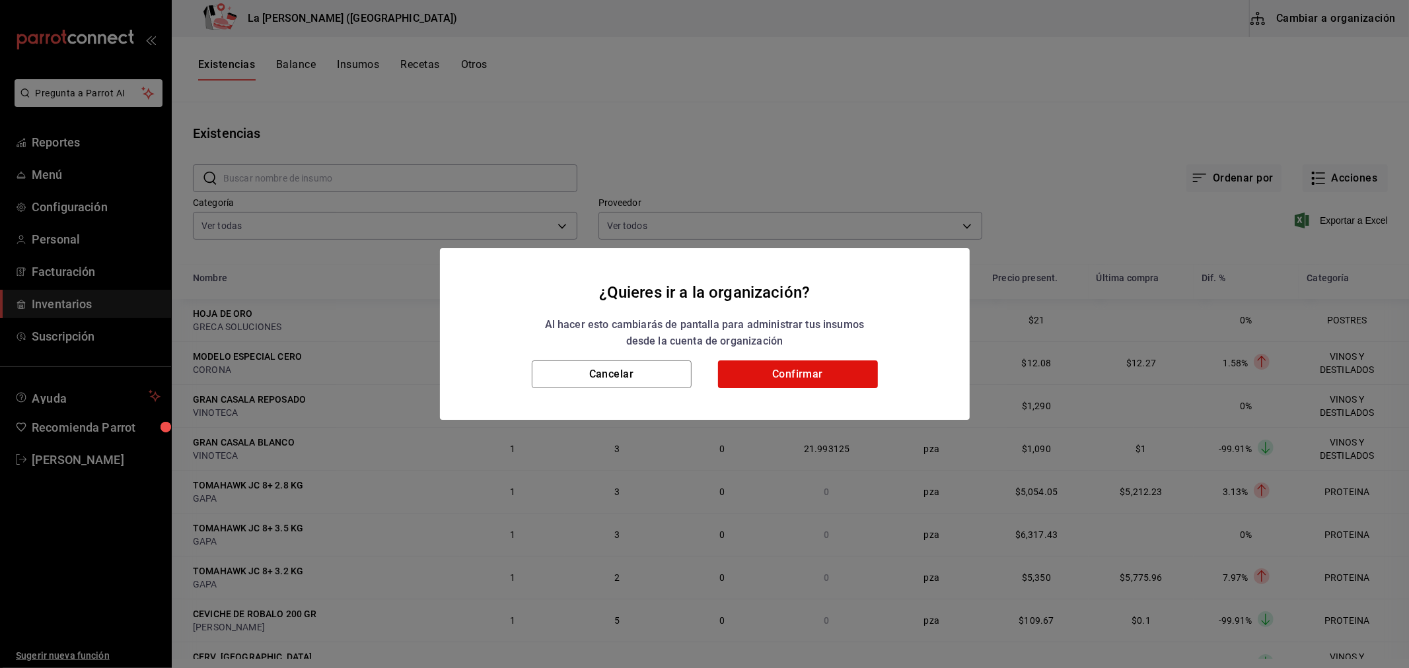
click at [1349, 23] on div "¿Quieres ir a la organización? Al hacer esto cambiarás de pantalla para adminis…" at bounding box center [704, 334] width 1409 height 668
click at [831, 373] on button "Confirmar" at bounding box center [798, 375] width 160 height 28
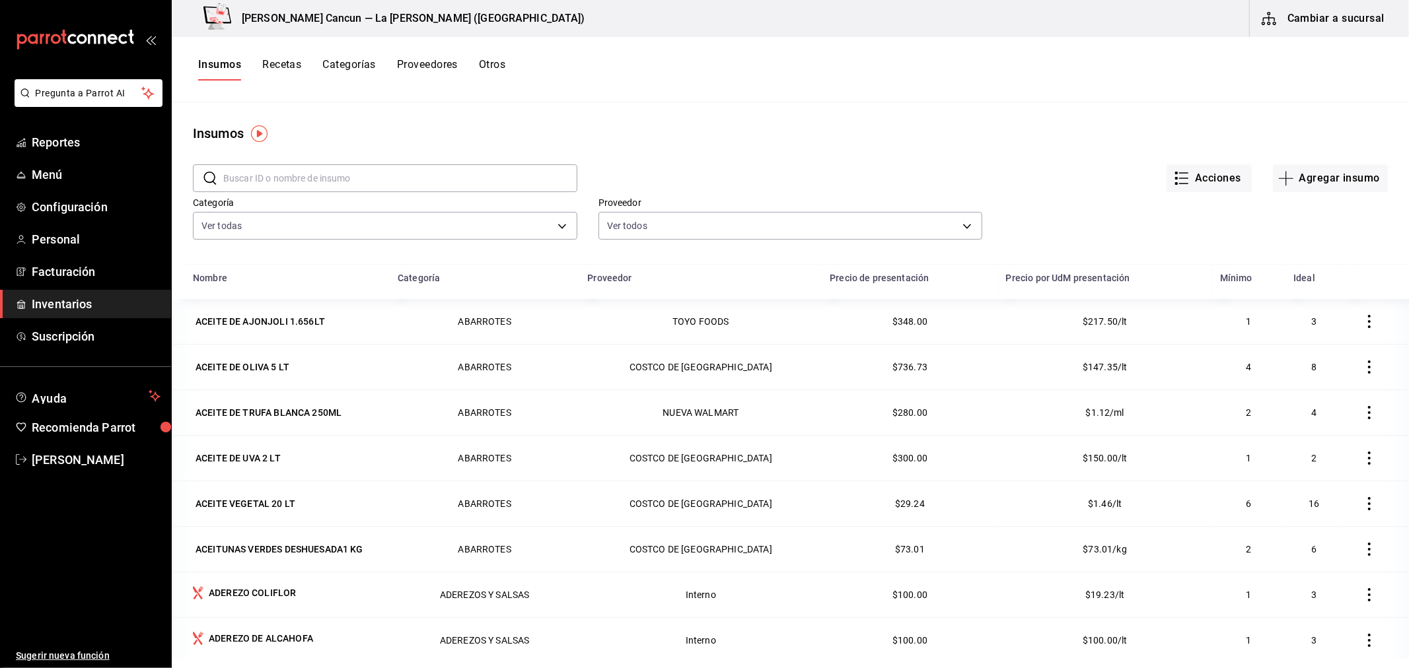
click at [295, 187] on input "text" at bounding box center [400, 178] width 354 height 26
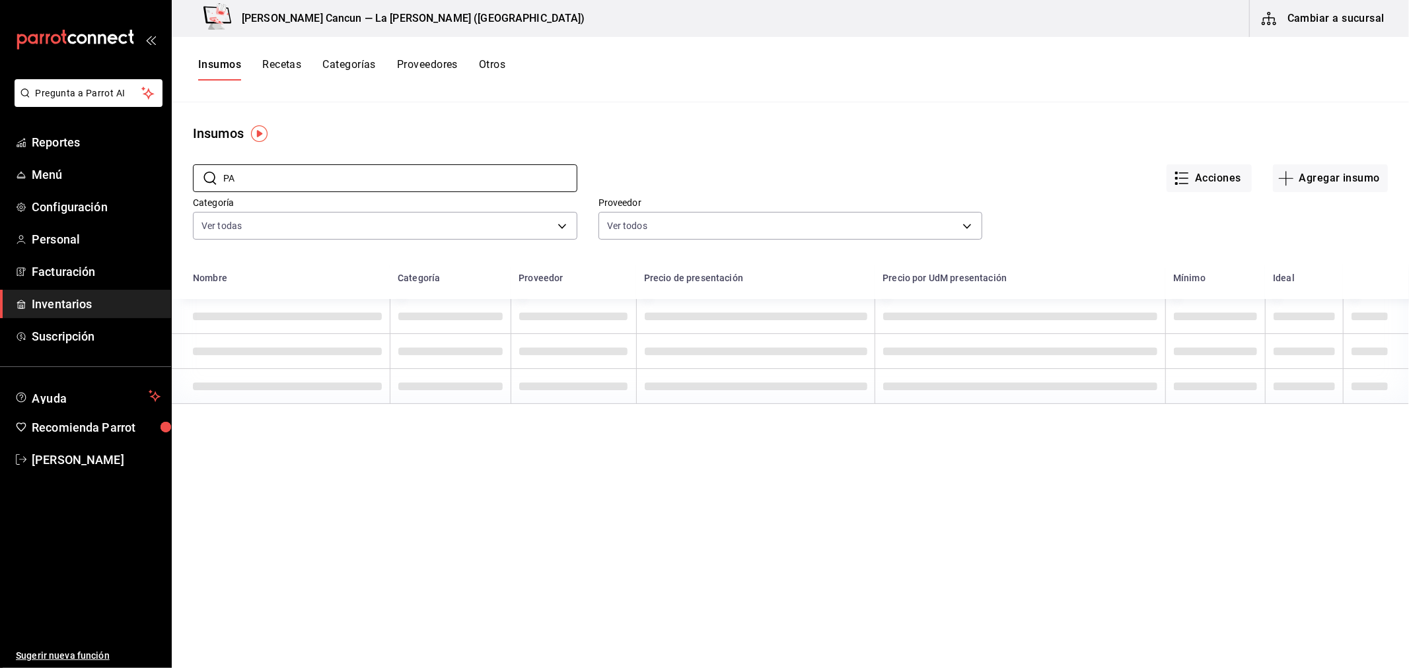
type input "P"
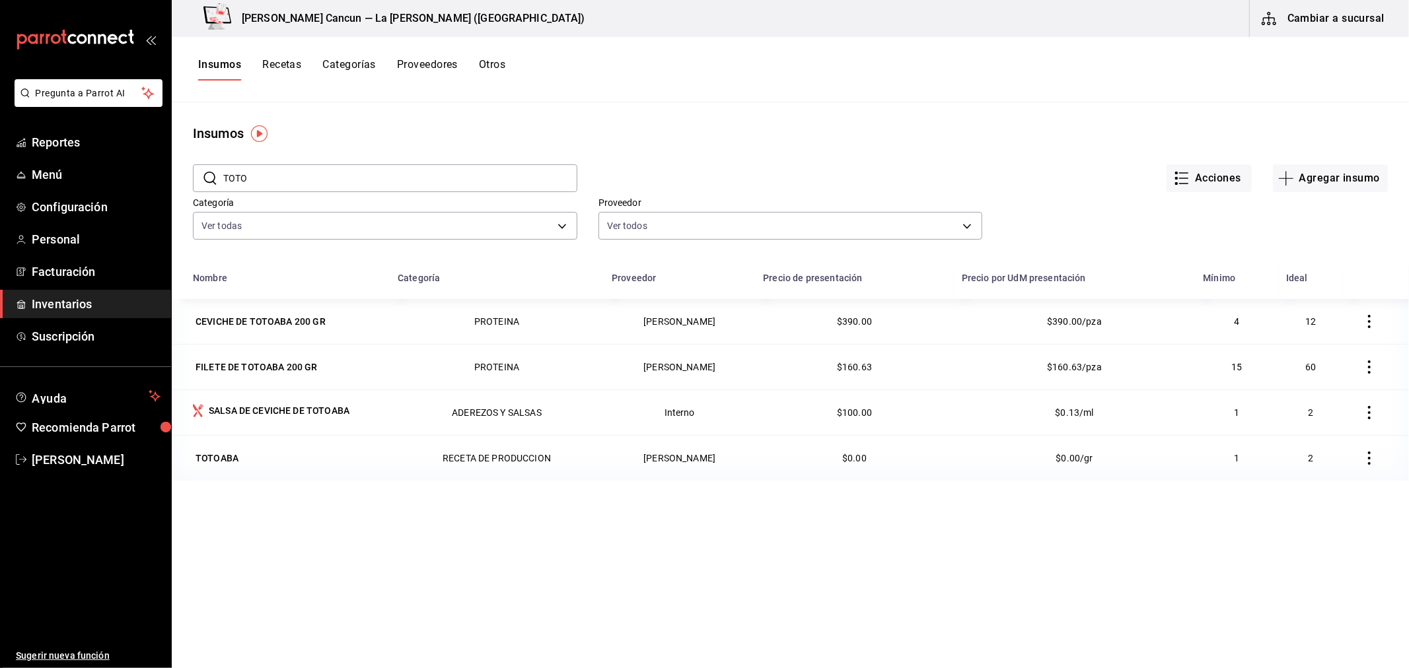
drag, startPoint x: 464, startPoint y: 581, endPoint x: 440, endPoint y: 588, distance: 24.9
click at [464, 581] on div "Nombre Categoría Proveedor Precio de presentación Precio por UdM presentación M…" at bounding box center [790, 543] width 1237 height 556
click at [291, 185] on input "TOTO" at bounding box center [400, 178] width 354 height 26
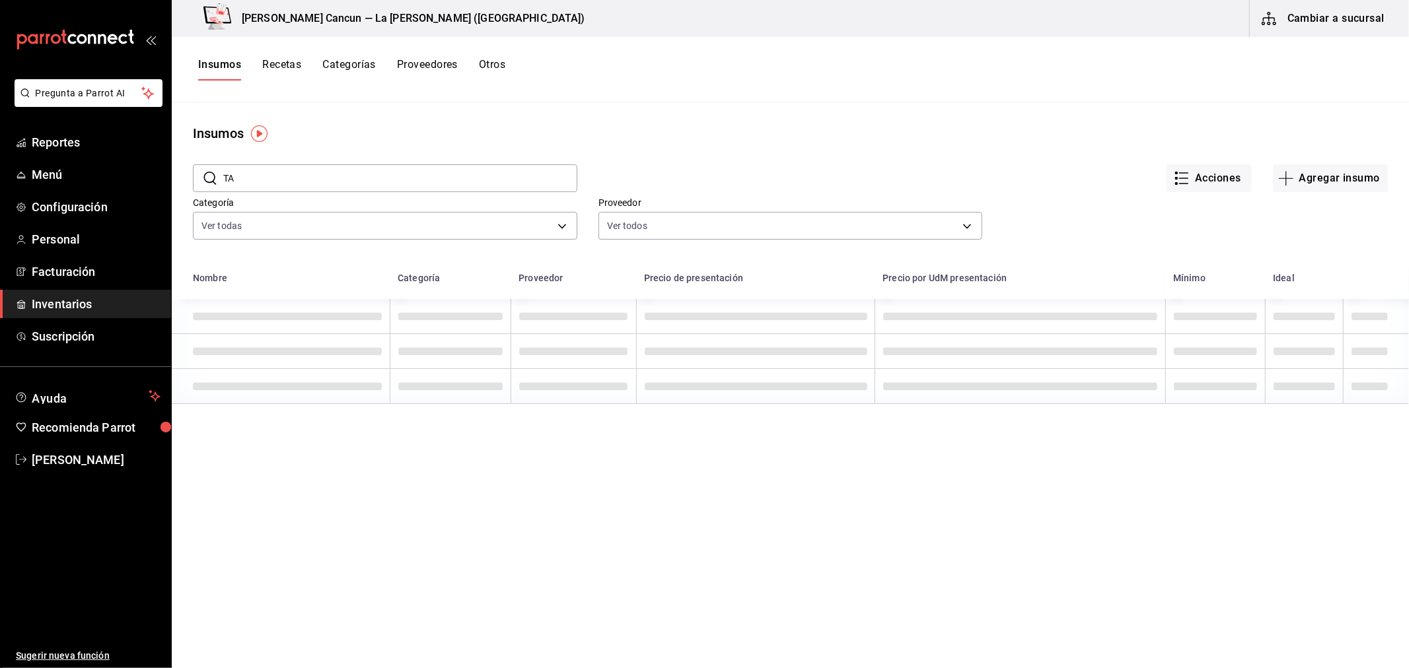
type input "T"
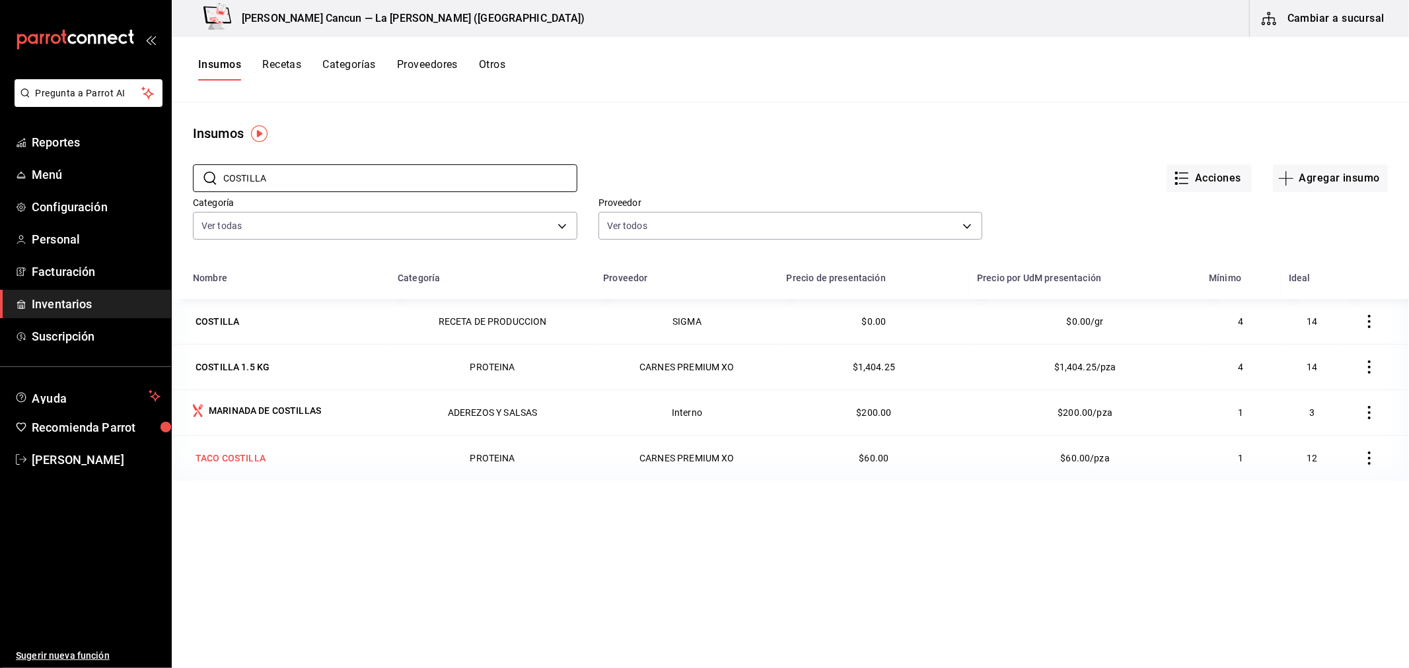
type input "COSTILLA"
click at [252, 460] on div "TACO COSTILLA" at bounding box center [230, 458] width 70 height 13
click at [317, 179] on input "COSTILLA" at bounding box center [400, 178] width 354 height 26
type input "C"
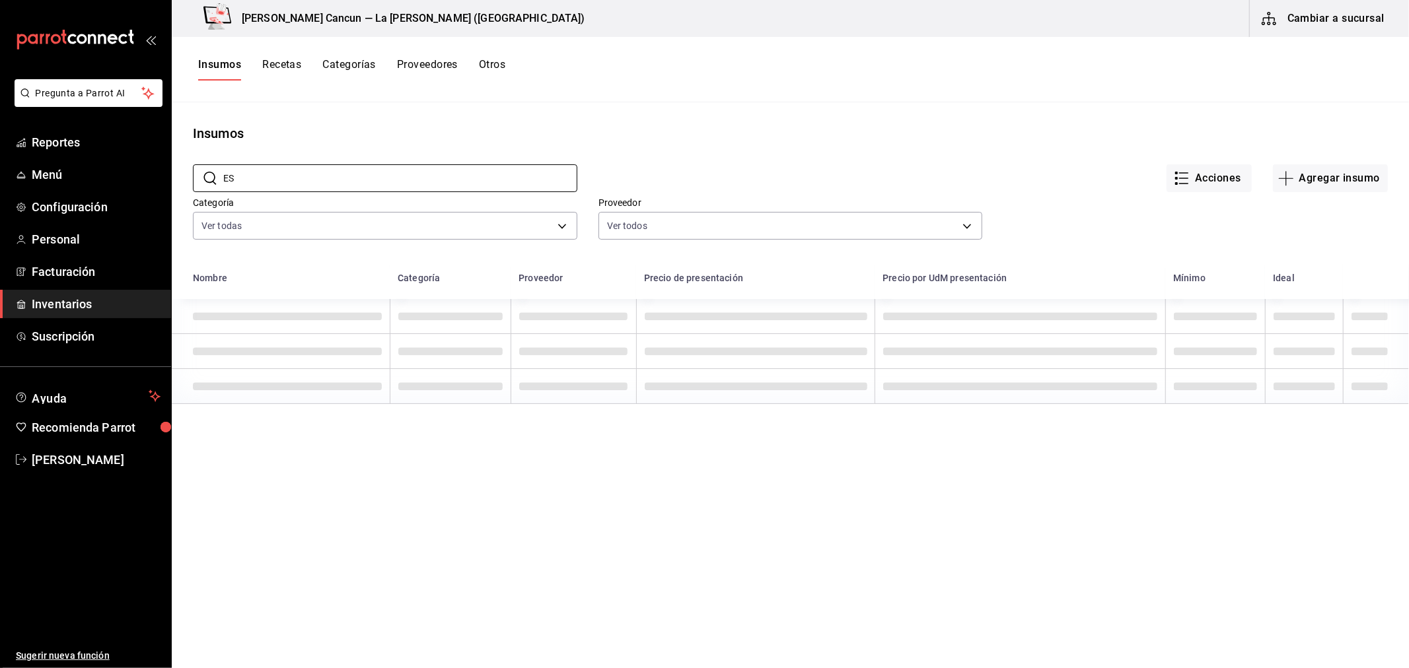
type input "E"
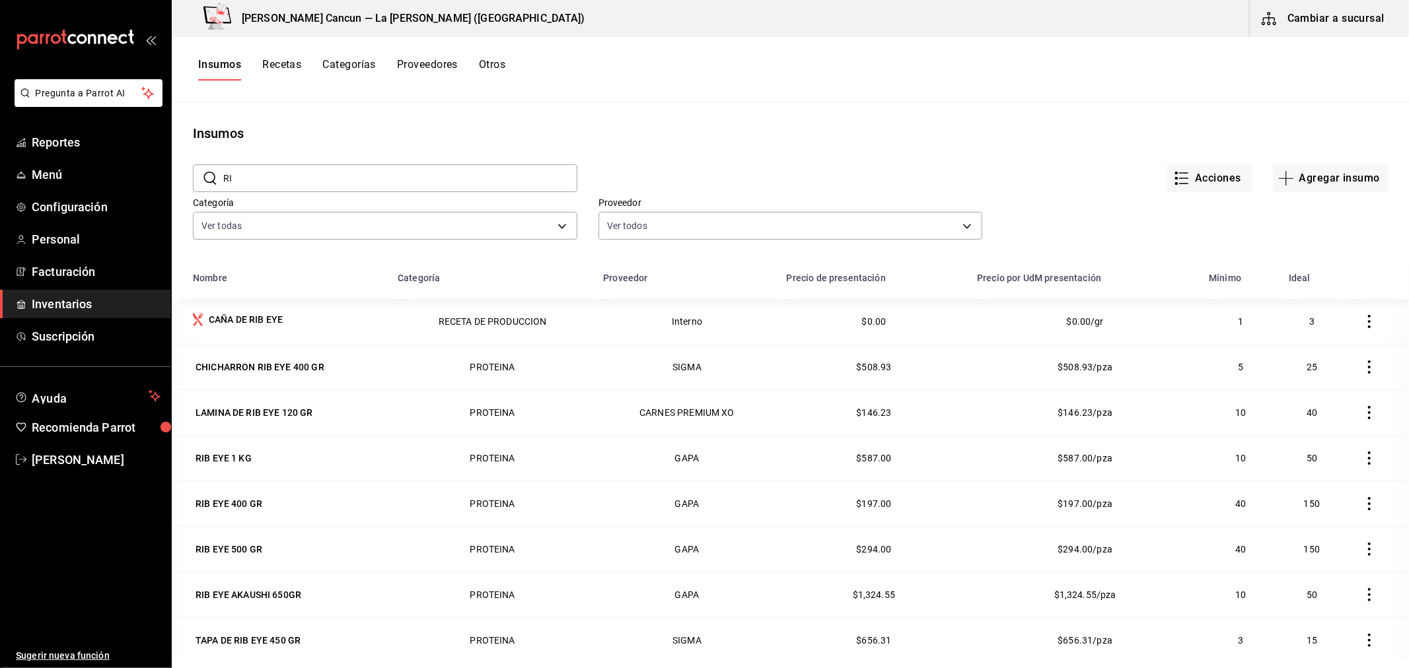
type input "R"
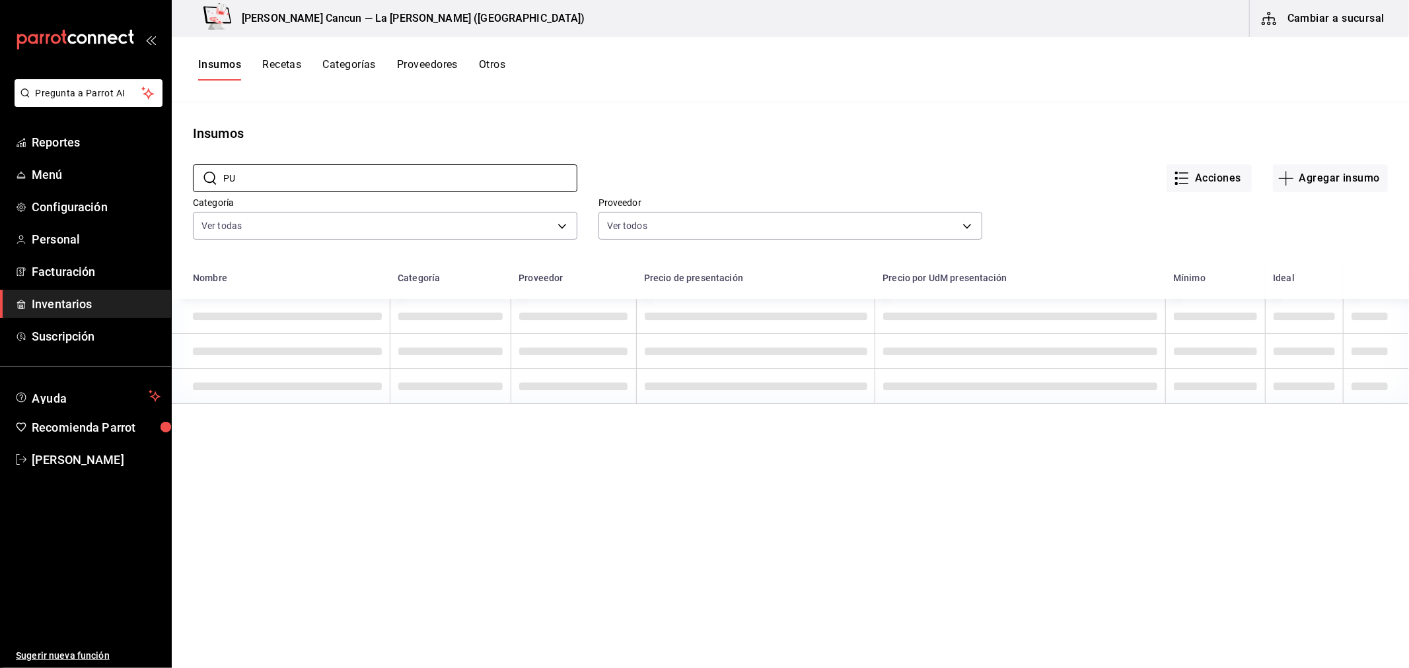
type input "P"
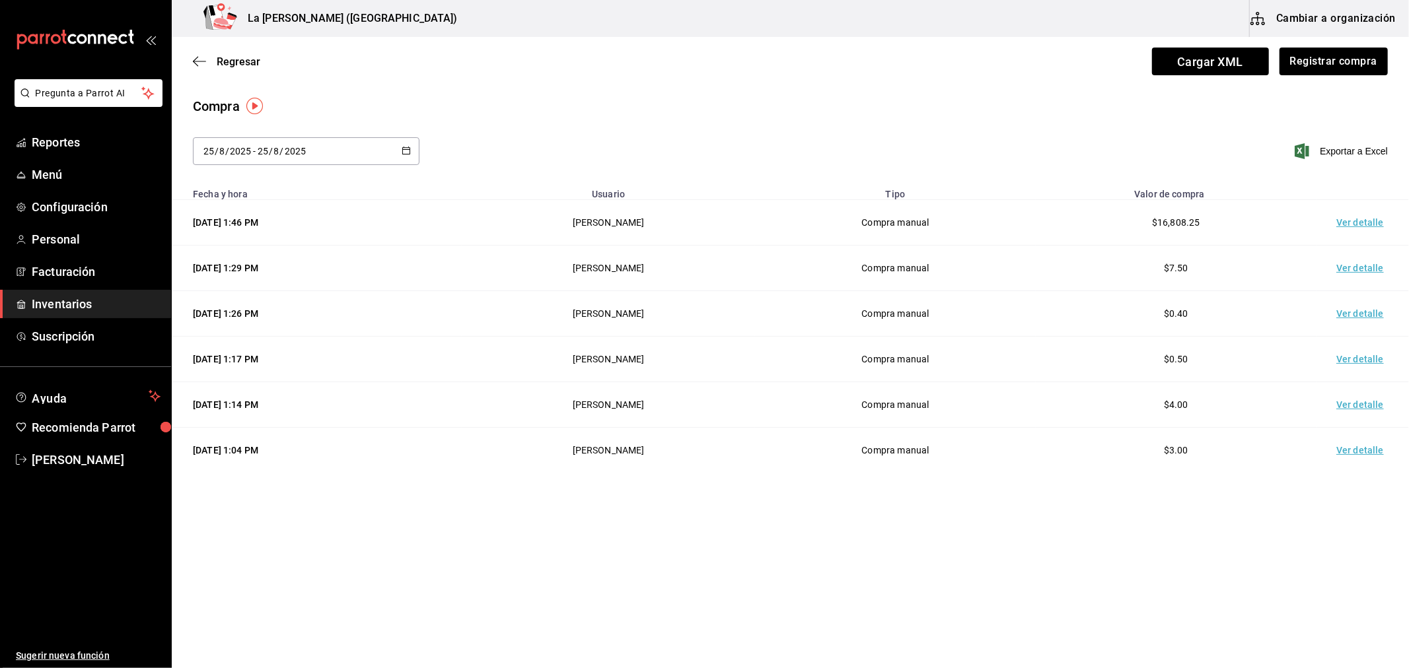
click at [1362, 225] on td "Ver detalle" at bounding box center [1362, 223] width 92 height 46
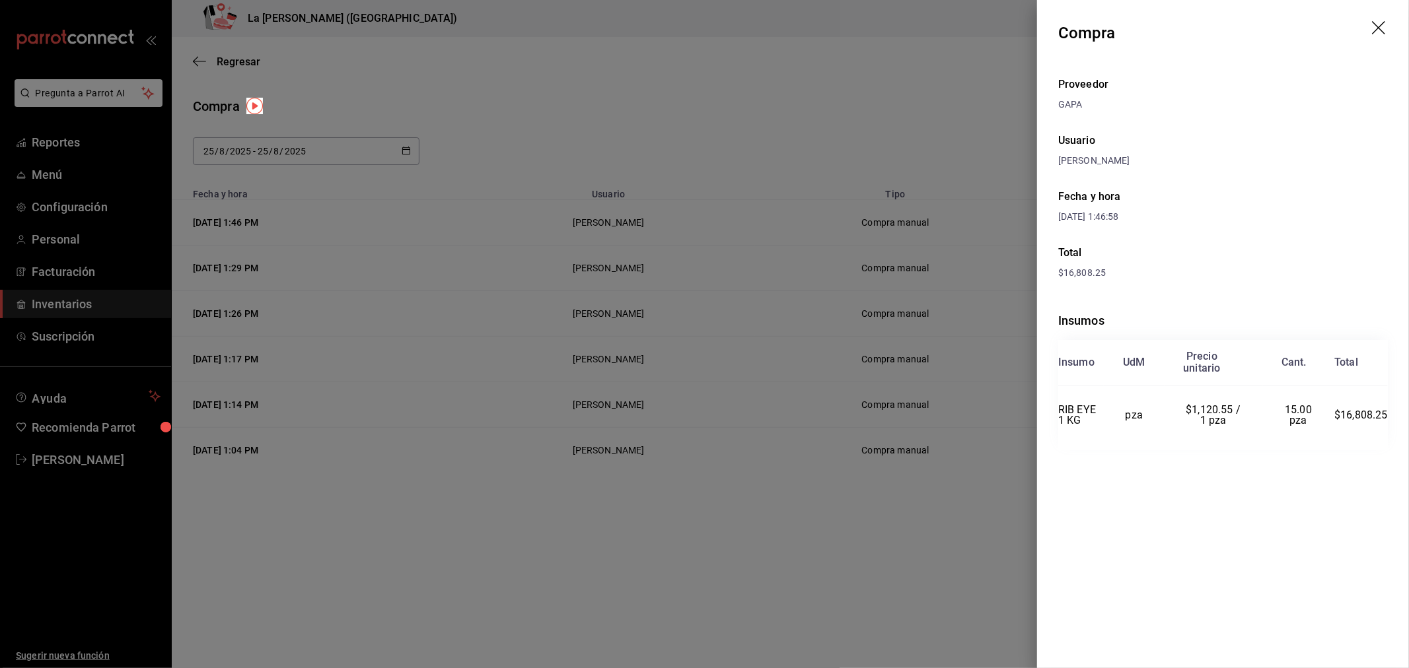
click at [693, 212] on div at bounding box center [704, 334] width 1409 height 668
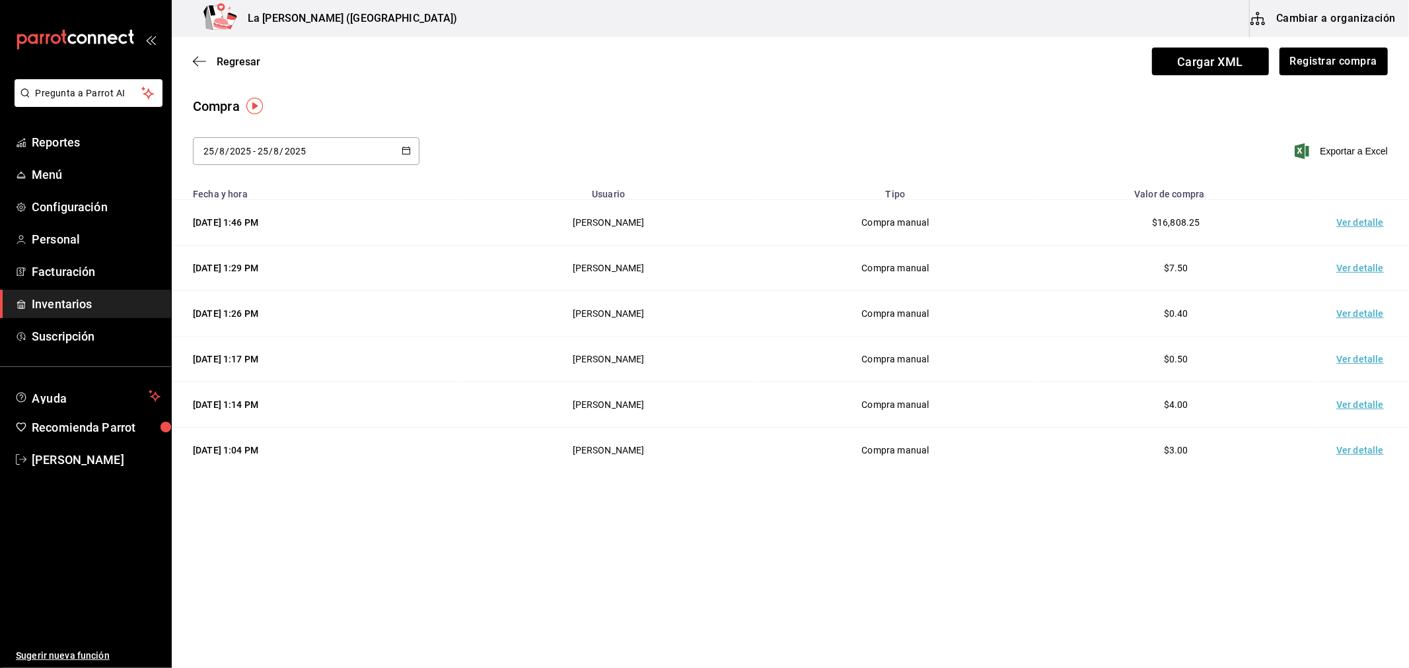
click at [82, 302] on span "Inventarios" at bounding box center [96, 304] width 129 height 18
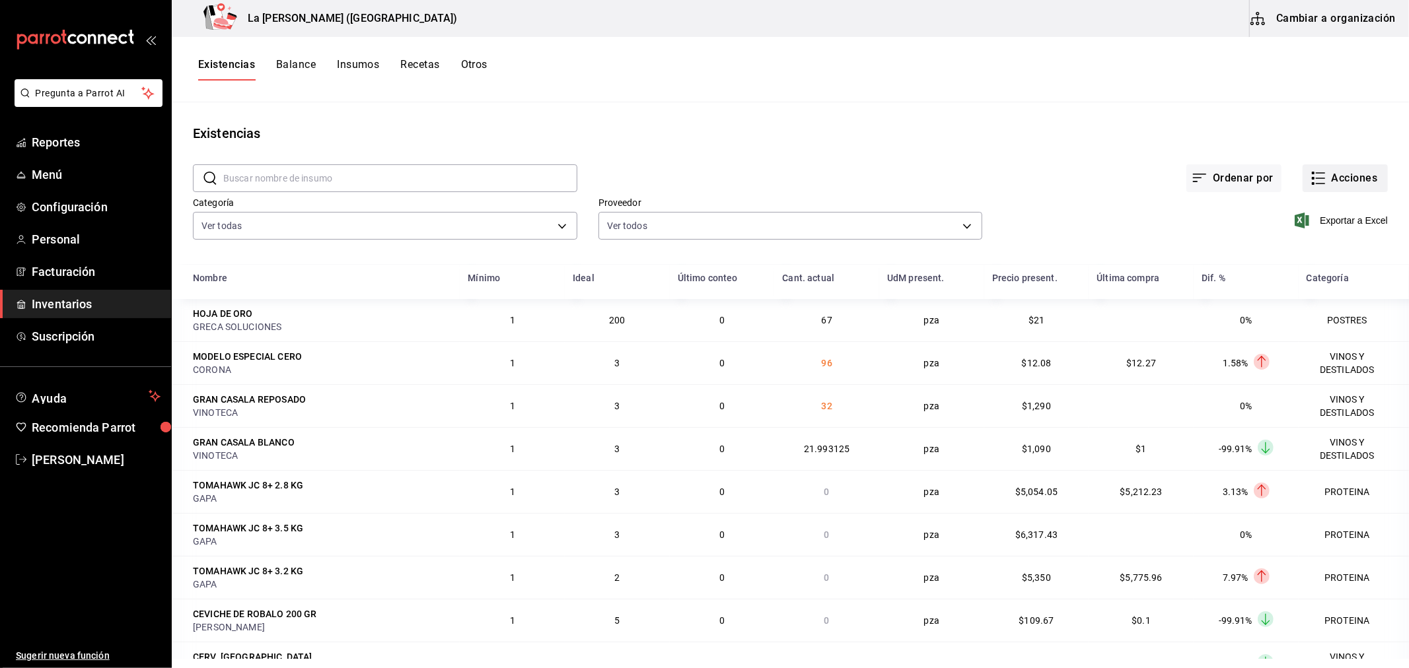
click at [1327, 180] on button "Acciones" at bounding box center [1344, 178] width 85 height 28
click at [1304, 258] on li "Compra" at bounding box center [1332, 249] width 132 height 35
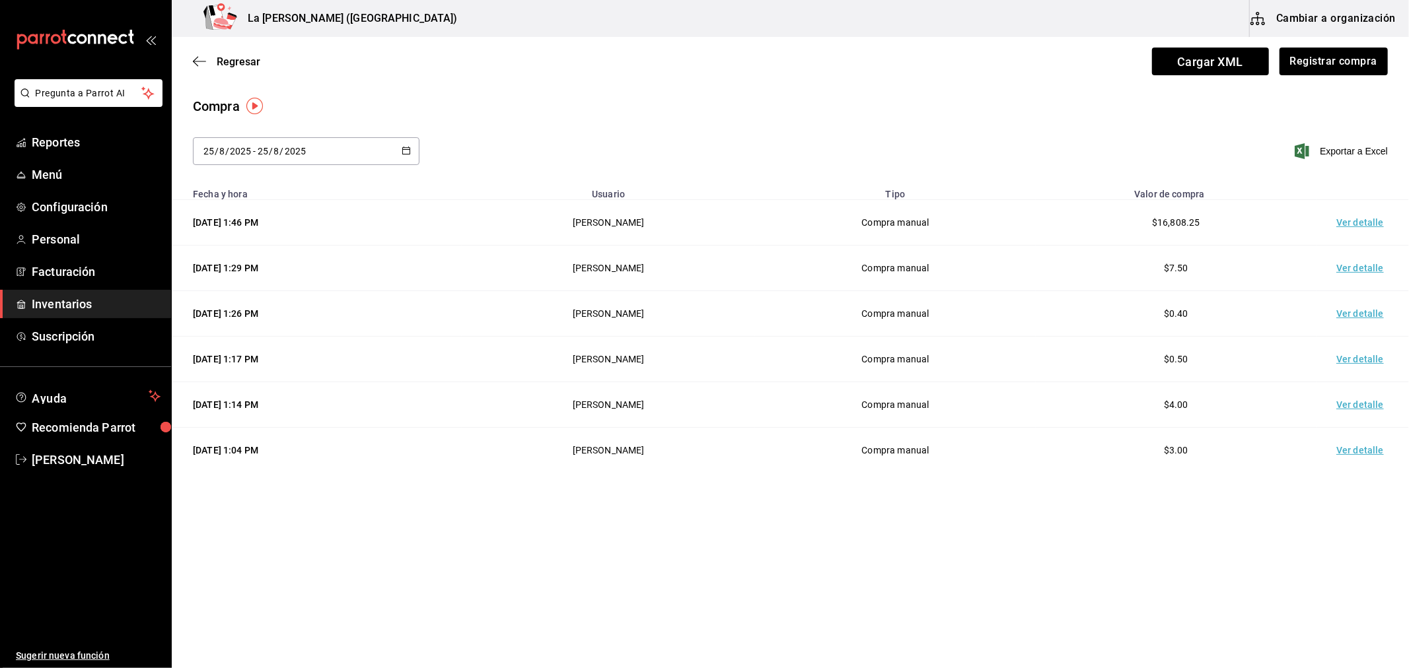
click at [75, 306] on span "Inventarios" at bounding box center [96, 304] width 129 height 18
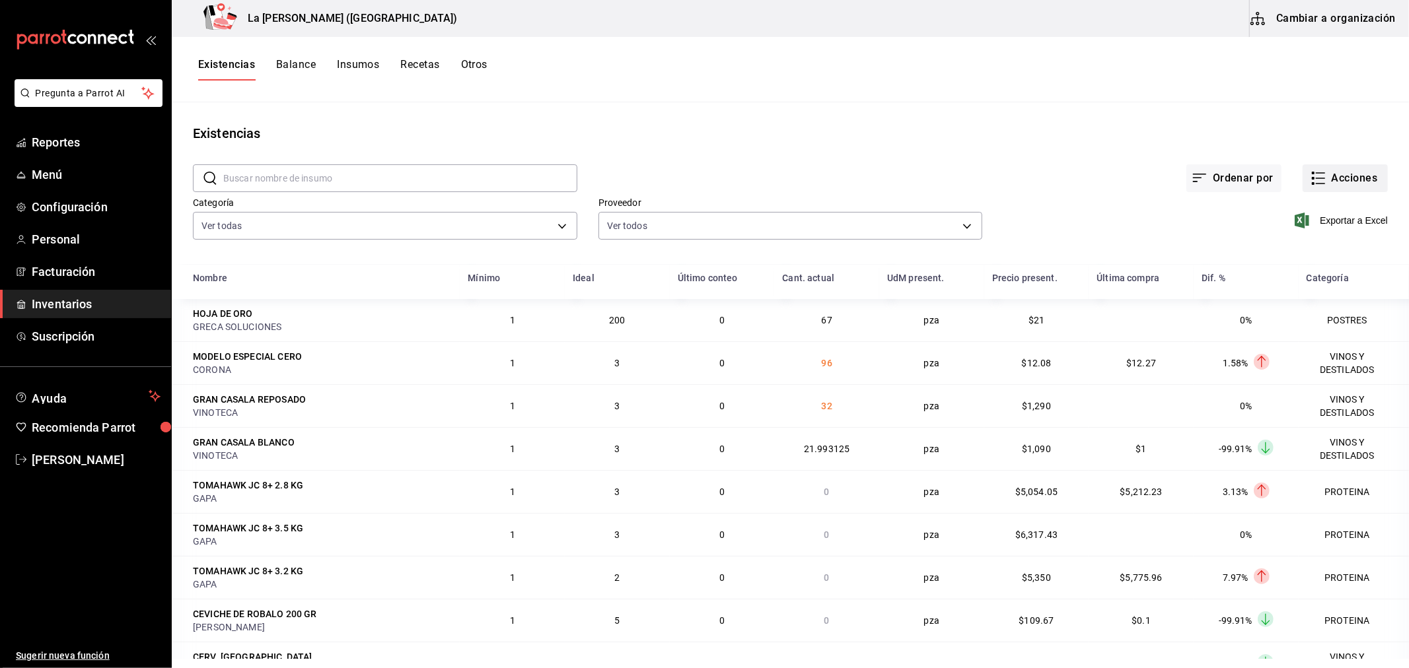
click at [1335, 184] on button "Acciones" at bounding box center [1344, 178] width 85 height 28
click at [1299, 252] on span "Compra" at bounding box center [1332, 250] width 111 height 14
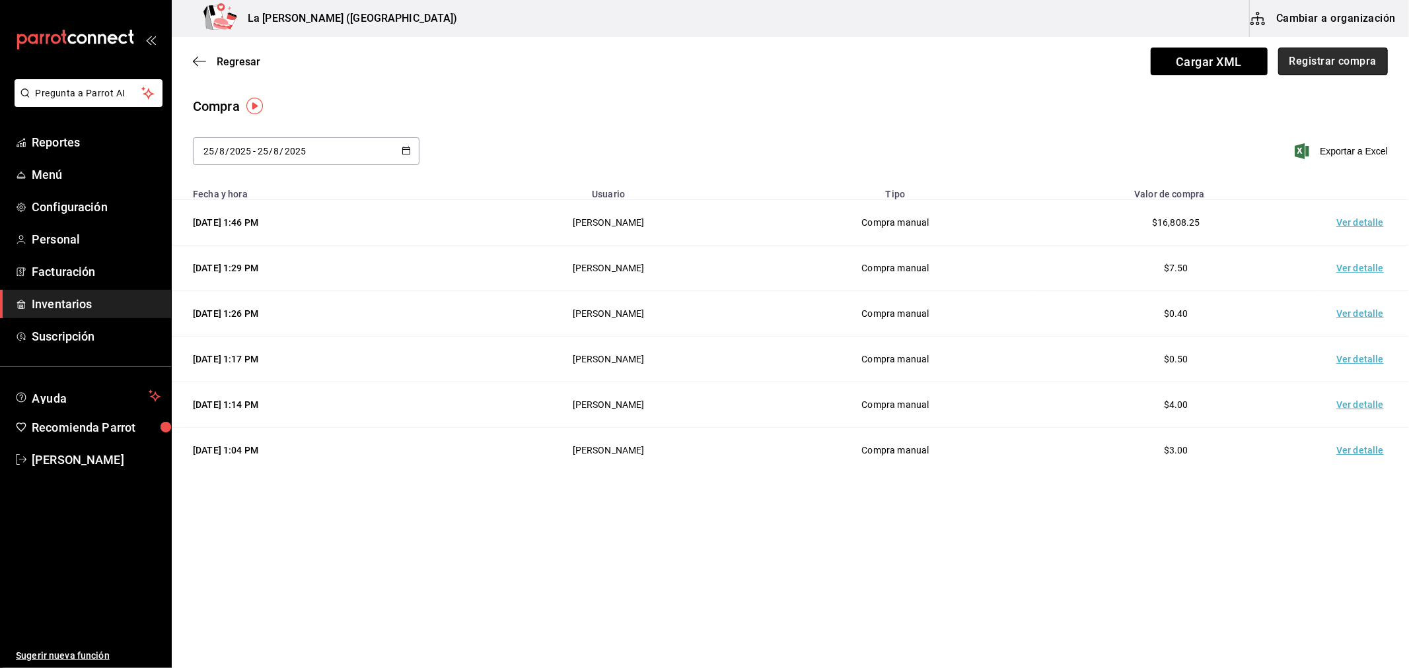
click at [1333, 75] on button "Registrar compra" at bounding box center [1333, 62] width 110 height 28
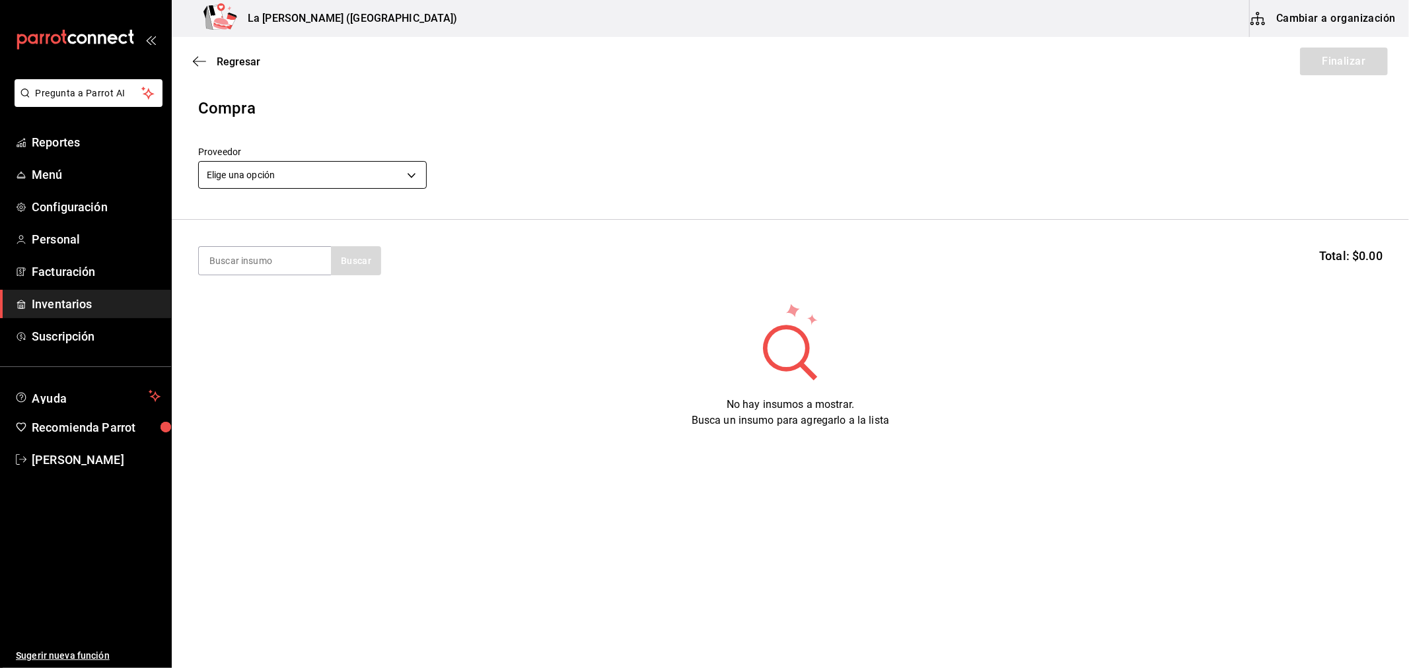
click at [318, 177] on body "Pregunta a Parrot AI Reportes Menú Configuración Personal Facturación Inventari…" at bounding box center [704, 297] width 1409 height 594
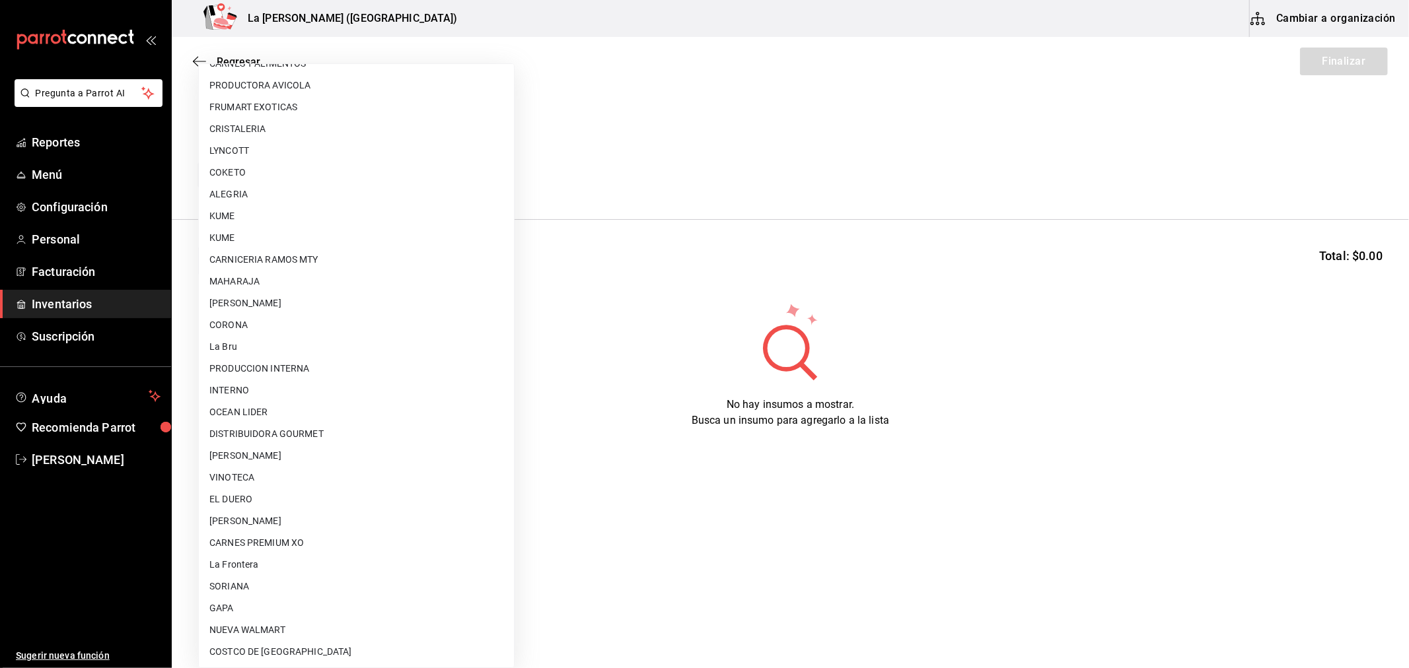
scroll to position [843, 0]
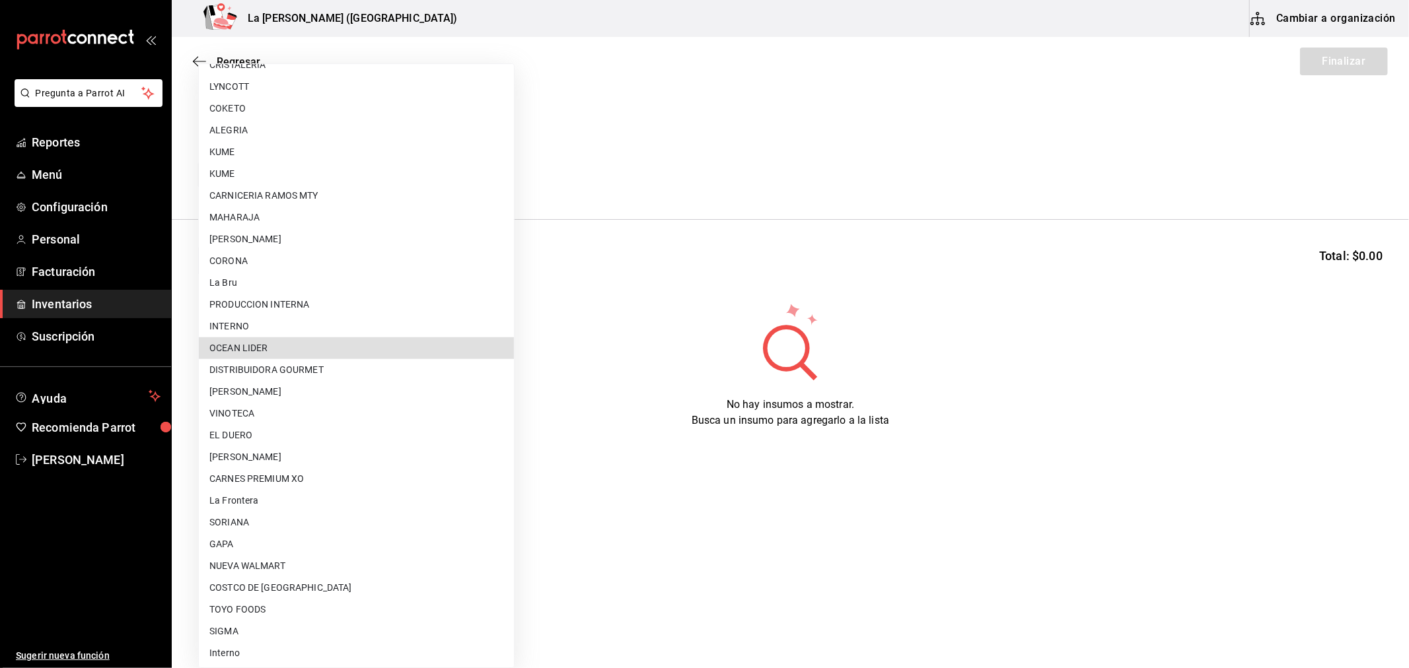
click at [298, 324] on li "INTERNO" at bounding box center [356, 327] width 315 height 22
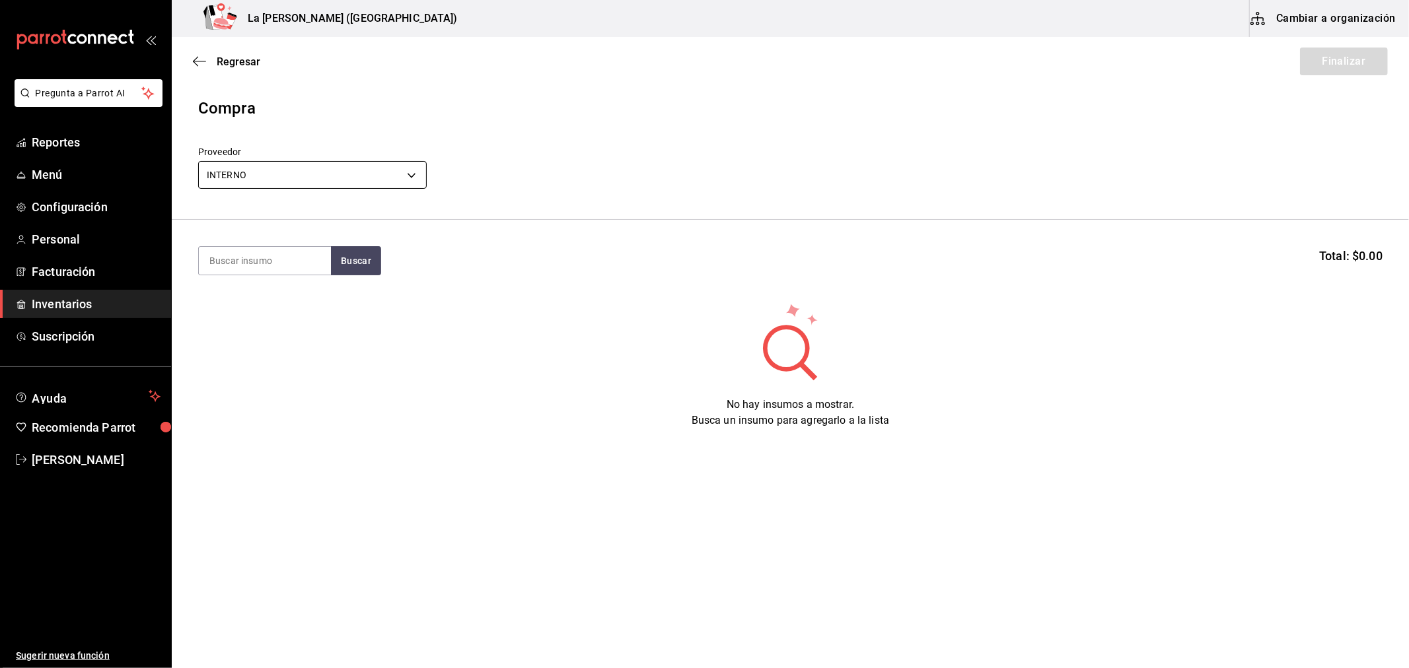
click at [312, 169] on body "Pregunta a Parrot AI Reportes Menú Configuración Personal Facturación Inventari…" at bounding box center [704, 297] width 1409 height 594
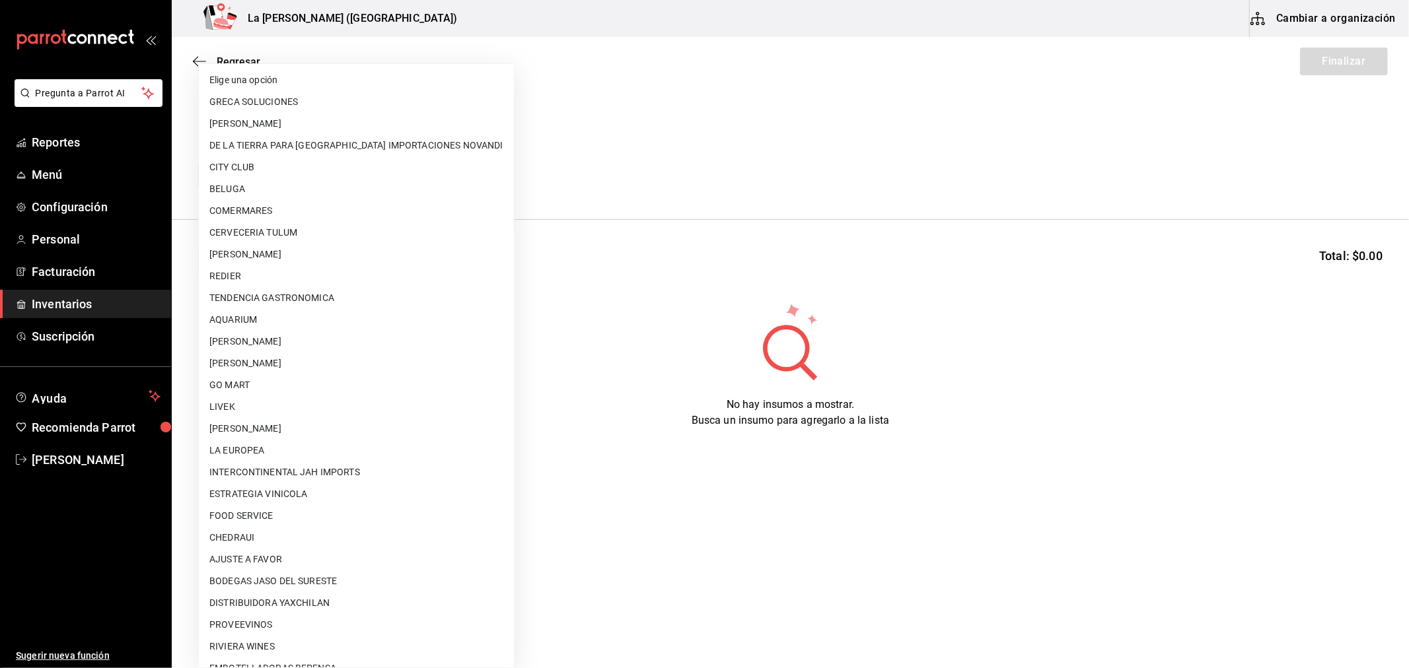
scroll to position [802, 0]
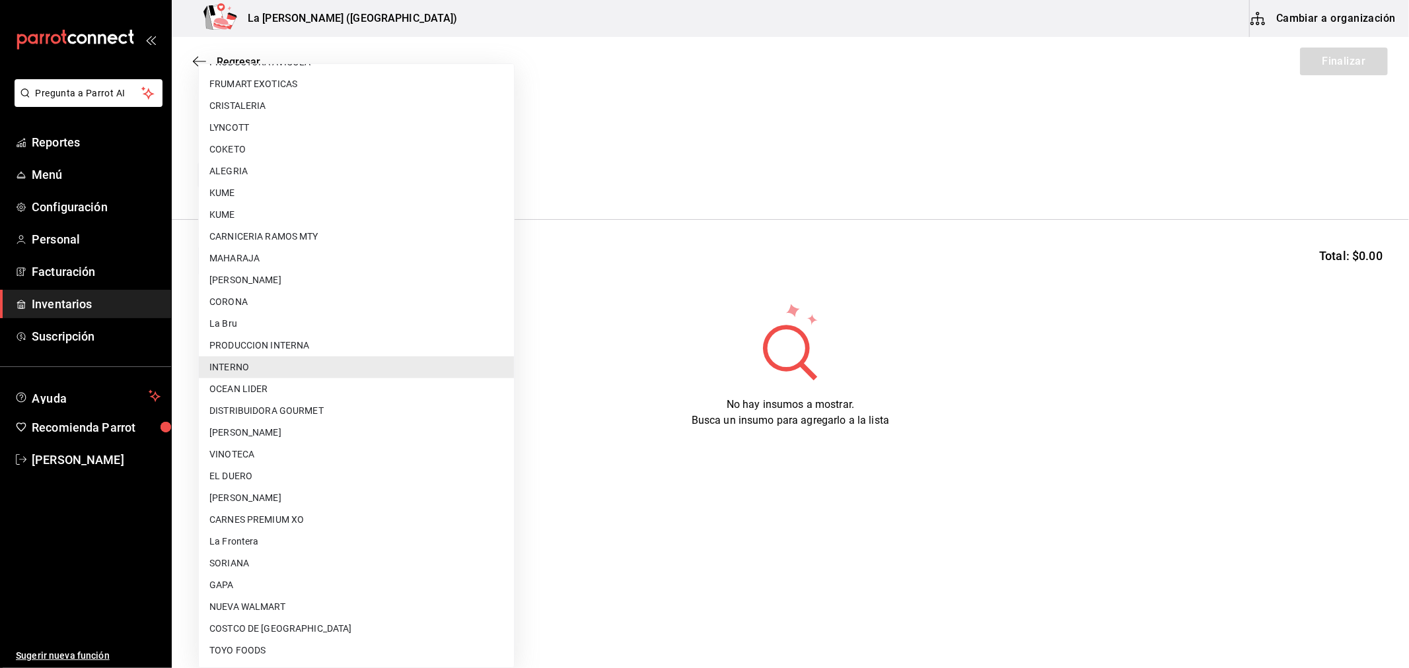
click at [282, 390] on li "OCEAN LIDER" at bounding box center [356, 389] width 315 height 22
type input "0cd50bf4-577e-4d99-b297-c5df4d4d9c11"
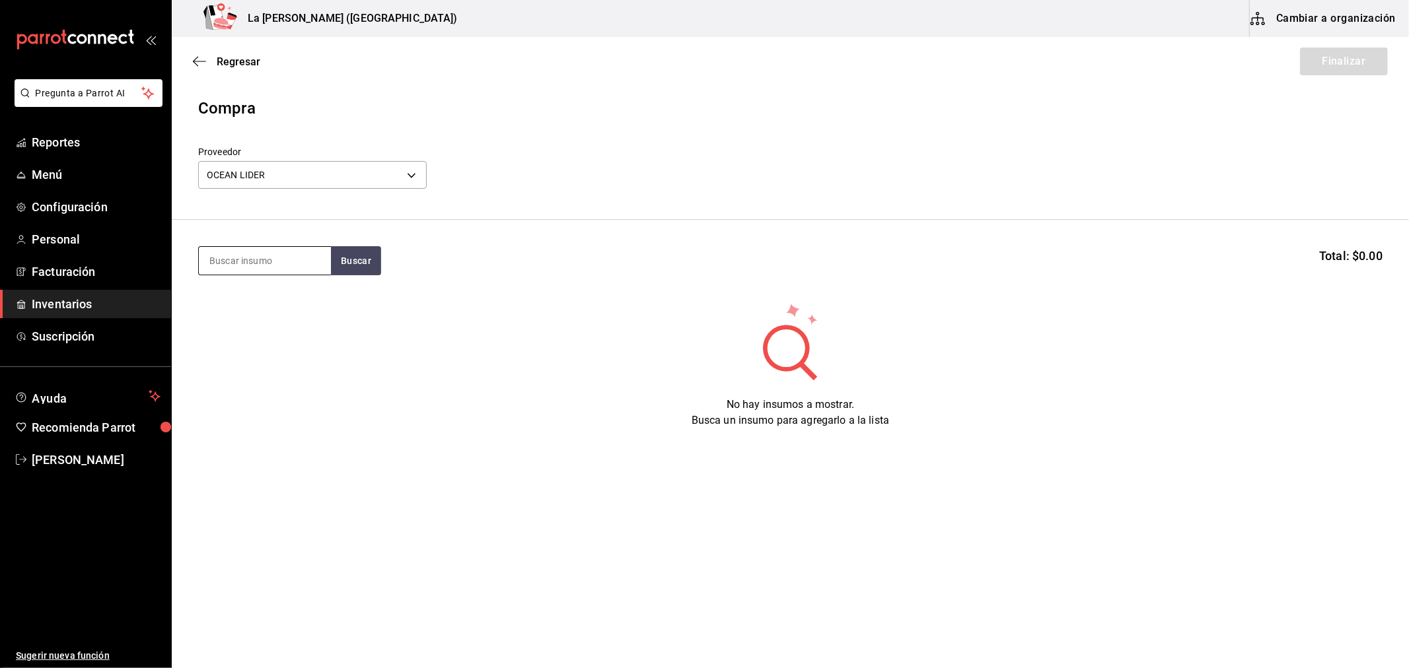
click at [271, 254] on input at bounding box center [265, 261] width 132 height 28
type input "PULPO"
click at [242, 299] on div "PULPO GRILL 200 GR" at bounding box center [260, 299] width 102 height 16
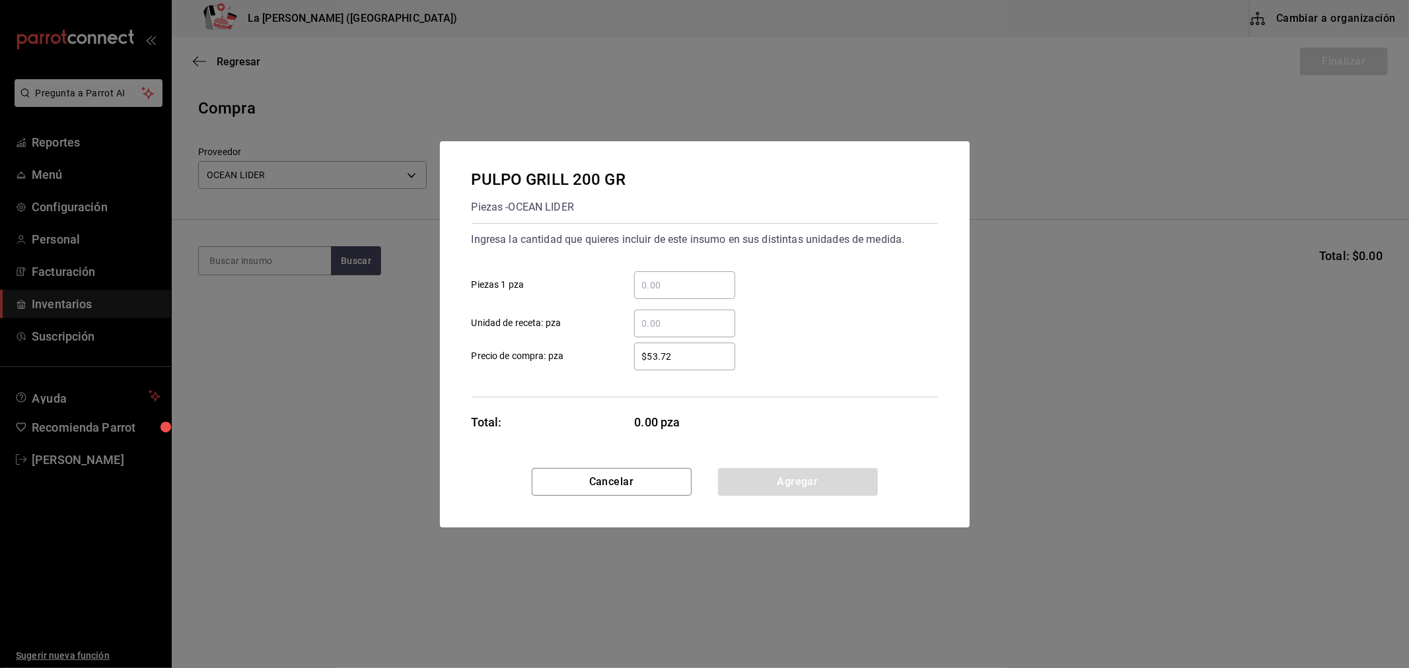
click at [685, 277] on input "​ Piezas 1 pza" at bounding box center [684, 285] width 101 height 16
type input "50"
type input "$145.87"
click button "Agregar" at bounding box center [798, 482] width 160 height 28
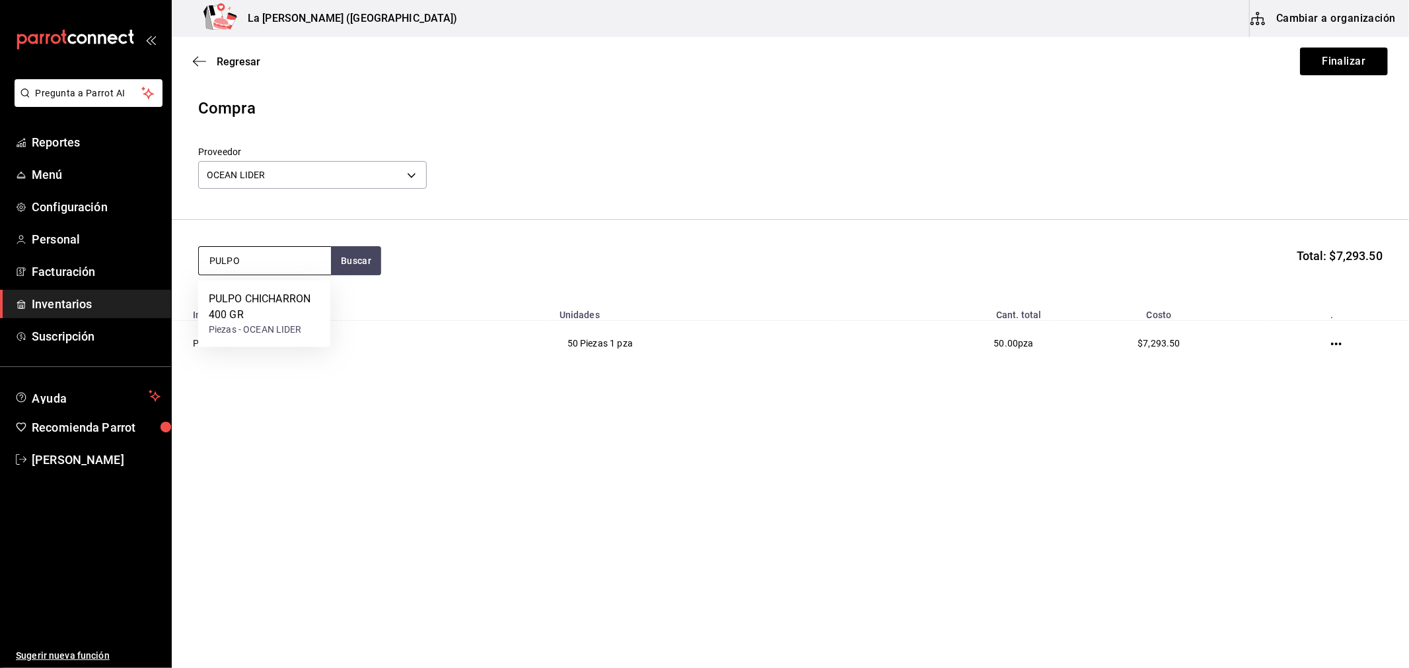
type input "PULPO"
click at [271, 312] on div "PULPO CHICHARRON 400 GR" at bounding box center [264, 307] width 111 height 32
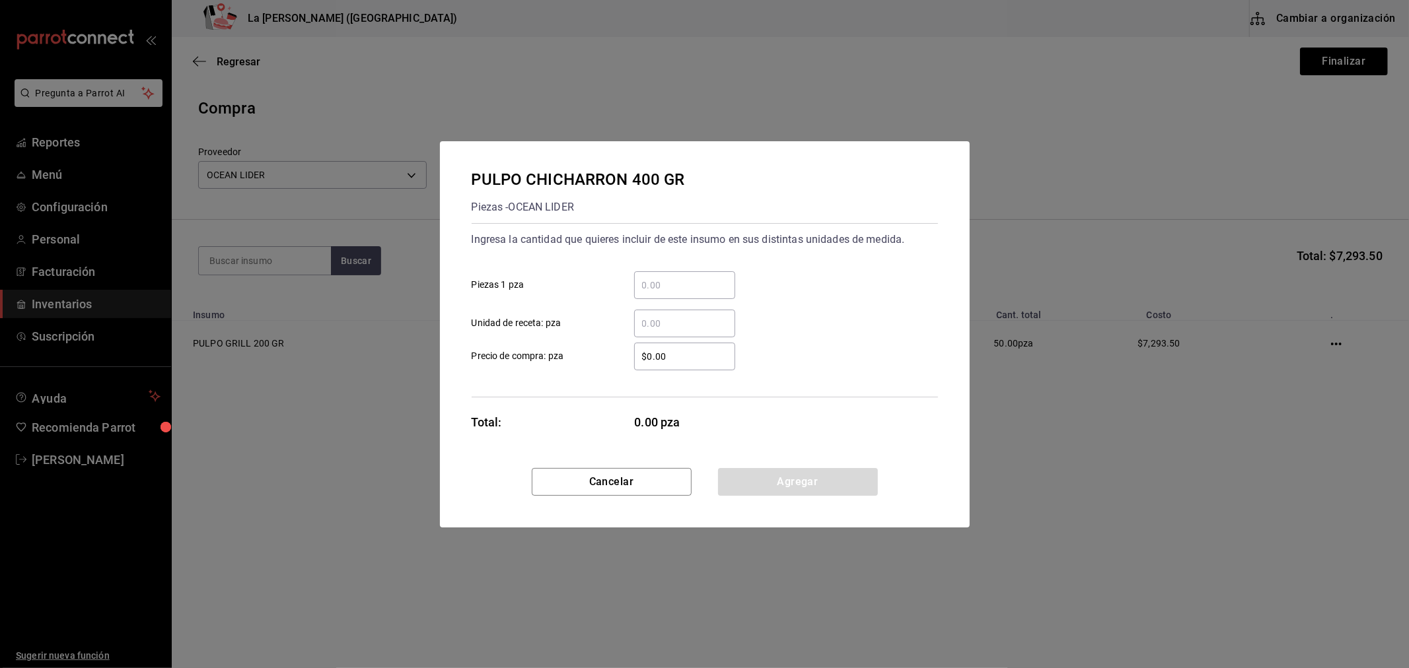
click at [709, 285] on input "​ Piezas 1 pza" at bounding box center [684, 285] width 101 height 16
type input "16"
type input "$291.74"
click button "Agregar" at bounding box center [798, 482] width 160 height 28
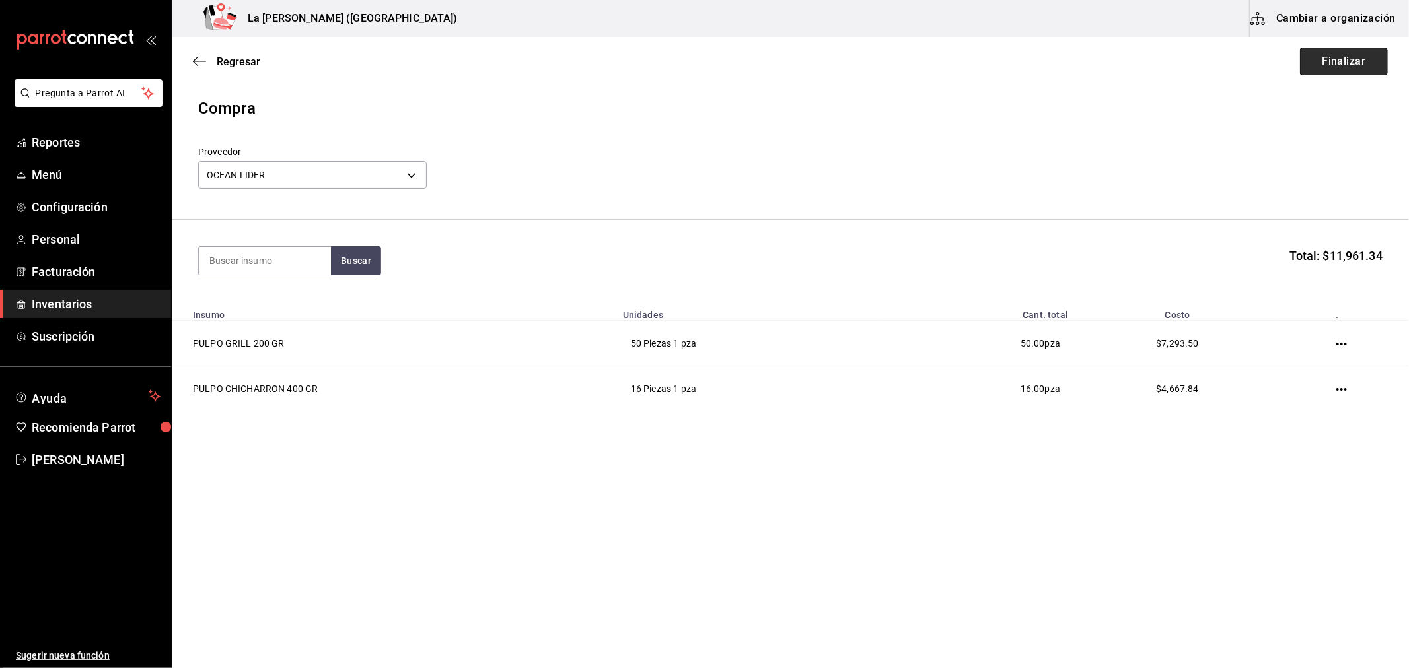
click at [1350, 67] on button "Finalizar" at bounding box center [1344, 62] width 88 height 28
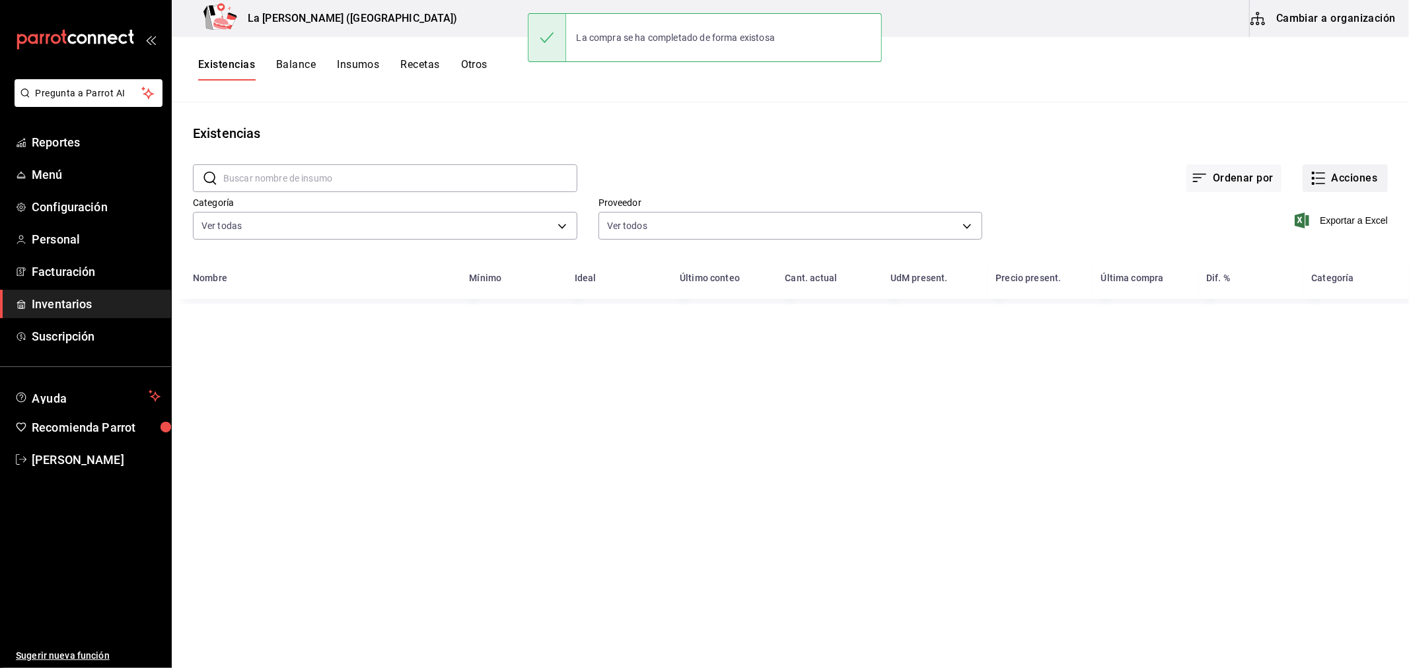
click at [1348, 175] on button "Acciones" at bounding box center [1344, 178] width 85 height 28
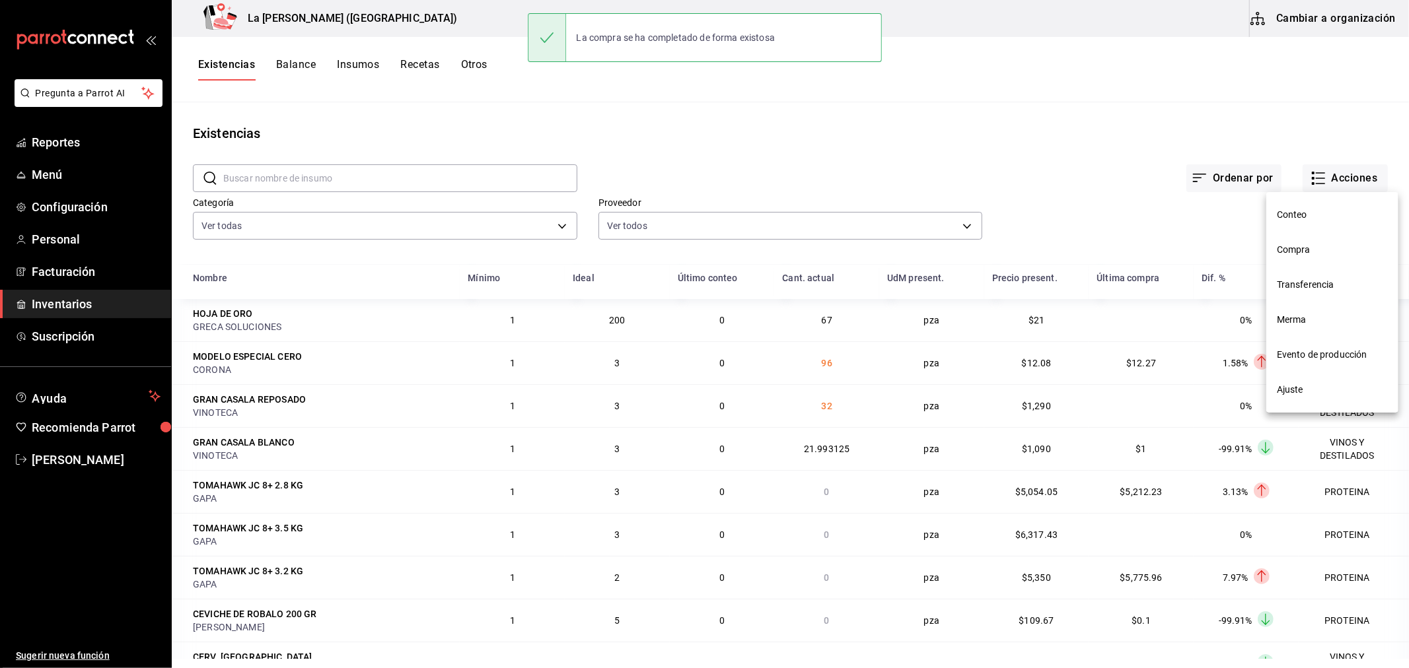
click at [1304, 253] on span "Compra" at bounding box center [1332, 250] width 111 height 14
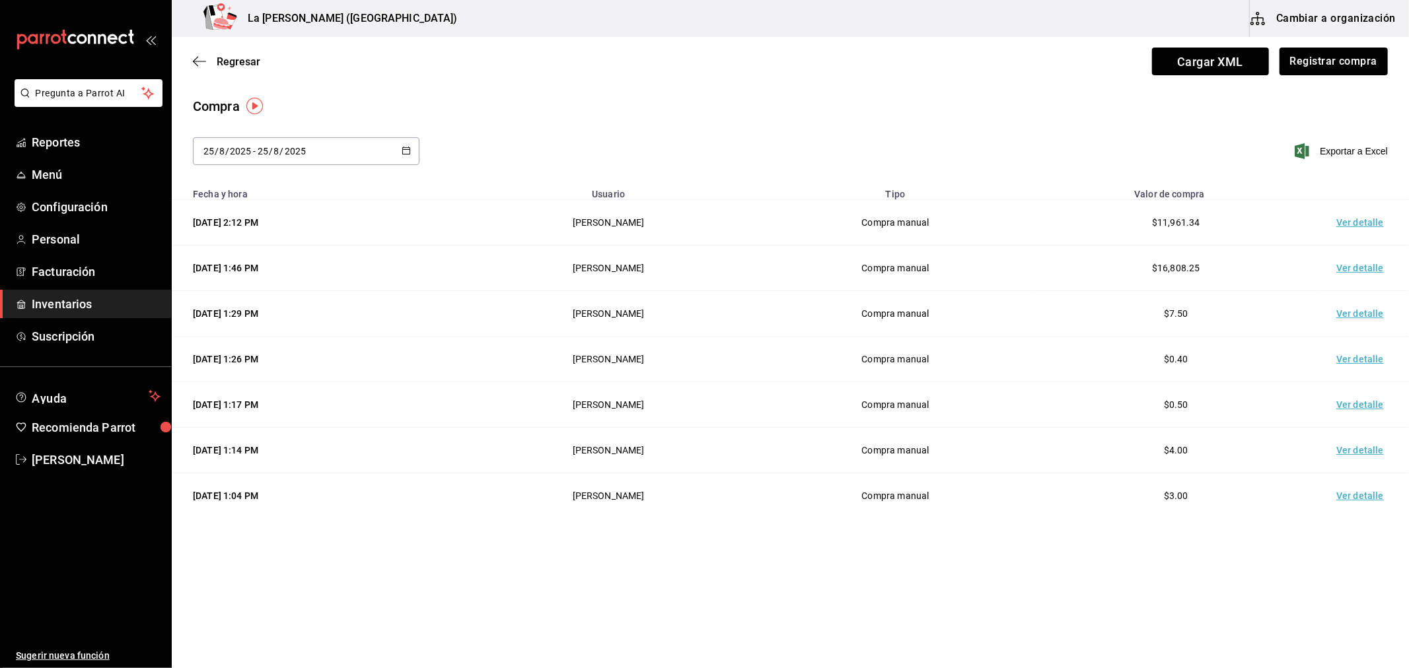
click at [1358, 233] on td "Ver detalle" at bounding box center [1362, 223] width 92 height 46
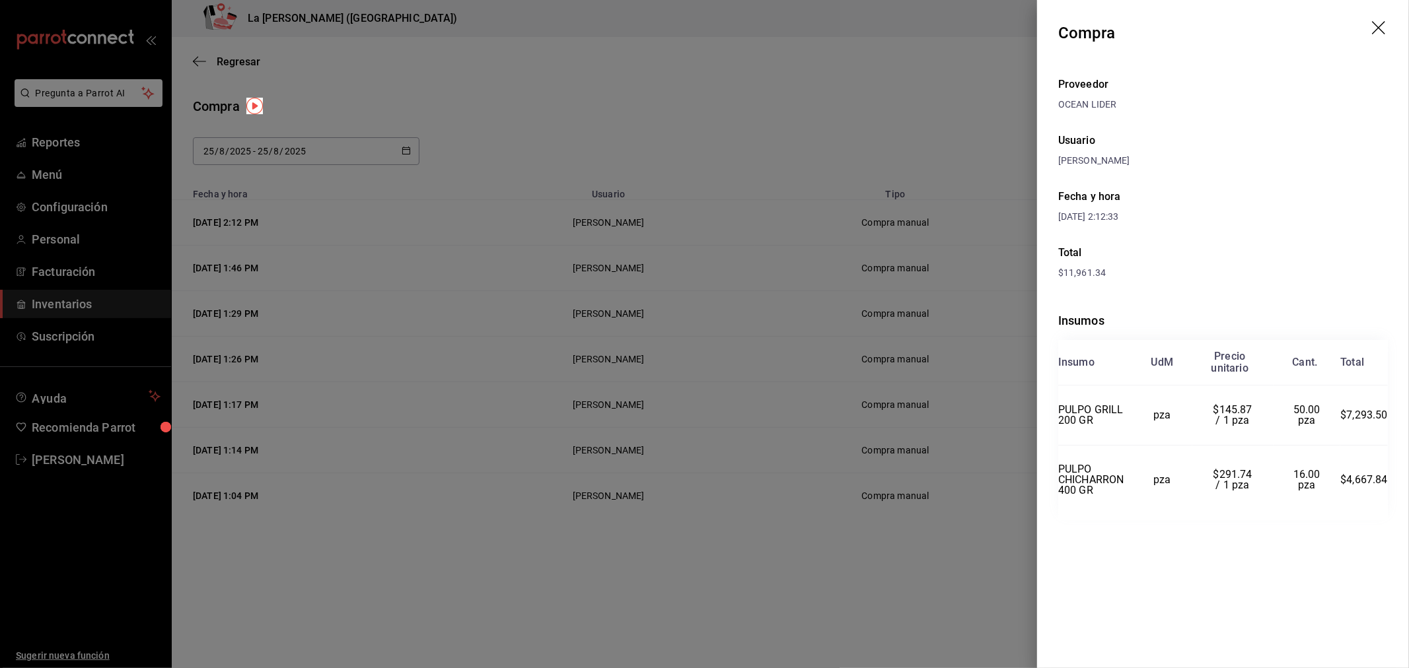
click at [945, 116] on div at bounding box center [704, 334] width 1409 height 668
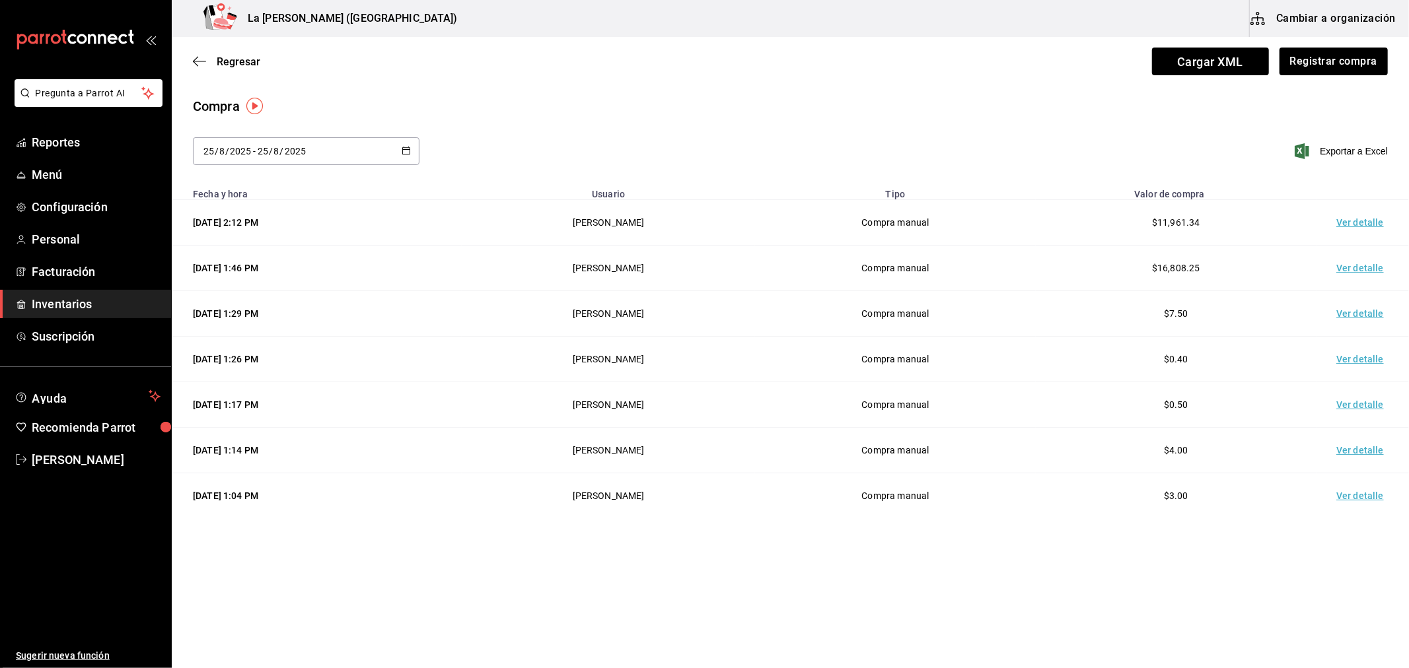
click at [104, 308] on span "Inventarios" at bounding box center [96, 304] width 129 height 18
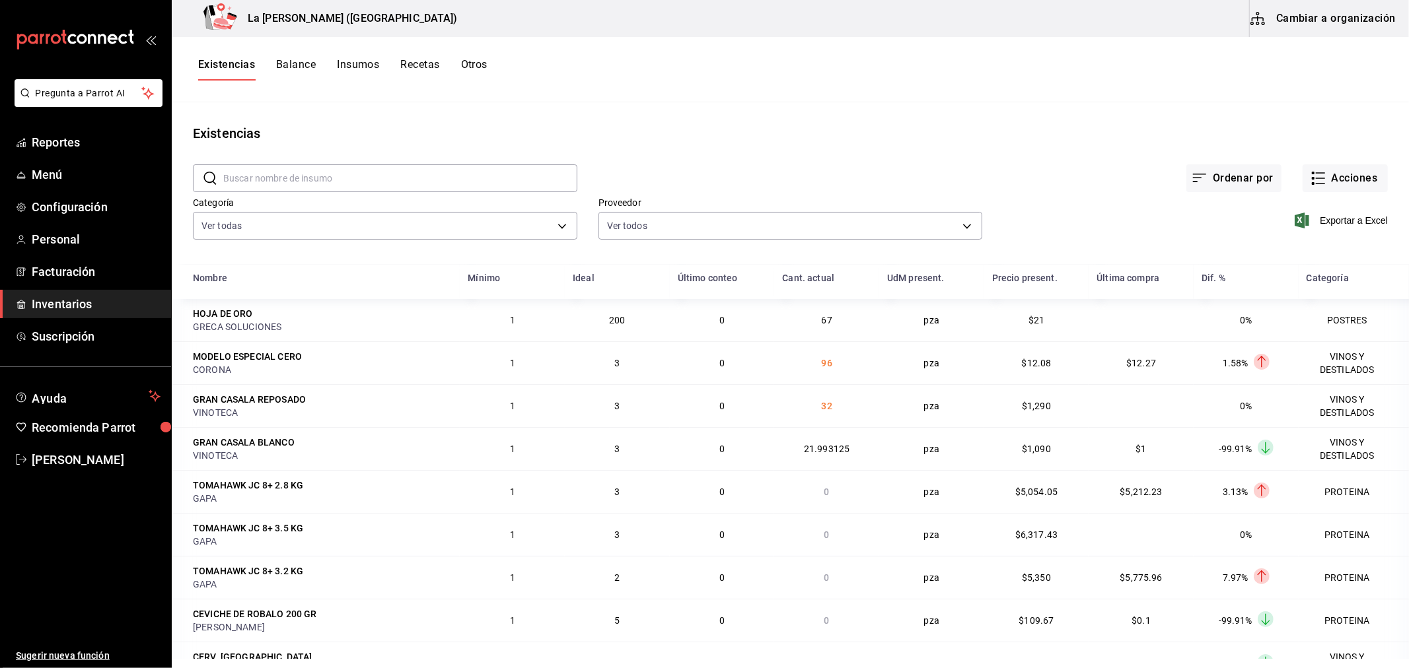
drag, startPoint x: 86, startPoint y: 301, endPoint x: 71, endPoint y: 108, distance: 193.4
click at [86, 301] on span "Inventarios" at bounding box center [96, 304] width 129 height 18
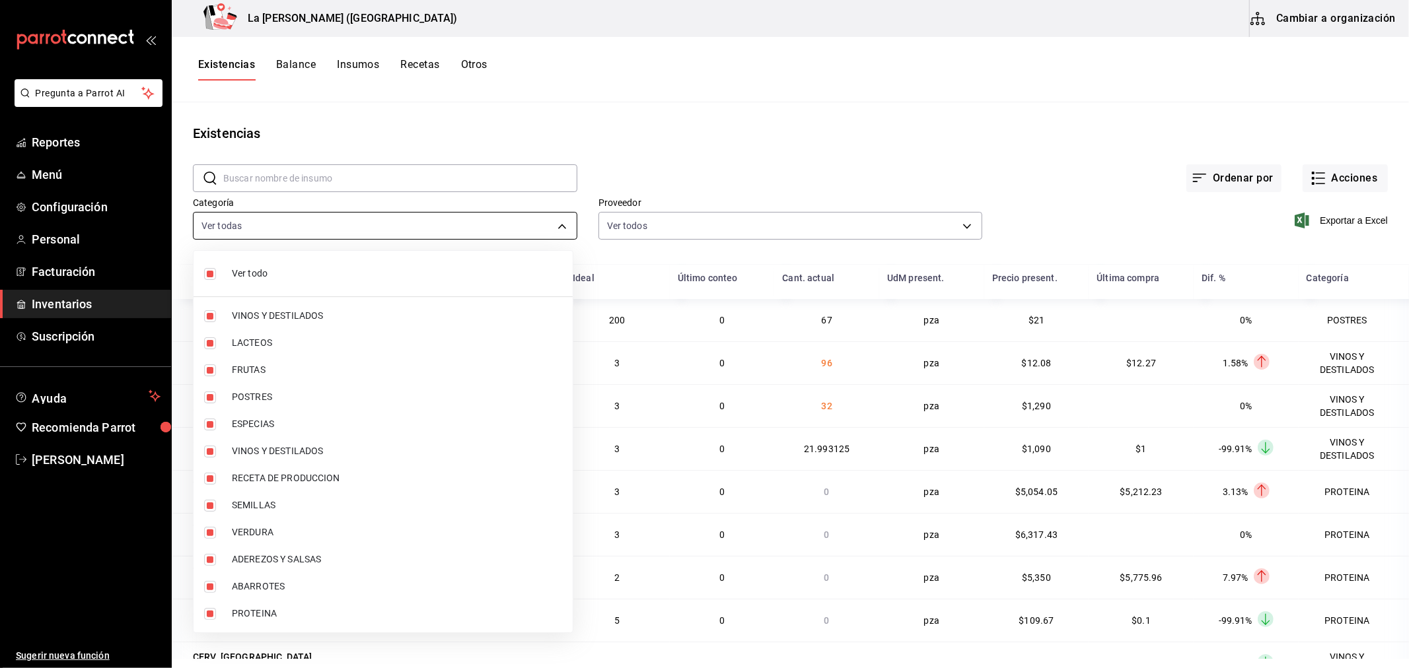
click at [249, 228] on body "Pregunta a Parrot AI Reportes Menú Configuración Personal Facturación Inventari…" at bounding box center [704, 329] width 1409 height 659
click at [205, 274] on input "checkbox" at bounding box center [210, 274] width 12 height 12
checkbox input "false"
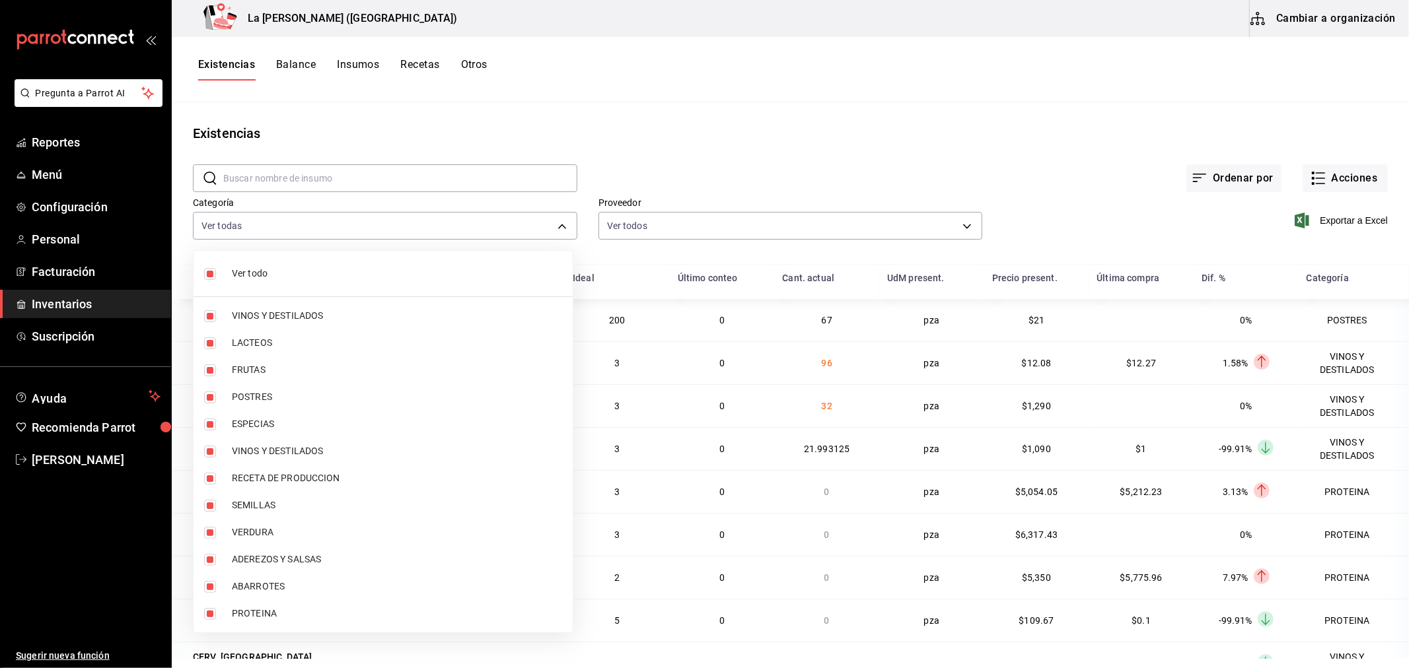
checkbox input "false"
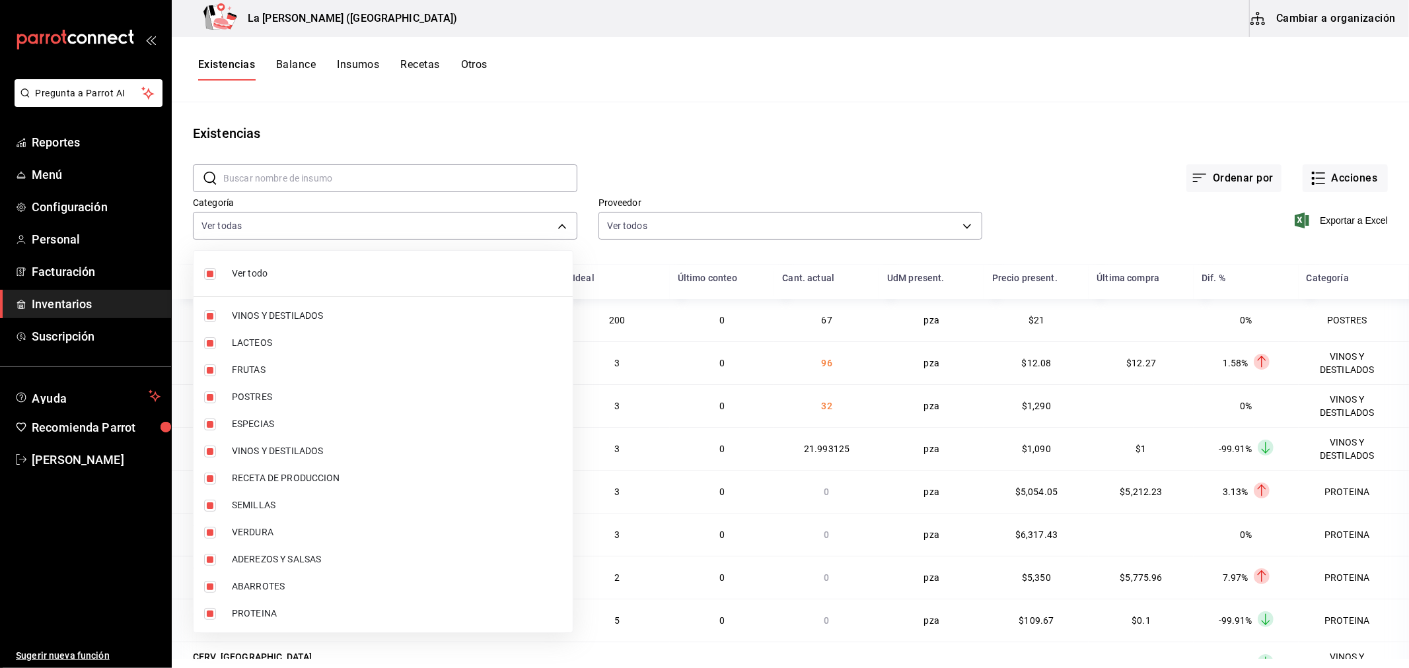
checkbox input "false"
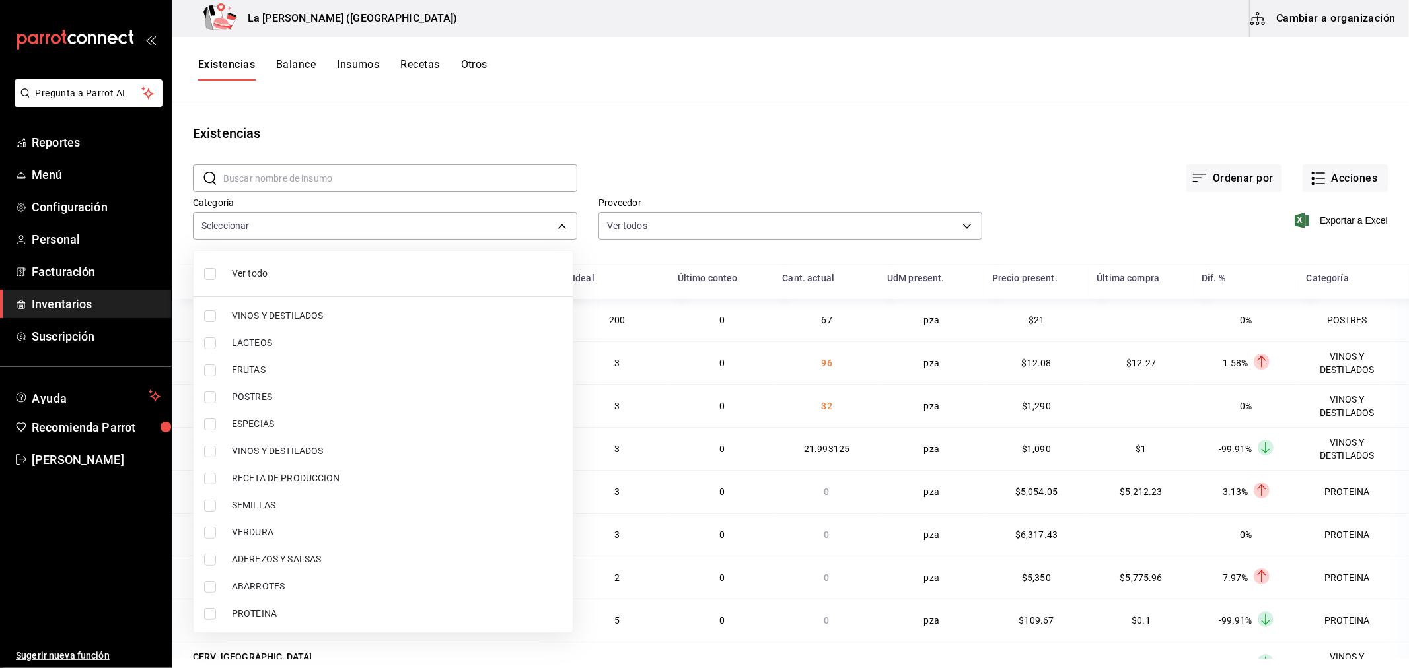
click at [212, 401] on input "checkbox" at bounding box center [210, 398] width 12 height 12
checkbox input "true"
type input "300b8f87-2b59-439f-b980-3e97300322fa"
click at [207, 612] on input "checkbox" at bounding box center [210, 614] width 12 height 12
checkbox input "true"
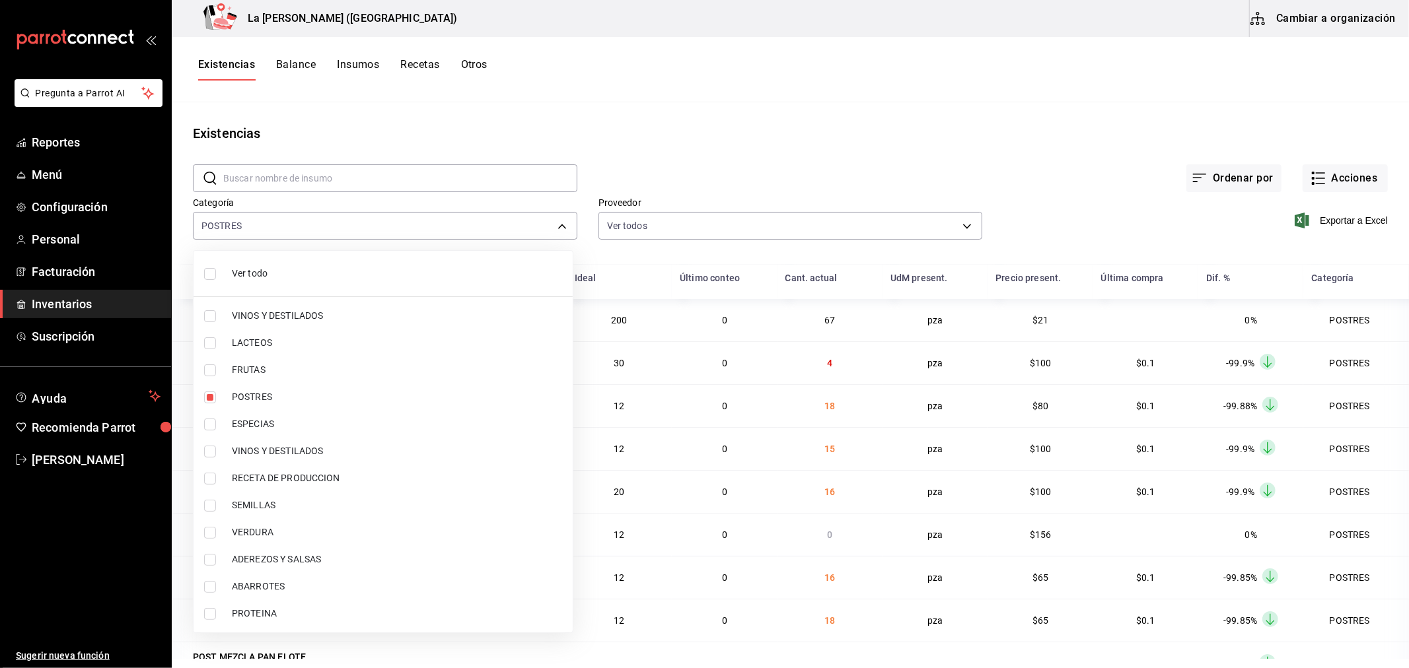
type input "300b8f87-2b59-439f-b980-3e97300322fa,89020659-a685-42c8-84d5-b1543ef933a3"
click at [975, 104] on div at bounding box center [704, 334] width 1409 height 668
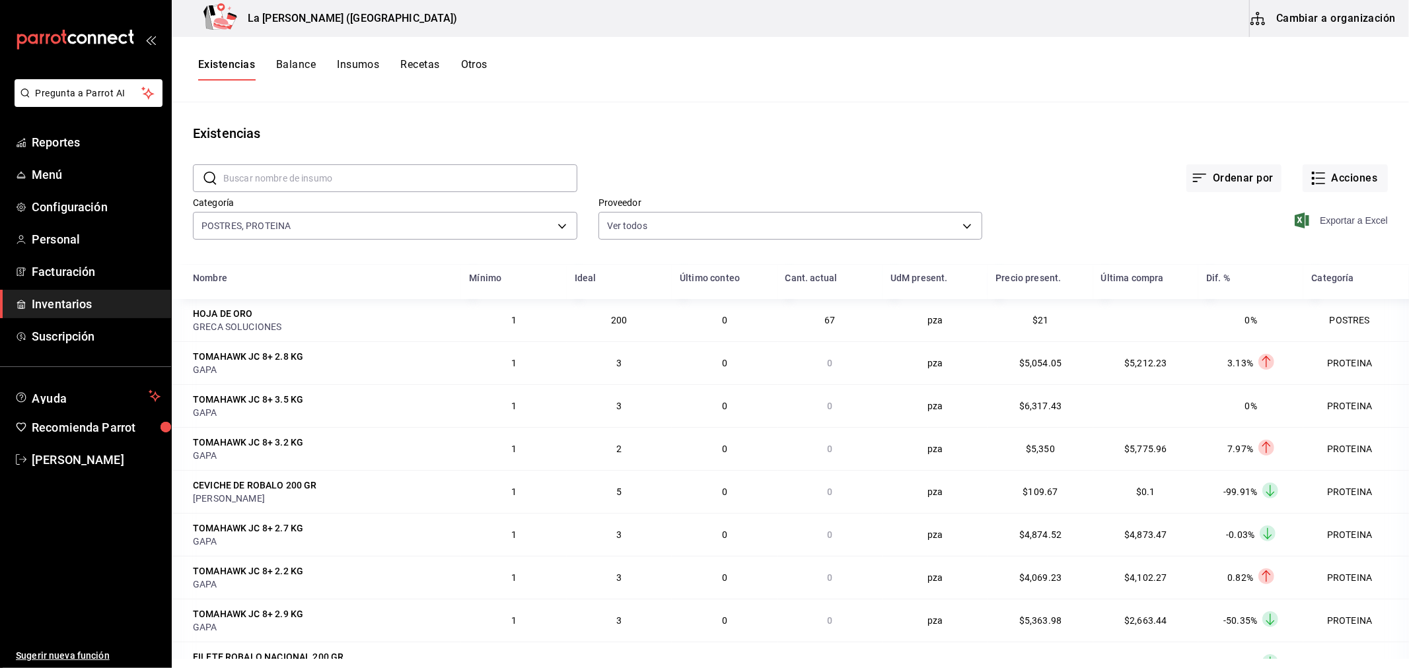
click at [1362, 227] on span "Exportar a Excel" at bounding box center [1342, 221] width 90 height 16
click at [848, 156] on div "Ordenar por Acciones" at bounding box center [982, 167] width 810 height 49
